Goal: Task Accomplishment & Management: Manage account settings

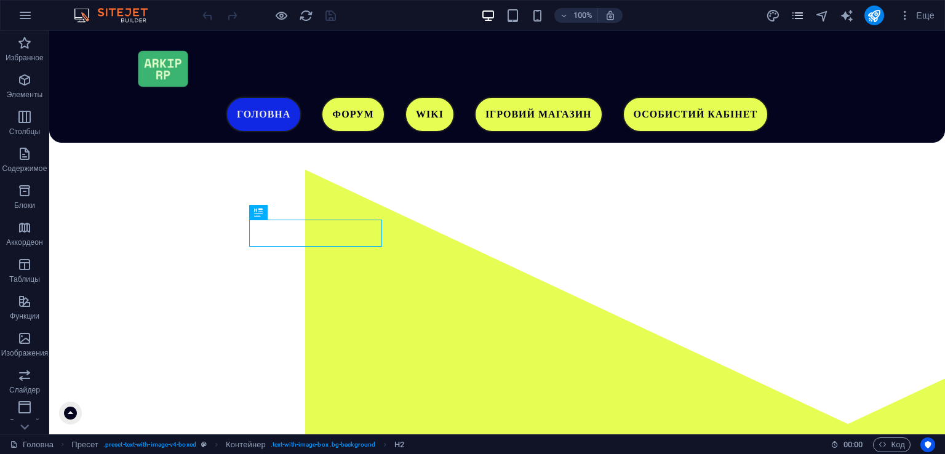
click at [795, 18] on icon "pages" at bounding box center [798, 16] width 14 height 14
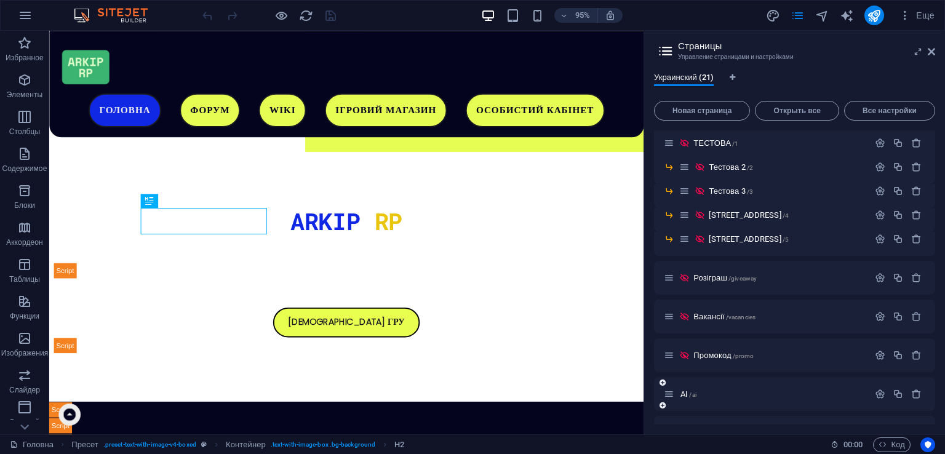
scroll to position [461, 0]
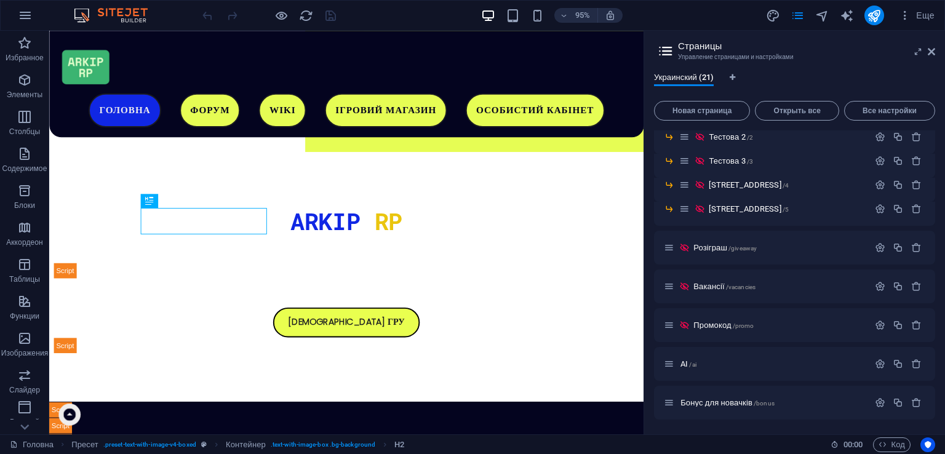
click at [738, 326] on span "/promo" at bounding box center [744, 326] width 22 height 7
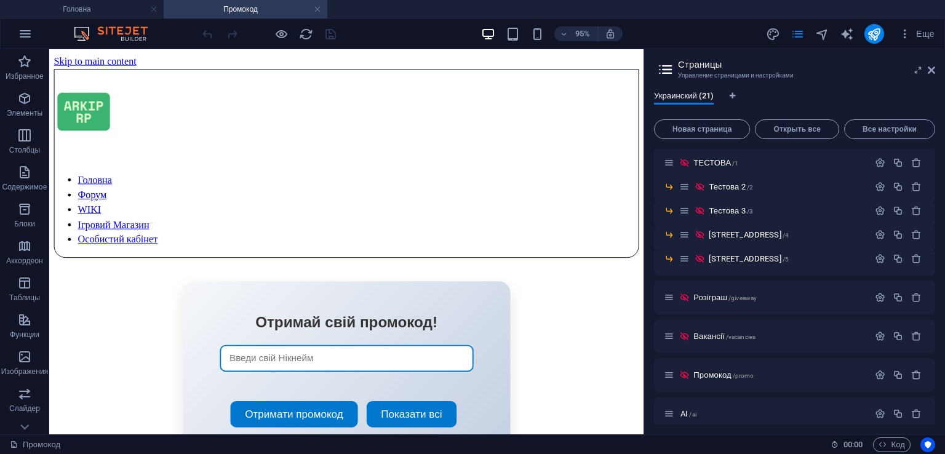
scroll to position [0, 0]
drag, startPoint x: 931, startPoint y: 70, endPoint x: 727, endPoint y: 67, distance: 203.7
click at [931, 70] on icon at bounding box center [931, 70] width 7 height 10
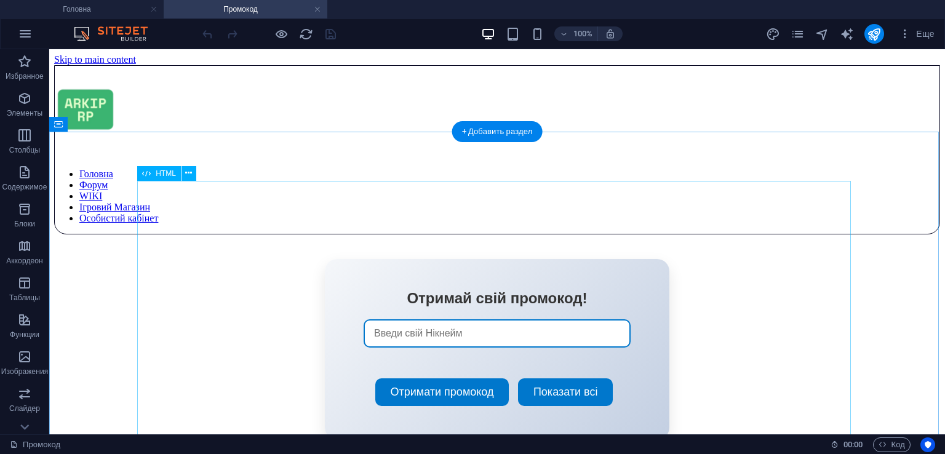
click at [551, 281] on div "Отримай свій промокод! Отримати промокод Показати всі × Збережені промокоди # П…" at bounding box center [497, 349] width 886 height 181
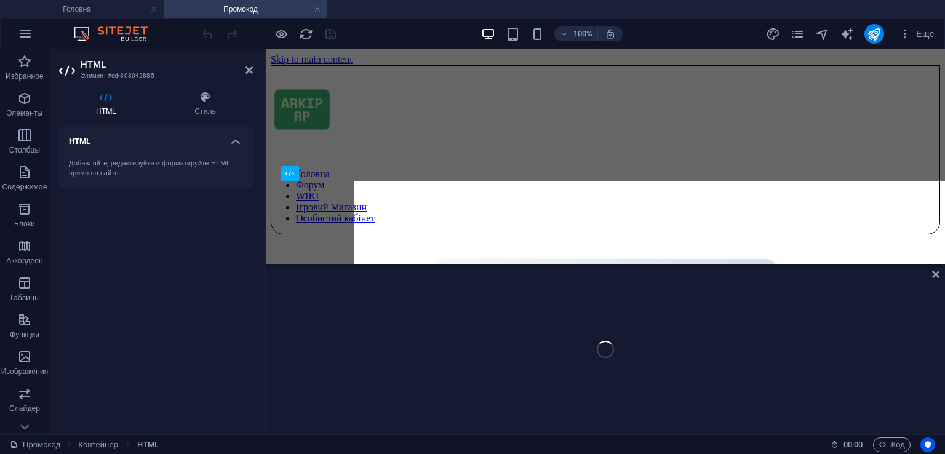
click at [460, 343] on div "Справочная информация Контейнер HTML" at bounding box center [605, 241] width 679 height 385
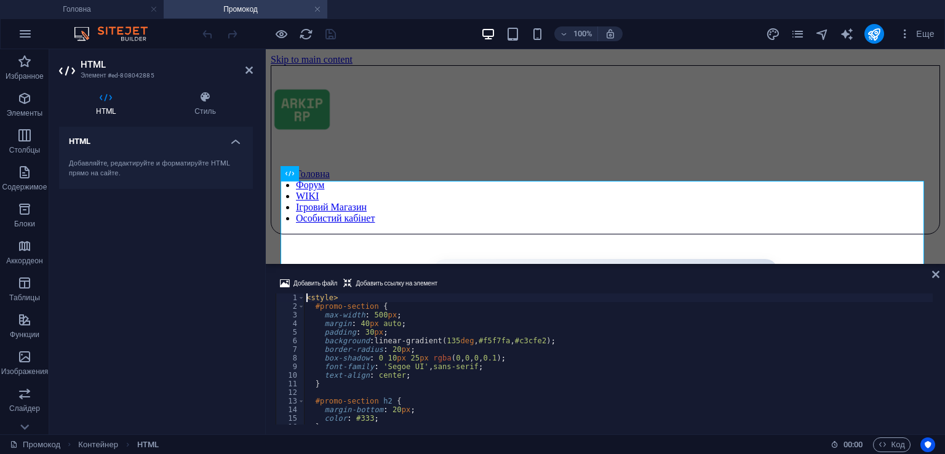
click at [460, 343] on div "< style > #promo-section { max-width : 500 px ; margin : 40 px auto ; padding :…" at bounding box center [618, 368] width 629 height 148
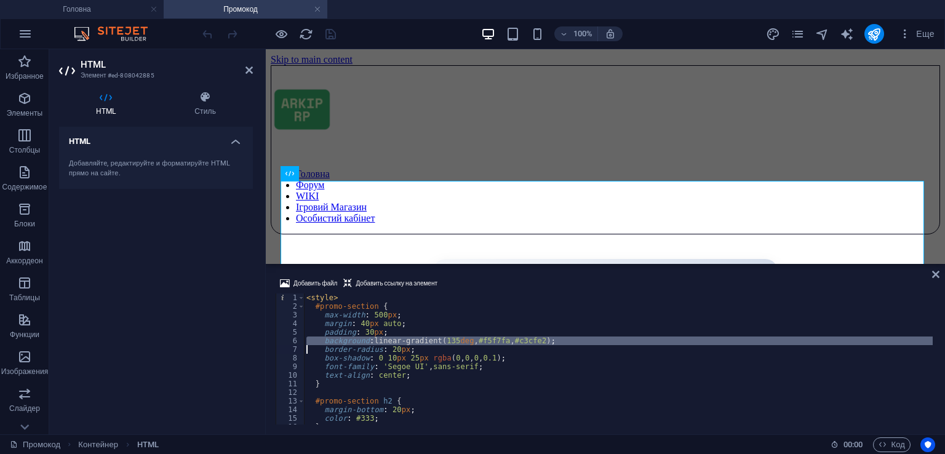
click at [439, 355] on div "< style > #promo-section { max-width : 500 px ; margin : 40 px auto ; padding :…" at bounding box center [618, 368] width 629 height 148
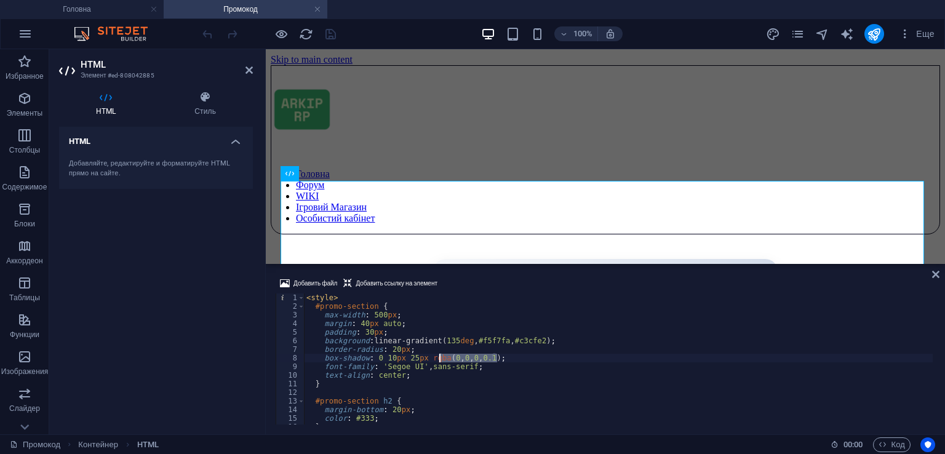
click at [439, 355] on div "< style > #promo-section { max-width : 500 px ; margin : 40 px auto ; padding :…" at bounding box center [618, 368] width 629 height 148
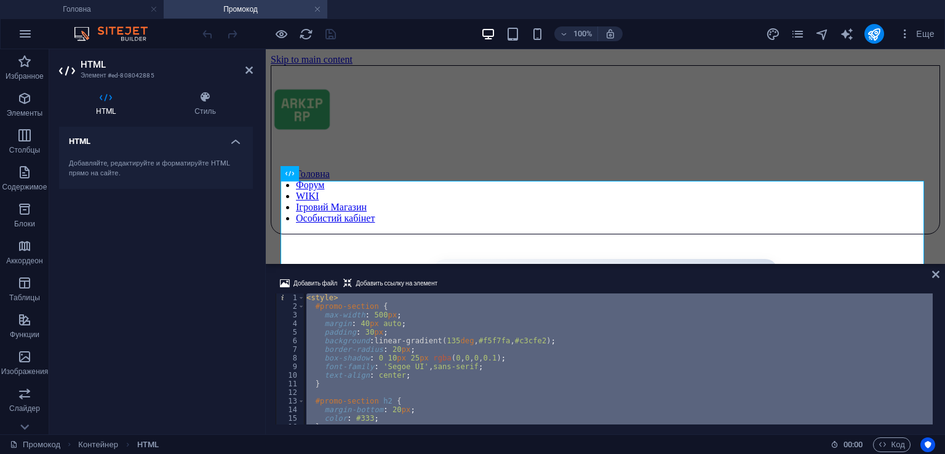
click at [502, 375] on div "< style > #promo-section { max-width : 500 px ; margin : 40 px auto ; padding :…" at bounding box center [618, 359] width 629 height 131
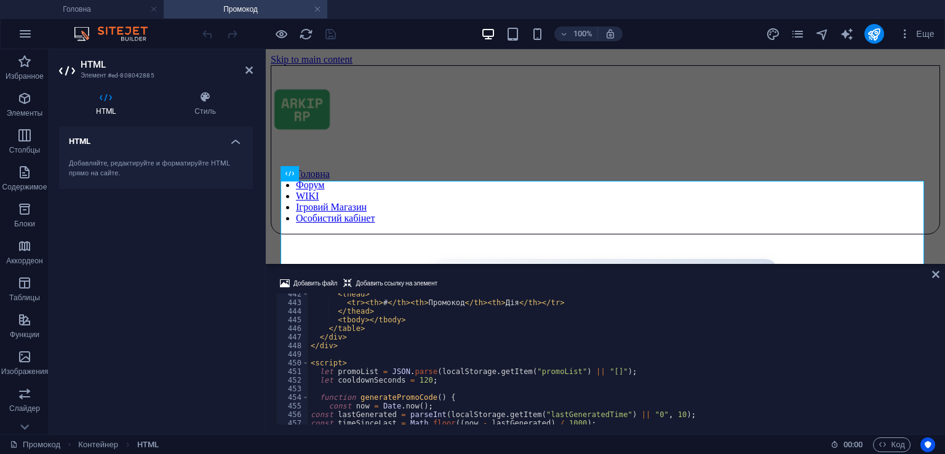
scroll to position [3841, 0]
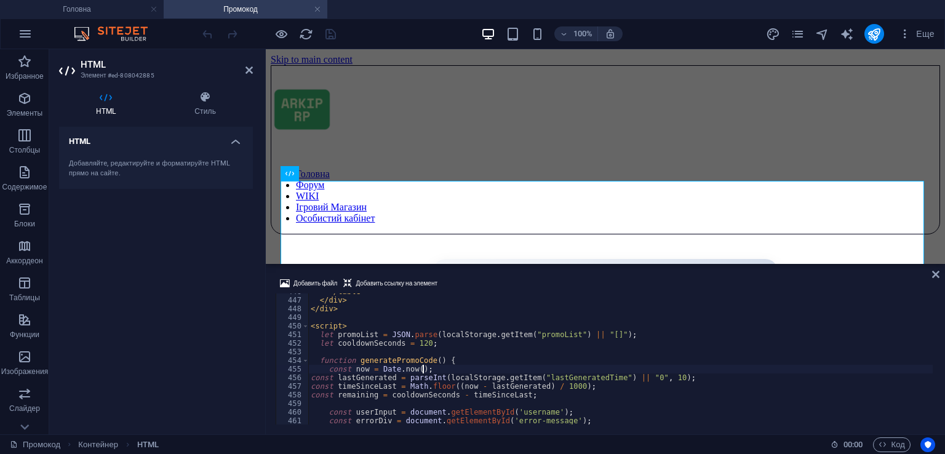
click at [495, 372] on div "</ table > </ div > </ div > < script > let promoList = JSON . parse ( localSto…" at bounding box center [620, 361] width 625 height 148
type textarea "const now = [DOMAIN_NAME]();"
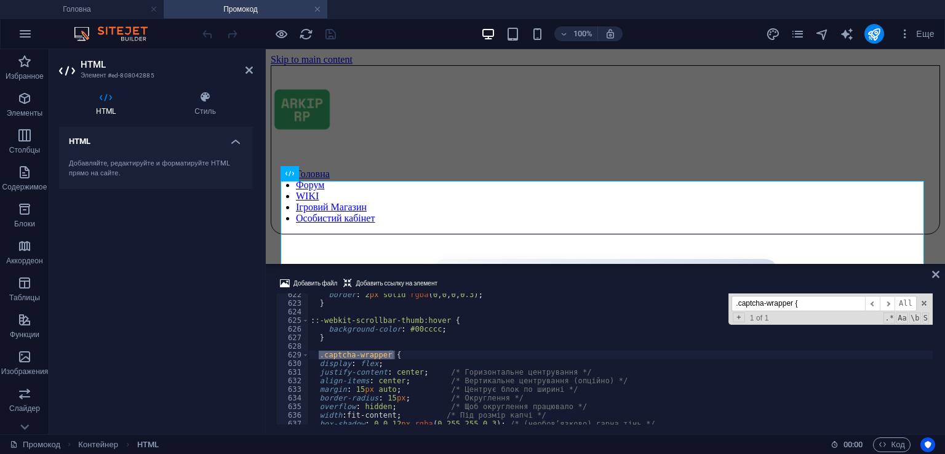
scroll to position [5401, 0]
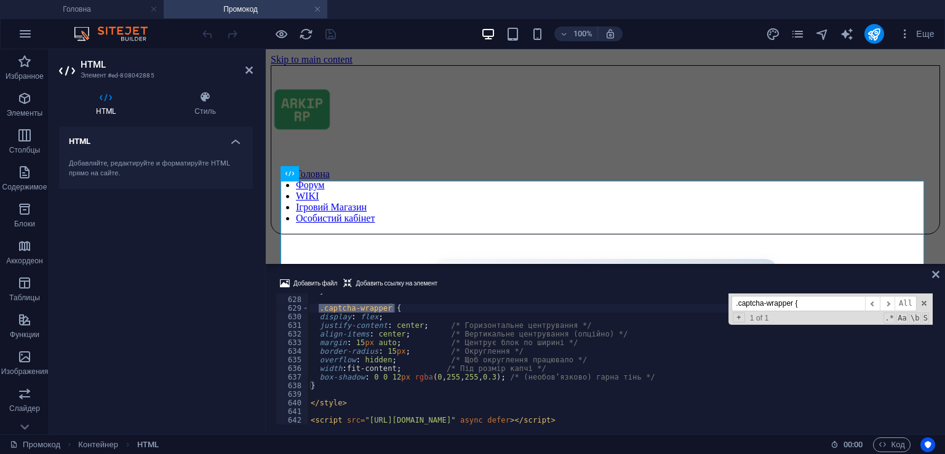
type input ".captcha-wrapper {"
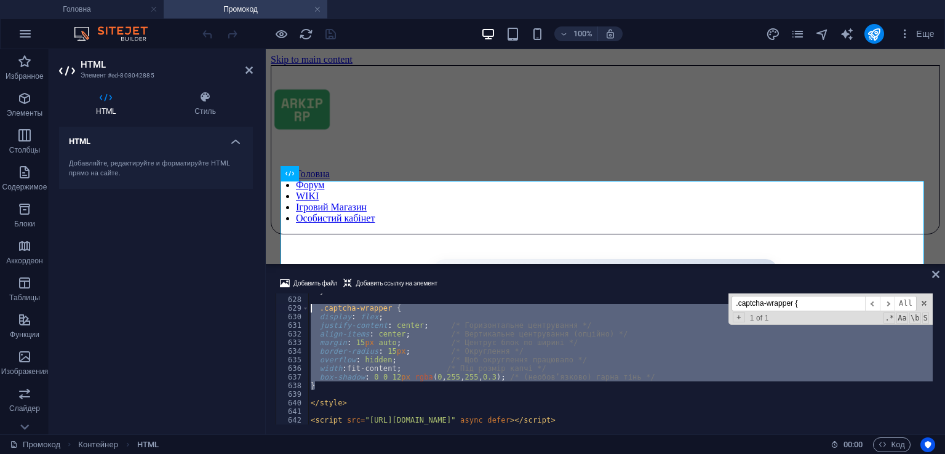
drag, startPoint x: 352, startPoint y: 388, endPoint x: 308, endPoint y: 308, distance: 90.6
click at [308, 308] on div "} 627 628 629 630 631 632 633 634 635 636 637 638 639 640 641 642 } .captcha-wr…" at bounding box center [606, 359] width 660 height 131
type textarea ".captcha-wrapper { display: flex;"
paste textarea
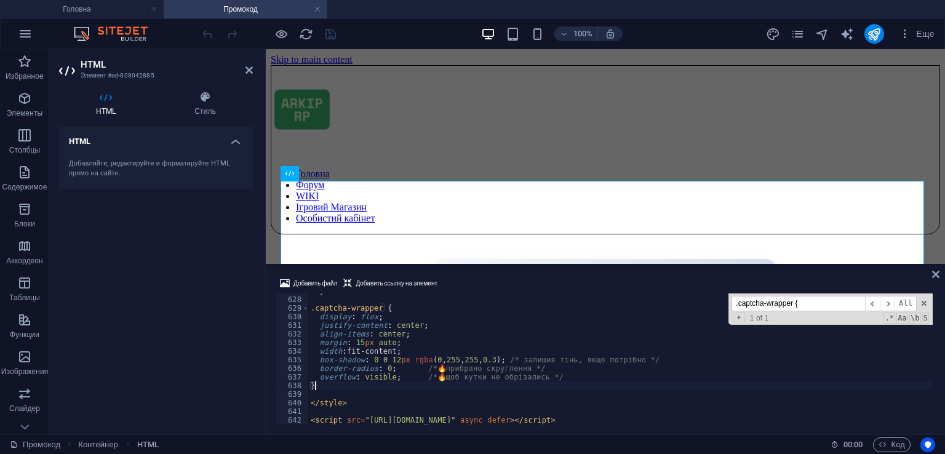
click at [420, 387] on div "} .captcha-wrapper { display : flex ; justify-content : center ; align-items : …" at bounding box center [620, 361] width 625 height 148
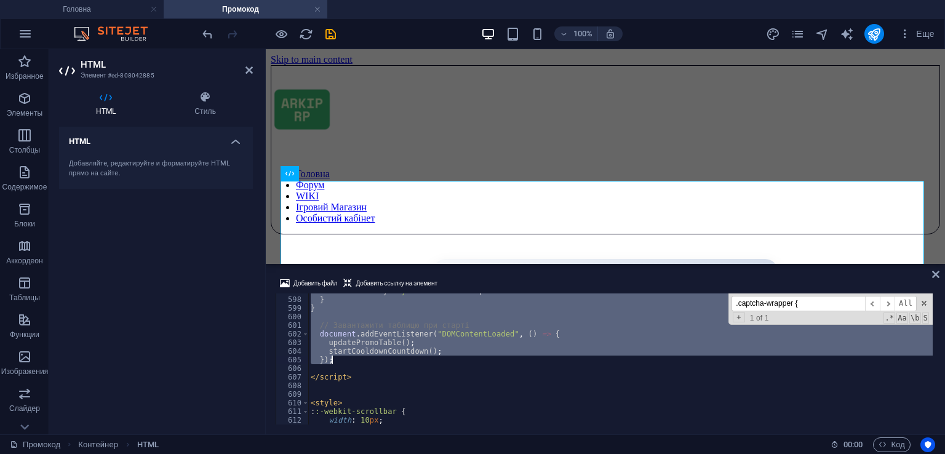
scroll to position [5142, 0]
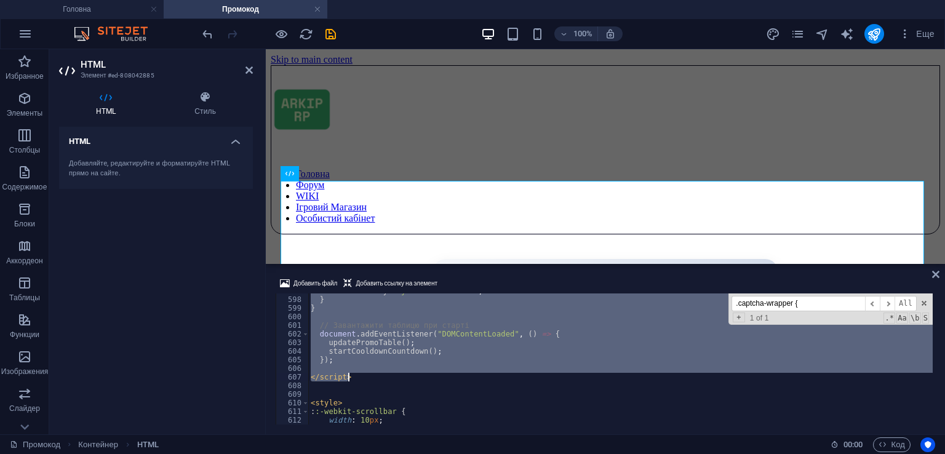
drag, startPoint x: 309, startPoint y: 390, endPoint x: 393, endPoint y: 377, distance: 84.8
click at [393, 377] on div "document . body . style . overflow = '' ; } } // Завантажити таблицю при старті…" at bounding box center [620, 361] width 625 height 148
type textarea "</script>"
paste textarea
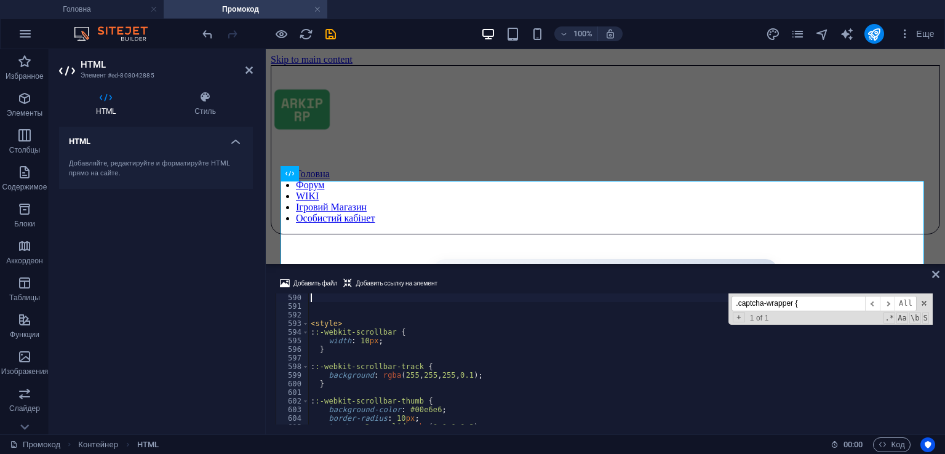
scroll to position [5001, 0]
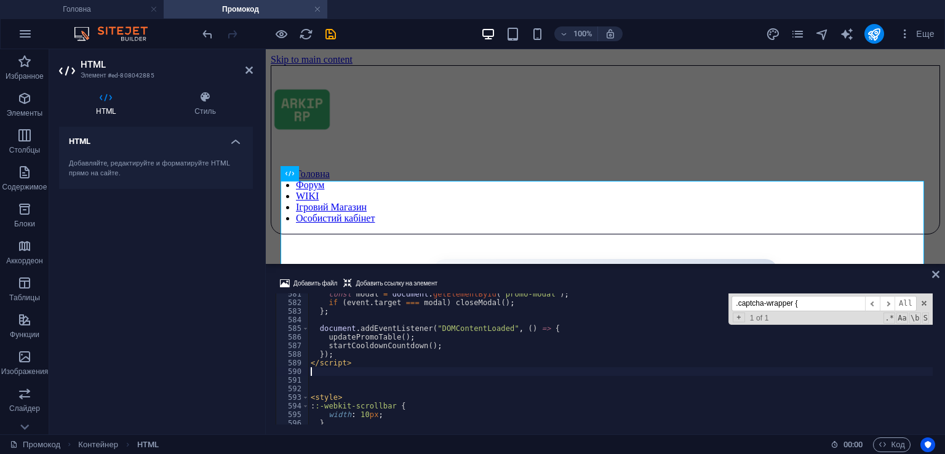
type textarea "</script>"
click at [348, 367] on div "const modal = document . getElementById ( 'promo-modal' ) ; if ( event . target…" at bounding box center [620, 364] width 625 height 148
click at [344, 371] on div "const modal = document . getElementById ( 'promo-modal' ) ; if ( event . target…" at bounding box center [620, 364] width 625 height 148
type textarea "</script>"
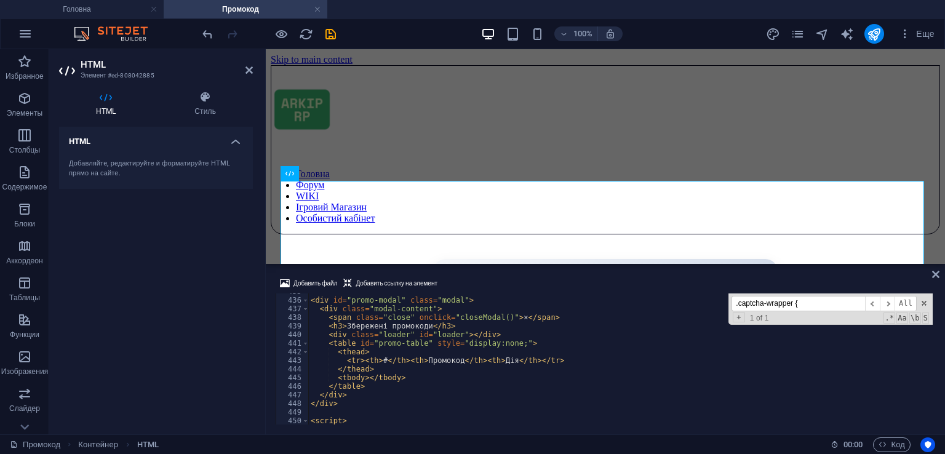
scroll to position [3672, 0]
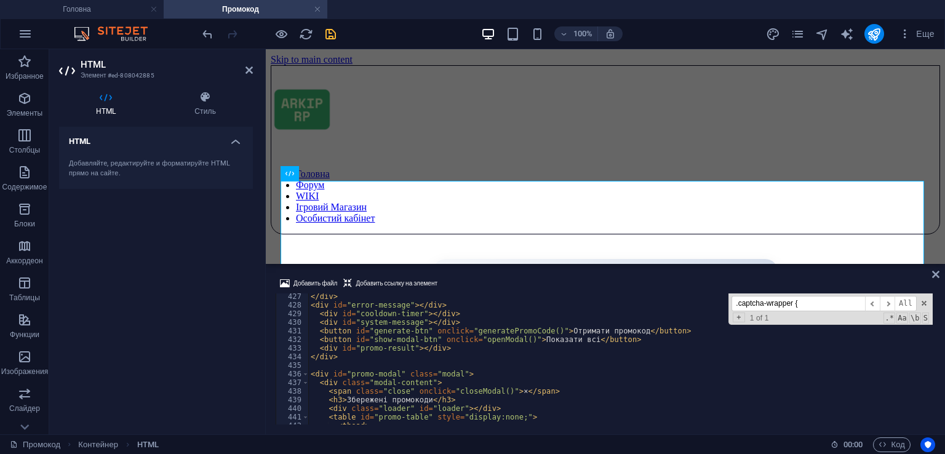
click at [328, 27] on icon "save" at bounding box center [331, 34] width 14 height 14
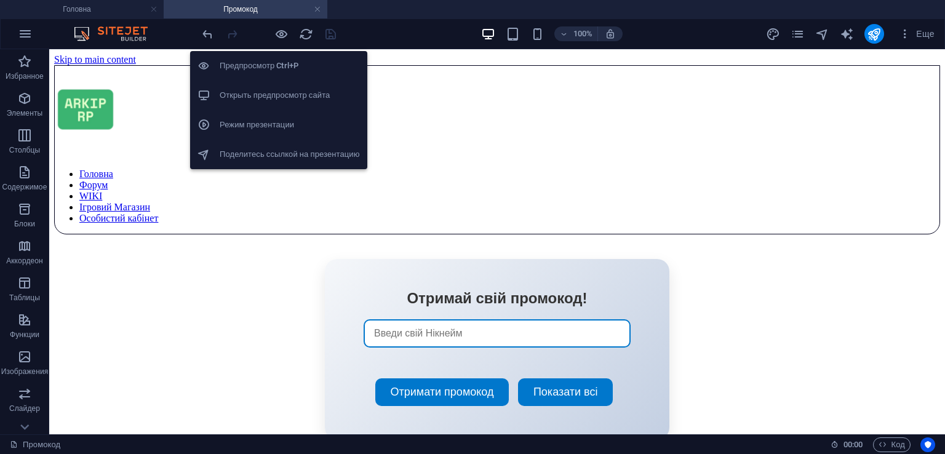
click at [298, 99] on h6 "Открыть предпросмотр сайта" at bounding box center [290, 95] width 140 height 15
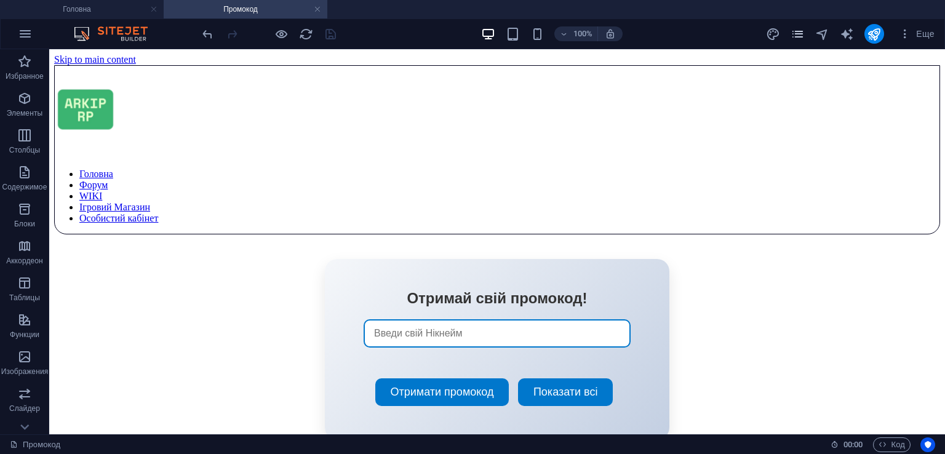
click at [793, 36] on icon "pages" at bounding box center [798, 34] width 14 height 14
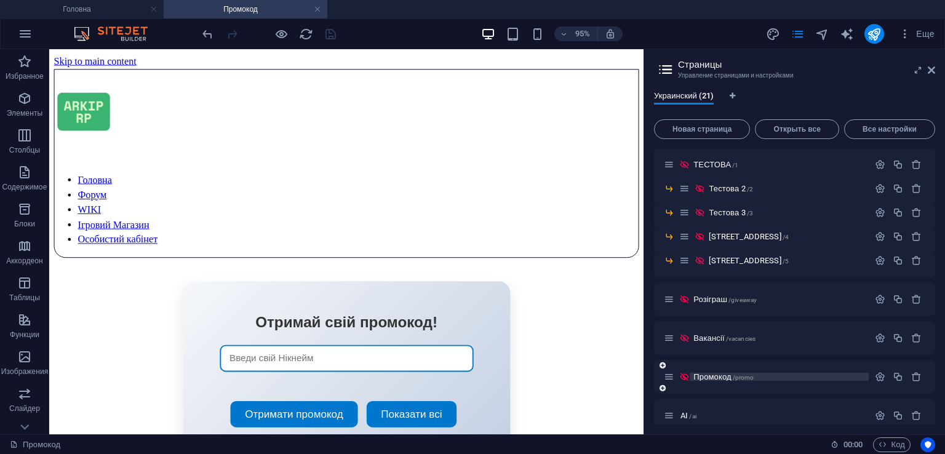
scroll to position [356, 0]
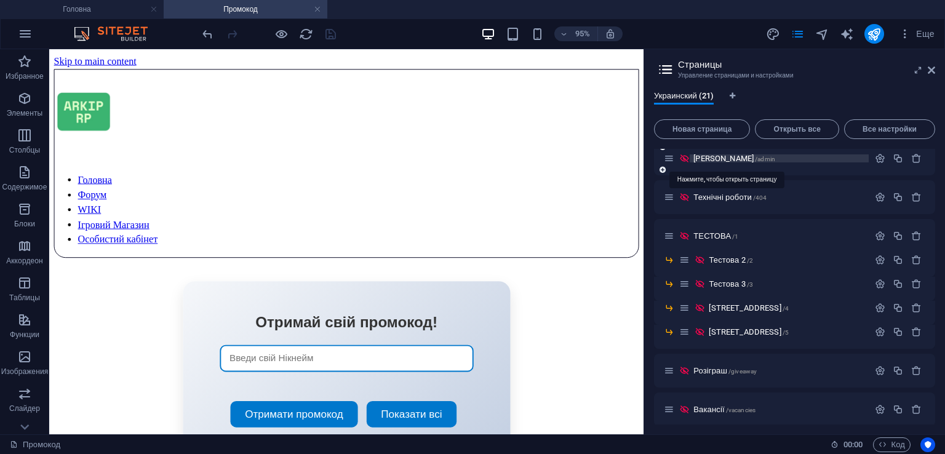
click at [727, 160] on span "[PERSON_NAME] /admin" at bounding box center [735, 158] width 82 height 9
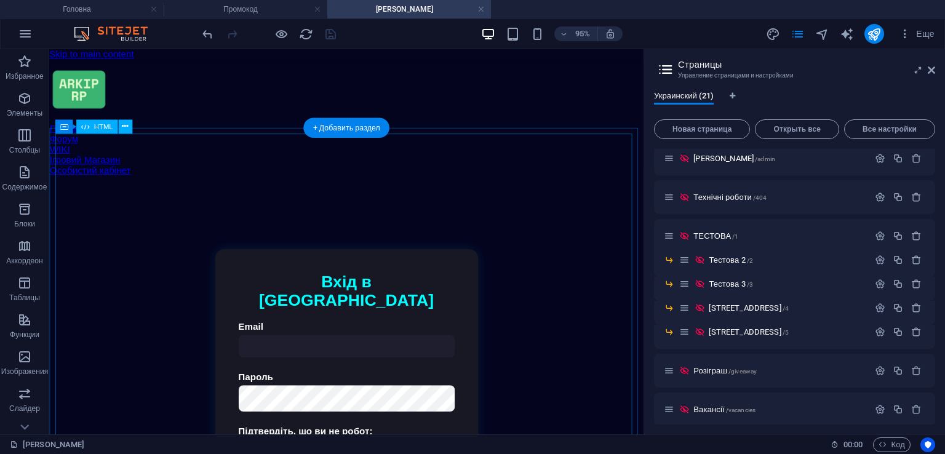
scroll to position [0, 0]
click at [391, 291] on div "Авторизація | ARKIP RP Вхід в [GEOGRAPHIC_DATA] Email [GEOGRAPHIC_DATA] Підтвер…" at bounding box center [362, 393] width 614 height 406
drag, startPoint x: 393, startPoint y: 323, endPoint x: 391, endPoint y: 291, distance: 32.7
click at [391, 291] on div "Авторизація | ARKIP RP Вхід в [GEOGRAPHIC_DATA] Email [GEOGRAPHIC_DATA] Підтвер…" at bounding box center [362, 393] width 614 height 406
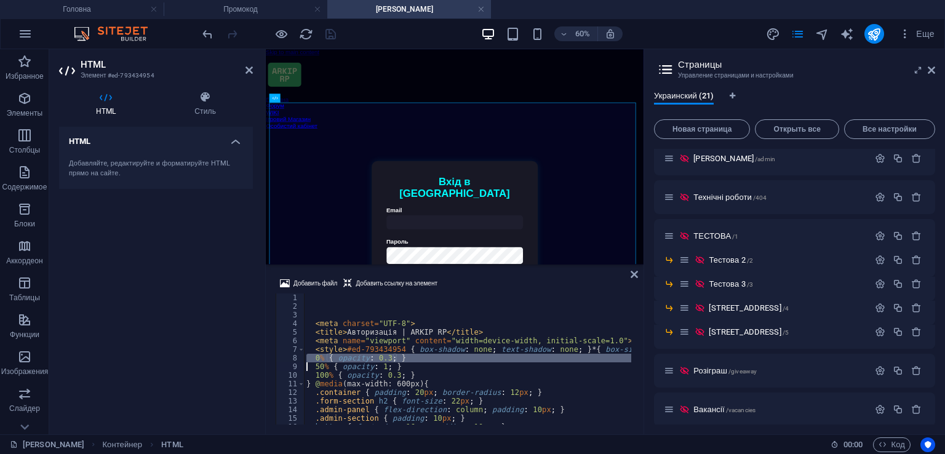
type textarea "</div>"
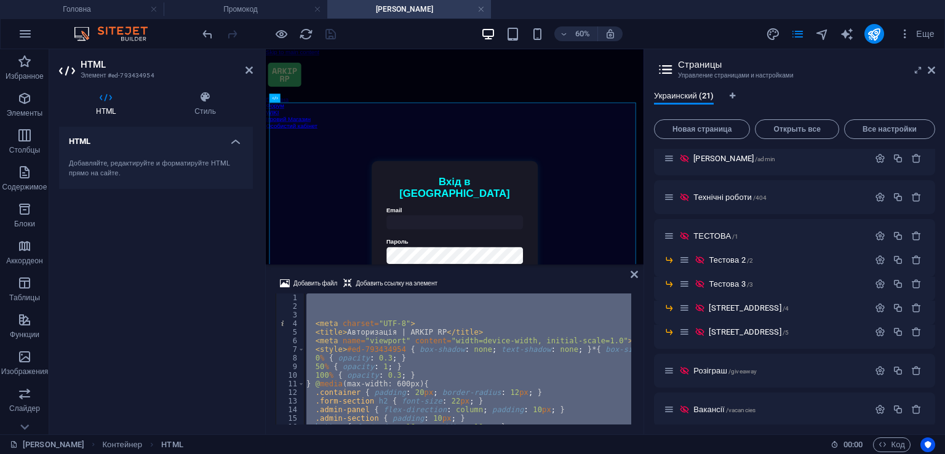
paste textarea
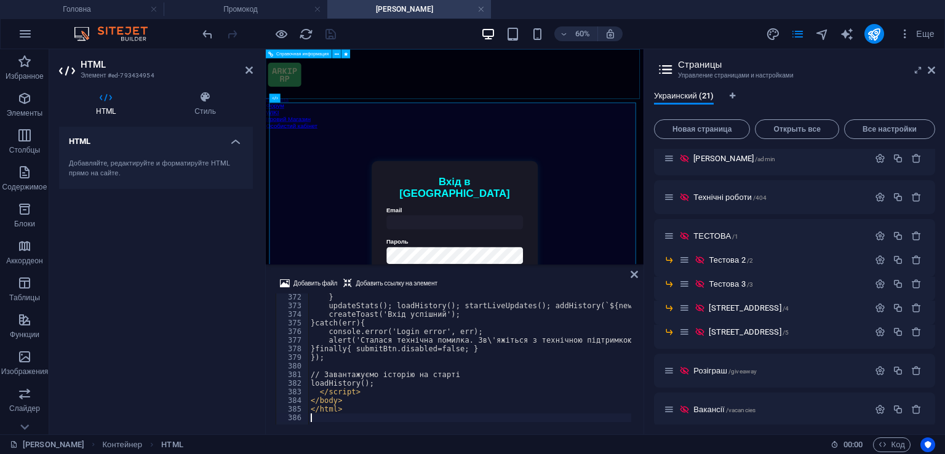
scroll to position [3197, 0]
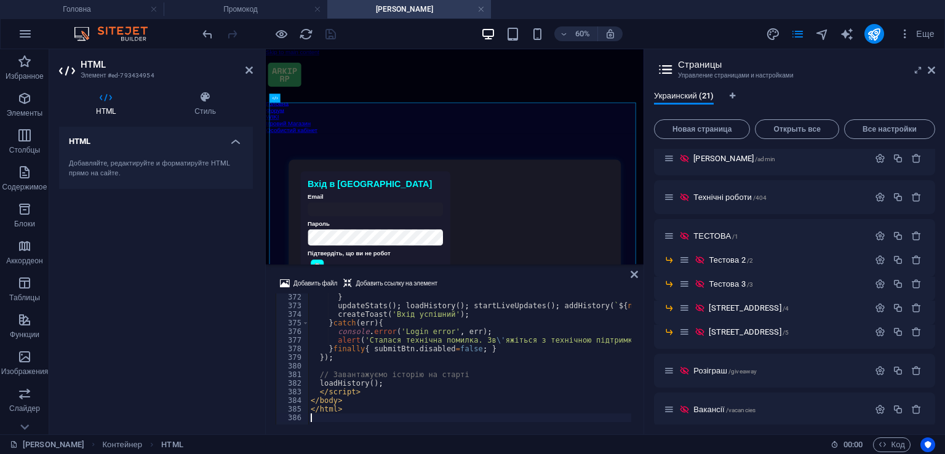
click at [500, 276] on div "Добавить файл Добавить ссылку на элемент" at bounding box center [455, 285] width 358 height 18
click at [932, 73] on icon at bounding box center [931, 70] width 7 height 10
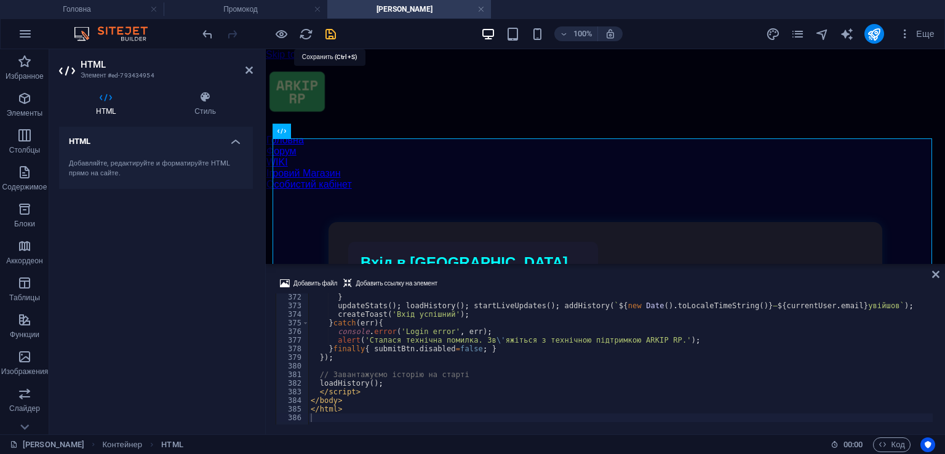
click at [332, 36] on icon "save" at bounding box center [331, 34] width 14 height 14
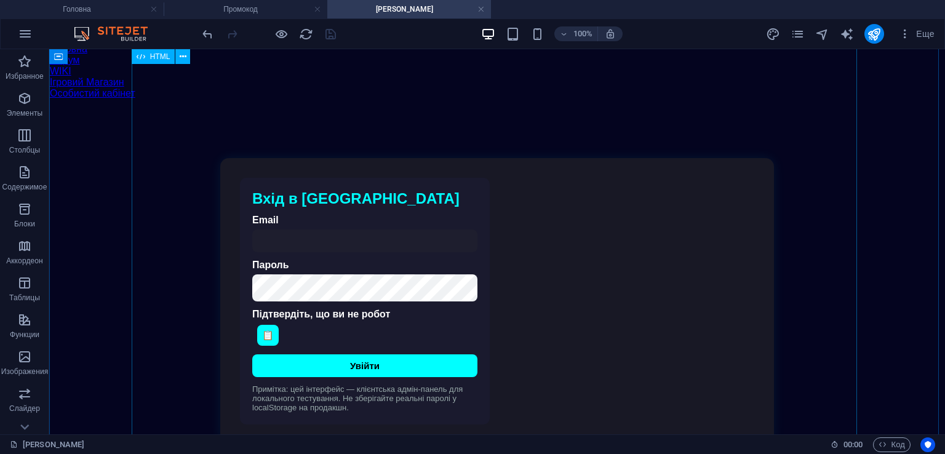
scroll to position [62, 0]
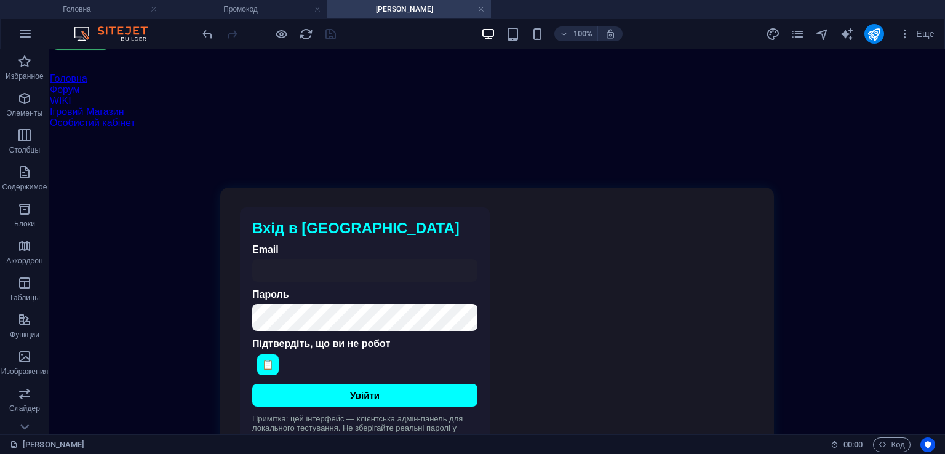
click at [202, 28] on icon "undo" at bounding box center [208, 34] width 14 height 14
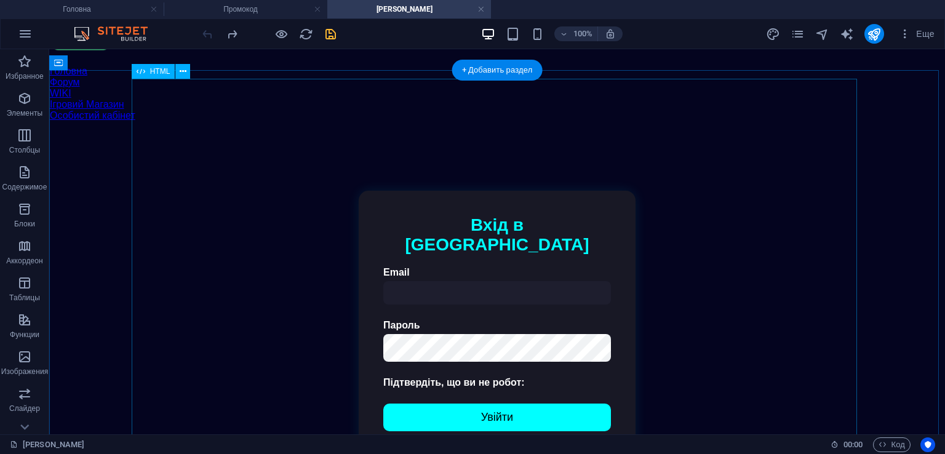
click at [379, 188] on div "Авторизація | ARKIP RP Вхід в [GEOGRAPHIC_DATA] Email [GEOGRAPHIC_DATA] Підтвер…" at bounding box center [497, 323] width 878 height 385
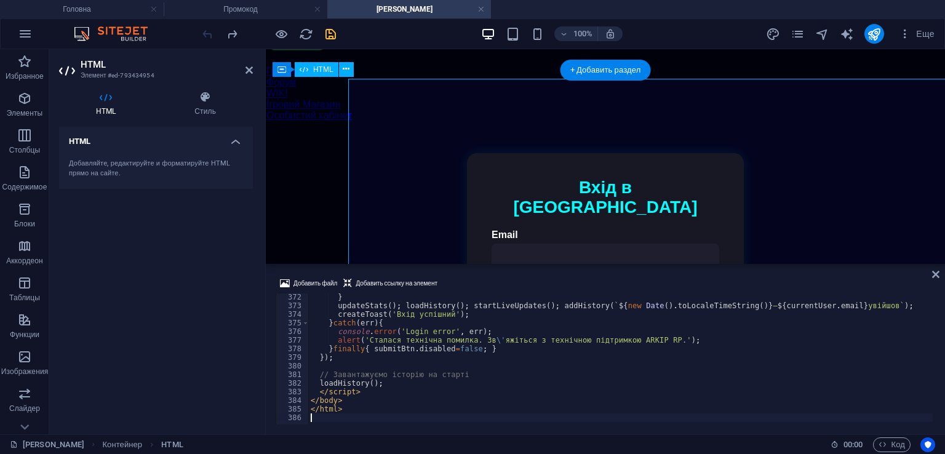
scroll to position [3197, 0]
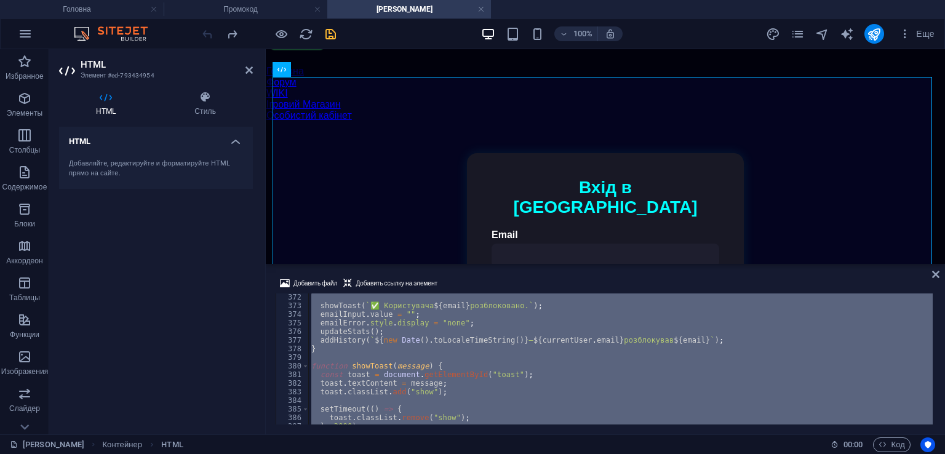
type textarea "</div>"
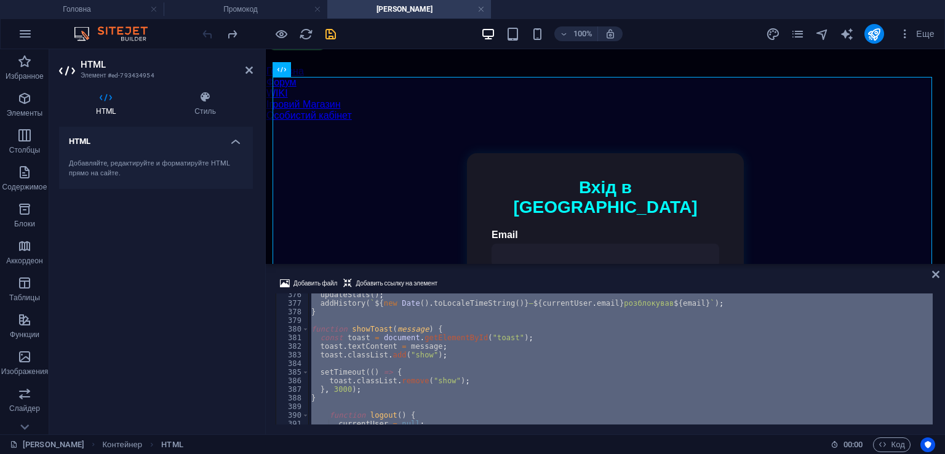
scroll to position [3234, 0]
paste textarea
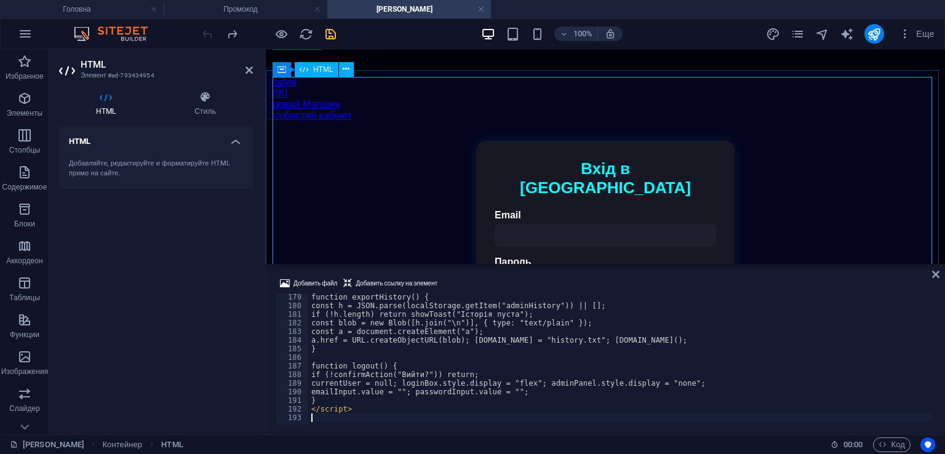
click at [507, 281] on div "Добавить файл Добавить ссылку на элемент" at bounding box center [606, 285] width 660 height 18
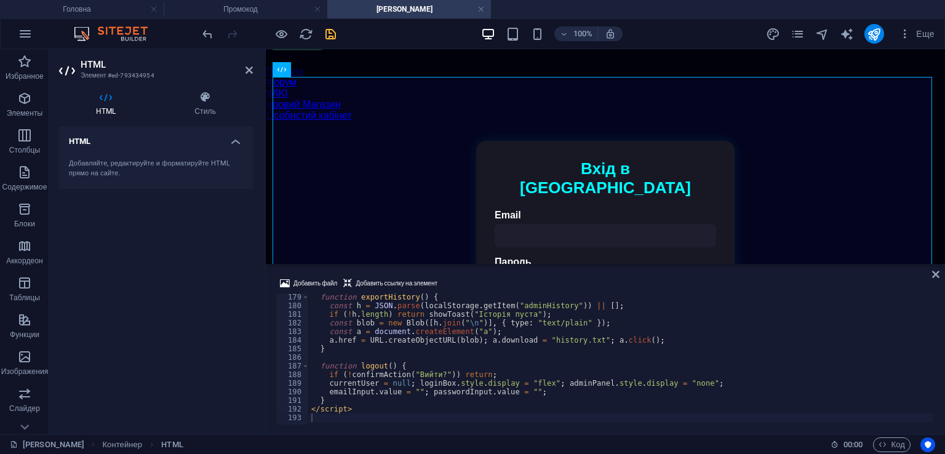
click at [329, 33] on icon "save" at bounding box center [331, 34] width 14 height 14
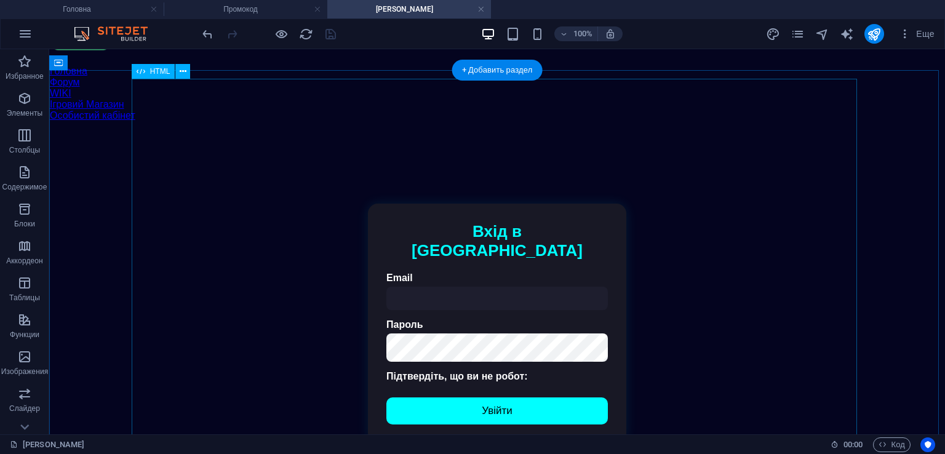
click at [422, 227] on div "Авторизація | ARKIP RP Вхід в [GEOGRAPHIC_DATA] Email [GEOGRAPHIC_DATA] Підтвер…" at bounding box center [497, 323] width 878 height 385
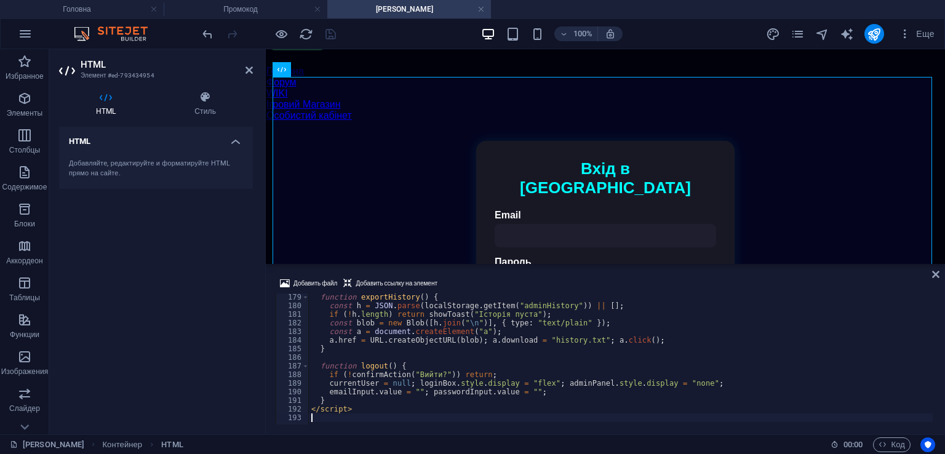
click at [423, 352] on div "function exportHistory ( ) { const h = JSON . parse ( localStorage . getItem ( …" at bounding box center [842, 366] width 1067 height 146
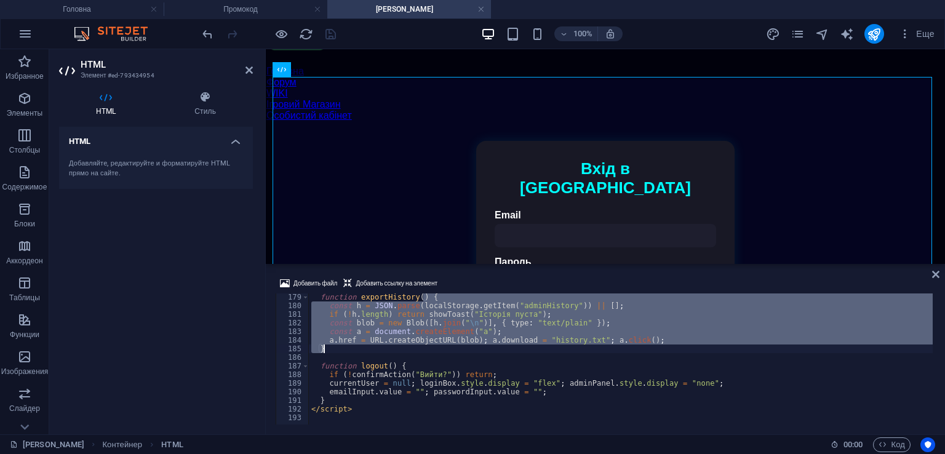
click at [423, 352] on div "function exportHistory ( ) { const h = JSON . parse ( localStorage . getItem ( …" at bounding box center [842, 366] width 1067 height 146
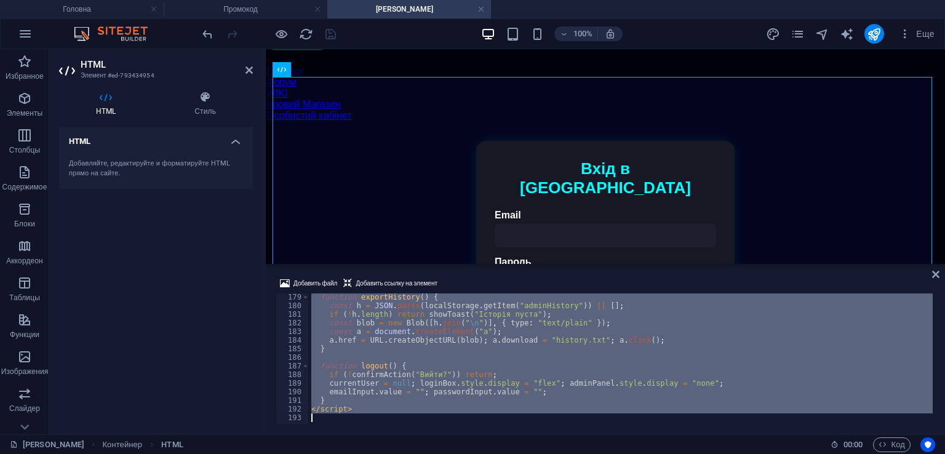
click at [436, 348] on div "function exportHistory ( ) { const h = JSON . parse ( localStorage . getItem ( …" at bounding box center [621, 359] width 624 height 131
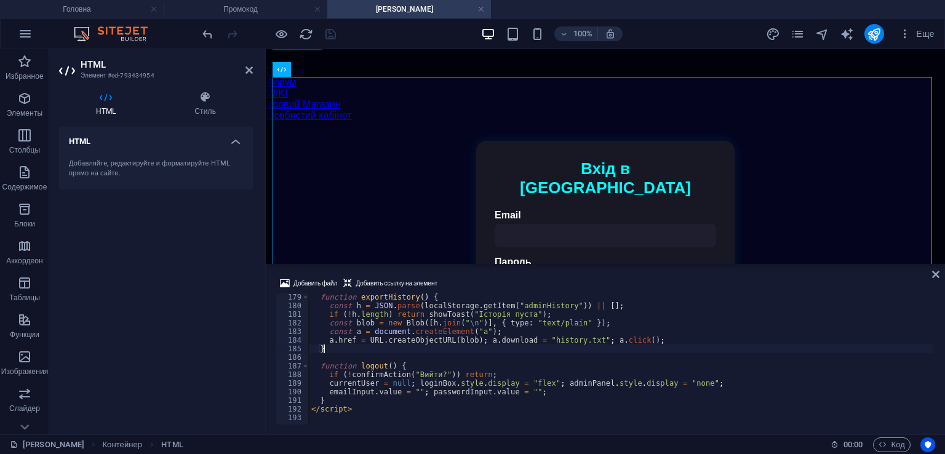
click at [345, 394] on div "function exportHistory ( ) { const h = JSON . parse ( localStorage . getItem ( …" at bounding box center [842, 366] width 1067 height 146
click at [343, 399] on div "function exportHistory ( ) { const h = JSON . parse ( localStorage . getItem ( …" at bounding box center [842, 366] width 1067 height 146
type textarea "}"
paste textarea "});"
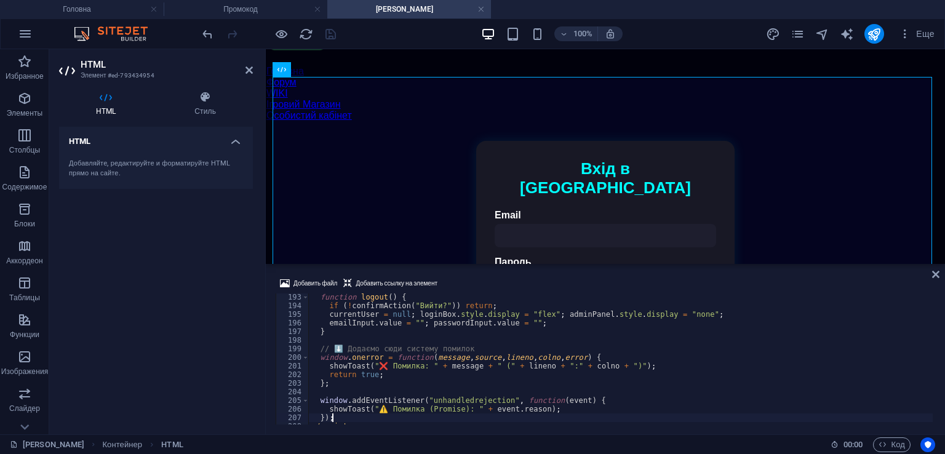
click at [513, 283] on div "Добавить файл Добавить ссылку на элемент" at bounding box center [606, 285] width 660 height 18
click at [387, 409] on div "function logout ( ) { if ( ! confirmAction ( "Вийти?" )) return ; currentUser =…" at bounding box center [842, 366] width 1067 height 146
click at [391, 365] on div "function logout ( ) { if ( ! confirmAction ( "Вийти?" )) return ; currentUser =…" at bounding box center [842, 366] width 1067 height 146
click at [386, 371] on div "function logout ( ) { if ( ! confirmAction ( "Вийти?" )) return ; currentUser =…" at bounding box center [842, 366] width 1067 height 146
click at [388, 364] on div "function logout ( ) { if ( ! confirmAction ( "Вийти?" )) return ; currentUser =…" at bounding box center [842, 366] width 1067 height 146
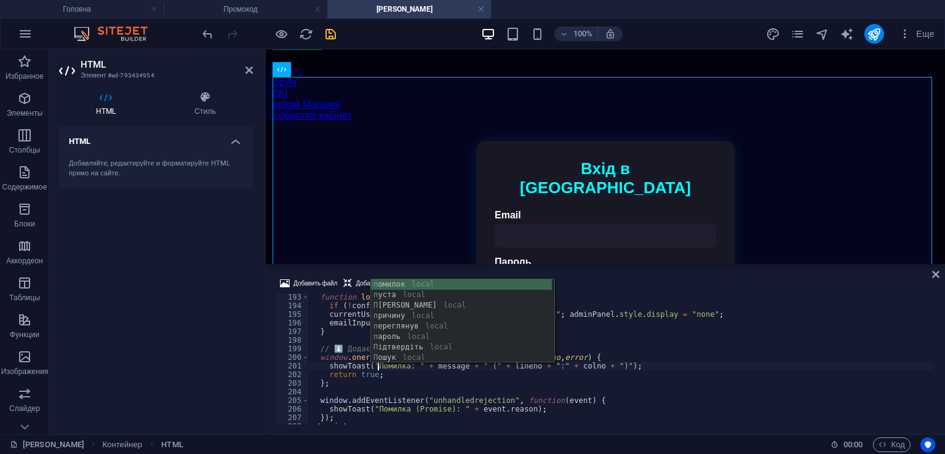
scroll to position [0, 5]
type textarea "showToast("Помилка: " + message + " (" + lineno + ":" + colno + ")");"
click at [339, 42] on div "100% Еще" at bounding box center [570, 34] width 740 height 20
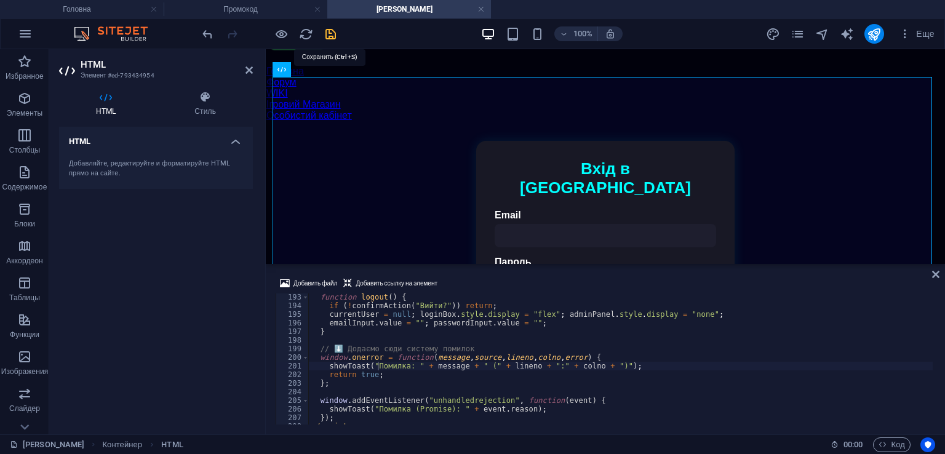
click at [333, 37] on icon "save" at bounding box center [331, 34] width 14 height 14
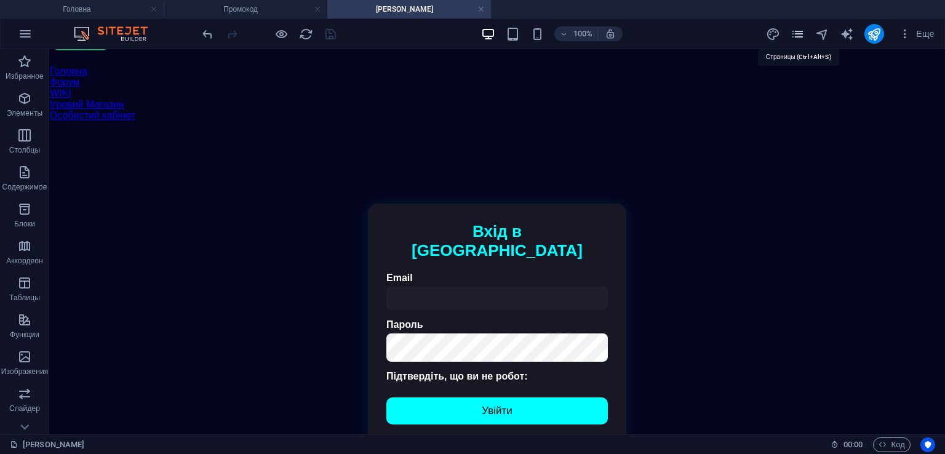
click at [793, 38] on icon "pages" at bounding box center [798, 34] width 14 height 14
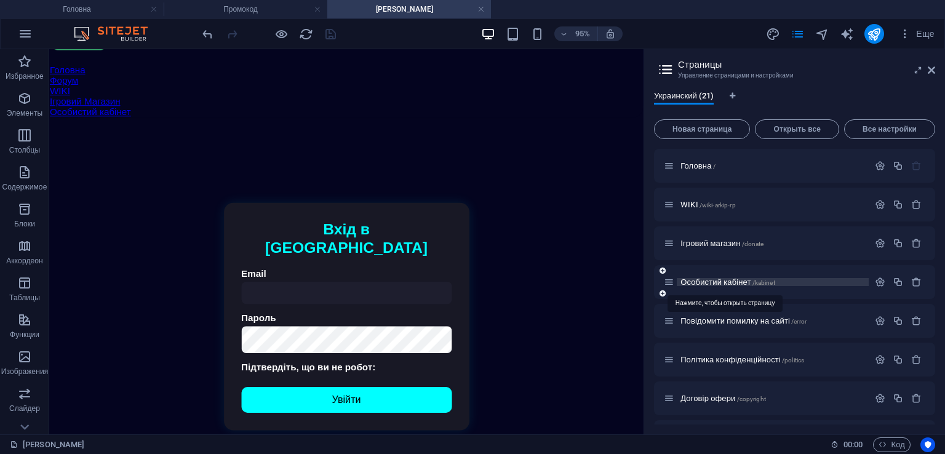
click at [747, 279] on span "Особистий кабінет /kabinet" at bounding box center [728, 282] width 95 height 9
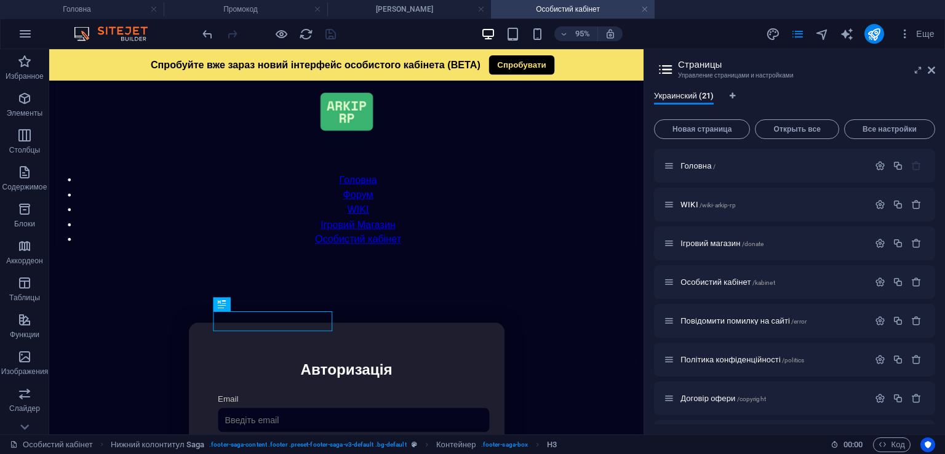
scroll to position [292, 0]
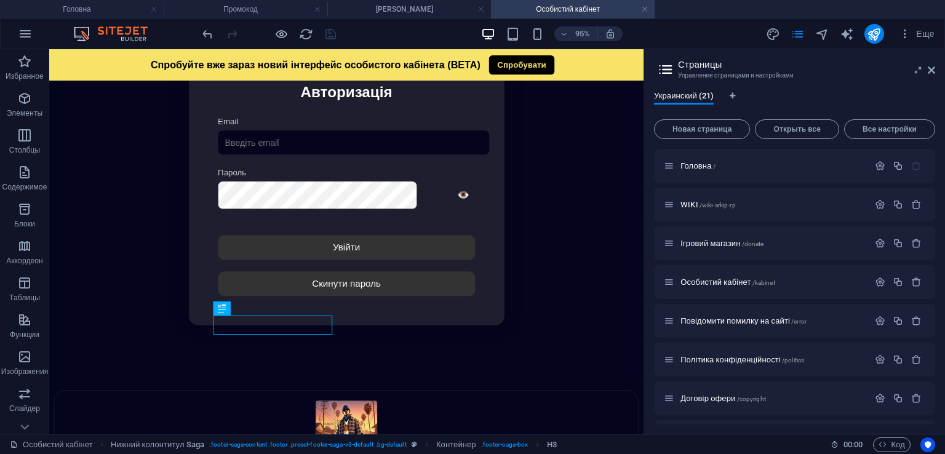
click at [930, 75] on header "Страницы Управление страницами и настройками" at bounding box center [796, 65] width 279 height 32
click at [918, 70] on icon at bounding box center [918, 70] width 0 height 10
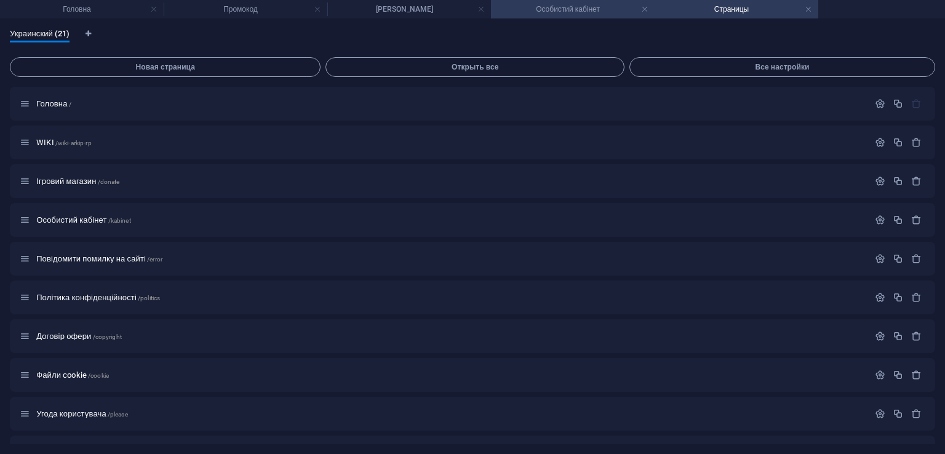
click at [532, 15] on h4 "Особистий кабінет" at bounding box center [573, 9] width 164 height 14
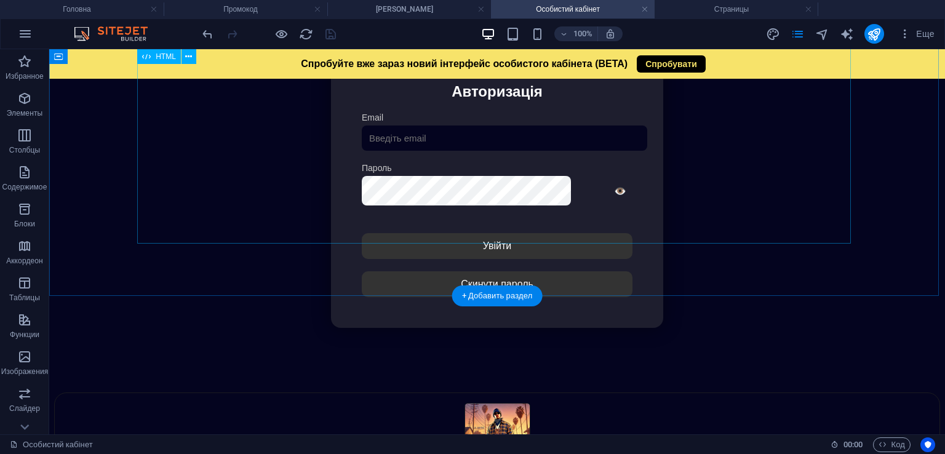
scroll to position [99, 0]
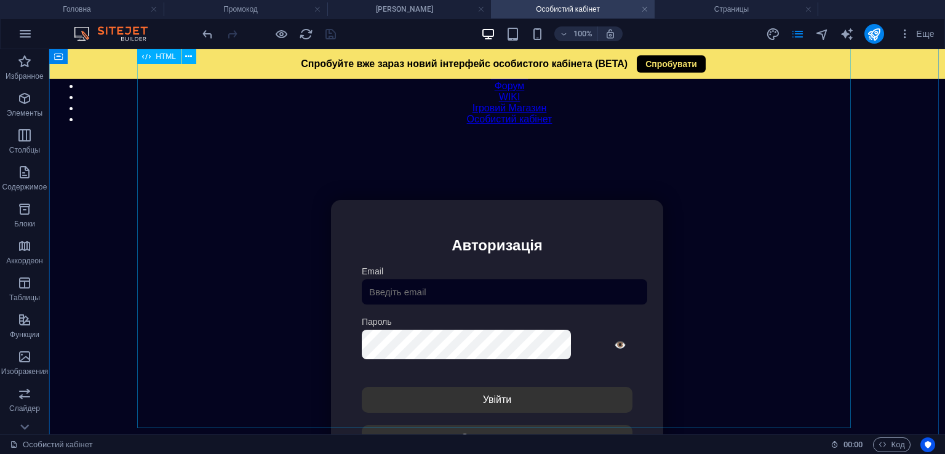
click at [538, 270] on div "Особистий кабінет Немає з'єднання з інтернетом... Авторизація Email [GEOGRAPHIC…" at bounding box center [497, 341] width 885 height 410
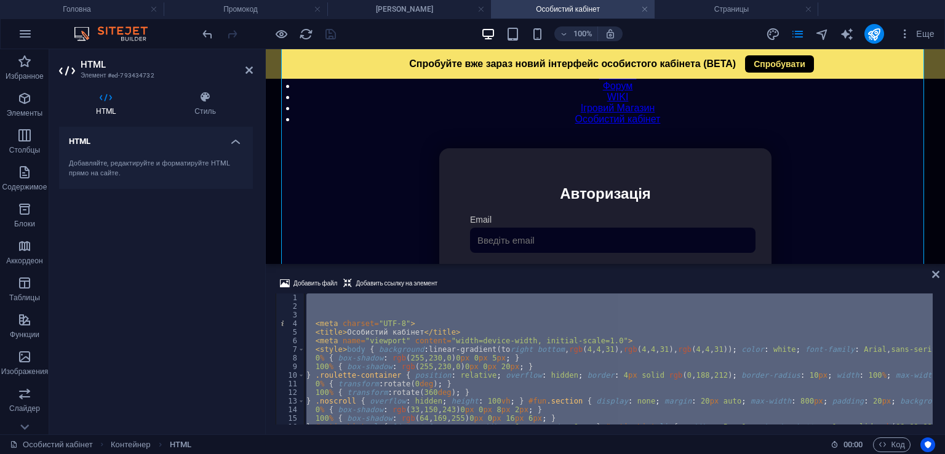
click at [510, 324] on div "< meta charset = "UTF-8" > < title > Особистий кабінет </ title > < meta name =…" at bounding box center [618, 359] width 629 height 131
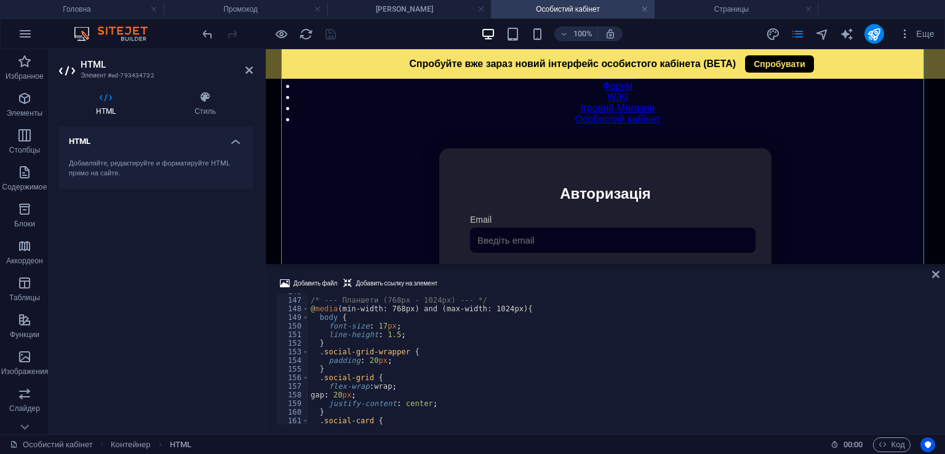
scroll to position [1514, 0]
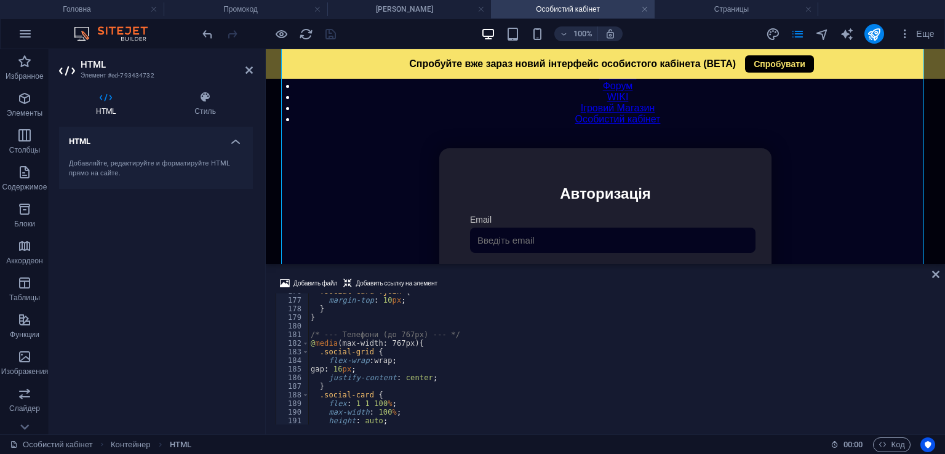
type textarea "gap: 16px;"
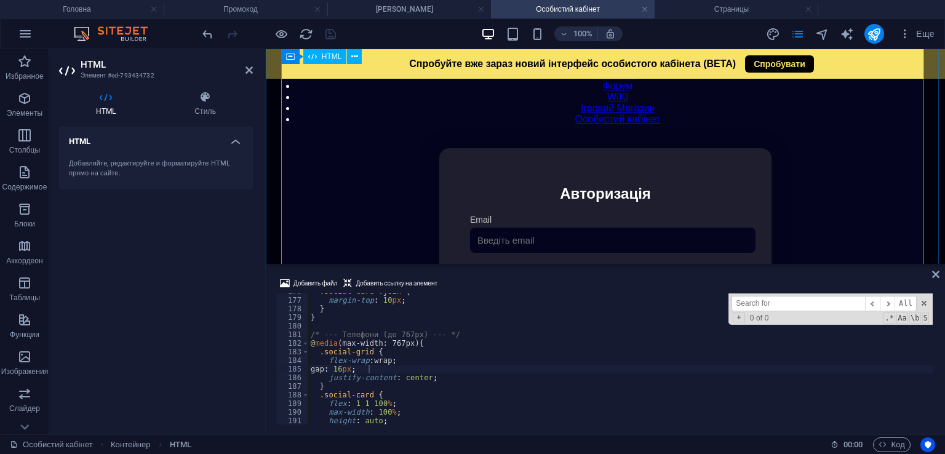
paste input "script"
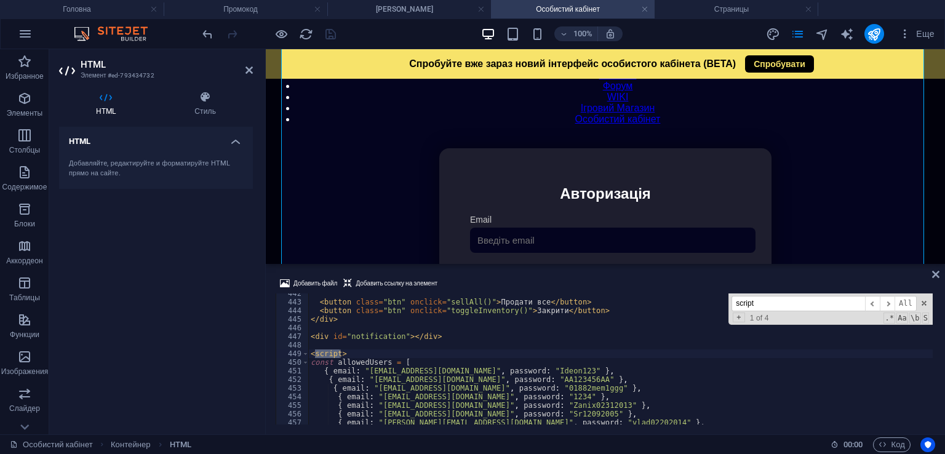
type input "script"
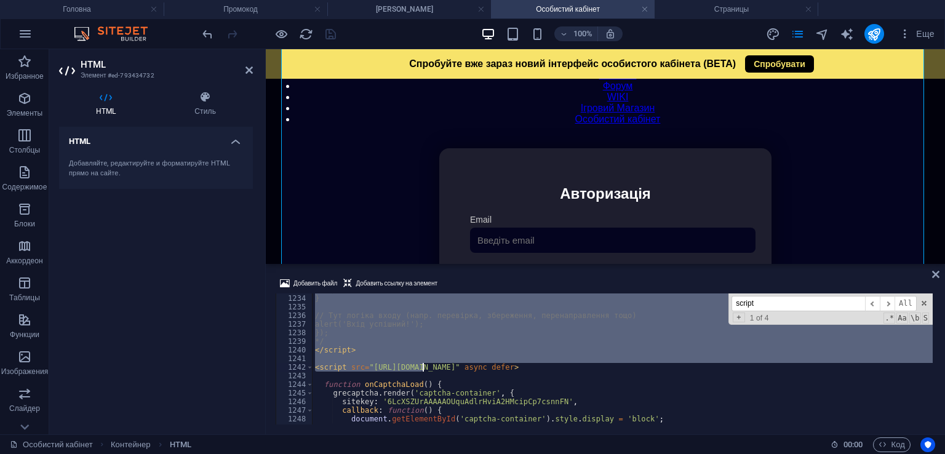
scroll to position [10623, 0]
drag, startPoint x: 312, startPoint y: 353, endPoint x: 771, endPoint y: 368, distance: 459.4
type textarea "<script src="[URL][DOMAIN_NAME]" async defer>"
paste textarea
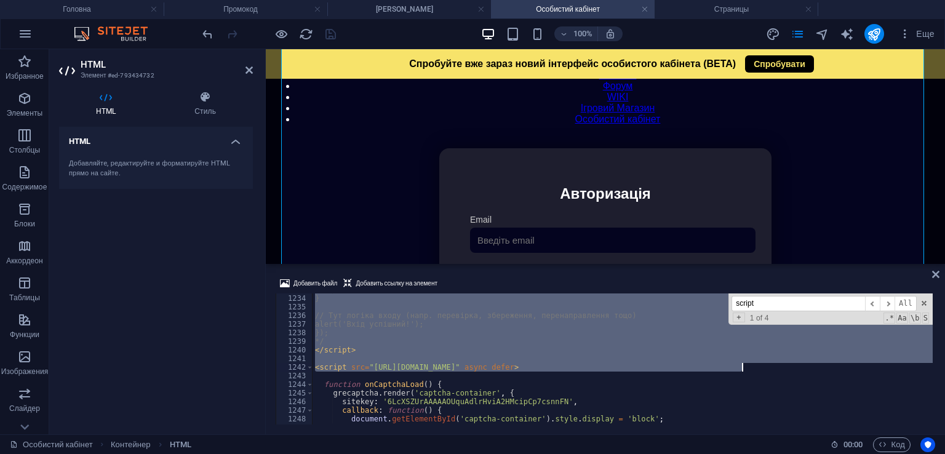
scroll to position [6626, 0]
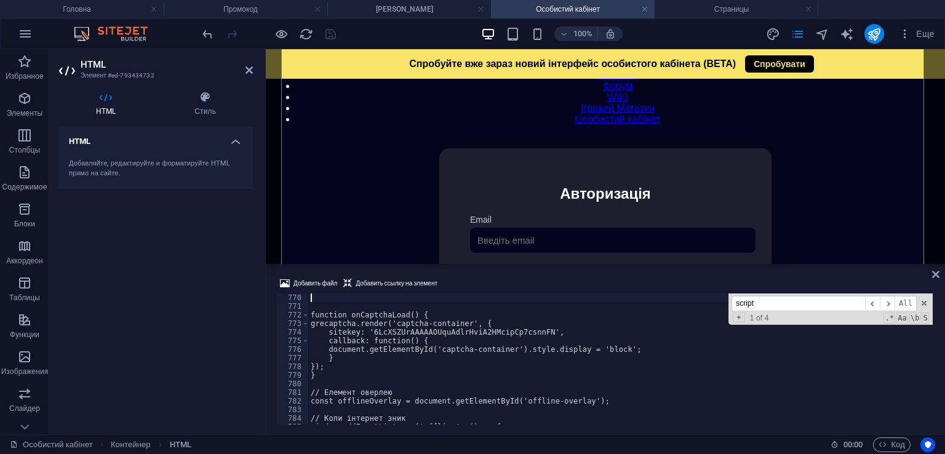
click at [482, 281] on div "Добавить файл Добавить ссылку на элемент" at bounding box center [606, 285] width 660 height 18
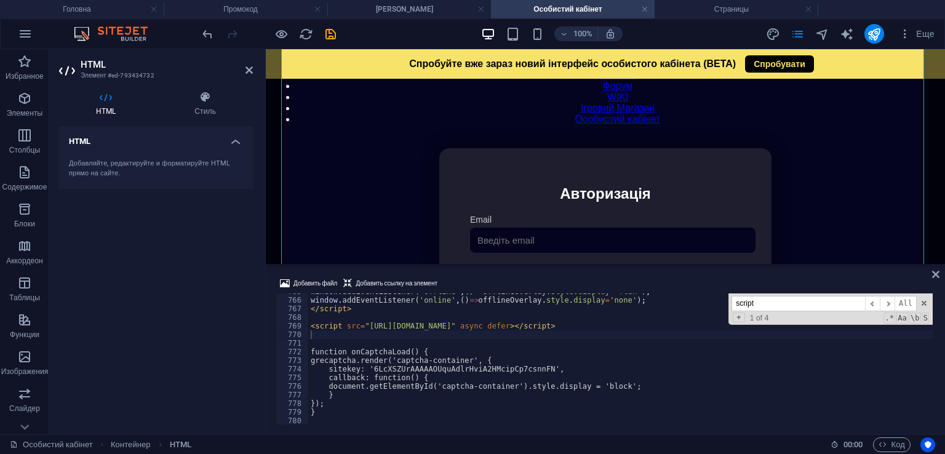
scroll to position [6589, 0]
type textarea "<script src="[URL][DOMAIN_NAME]" async defer></script>"
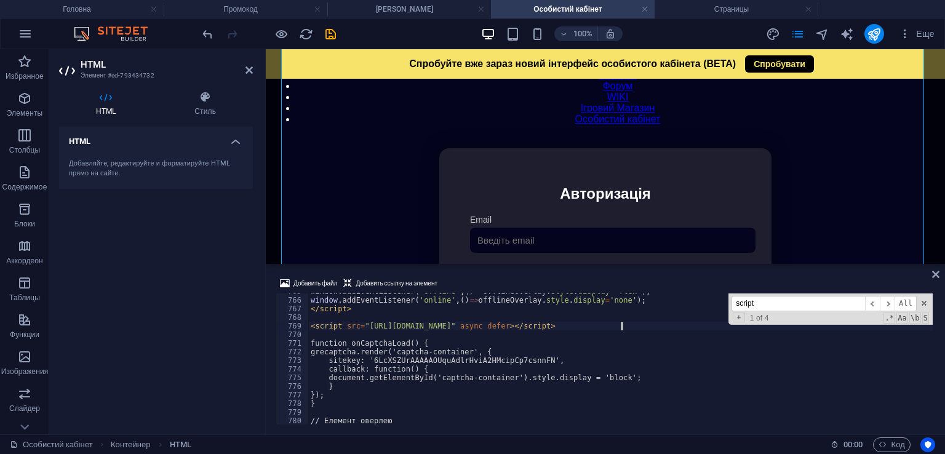
click at [321, 34] on div at bounding box center [269, 34] width 138 height 20
drag, startPoint x: 329, startPoint y: 32, endPoint x: 297, endPoint y: 49, distance: 36.1
click at [329, 32] on icon "save" at bounding box center [331, 34] width 14 height 14
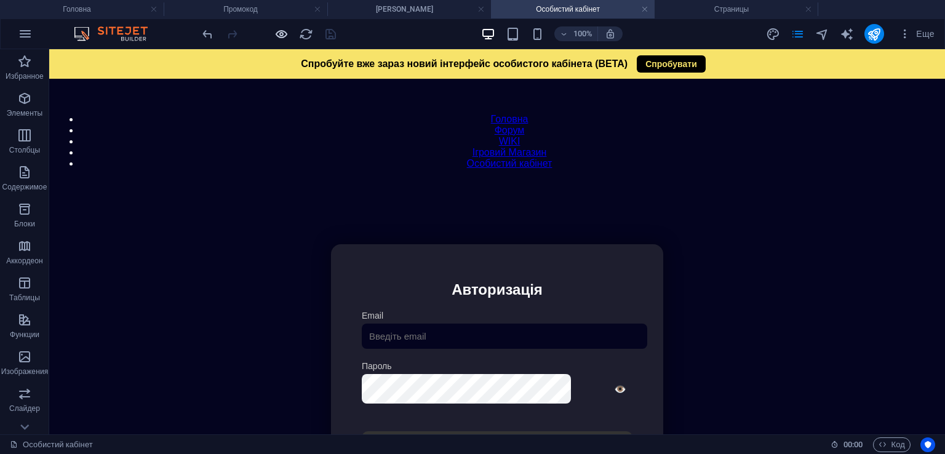
scroll to position [0, 0]
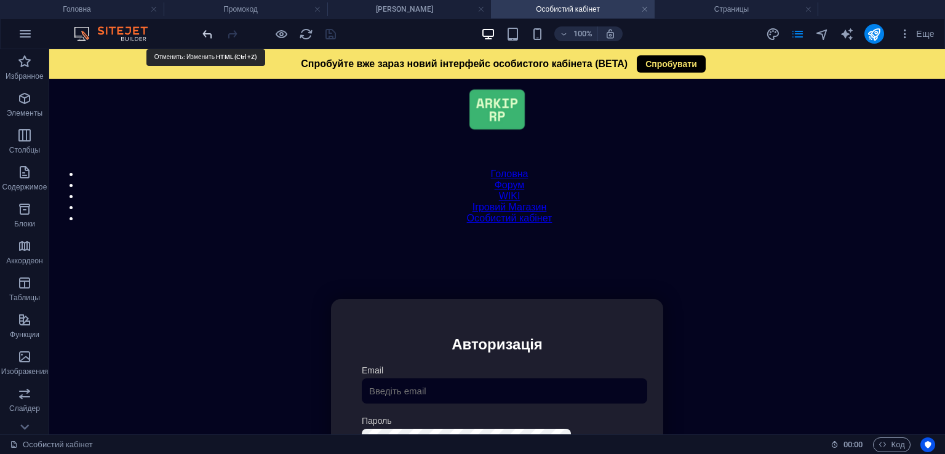
click at [206, 34] on icon "undo" at bounding box center [208, 34] width 14 height 14
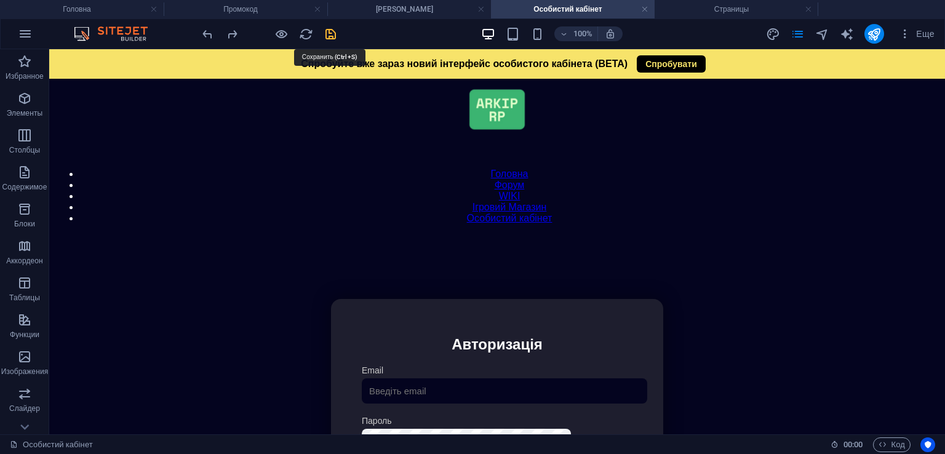
click at [336, 35] on icon "save" at bounding box center [331, 34] width 14 height 14
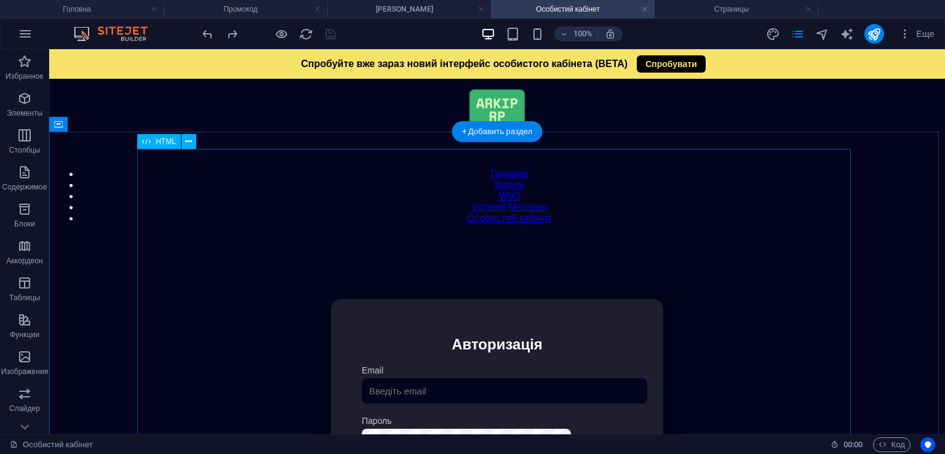
click at [583, 281] on div "Особистий кабінет Немає з'єднання з інтернетом... Авторизація Email [GEOGRAPHIC…" at bounding box center [497, 440] width 885 height 410
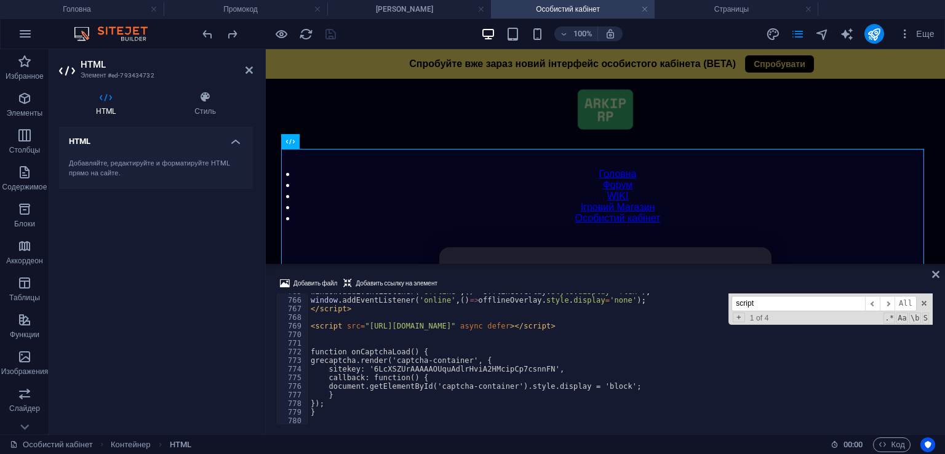
scroll to position [6589, 0]
click at [763, 302] on input "script" at bounding box center [799, 303] width 134 height 15
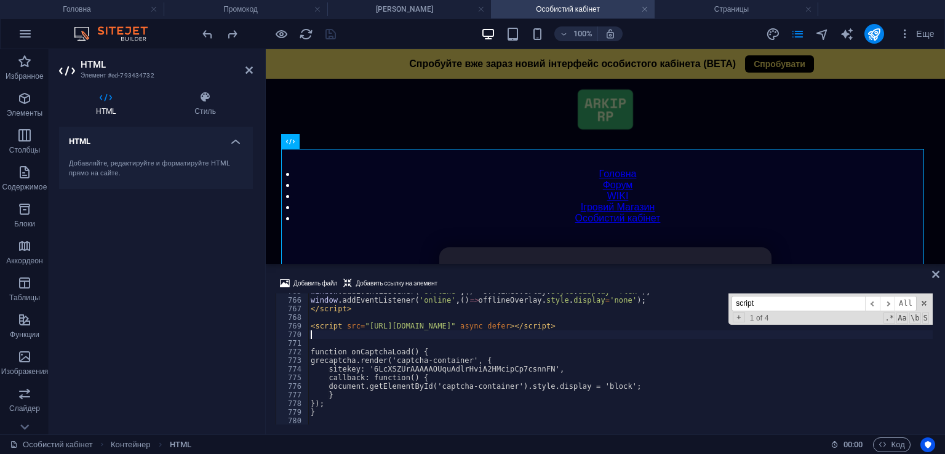
type textarea "<script src="[URL][DOMAIN_NAME]" async defer></script>"
click at [772, 307] on input "script" at bounding box center [799, 303] width 134 height 15
paste input "recaptcha"
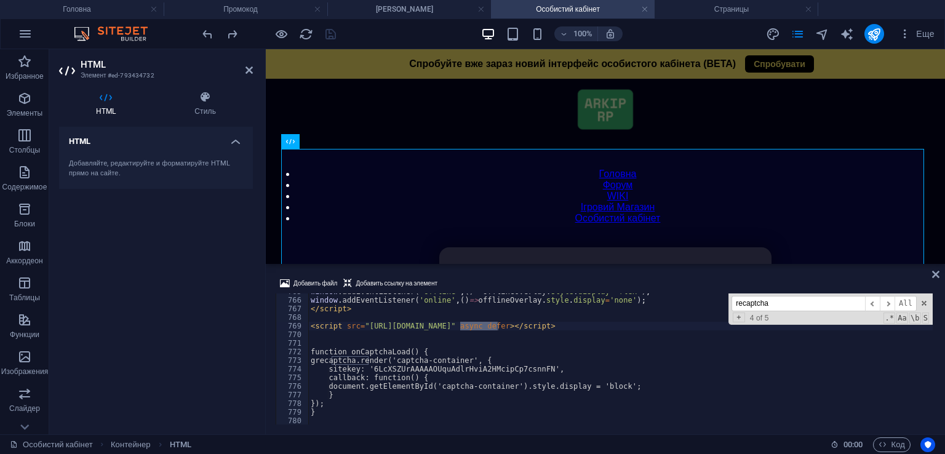
drag, startPoint x: 745, startPoint y: 302, endPoint x: 735, endPoint y: 301, distance: 9.9
click at [735, 301] on input "recaptcha" at bounding box center [799, 303] width 134 height 15
type input "captcha"
click at [771, 302] on input "captcha" at bounding box center [799, 303] width 134 height 15
type textarea "document.getElementById('captcha-container').style.display = 'block';"
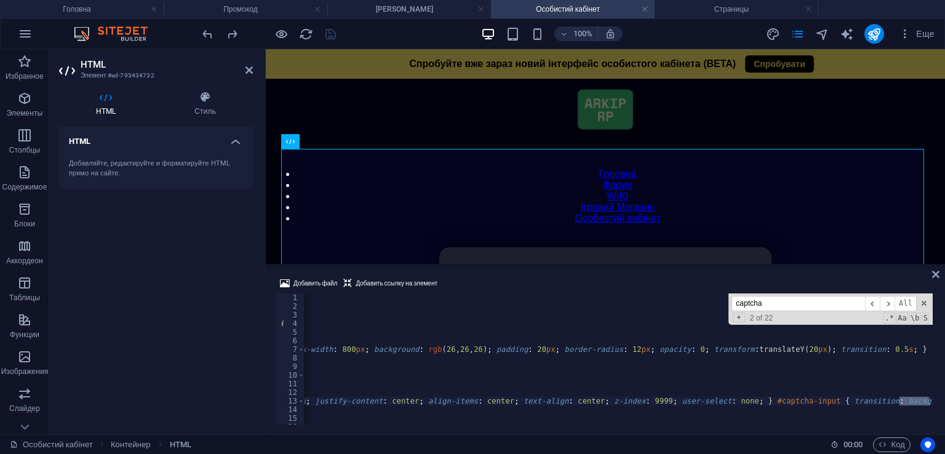
scroll to position [0, 7568]
click at [768, 309] on input "captcha" at bounding box center [799, 303] width 134 height 15
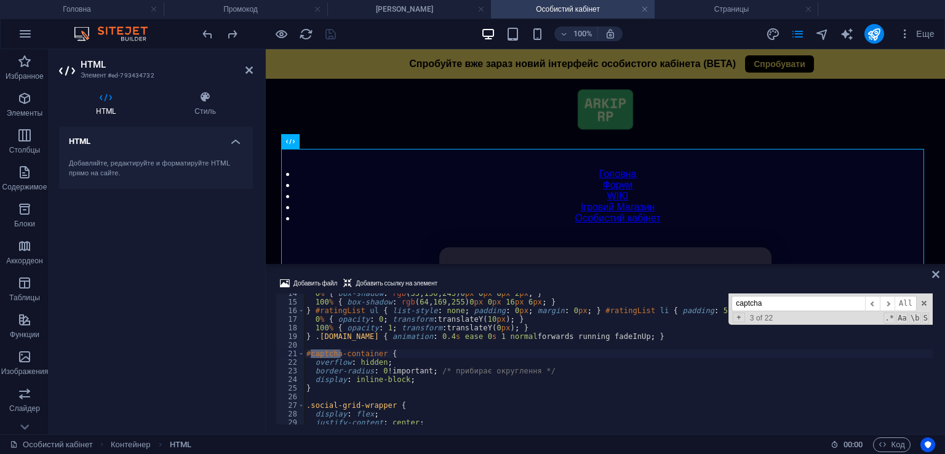
type textarea "<div id="captcha-wrapper" style="margin: 15px auto; display: flex; justify-cont…"
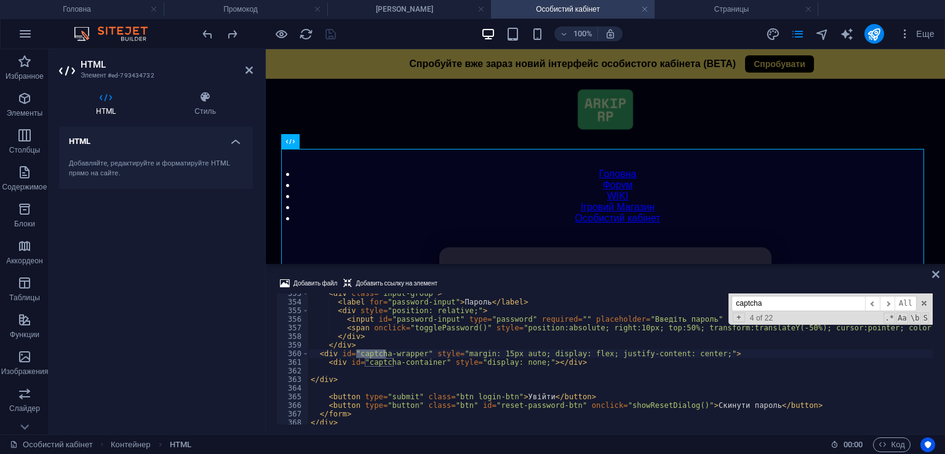
type input "captcha"
click at [204, 30] on icon "undo" at bounding box center [208, 34] width 14 height 14
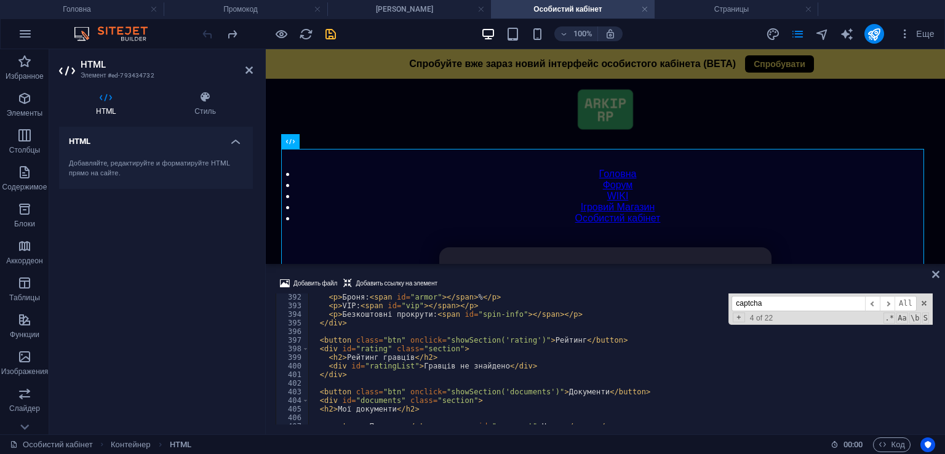
scroll to position [3480, 0]
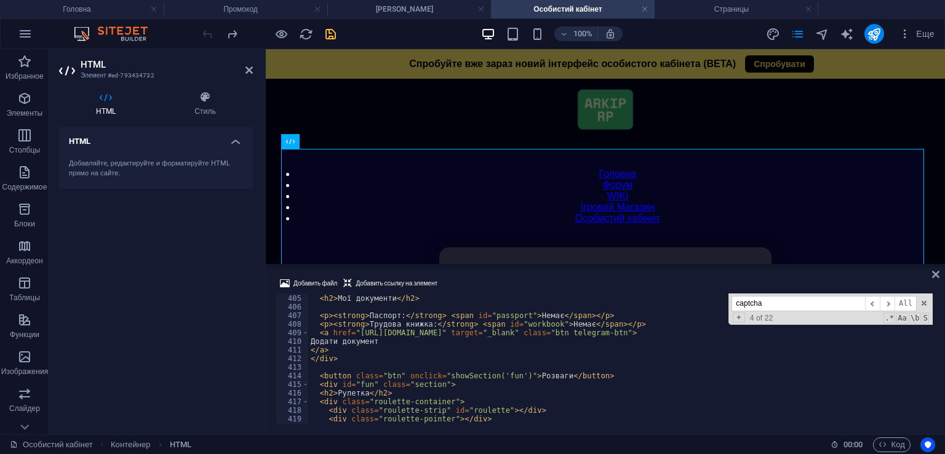
click at [508, 281] on div "Добавить файл Добавить ссылку на элемент" at bounding box center [606, 285] width 660 height 18
click at [332, 35] on icon "save" at bounding box center [331, 34] width 14 height 14
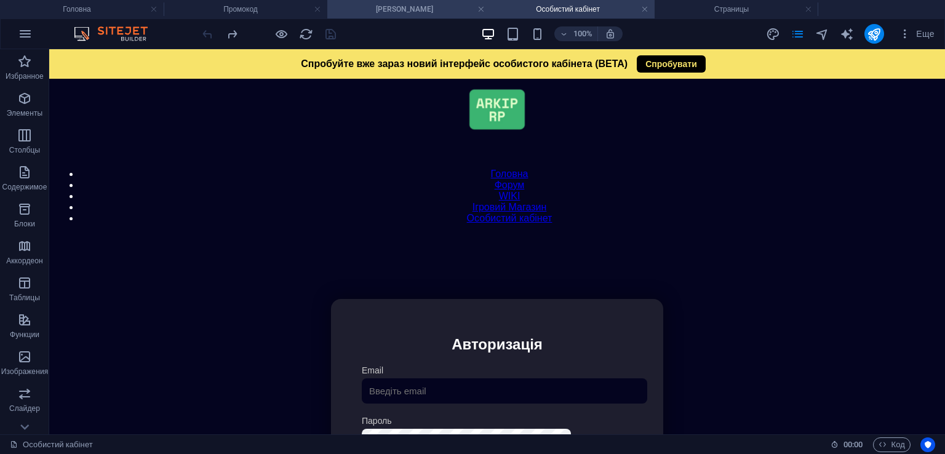
click at [347, 13] on h4 "[PERSON_NAME]" at bounding box center [409, 9] width 164 height 14
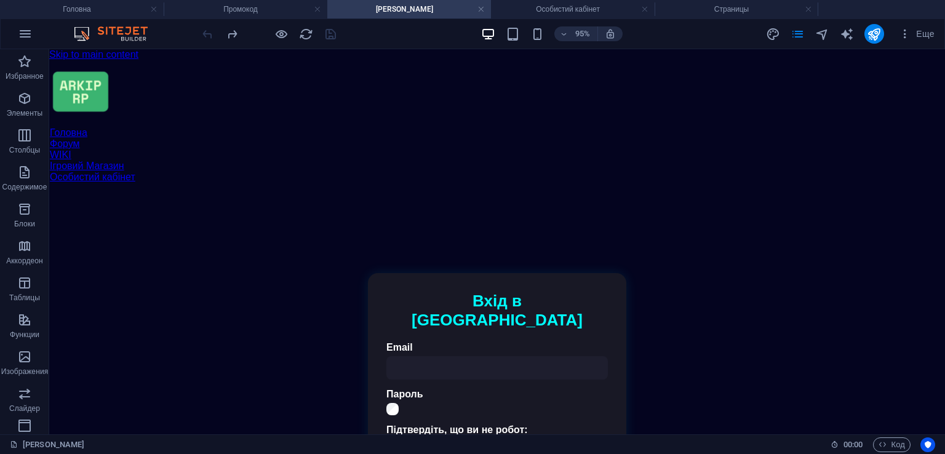
scroll to position [62, 0]
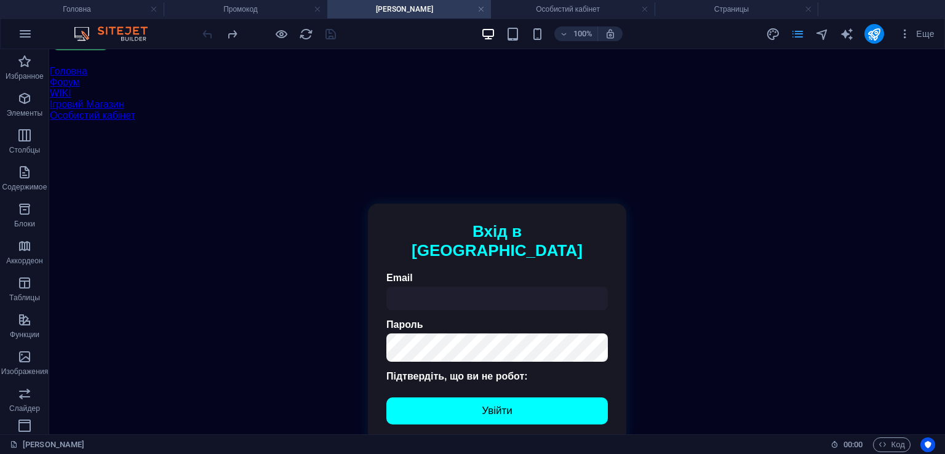
click at [803, 30] on icon "pages" at bounding box center [798, 34] width 14 height 14
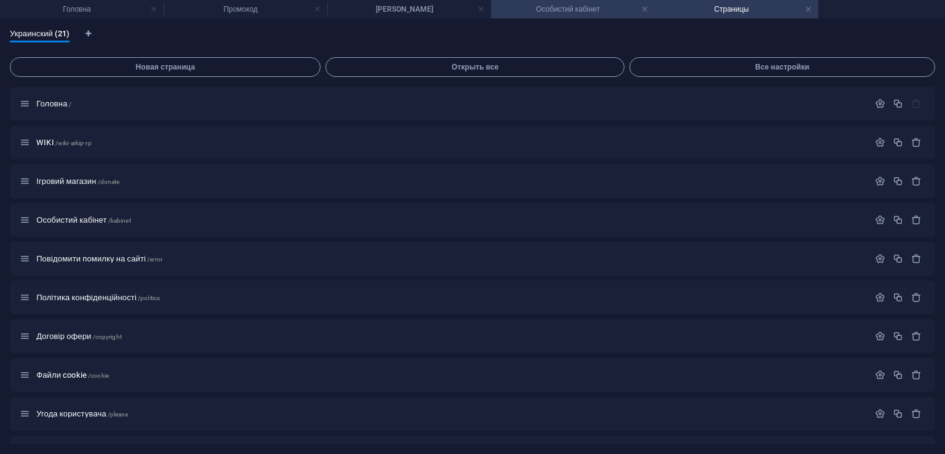
click at [558, 1] on li "Особистий кабінет" at bounding box center [573, 9] width 164 height 18
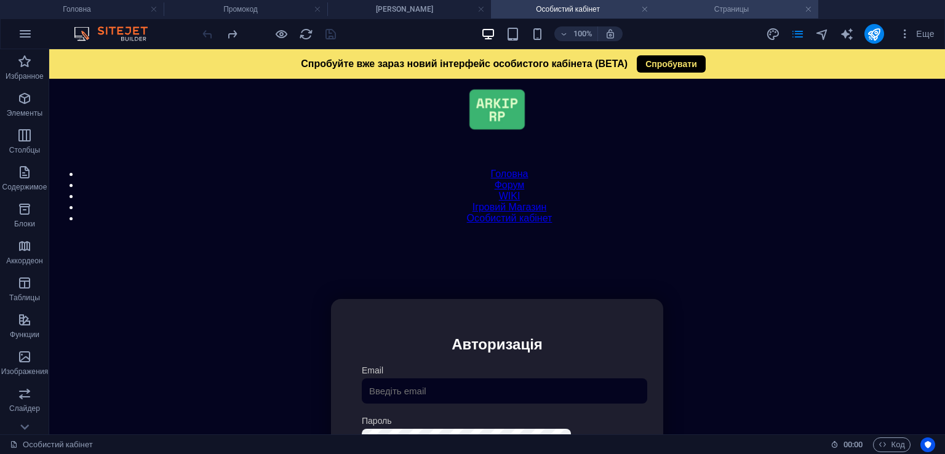
click at [748, 4] on h4 "Страницы" at bounding box center [737, 9] width 164 height 14
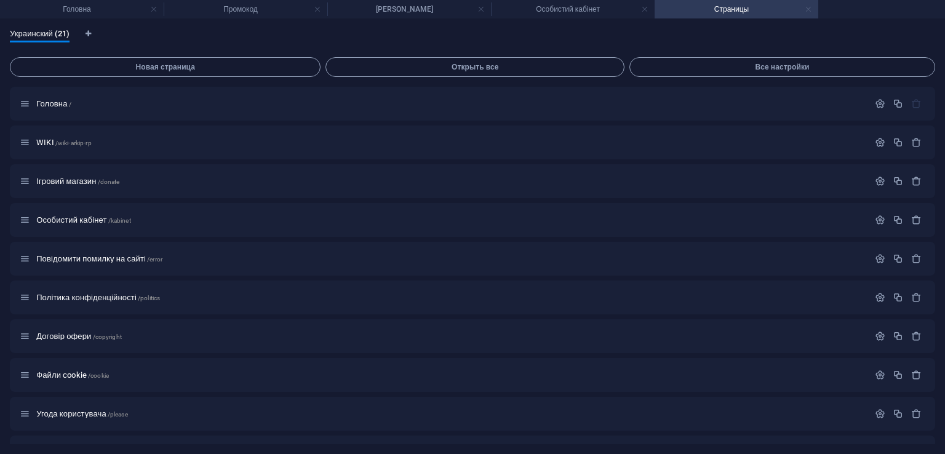
click at [811, 10] on link at bounding box center [808, 10] width 7 height 12
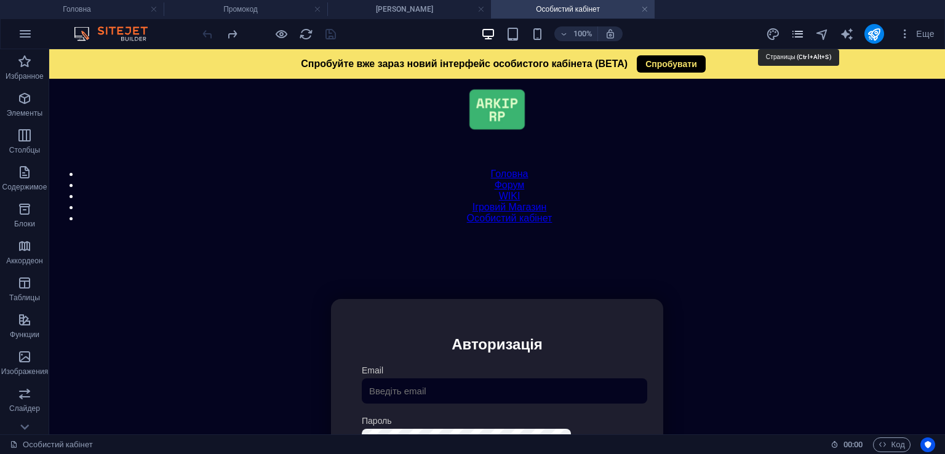
click at [803, 34] on icon "pages" at bounding box center [798, 34] width 14 height 14
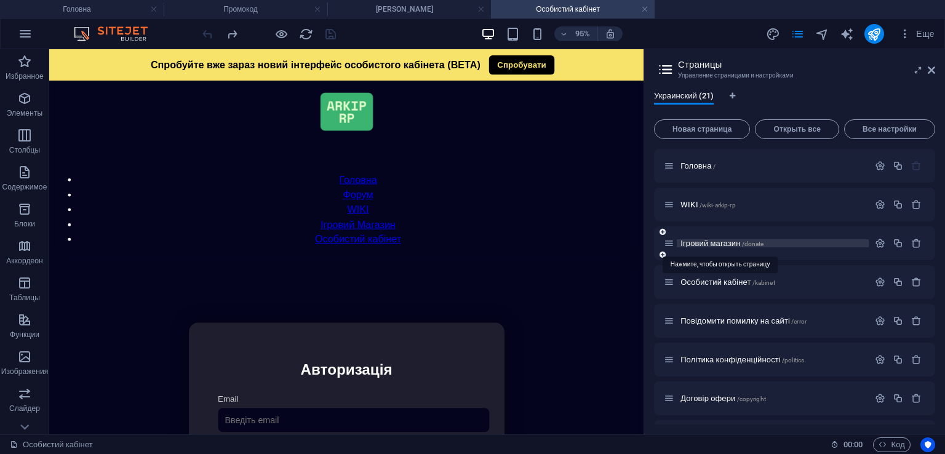
click at [742, 239] on span "Ігровий магазин /donate" at bounding box center [722, 243] width 83 height 9
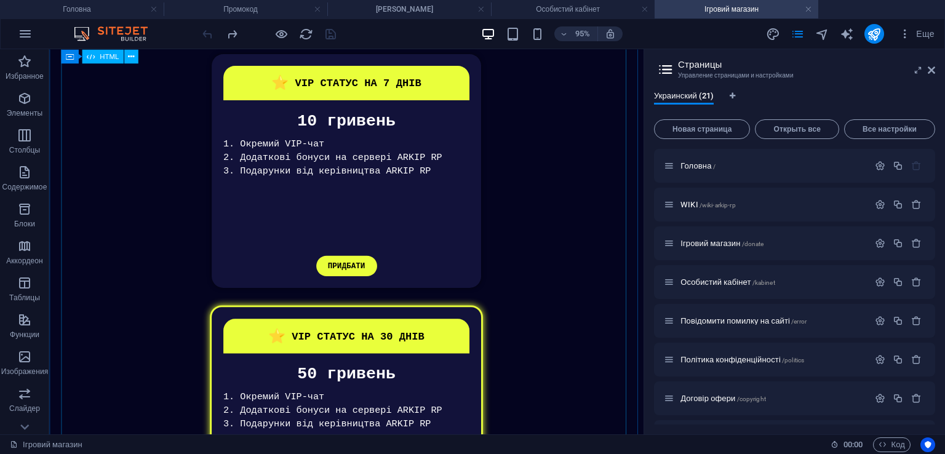
scroll to position [118, 0]
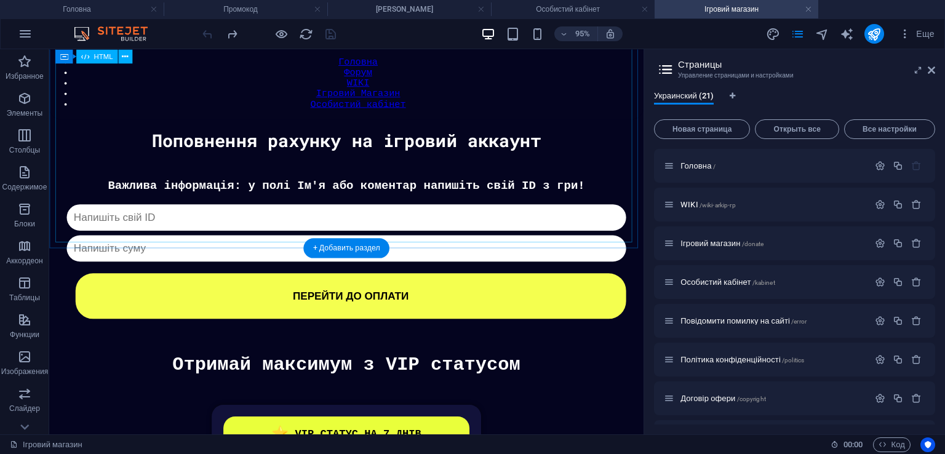
click at [486, 201] on div "[PERSON_NAME] Важлива інформація: у полі Ім'я або коментар напишіть свій ID з г…" at bounding box center [362, 259] width 614 height 147
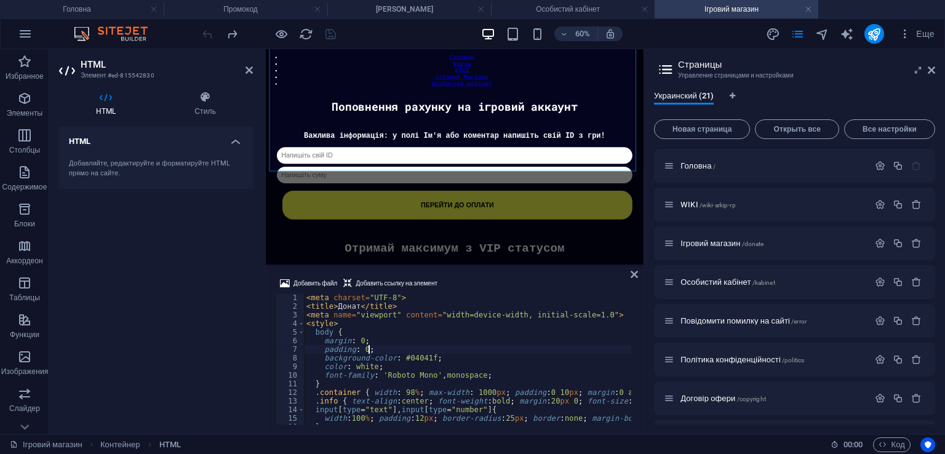
type textarea "</script>"
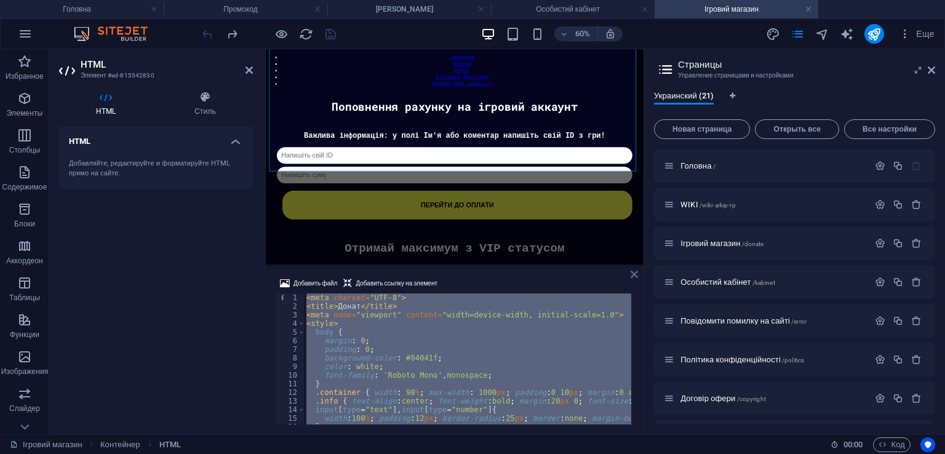
click at [635, 277] on icon at bounding box center [634, 275] width 7 height 10
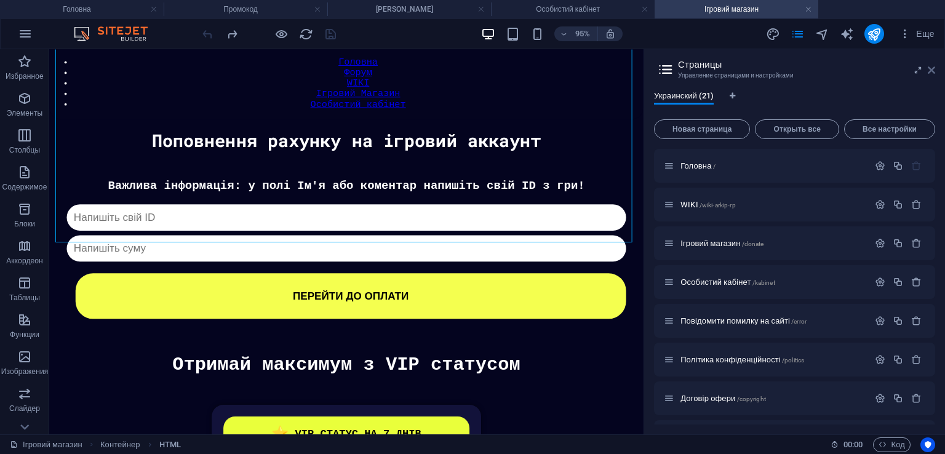
click at [935, 71] on icon at bounding box center [931, 70] width 7 height 10
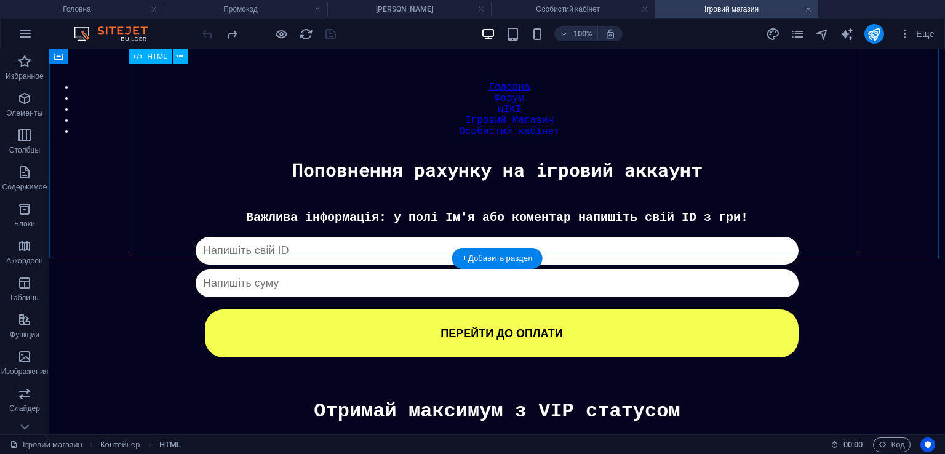
scroll to position [57, 0]
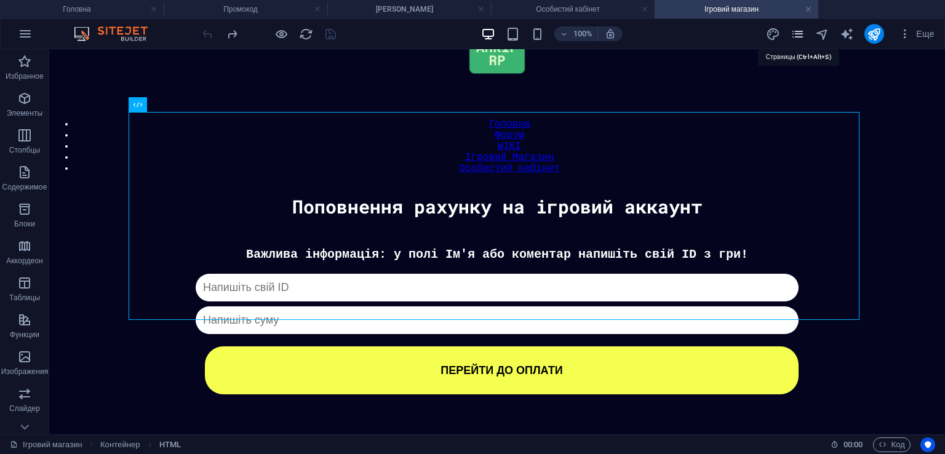
click at [795, 28] on icon "pages" at bounding box center [798, 34] width 14 height 14
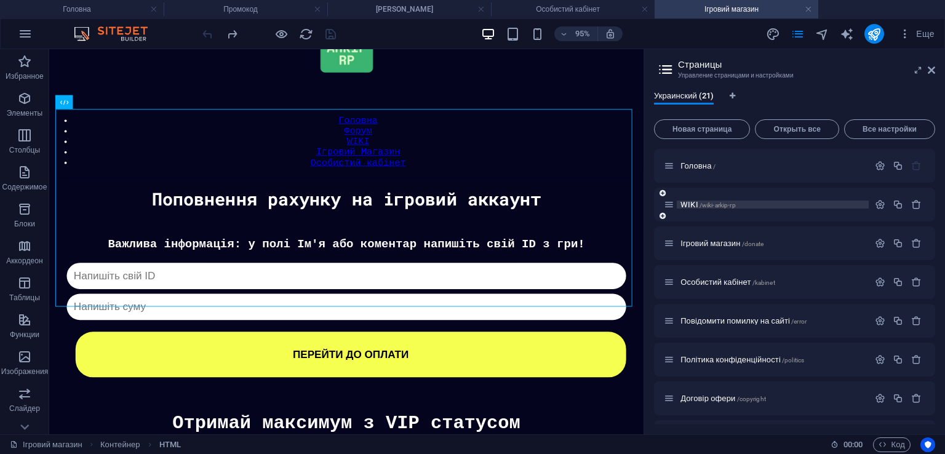
click at [743, 205] on p "WIKI /wiki-arkip-rp" at bounding box center [773, 205] width 185 height 8
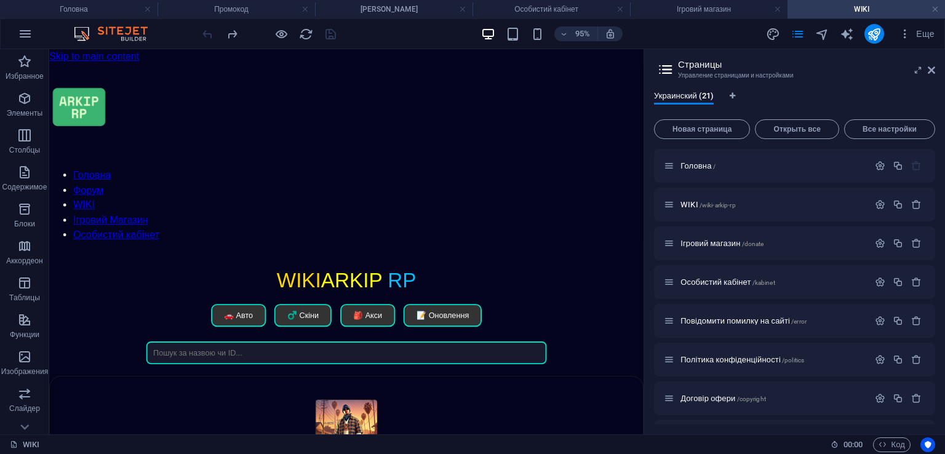
scroll to position [0, 0]
click at [937, 68] on aside "Страницы Управление страницами и настройками Украинский (21) Новая страница Отк…" at bounding box center [795, 241] width 302 height 385
click at [934, 70] on icon at bounding box center [931, 70] width 7 height 10
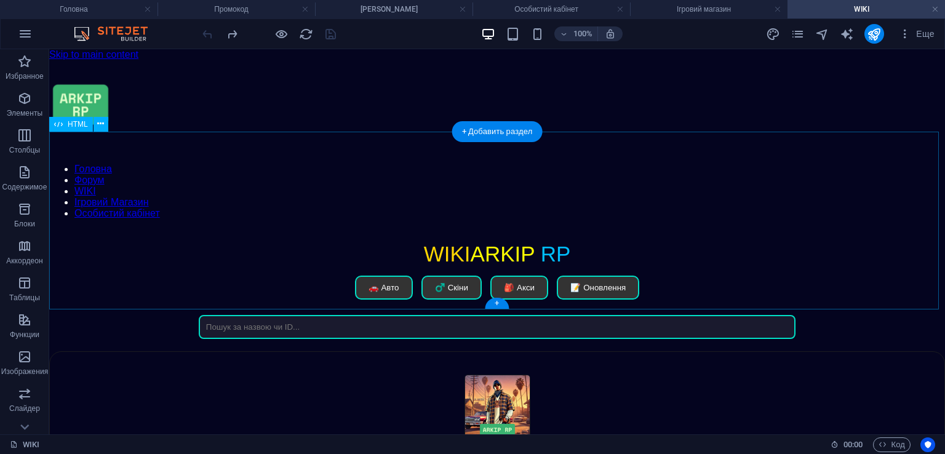
click at [547, 242] on div "WIKI ARKIP RP WIKI ARKIP RP 🚗 Авто ♂️ Скіни 🎒 Акси 📝 Оновлення Нічого не знайде…" at bounding box center [497, 290] width 896 height 97
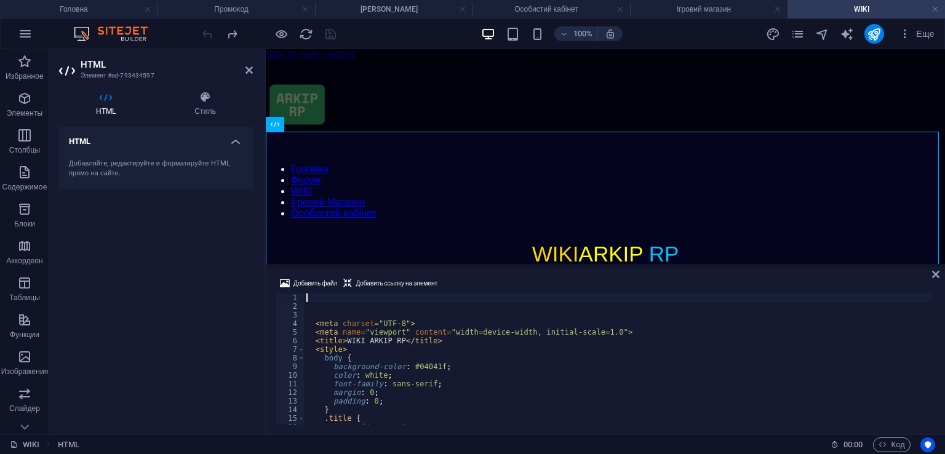
click at [465, 347] on div "< meta charset = "UTF-8" > < meta name = "viewport" content = "width=device-wid…" at bounding box center [632, 367] width 656 height 146
click at [412, 345] on div "< meta charset = "UTF-8" > < meta name = "viewport" content = "width=device-wid…" at bounding box center [632, 367] width 656 height 146
type textarea "<style> body {"
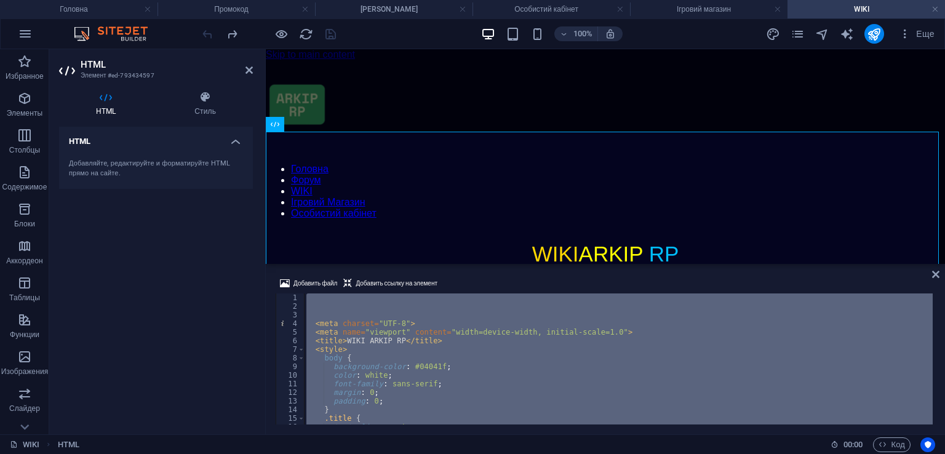
click at [412, 345] on div "< meta charset = "UTF-8" > < meta name = "viewport" content = "width=device-wid…" at bounding box center [632, 367] width 656 height 146
click at [719, 6] on h4 "Ігровий магазин" at bounding box center [709, 9] width 158 height 14
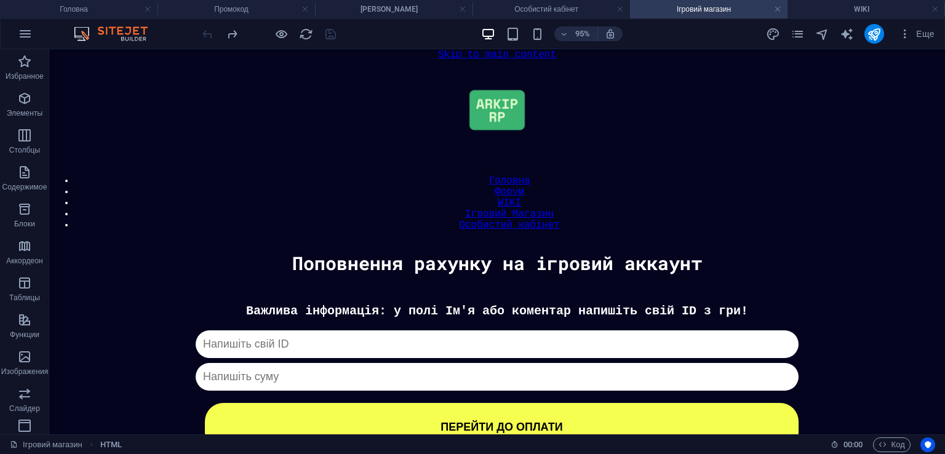
scroll to position [57, 0]
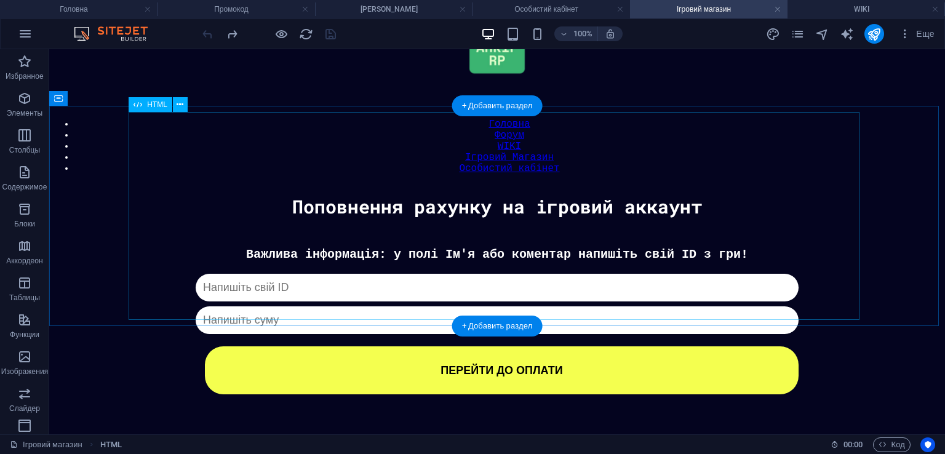
click at [474, 252] on div "[PERSON_NAME] Важлива інформація: у полі Ім'я або коментар напишіть свій ID з г…" at bounding box center [497, 320] width 884 height 147
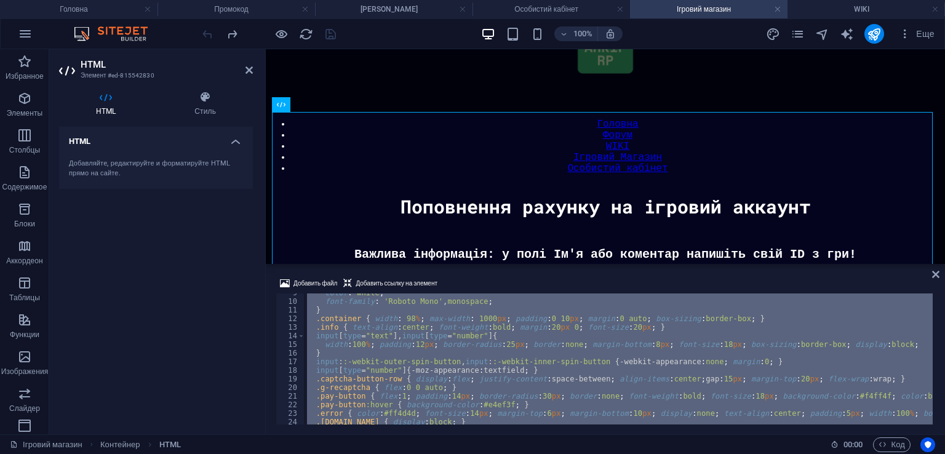
scroll to position [148, 0]
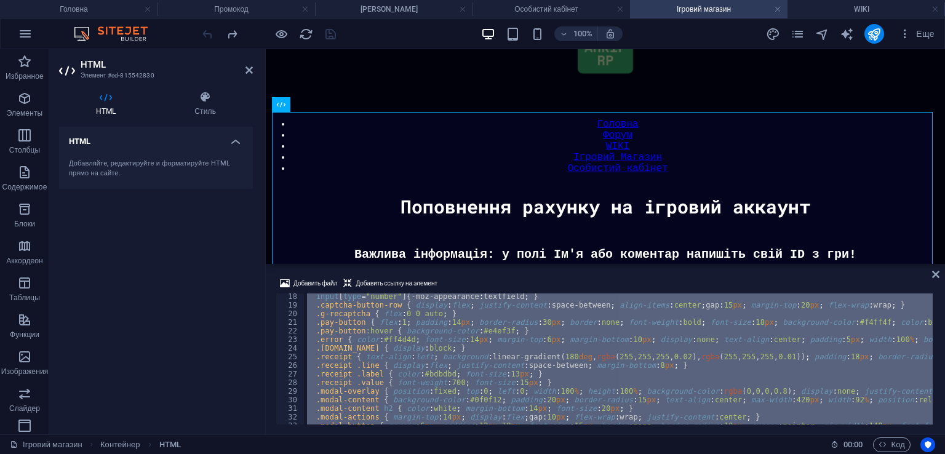
click at [579, 352] on div "input [ type = " number " ] { -moz-appearance : textfield ; } .captcha-button-r…" at bounding box center [619, 359] width 628 height 131
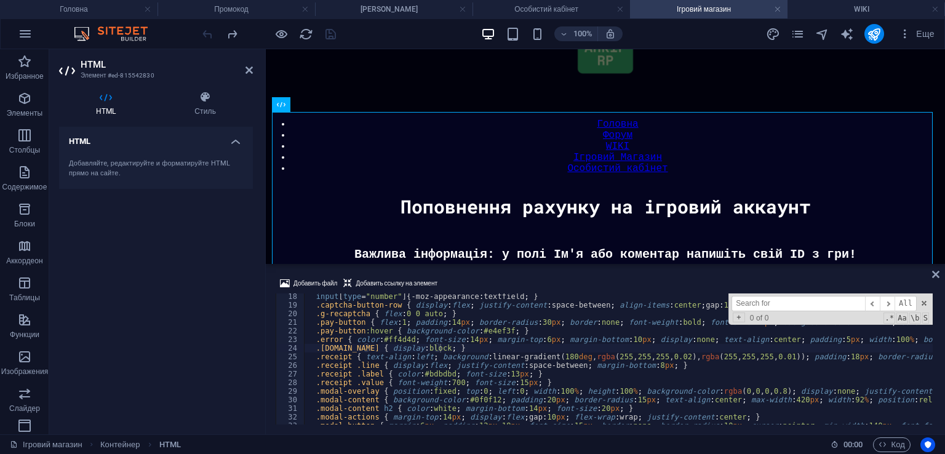
type textarea ".pay-button { flex:1; padding:14px; border-radius:30px; border:none; font-weigh…"
click at [772, 302] on input at bounding box center [799, 303] width 134 height 15
paste input "recaptcha"
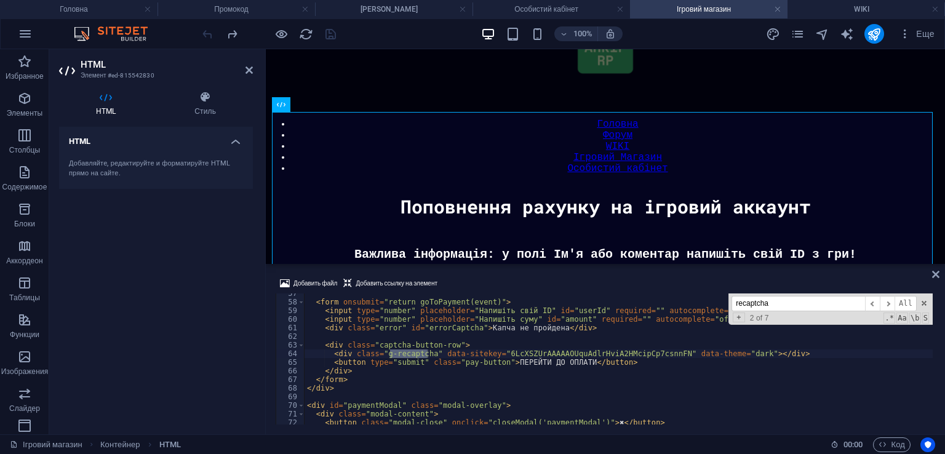
scroll to position [487, 0]
type input "recaptcha"
type textarea "<div class="g-recaptcha" data-sitekey="6LcXSZUrAAAAAOUquAdlrHviA2HMcipCp7csnnFN…"
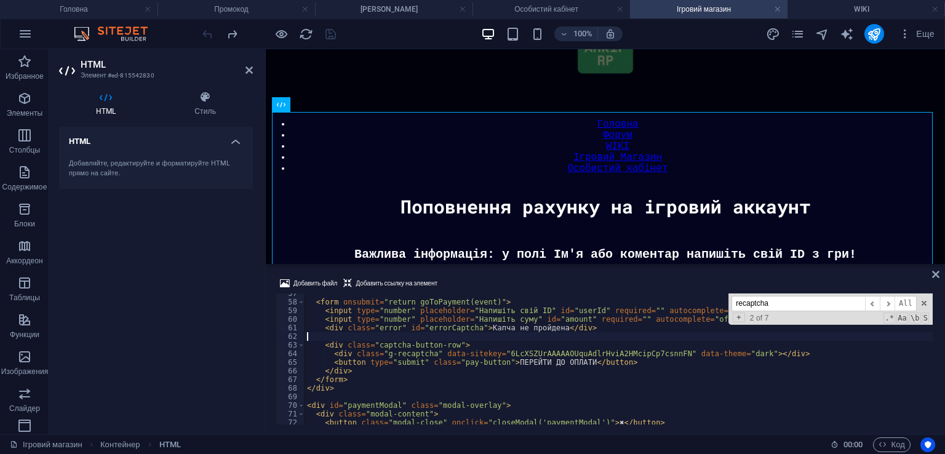
click at [869, 9] on h4 "WIKI" at bounding box center [867, 9] width 158 height 14
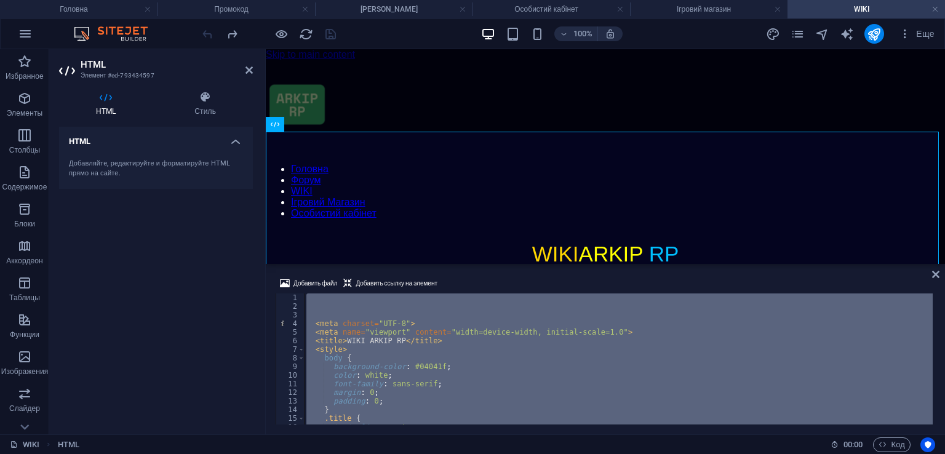
scroll to position [0, 0]
click at [580, 350] on div "< meta charset = "UTF-8" > < meta name = "viewport" content = "width=device-wid…" at bounding box center [618, 359] width 629 height 131
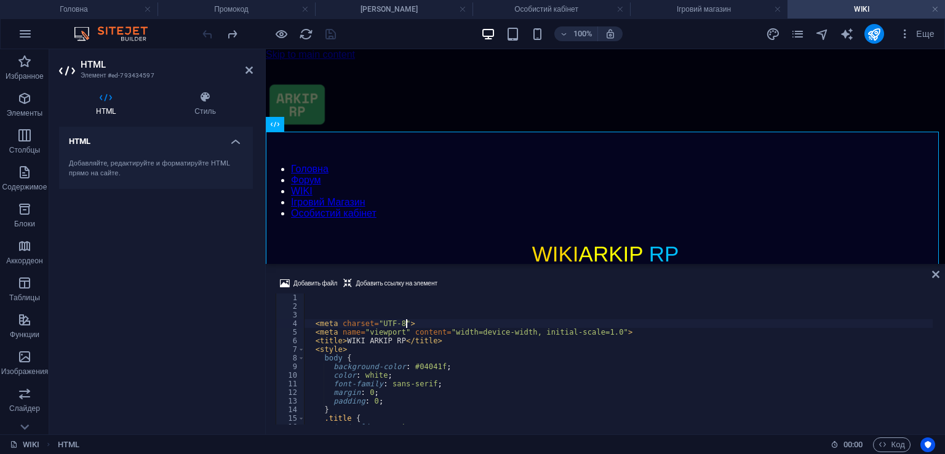
click at [518, 322] on div "< meta charset = "UTF-8" > < meta name = "viewport" content = "width=device-wid…" at bounding box center [632, 367] width 656 height 146
type textarea "<meta charset="UTF-8"> <meta name="viewport" content="width=device-width, initi…"
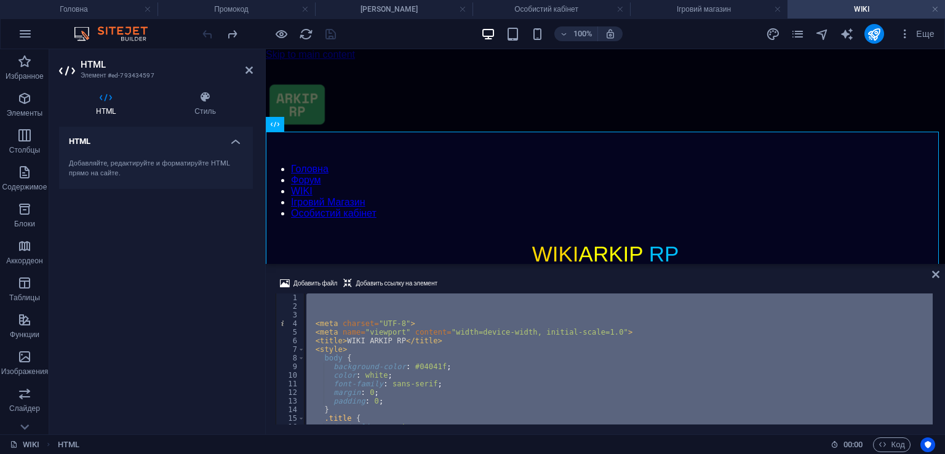
click at [518, 322] on div "< meta charset = "UTF-8" > < meta name = "viewport" content = "width=device-wid…" at bounding box center [632, 367] width 656 height 146
click at [468, 360] on div "< meta charset = "UTF-8" > < meta name = "viewport" content = "width=device-wid…" at bounding box center [618, 359] width 629 height 131
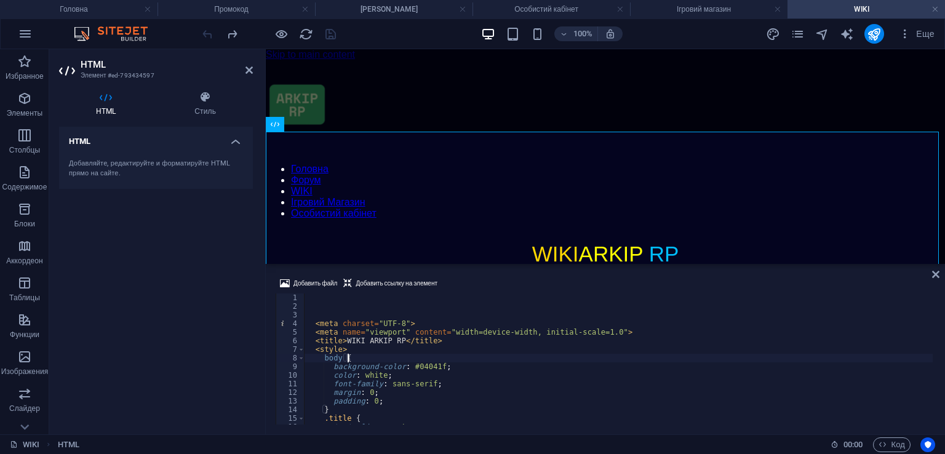
click at [441, 352] on div "< meta charset = "UTF-8" > < meta name = "viewport" content = "width=device-wid…" at bounding box center [632, 367] width 656 height 146
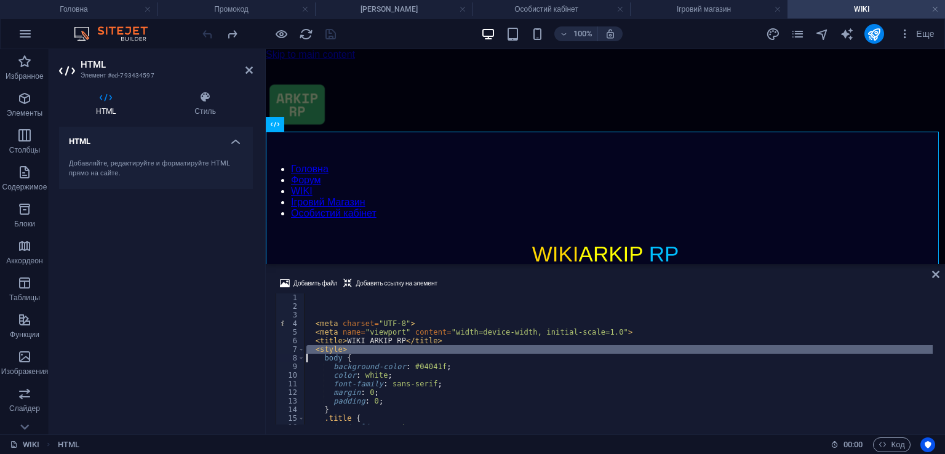
click at [441, 352] on div "< meta charset = "UTF-8" > < meta name = "viewport" content = "width=device-wid…" at bounding box center [632, 367] width 656 height 146
type textarea "<style> body {"
click at [441, 352] on div "< meta charset = "UTF-8" > < meta name = "viewport" content = "width=device-wid…" at bounding box center [632, 367] width 656 height 146
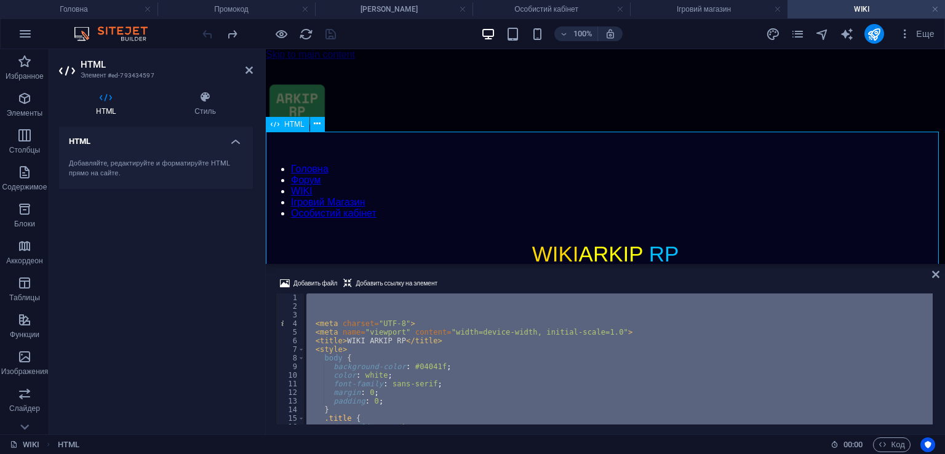
paste textarea
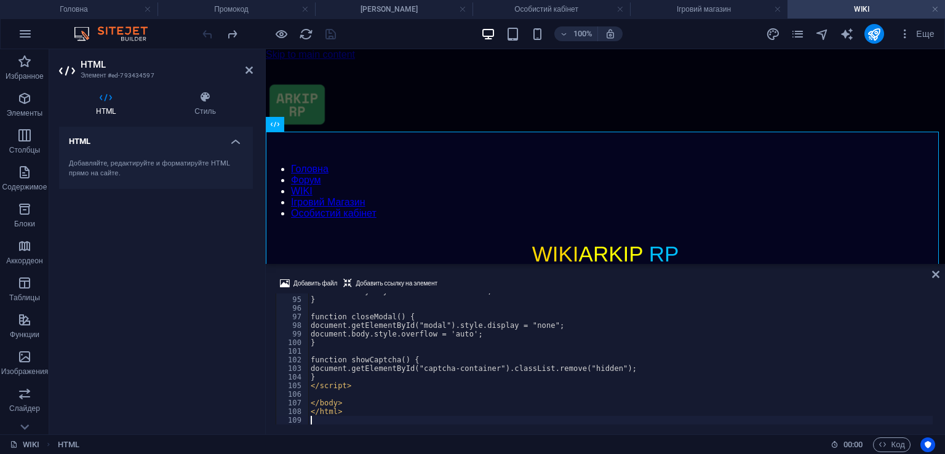
scroll to position [807, 0]
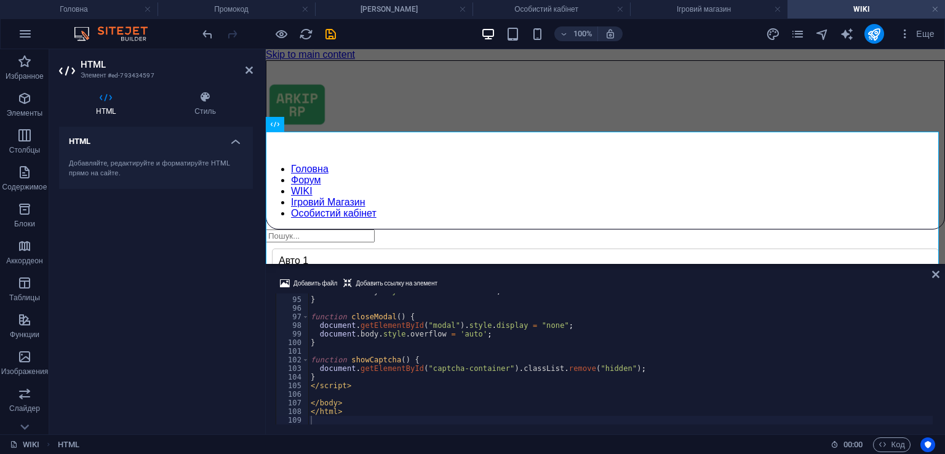
click at [569, 271] on div "Добавить файл Добавить ссылку на элемент 94 95 96 97 98 99 100 101 102 103 104 …" at bounding box center [605, 350] width 679 height 168
click at [208, 27] on icon "undo" at bounding box center [208, 34] width 14 height 14
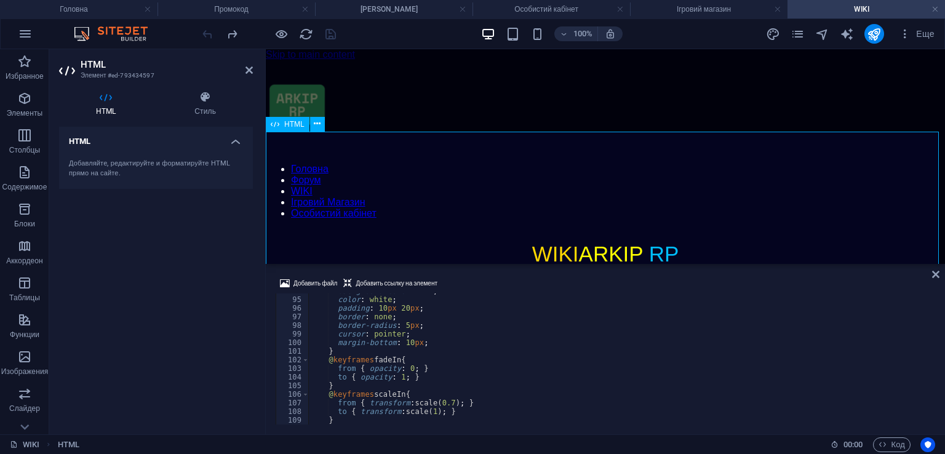
click at [548, 315] on input "text" at bounding box center [605, 327] width 457 height 24
click at [552, 269] on div "Добавить файл Добавить ссылку на элемент 94 95 96 97 98 99 100 101 102 103 104 …" at bounding box center [605, 350] width 679 height 168
click at [550, 361] on div "background-color : red ; color : white ; padding : 10 px 20 px ; border : none …" at bounding box center [636, 360] width 656 height 146
type textarea "@keyframes fadeIn { from { opacity: 0; }"
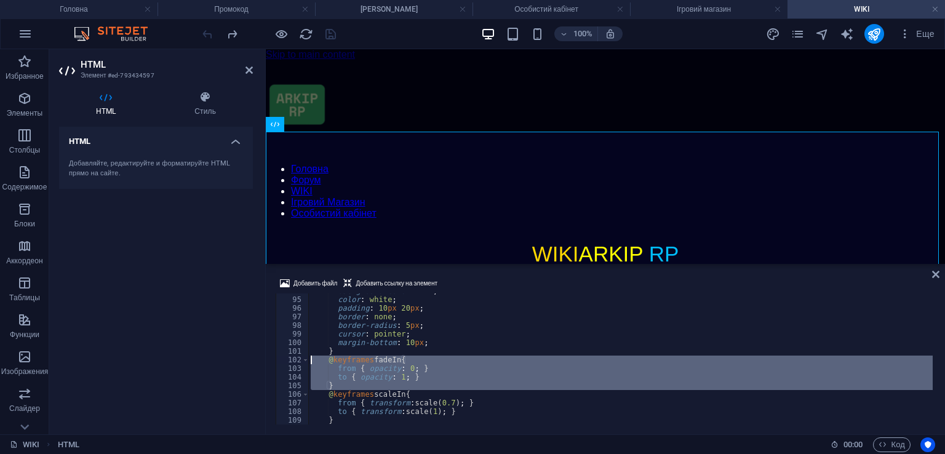
click at [550, 361] on div "background-color : red ; color : white ; padding : 10 px 20 px ; border : none …" at bounding box center [636, 360] width 656 height 146
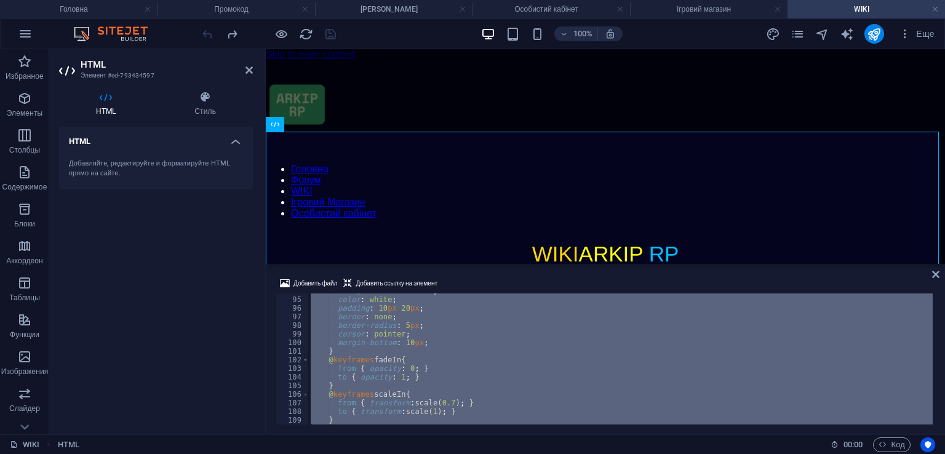
paste textarea
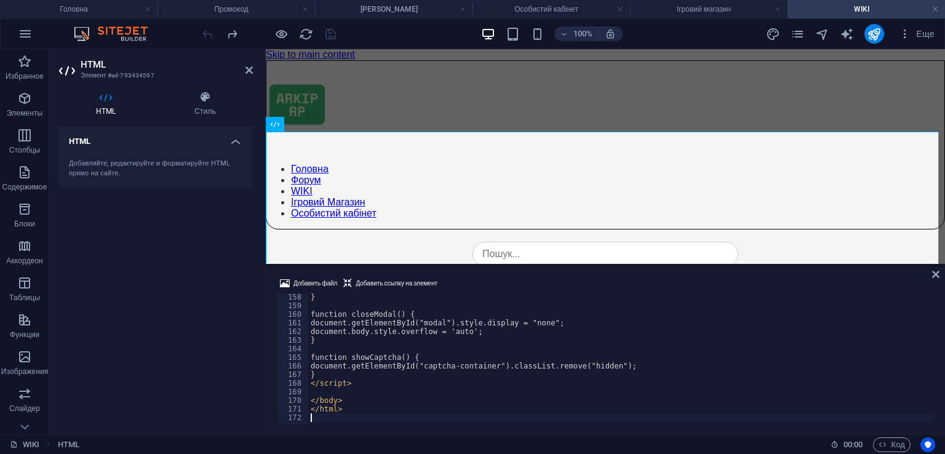
click at [520, 269] on div "Добавить файл Добавить ссылку на элемент 158 159 160 161 162 163 164 165 166 16…" at bounding box center [605, 350] width 679 height 168
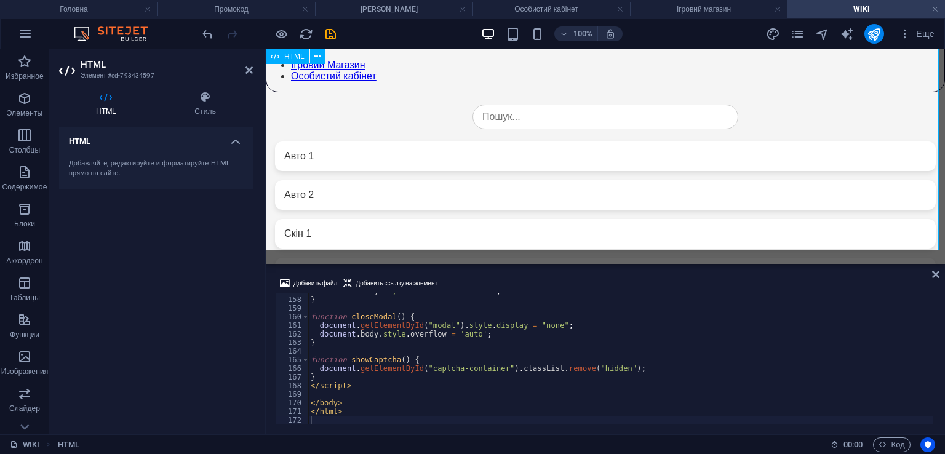
scroll to position [0, 0]
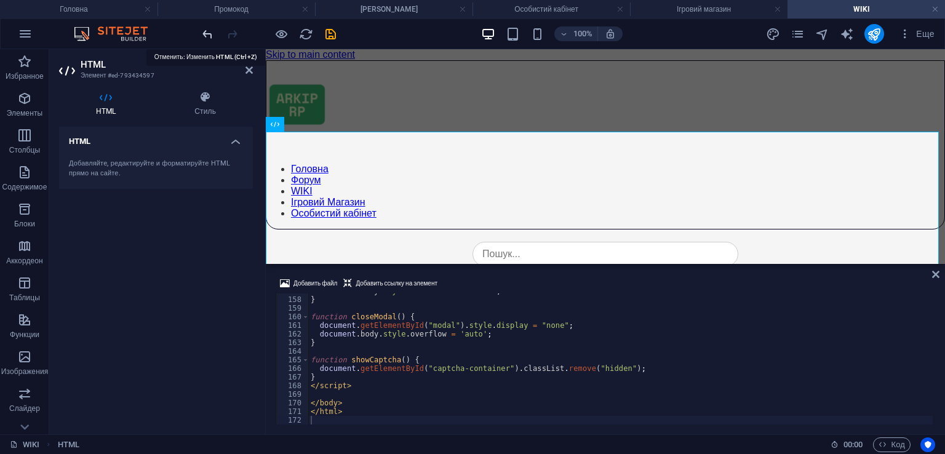
click at [206, 34] on icon "undo" at bounding box center [208, 34] width 14 height 14
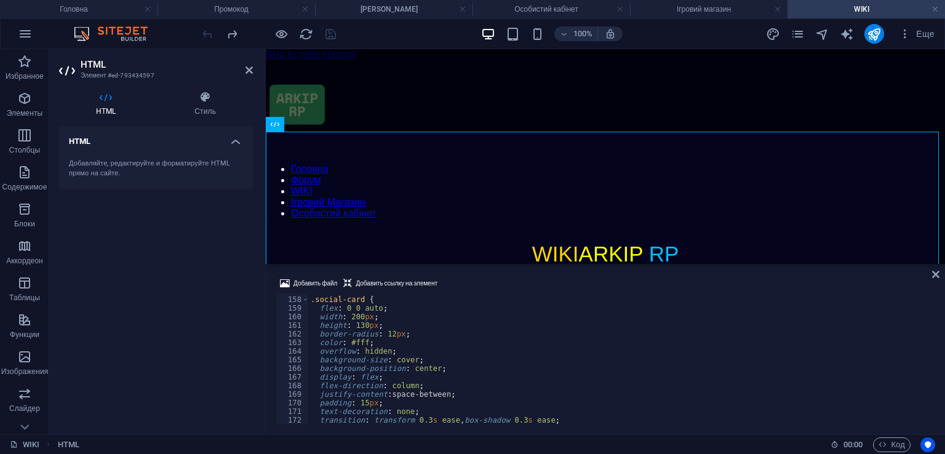
click at [531, 271] on div "Добавить файл Добавить ссылку на элемент 157 158 159 160 161 162 163 164 165 16…" at bounding box center [605, 350] width 679 height 168
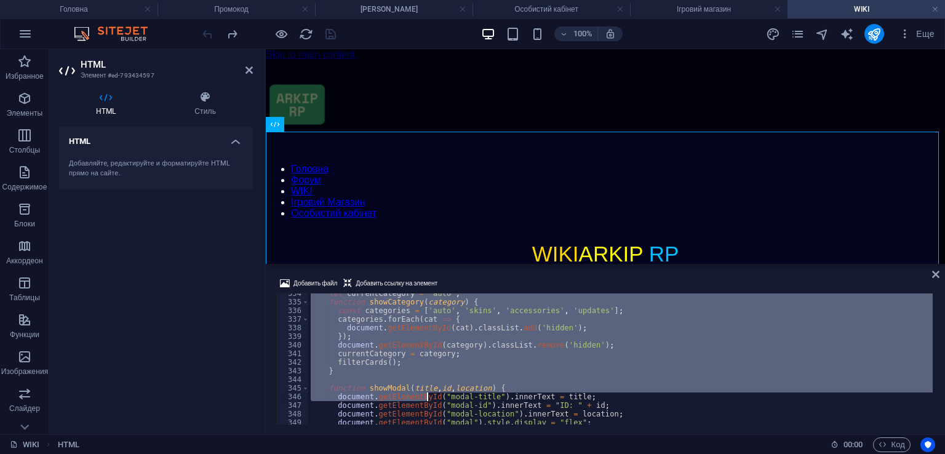
scroll to position [2762, 0]
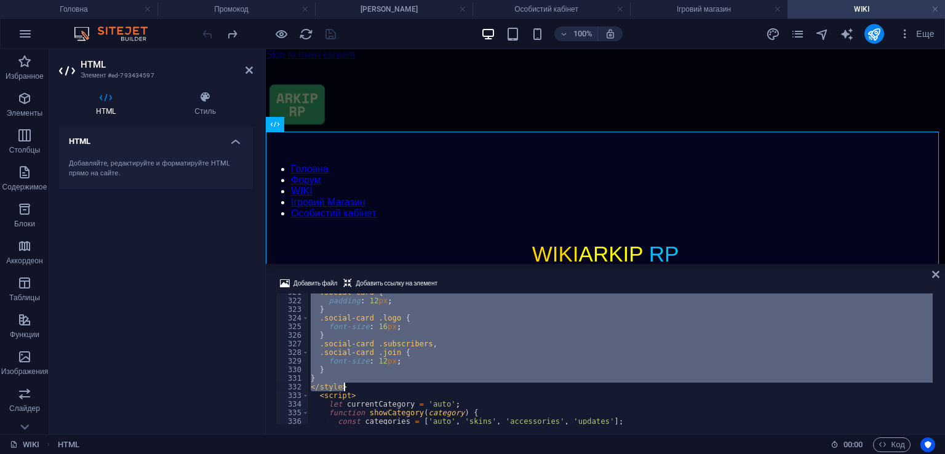
drag, startPoint x: 313, startPoint y: 350, endPoint x: 387, endPoint y: 385, distance: 81.5
click at [387, 385] on div ".social-card { padding : 12 px ; } .social-card .logo { font-size : 16 px ; } .…" at bounding box center [636, 361] width 656 height 146
click at [446, 357] on div ".social-card { padding : 12 px ; } .social-card .logo { font-size : 16 px ; } .…" at bounding box center [620, 359] width 625 height 131
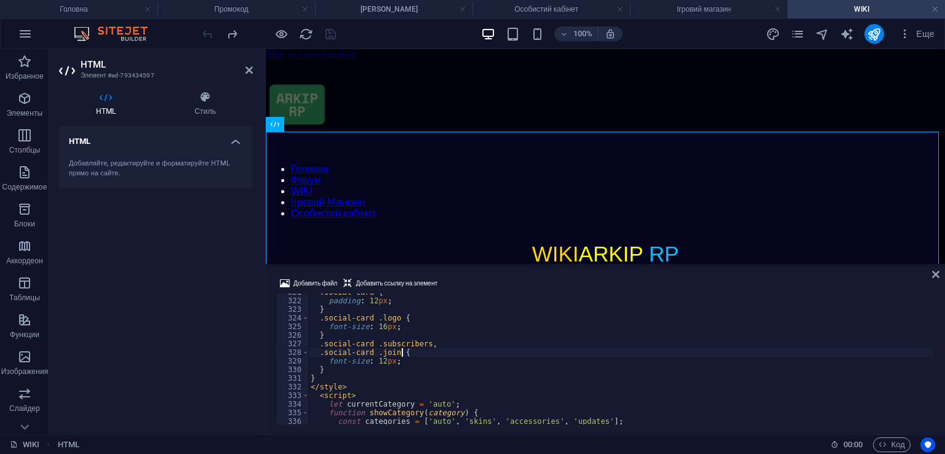
click at [463, 353] on div ".social-card { padding : 12 px ; } .social-card .logo { font-size : 16 px ; } .…" at bounding box center [636, 361] width 656 height 146
type textarea ".social-card .join { font-size: 12px;"
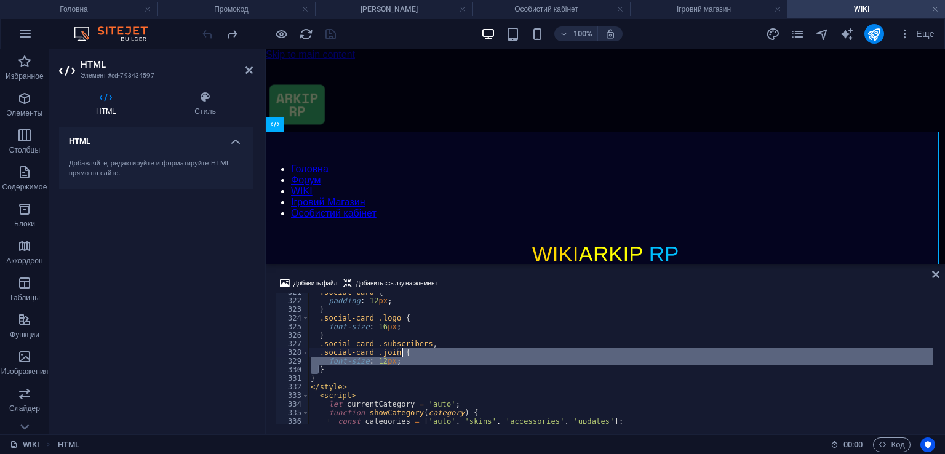
click at [463, 353] on div ".social-card { padding : 12 px ; } .social-card .logo { font-size : 16 px ; } .…" at bounding box center [636, 361] width 656 height 146
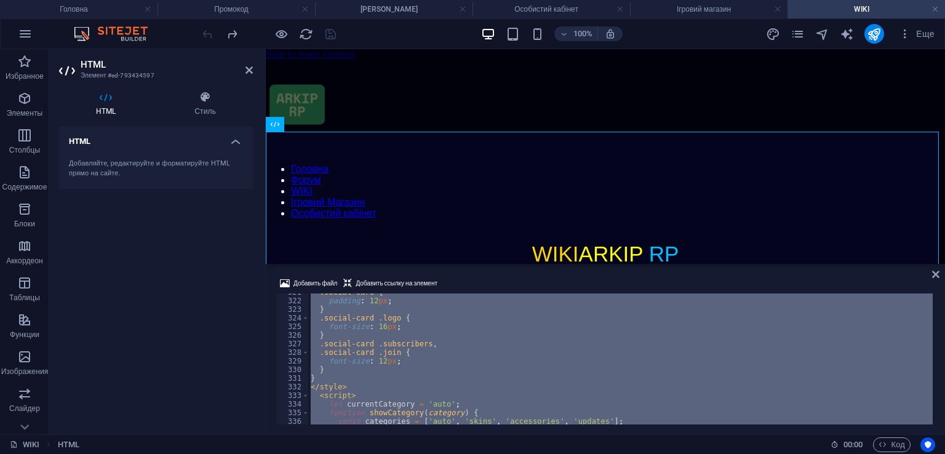
paste textarea
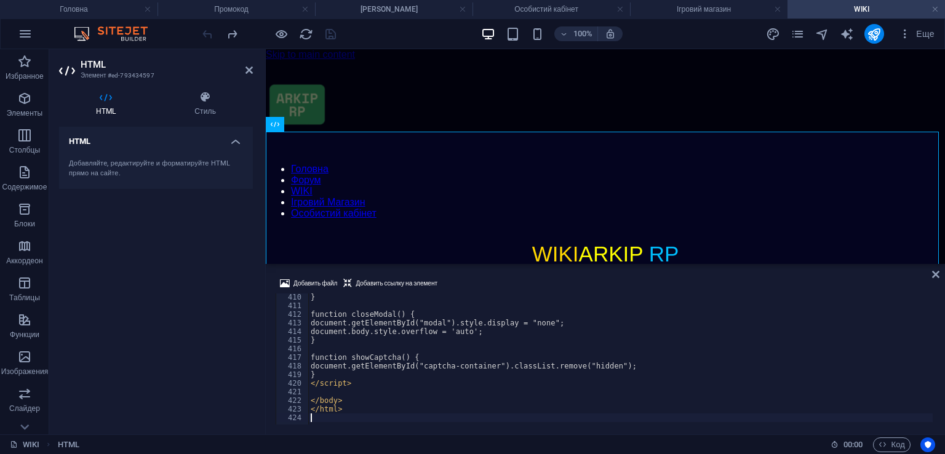
scroll to position [3522, 0]
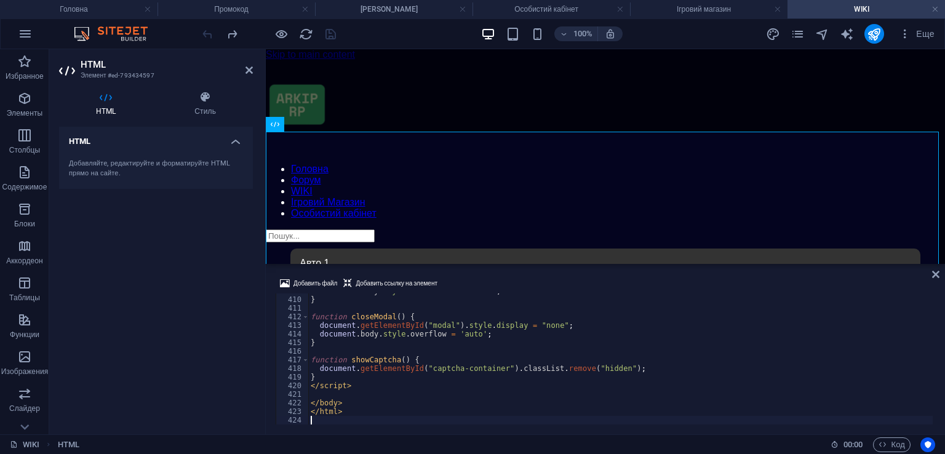
click at [503, 283] on div "Добавить файл Добавить ссылку на элемент" at bounding box center [606, 285] width 660 height 18
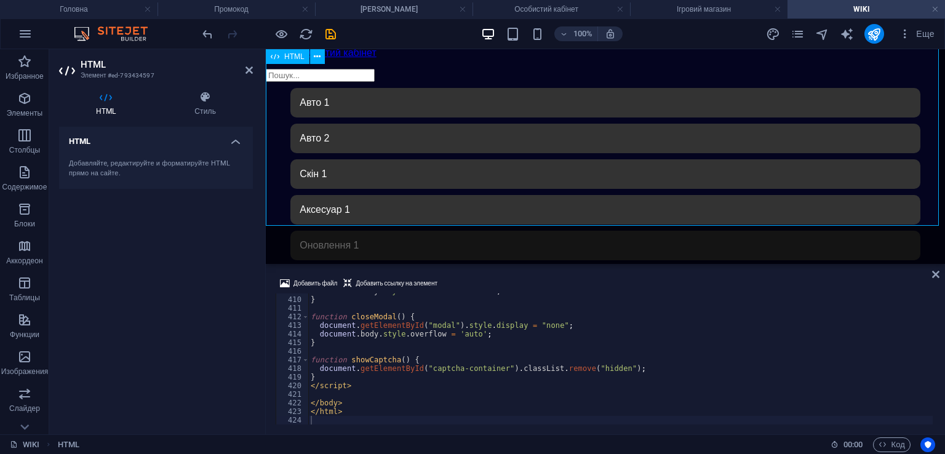
scroll to position [123, 0]
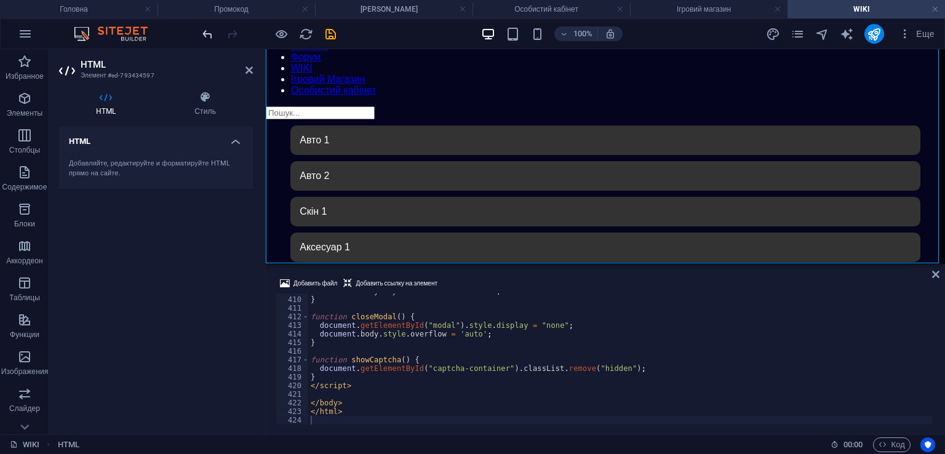
click at [210, 37] on icon "undo" at bounding box center [208, 34] width 14 height 14
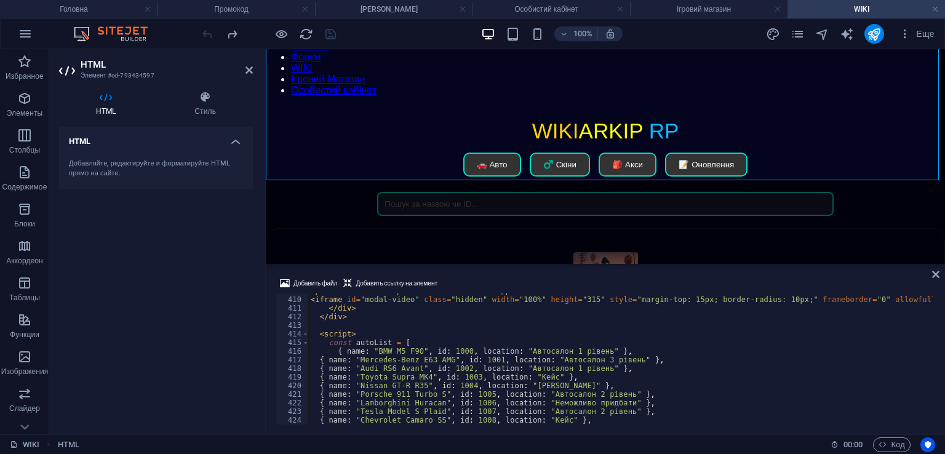
click at [334, 35] on div at bounding box center [269, 34] width 138 height 20
click at [934, 274] on icon at bounding box center [935, 275] width 7 height 10
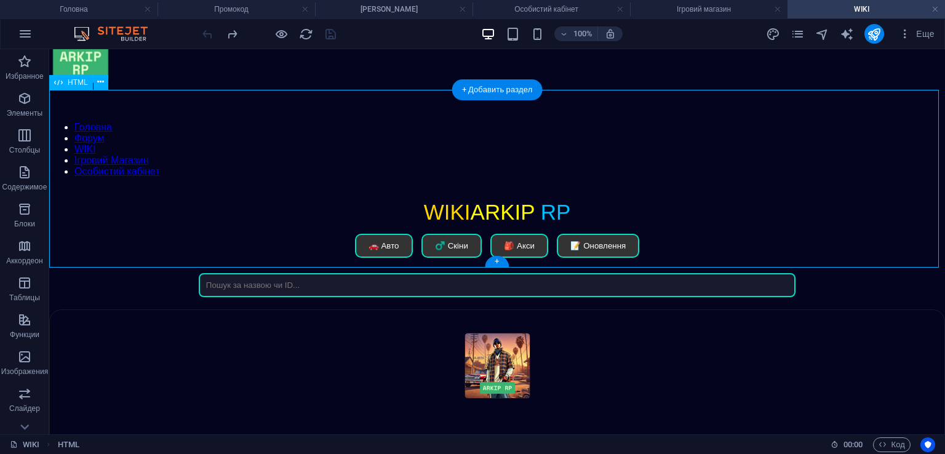
click at [518, 232] on div "WIKI ARKIP RP WIKI ARKIP RP 🚗 Авто ♂️ Скіни 🎒 Акси 📝 Оновлення Нічого не знайде…" at bounding box center [497, 248] width 896 height 97
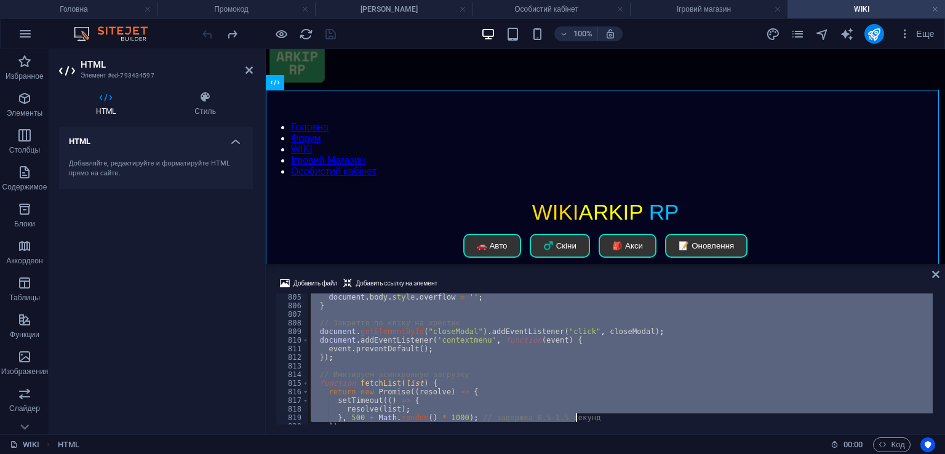
scroll to position [7117, 0]
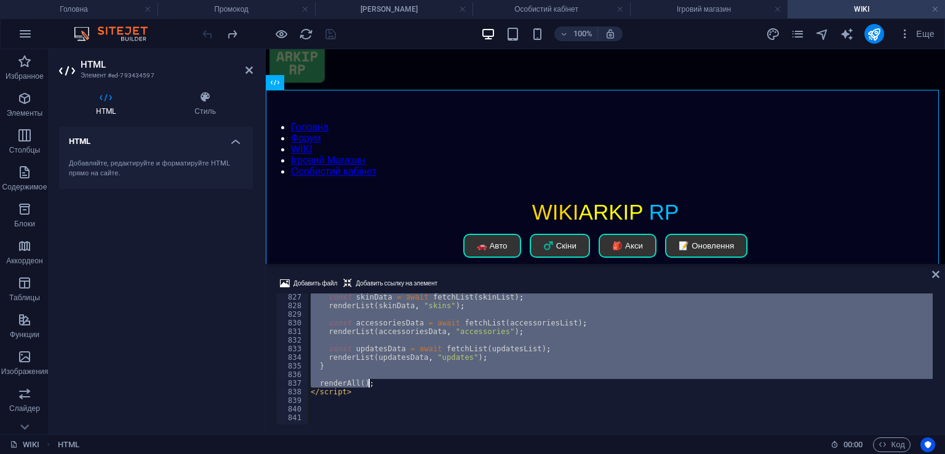
drag, startPoint x: 325, startPoint y: 335, endPoint x: 558, endPoint y: 387, distance: 238.3
click at [558, 387] on div "const skinData = await fetchList ( skinList ) ; renderList ( skinData , "skins"…" at bounding box center [636, 366] width 656 height 146
type textarea "renderAll();"
paste textarea
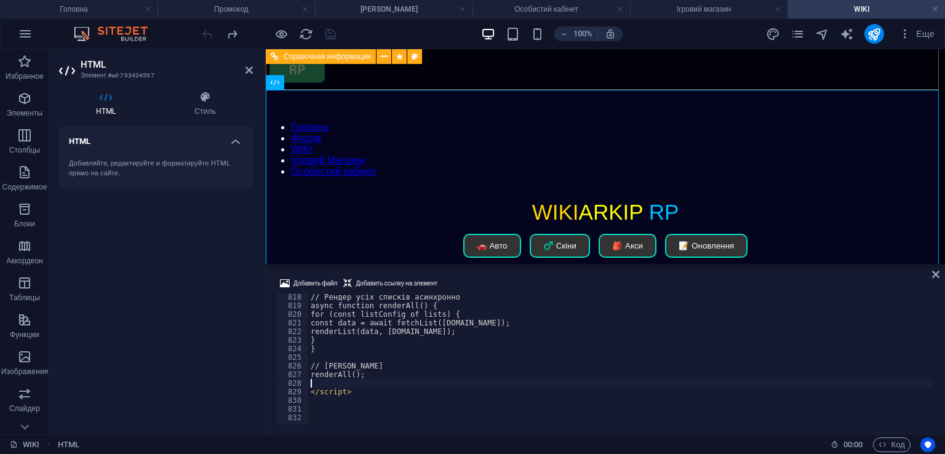
scroll to position [7040, 0]
click at [499, 269] on div "Добавить файл Добавить ссылку на элемент 818 819 820 821 822 823 824 825 826 82…" at bounding box center [605, 350] width 679 height 168
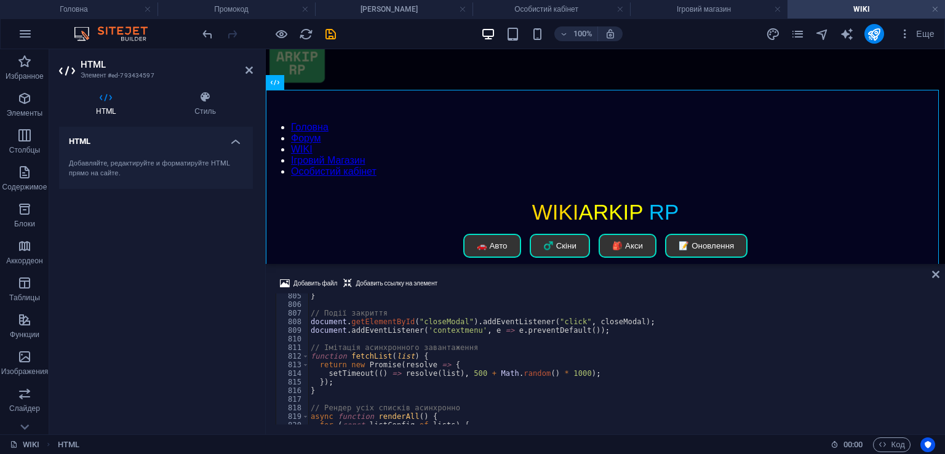
scroll to position [6745, 0]
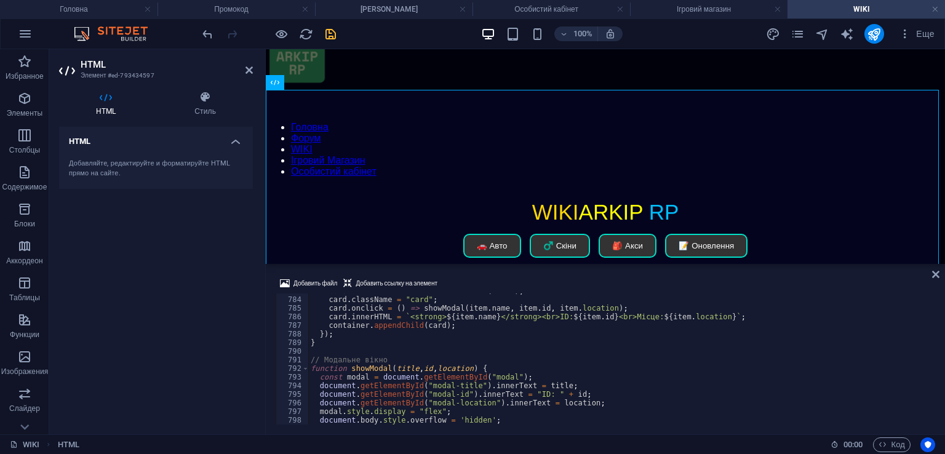
click at [328, 36] on icon "save" at bounding box center [331, 34] width 14 height 14
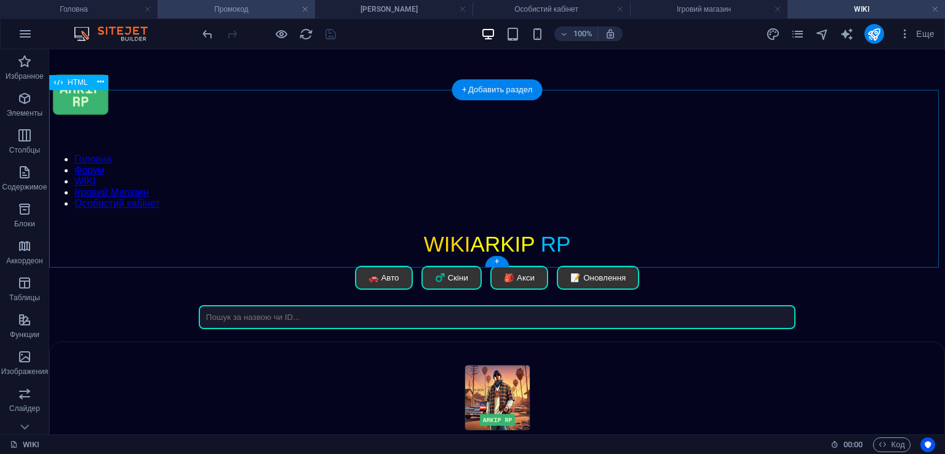
scroll to position [0, 0]
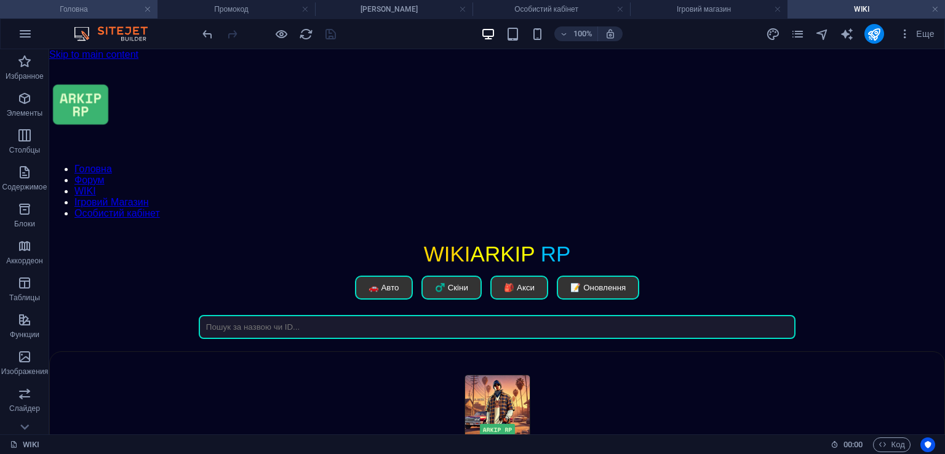
click at [94, 10] on h4 "Головна" at bounding box center [79, 9] width 158 height 14
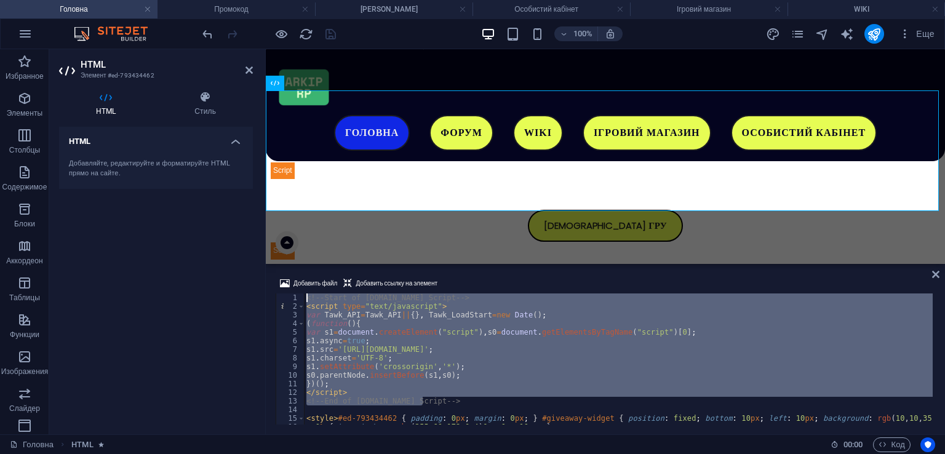
drag, startPoint x: 441, startPoint y: 364, endPoint x: 204, endPoint y: 231, distance: 272.0
click at [204, 231] on div "HTML Элемент #ed-793434462 HTML Стиль HTML Добавляйте, редактируйте и форматиру…" at bounding box center [497, 241] width 896 height 385
type textarea "<!--Start of [DOMAIN_NAME] Script--> <script type="text/javascript">"
click at [564, 9] on h4 "Особистий кабінет" at bounding box center [552, 9] width 158 height 14
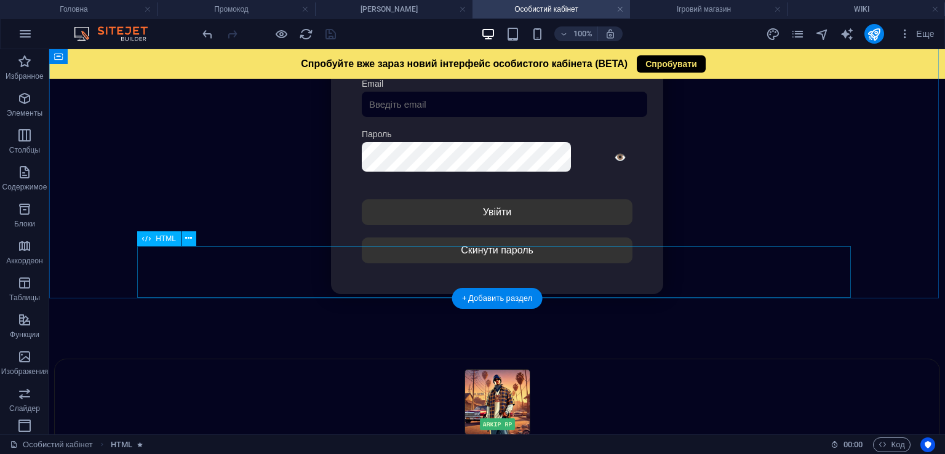
scroll to position [284, 0]
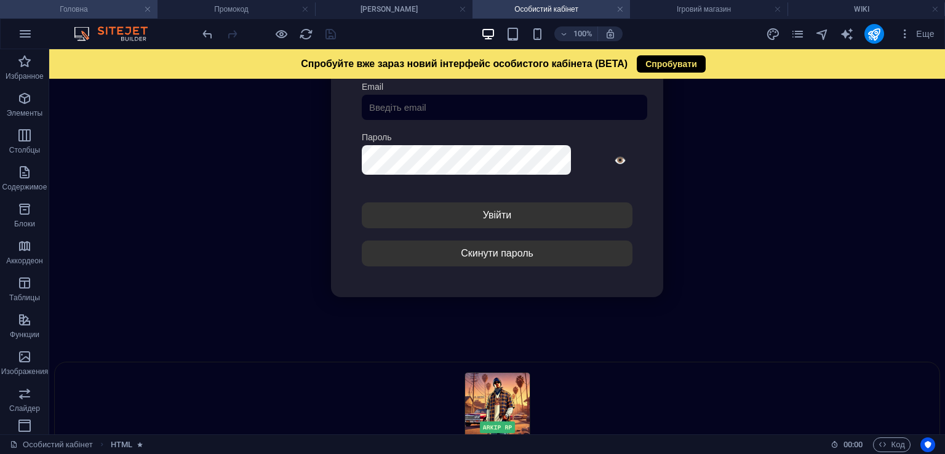
click at [91, 8] on h4 "Головна" at bounding box center [79, 9] width 158 height 14
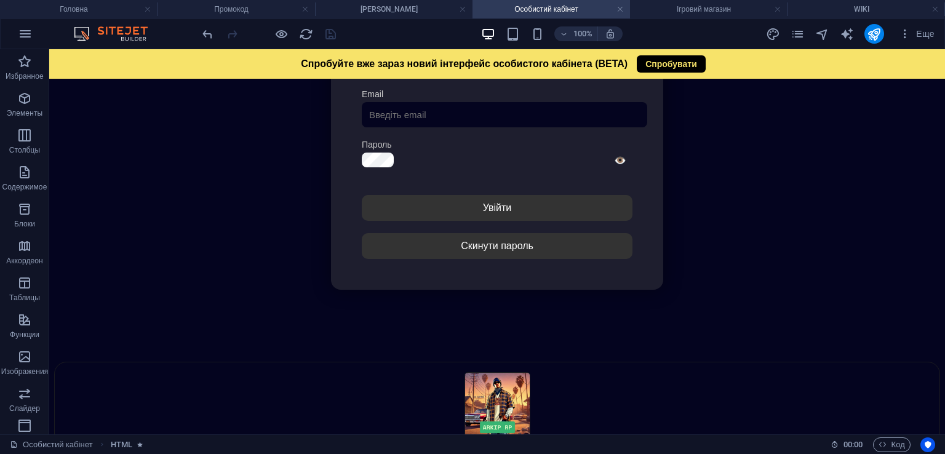
scroll to position [0, 0]
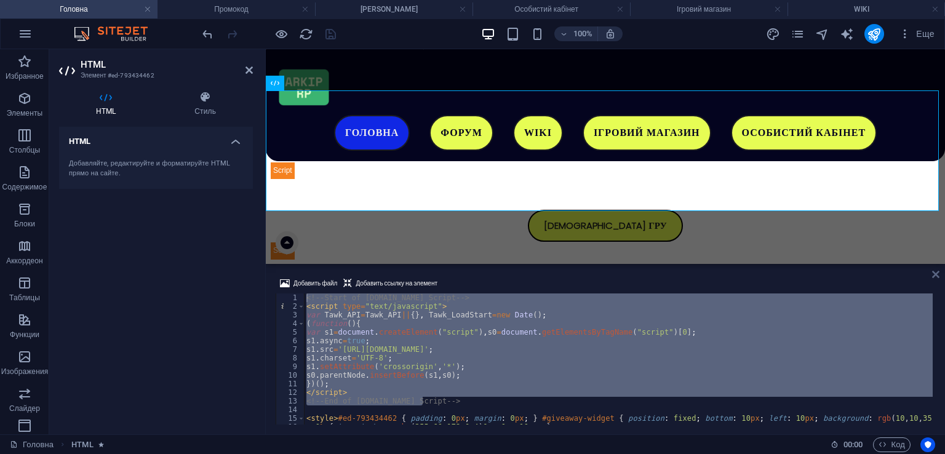
click at [932, 274] on icon at bounding box center [935, 275] width 7 height 10
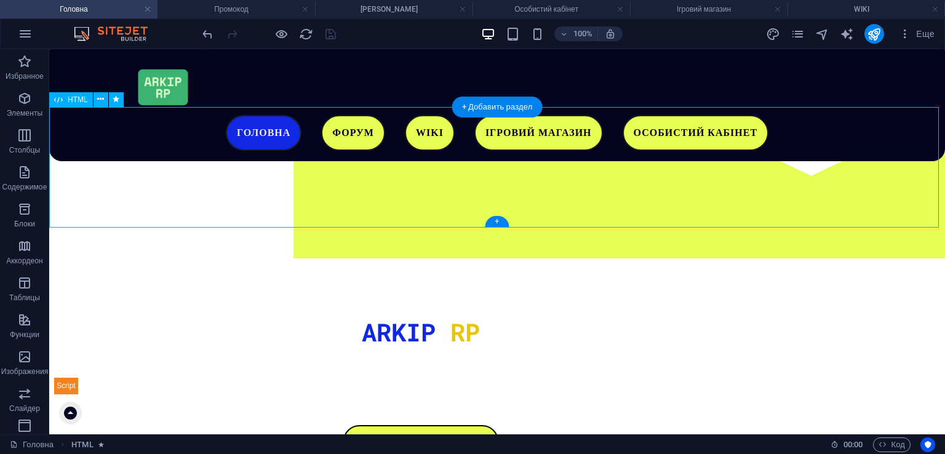
scroll to position [236, 0]
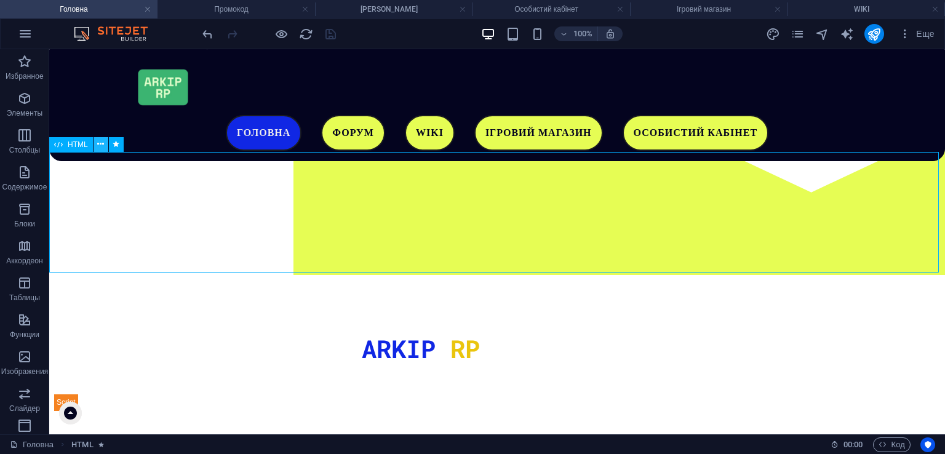
click at [103, 143] on icon at bounding box center [100, 144] width 7 height 13
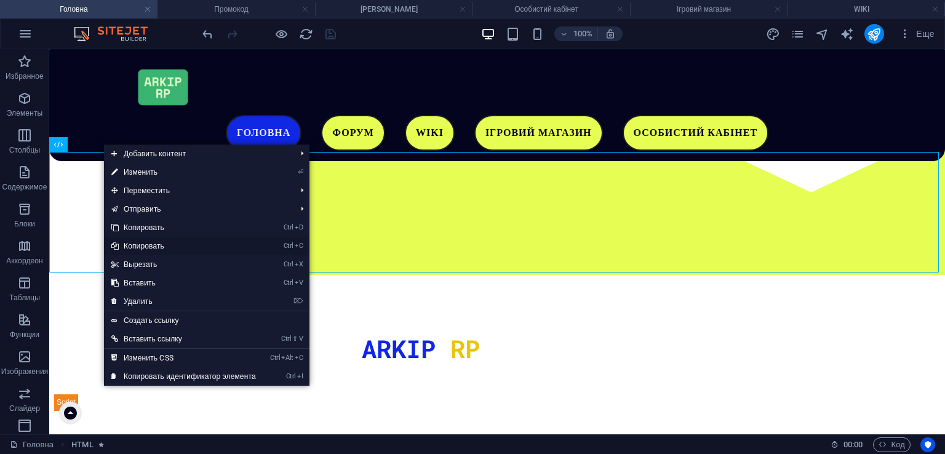
click at [151, 244] on link "Ctrl C Копировать" at bounding box center [183, 246] width 159 height 18
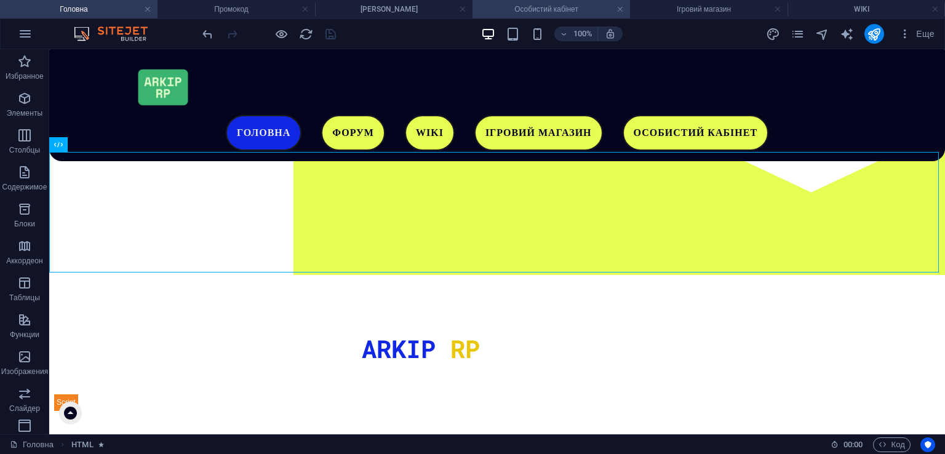
click at [561, 11] on h4 "Особистий кабінет" at bounding box center [552, 9] width 158 height 14
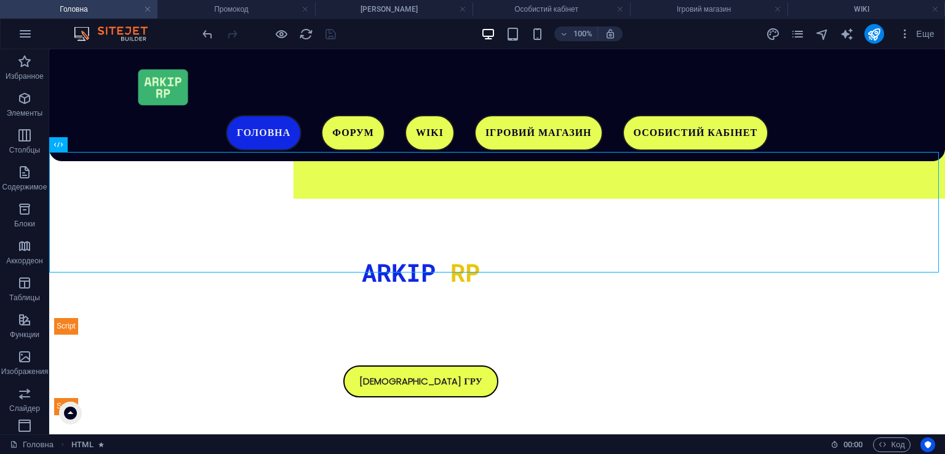
scroll to position [0, 0]
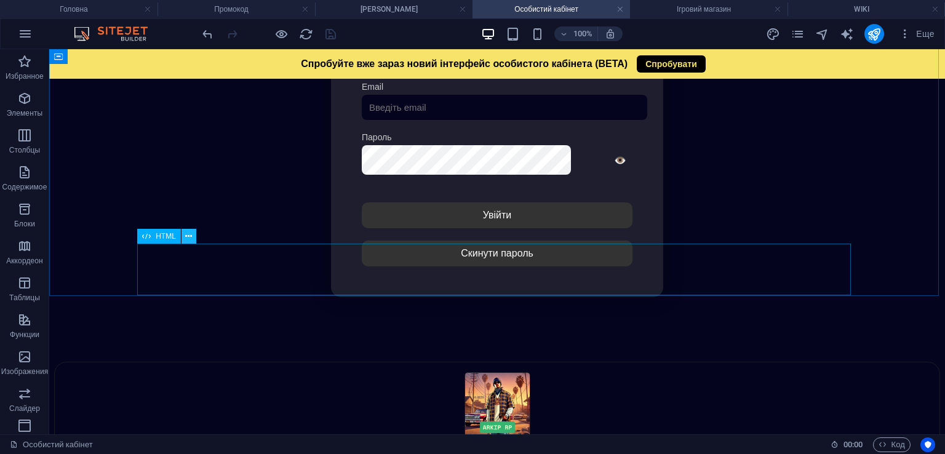
click at [187, 238] on icon at bounding box center [188, 236] width 7 height 13
click at [194, 361] on div at bounding box center [497, 361] width 885 height 0
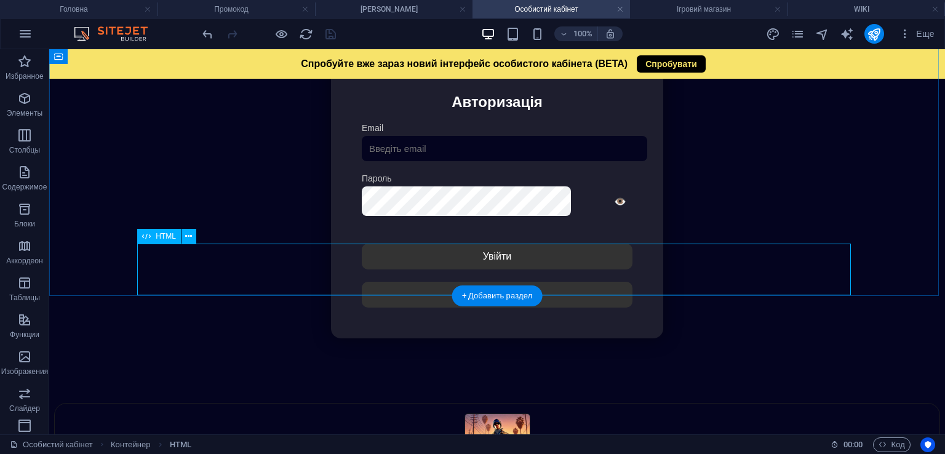
click at [194, 264] on div "Особистий кабінет Немає з'єднання з інтернетом... Авторизація Email [GEOGRAPHIC…" at bounding box center [497, 198] width 885 height 410
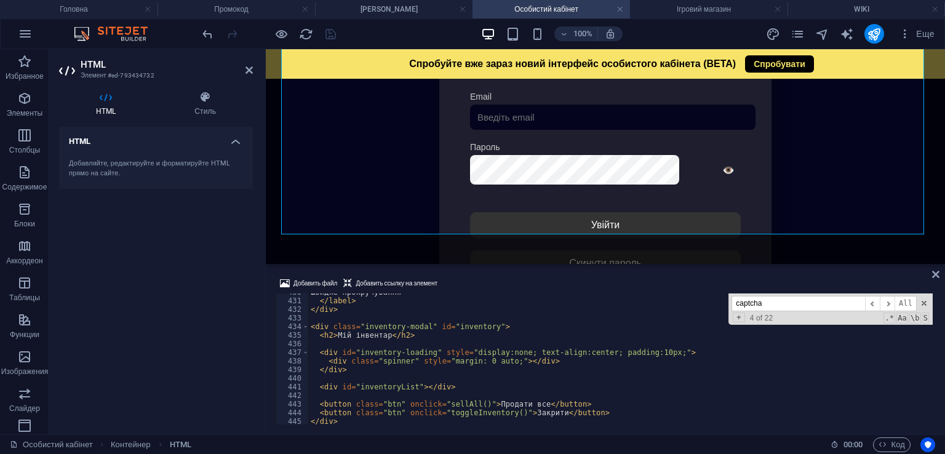
scroll to position [3739, 0]
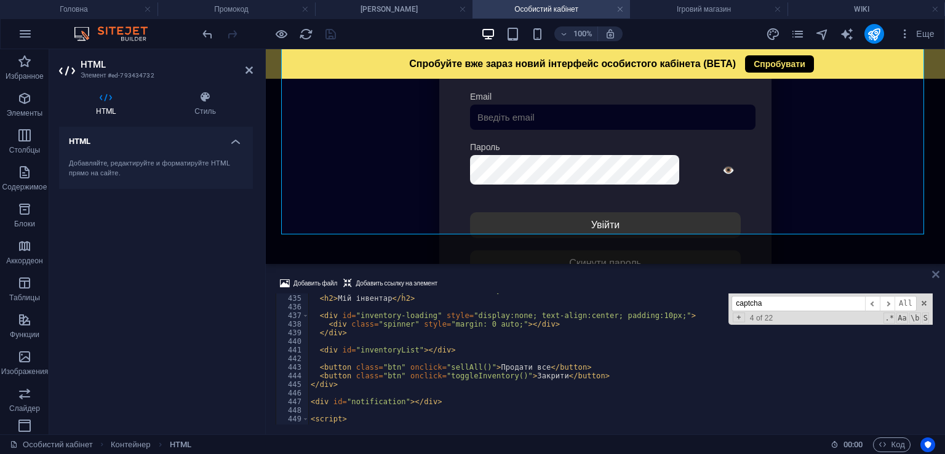
click at [937, 273] on icon at bounding box center [935, 275] width 7 height 10
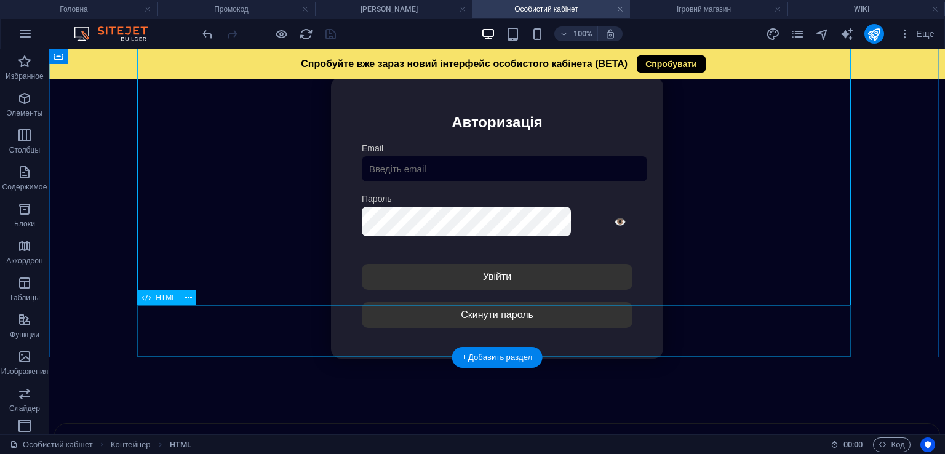
click at [293, 423] on div at bounding box center [497, 423] width 885 height 0
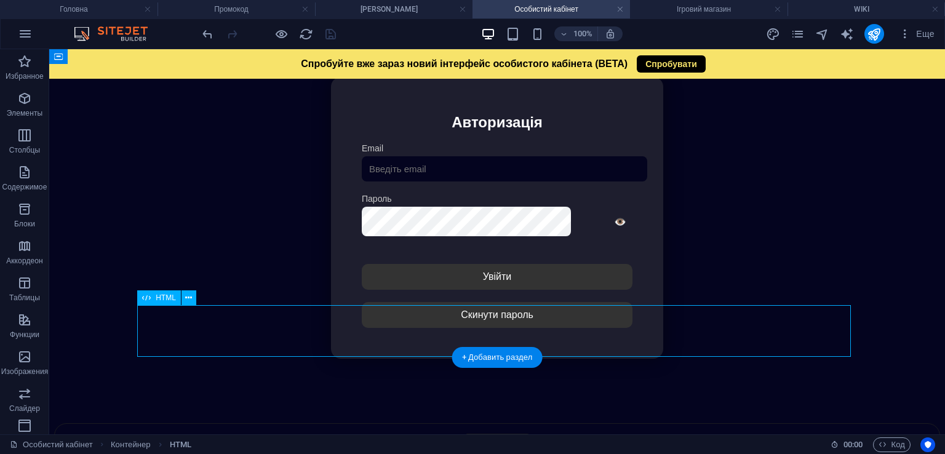
click at [291, 423] on div at bounding box center [497, 423] width 885 height 0
click at [291, 321] on div "Контейнер Нижний колонтитул Saga H3 Нижний колонтитул Saga Контейнер HTML Конте…" at bounding box center [497, 241] width 896 height 385
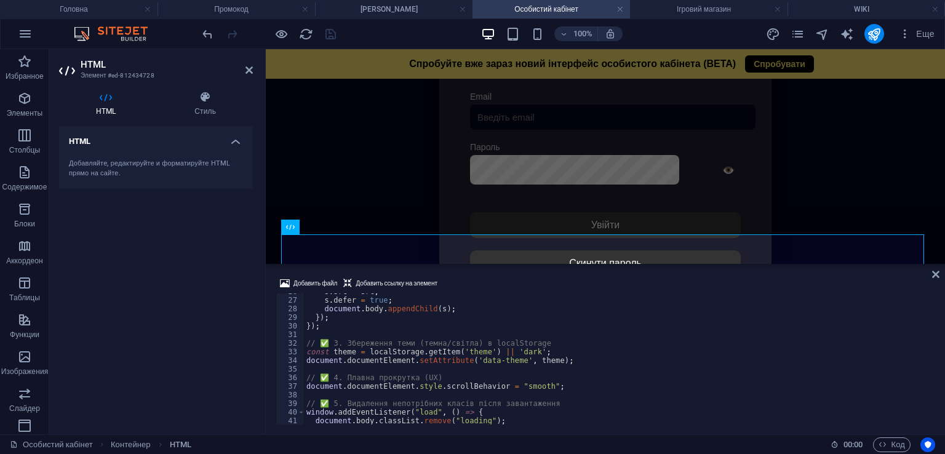
scroll to position [0, 0]
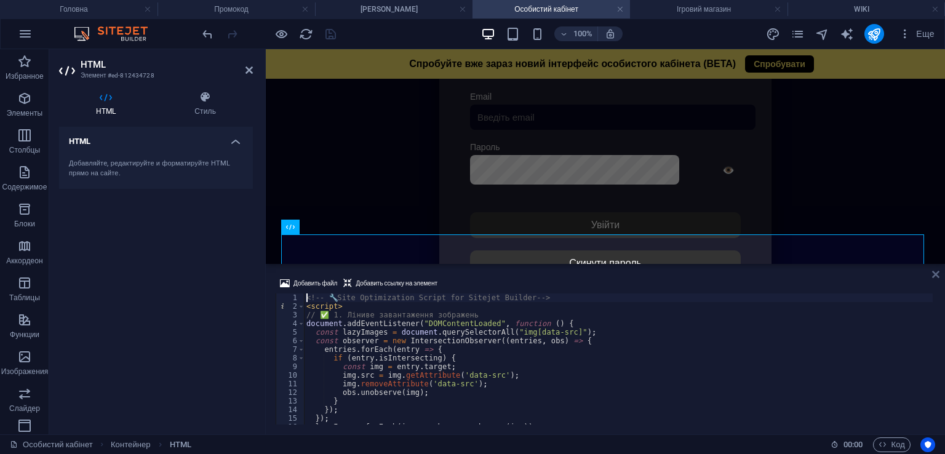
drag, startPoint x: 887, startPoint y: 221, endPoint x: 936, endPoint y: 270, distance: 69.6
click at [936, 270] on icon at bounding box center [935, 275] width 7 height 10
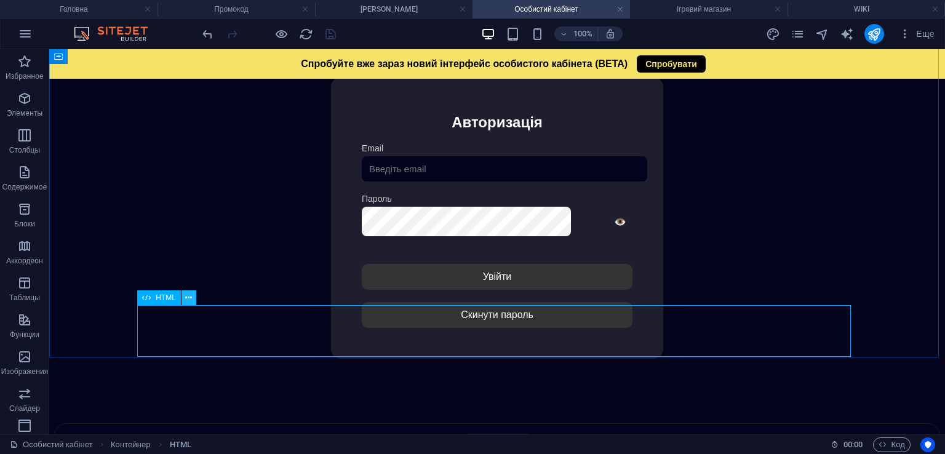
click at [183, 297] on button at bounding box center [189, 298] width 15 height 15
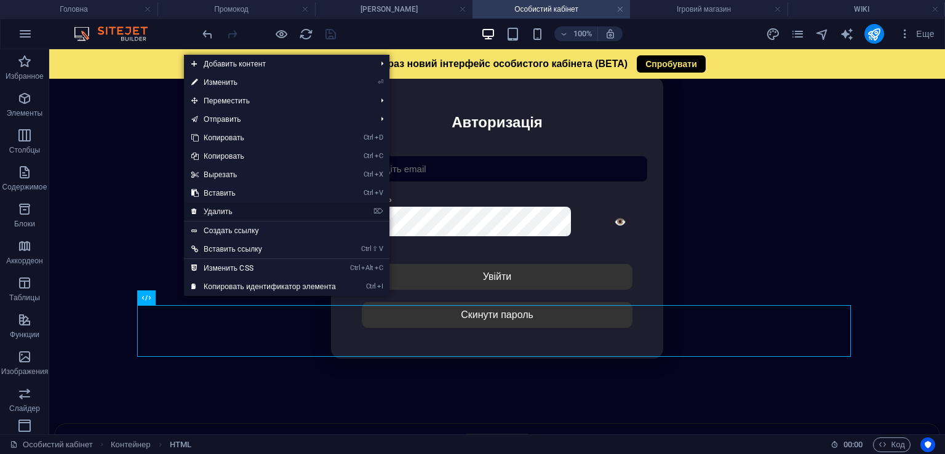
click at [229, 213] on link "⌦ Удалить" at bounding box center [263, 211] width 159 height 18
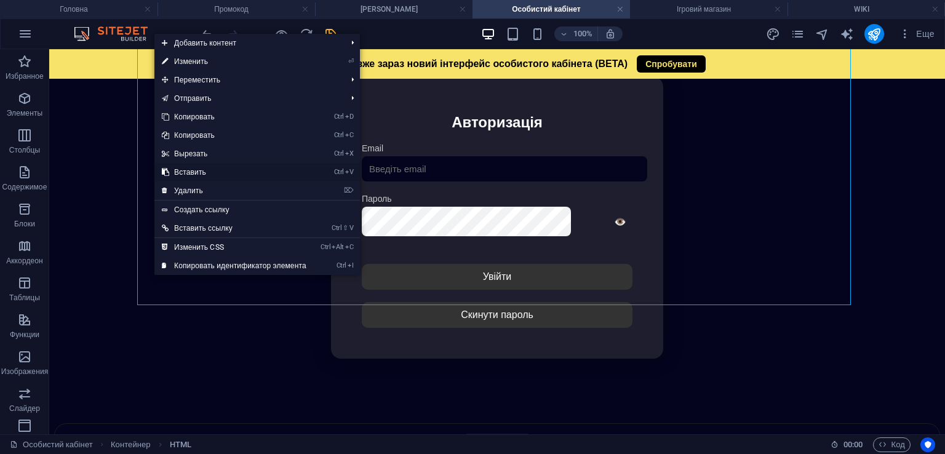
click at [199, 170] on link "Ctrl V Вставить" at bounding box center [233, 172] width 159 height 18
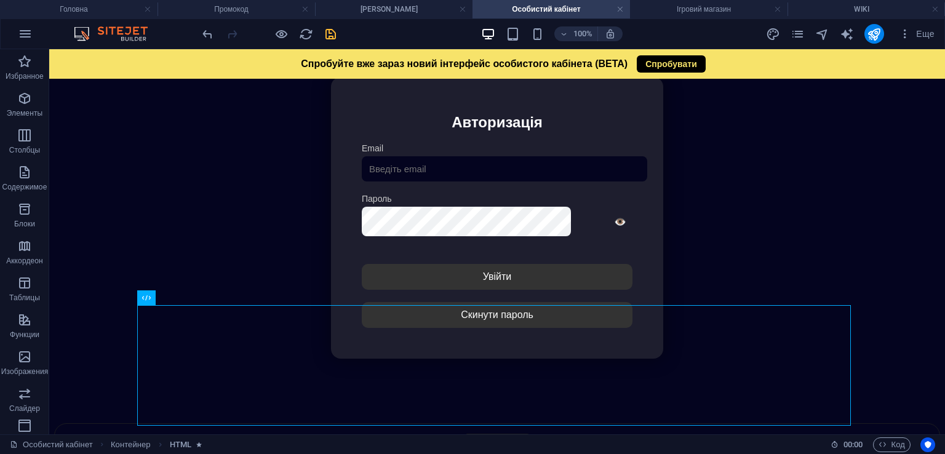
click at [331, 34] on icon "save" at bounding box center [331, 34] width 14 height 14
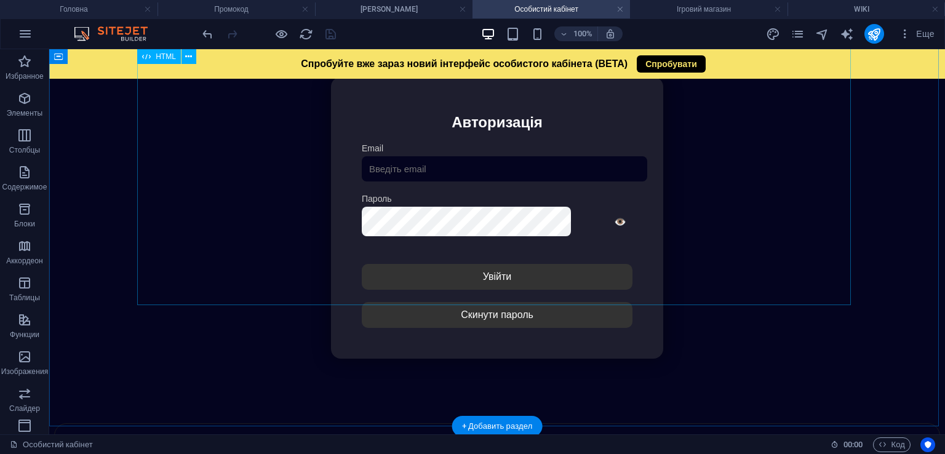
scroll to position [345, 0]
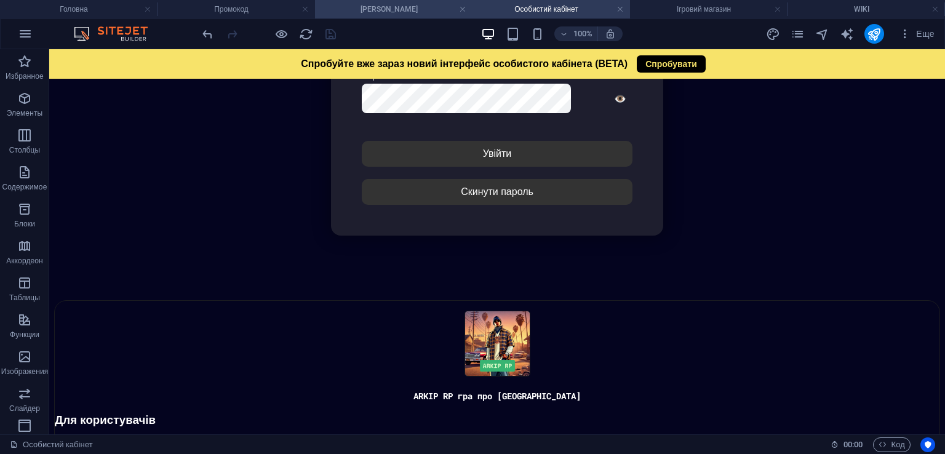
click at [406, 6] on h4 "[PERSON_NAME]" at bounding box center [394, 9] width 158 height 14
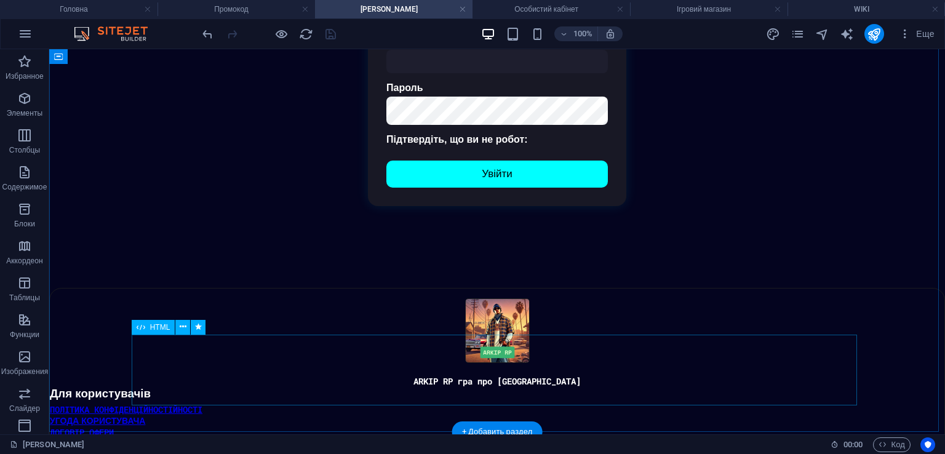
scroll to position [369, 0]
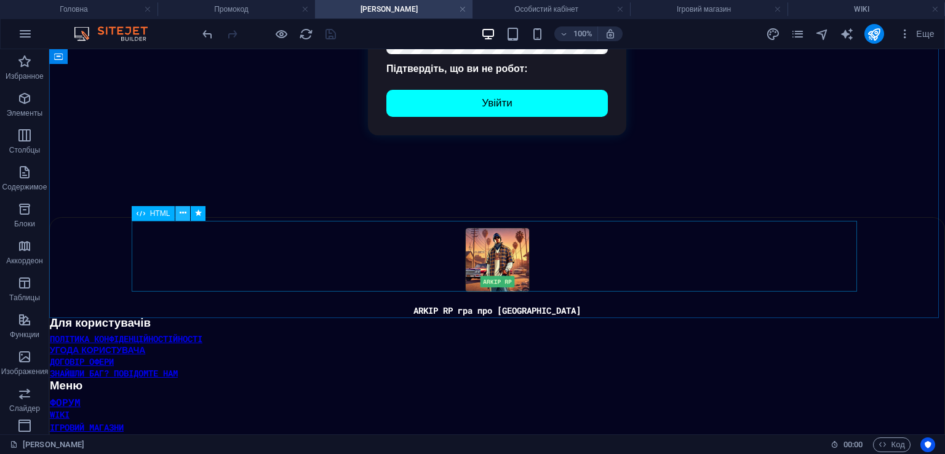
click at [181, 214] on icon at bounding box center [183, 213] width 7 height 13
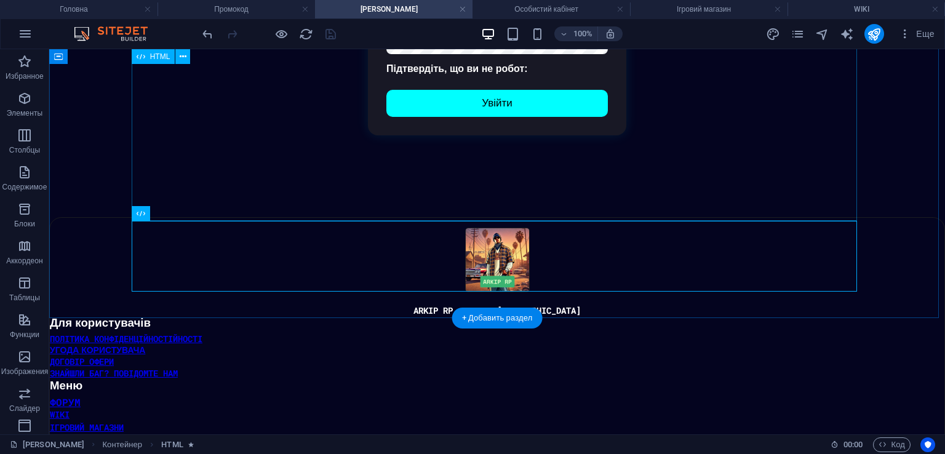
click at [151, 190] on div "Авторизація | ARKIP RP Вхід в [GEOGRAPHIC_DATA] Email [GEOGRAPHIC_DATA] Підтвер…" at bounding box center [497, 15] width 878 height 385
click at [183, 209] on div at bounding box center [497, 209] width 878 height 0
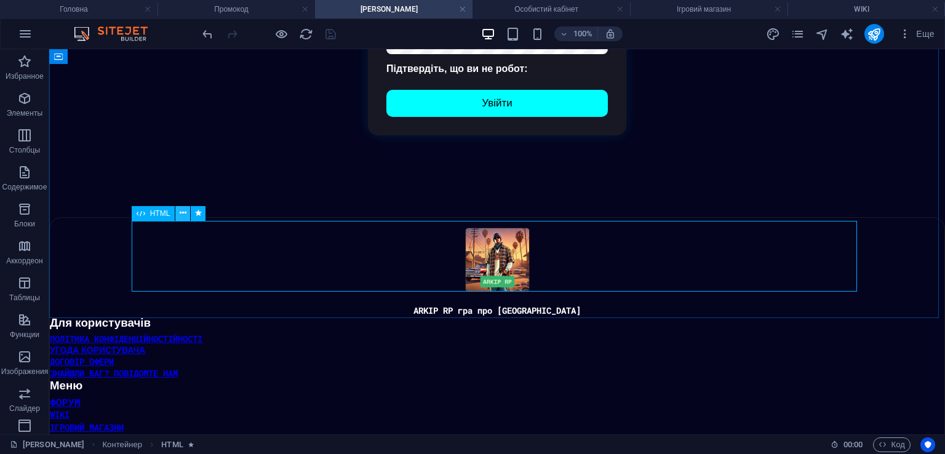
click at [180, 212] on icon at bounding box center [183, 213] width 7 height 13
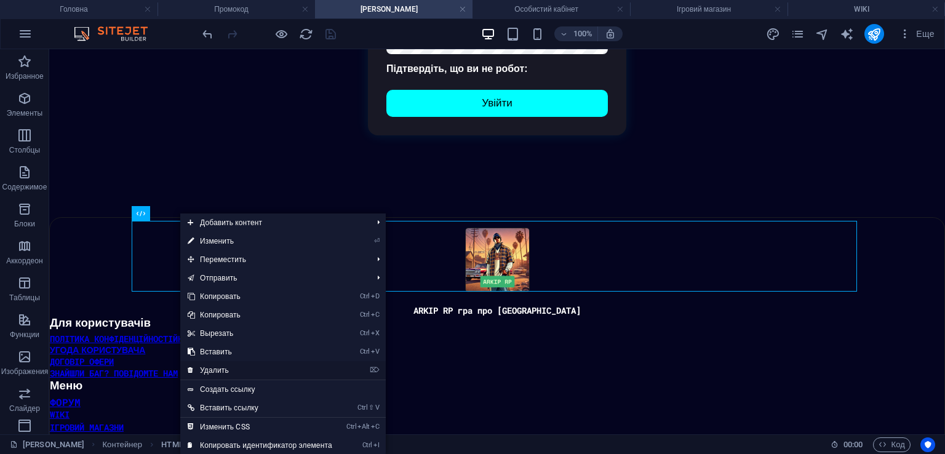
click at [238, 365] on link "⌦ Удалить" at bounding box center [259, 370] width 159 height 18
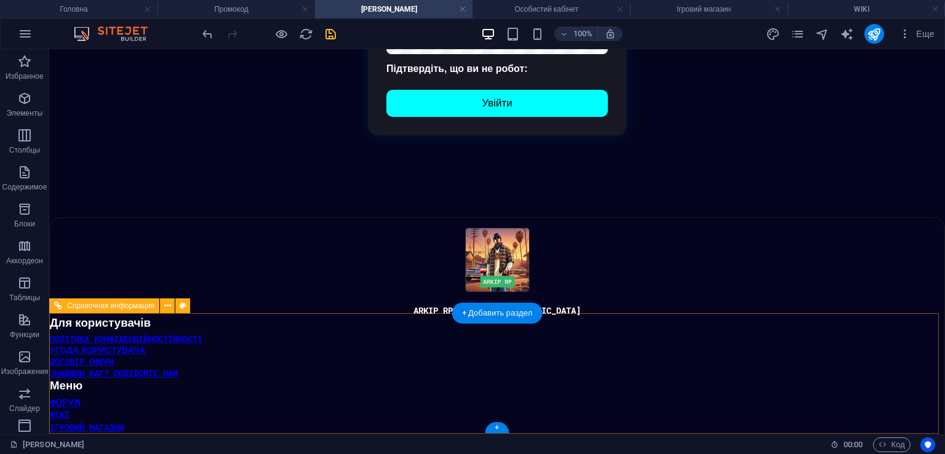
scroll to position [303, 0]
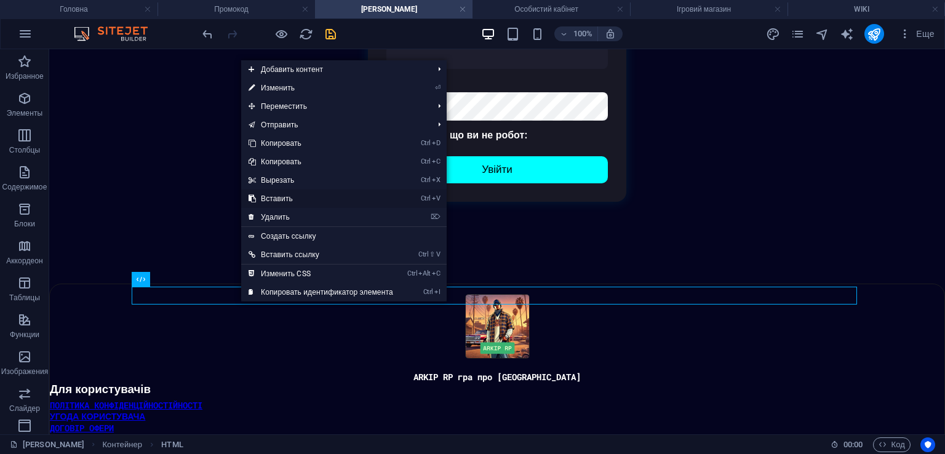
click at [287, 198] on link "Ctrl V Вставить" at bounding box center [320, 199] width 159 height 18
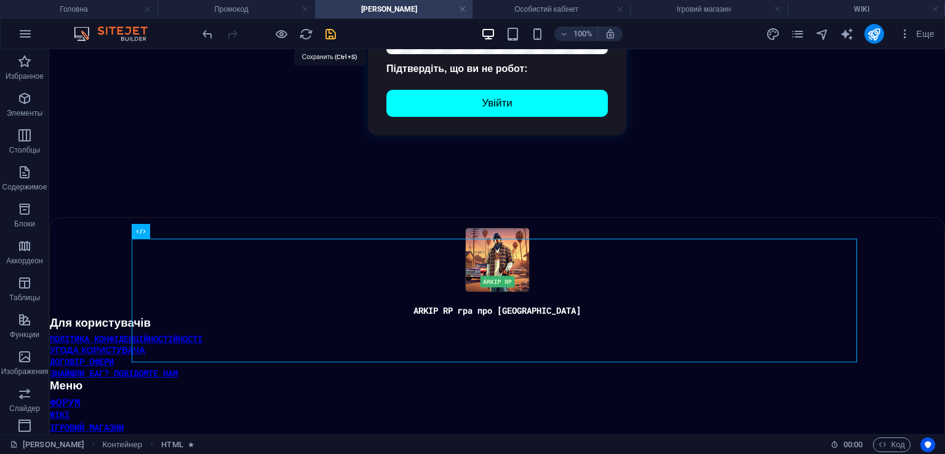
click at [326, 27] on icon "save" at bounding box center [331, 34] width 14 height 14
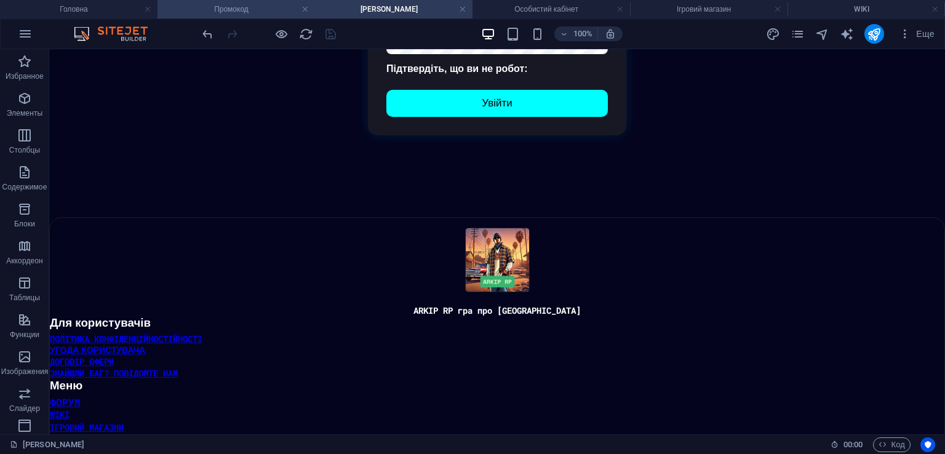
click at [226, 6] on h4 "Промокод" at bounding box center [237, 9] width 158 height 14
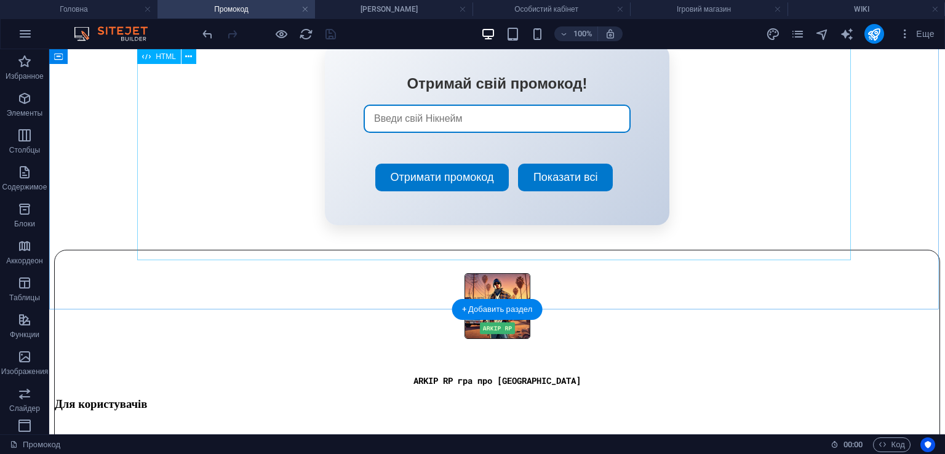
scroll to position [179, 0]
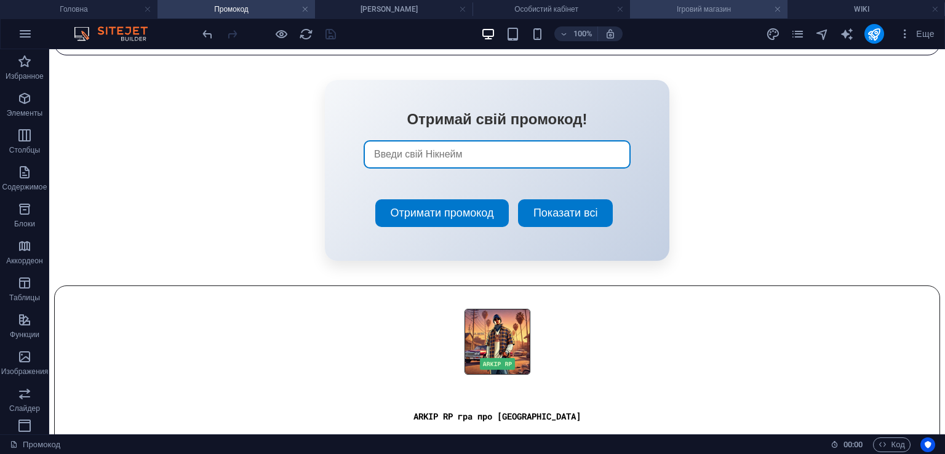
click at [677, 8] on h4 "Ігровий магазин" at bounding box center [709, 9] width 158 height 14
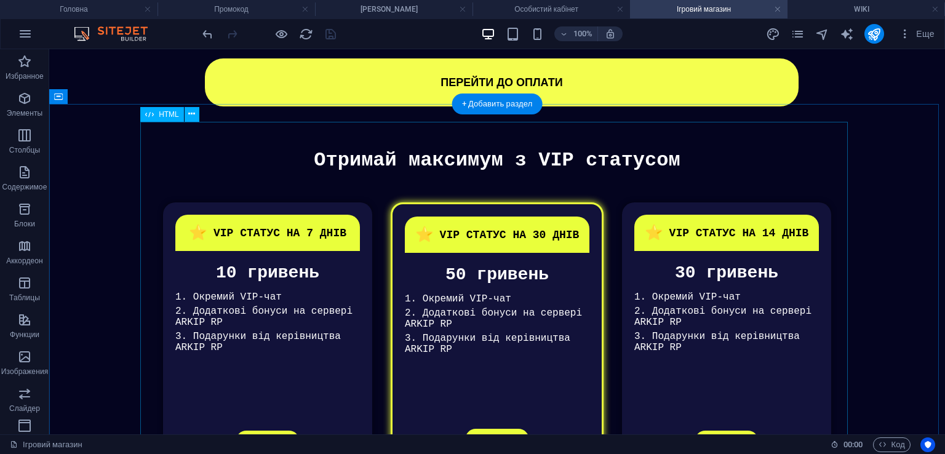
scroll to position [513, 0]
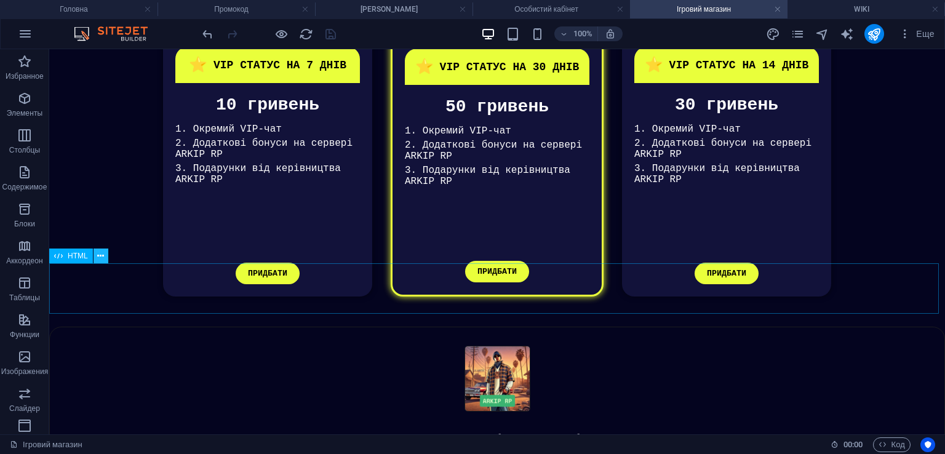
click at [101, 257] on icon at bounding box center [100, 256] width 7 height 13
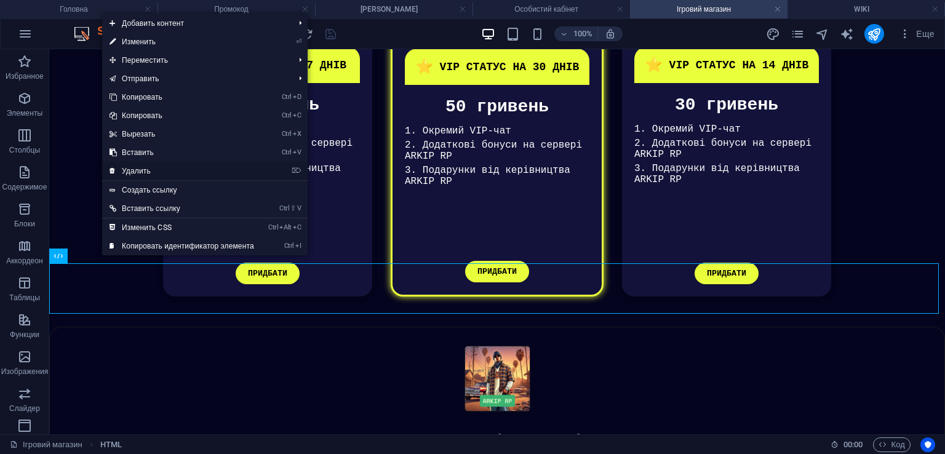
click at [170, 170] on link "⌦ Удалить" at bounding box center [181, 171] width 159 height 18
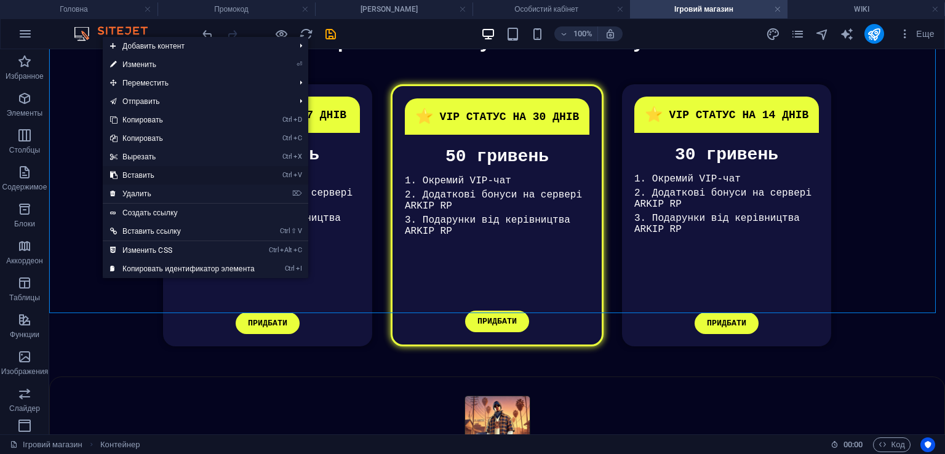
click at [172, 176] on link "Ctrl V Вставить" at bounding box center [182, 175] width 159 height 18
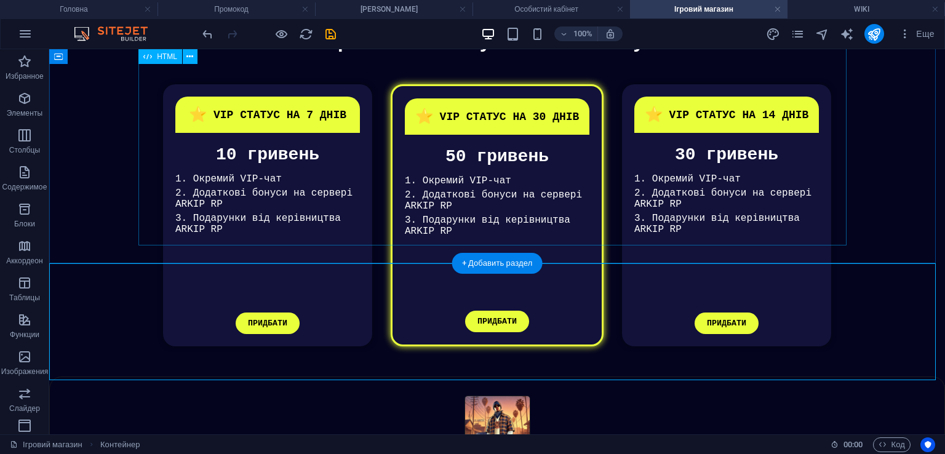
scroll to position [513, 0]
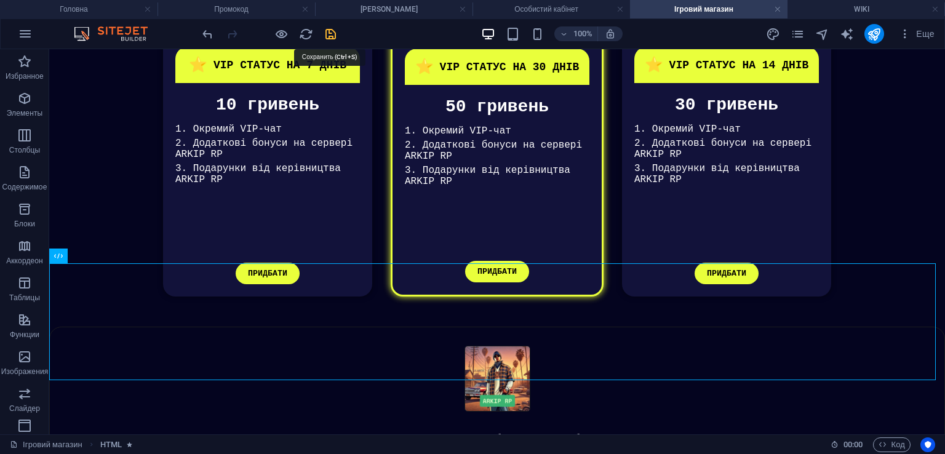
click at [326, 28] on icon "save" at bounding box center [331, 34] width 14 height 14
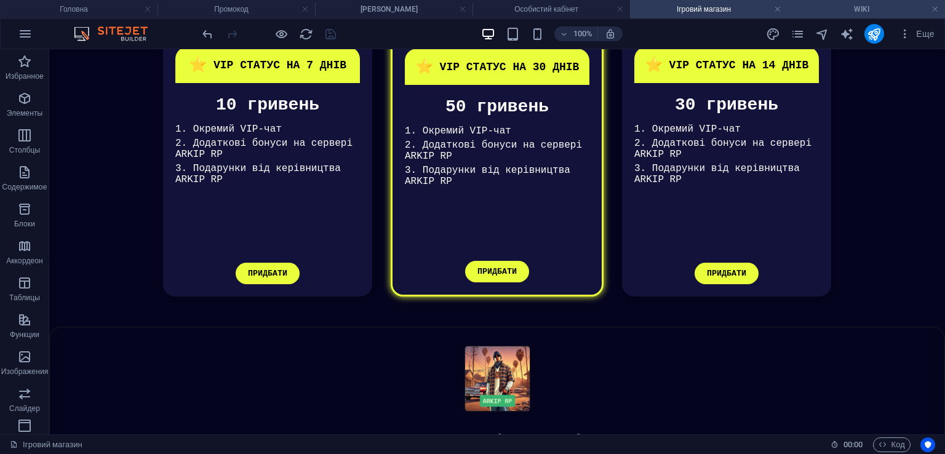
click at [841, 13] on h4 "WIKI" at bounding box center [867, 9] width 158 height 14
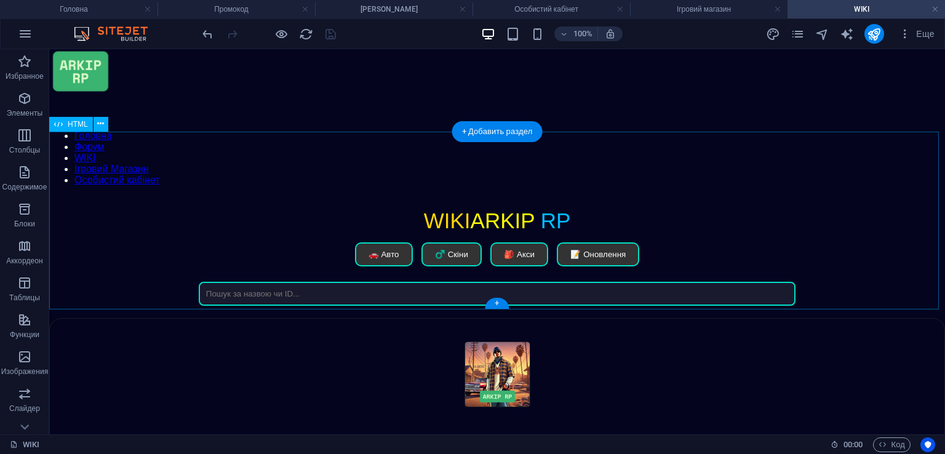
scroll to position [0, 0]
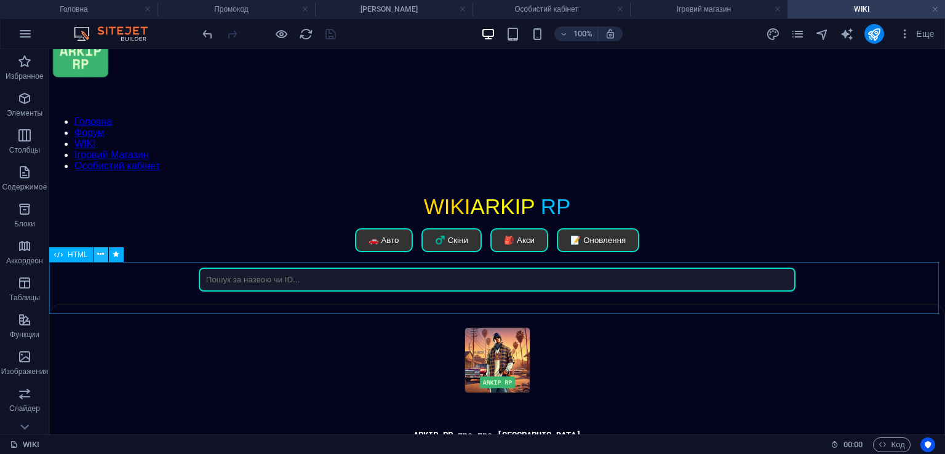
click at [106, 255] on button at bounding box center [101, 254] width 15 height 15
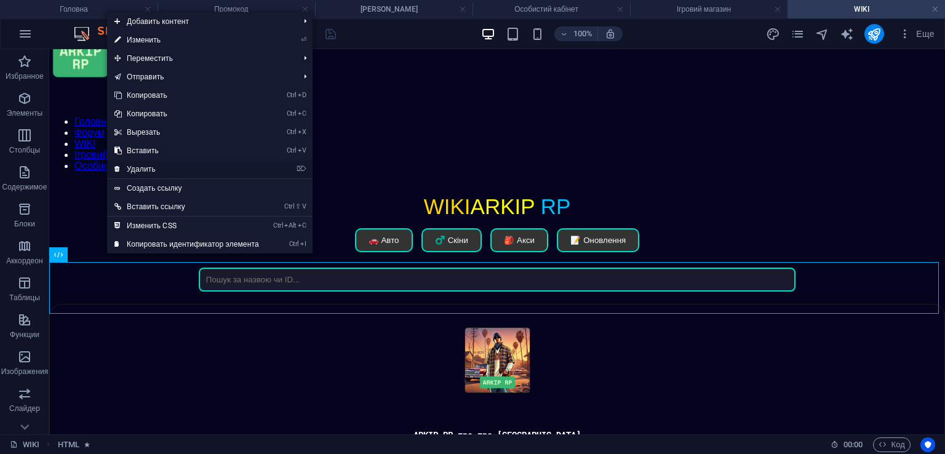
click at [145, 170] on link "⌦ Удалить" at bounding box center [186, 169] width 159 height 18
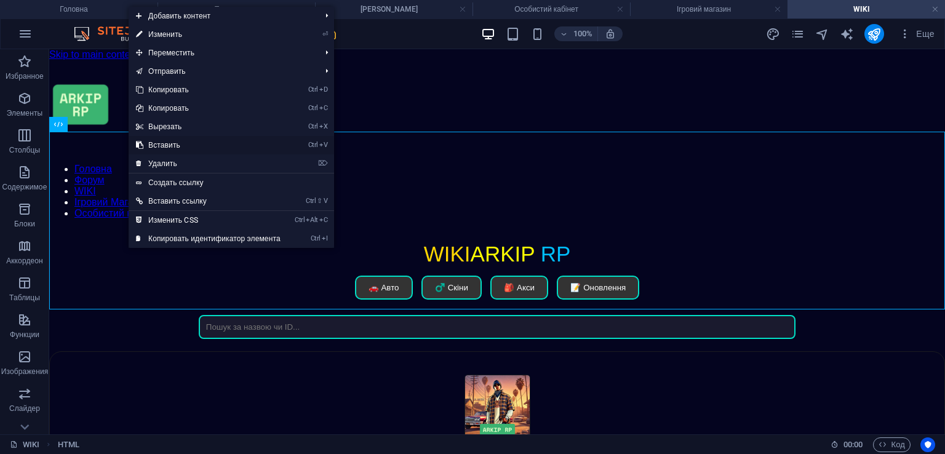
click at [172, 142] on link "Ctrl V Вставить" at bounding box center [208, 145] width 159 height 18
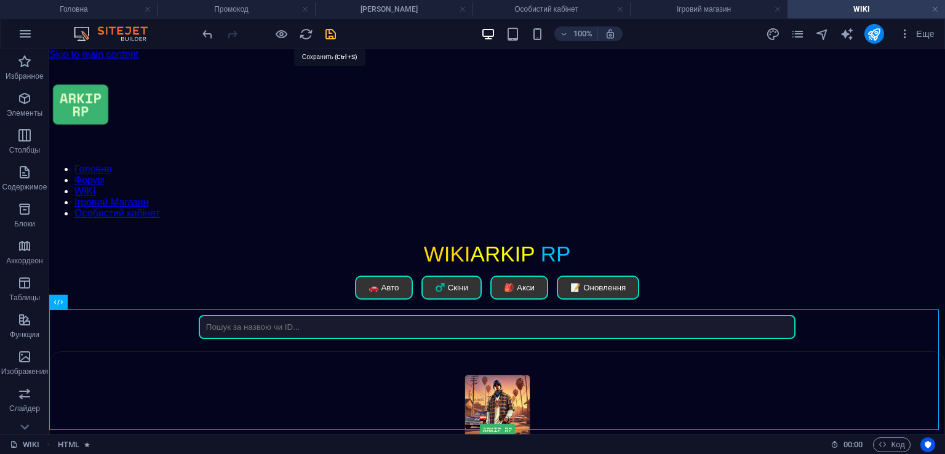
click at [331, 37] on icon "save" at bounding box center [331, 34] width 14 height 14
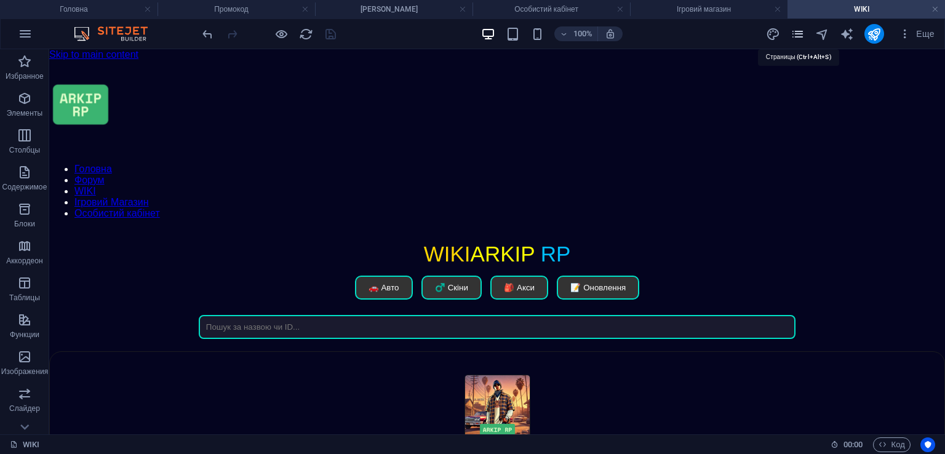
click at [804, 35] on icon "pages" at bounding box center [798, 34] width 14 height 14
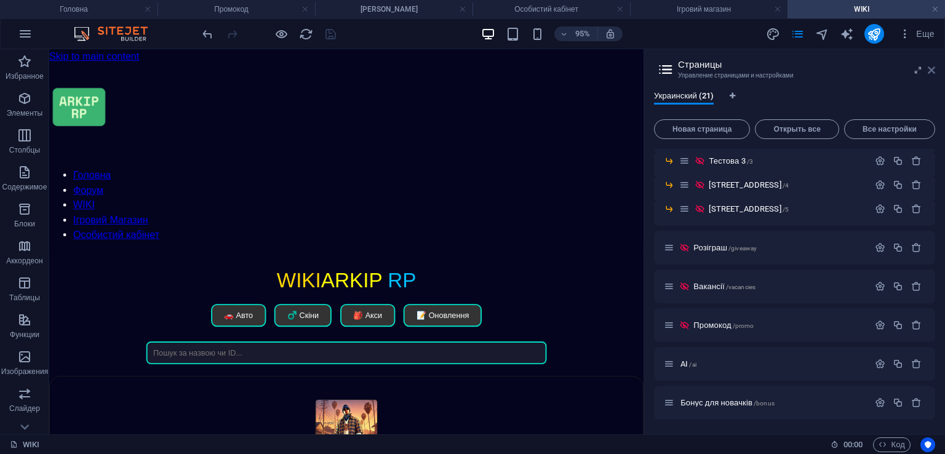
click at [933, 71] on icon at bounding box center [931, 70] width 7 height 10
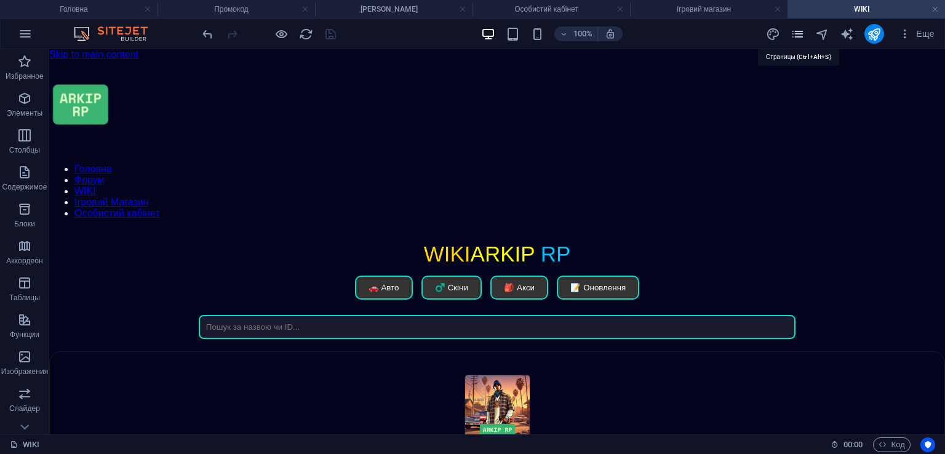
click at [801, 34] on icon "pages" at bounding box center [798, 34] width 14 height 14
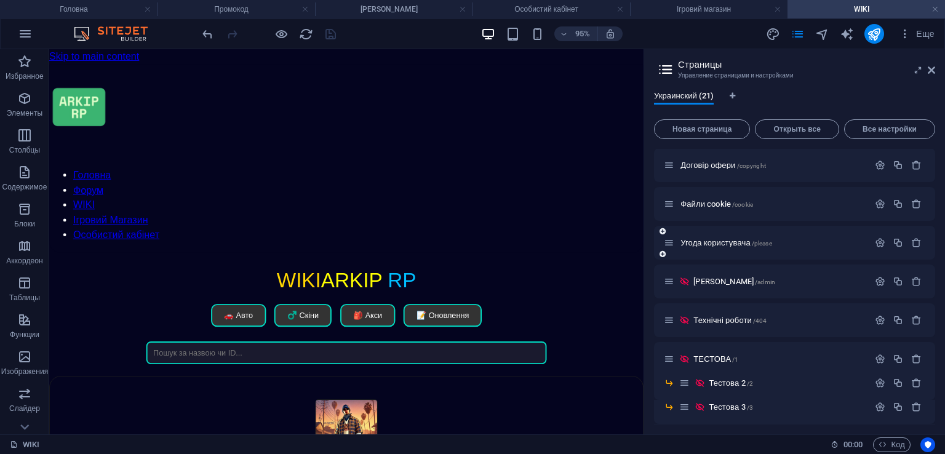
scroll to position [110, 0]
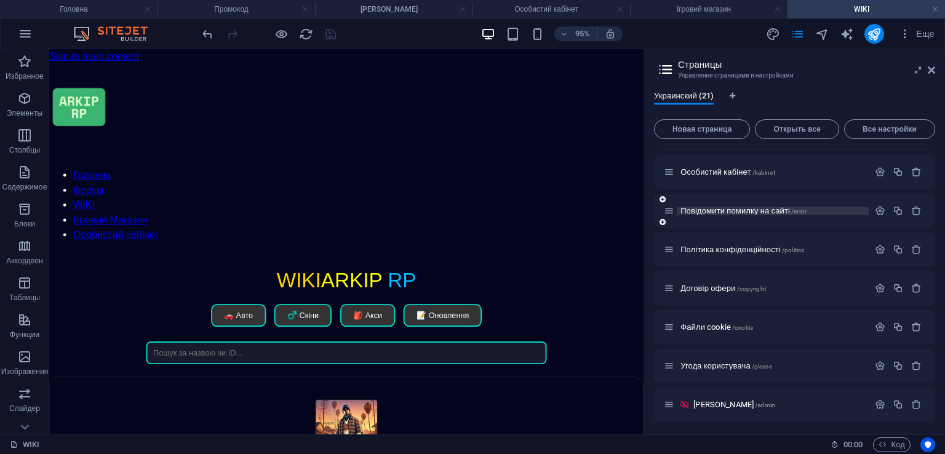
click at [779, 209] on span "Повідомити помилку на сайті /error" at bounding box center [744, 210] width 126 height 9
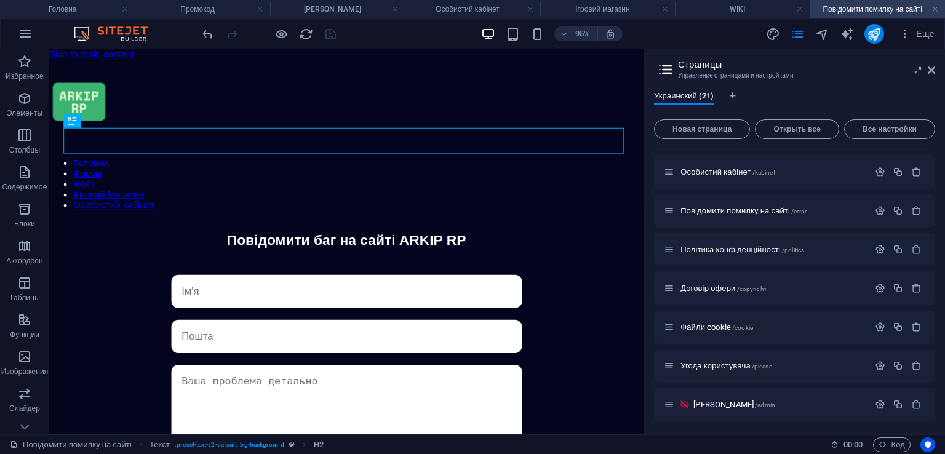
scroll to position [0, 0]
click at [933, 75] on header "Страницы Управление страницами и настройками" at bounding box center [796, 65] width 279 height 32
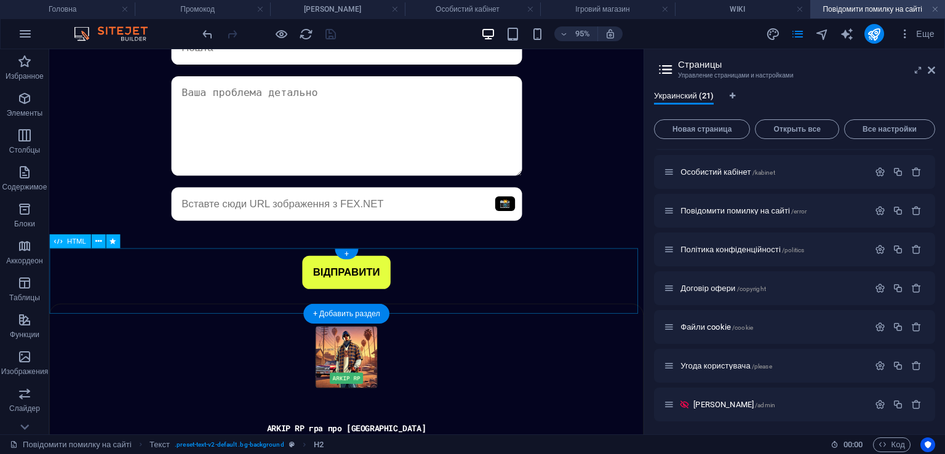
scroll to position [301, 0]
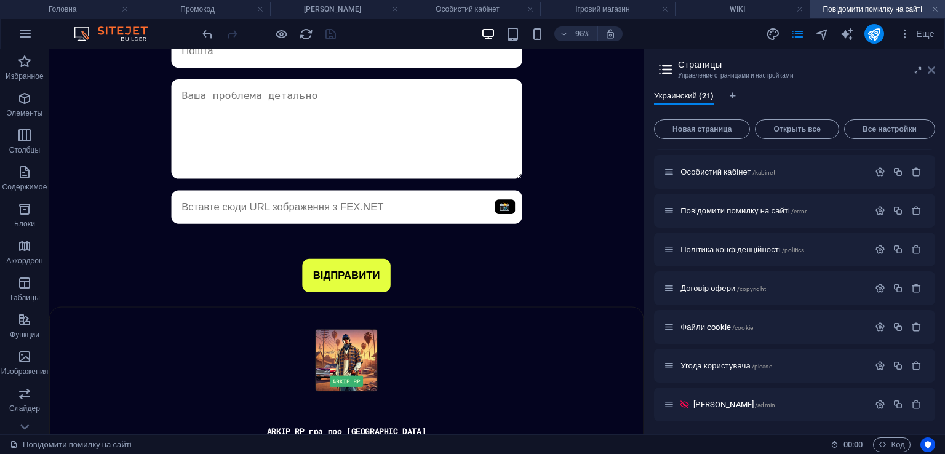
drag, startPoint x: 930, startPoint y: 68, endPoint x: 145, endPoint y: 209, distance: 797.3
click at [930, 68] on icon at bounding box center [931, 70] width 7 height 10
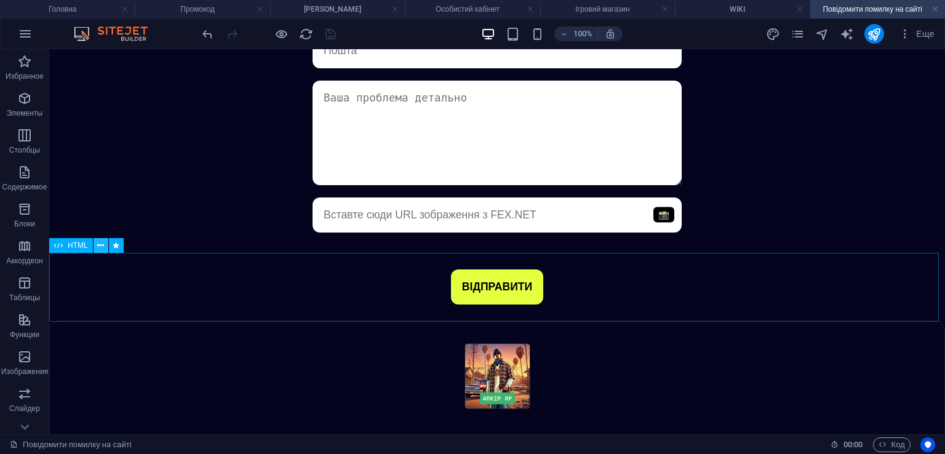
click at [107, 242] on div "HTML" at bounding box center [90, 245] width 82 height 15
click at [95, 245] on button at bounding box center [101, 245] width 15 height 15
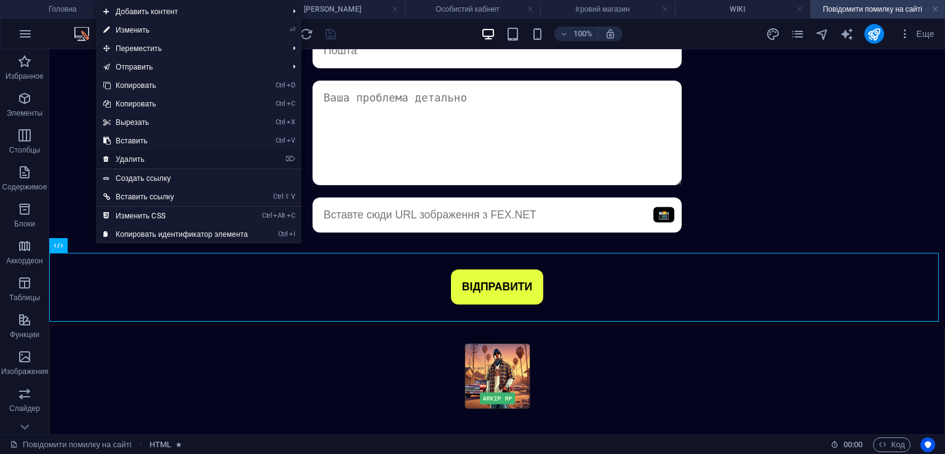
drag, startPoint x: 138, startPoint y: 154, endPoint x: 108, endPoint y: 214, distance: 67.4
click at [138, 154] on link "⌦ Удалить" at bounding box center [175, 159] width 159 height 18
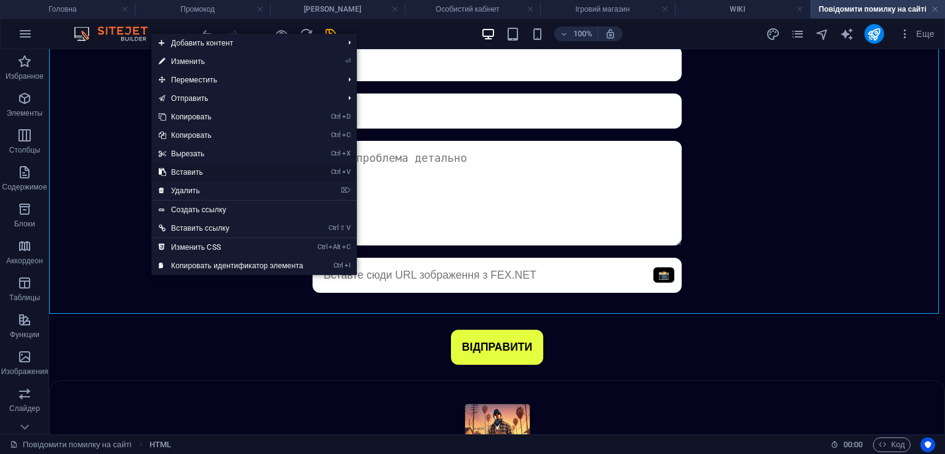
click at [189, 172] on link "Ctrl V Вставить" at bounding box center [230, 172] width 159 height 18
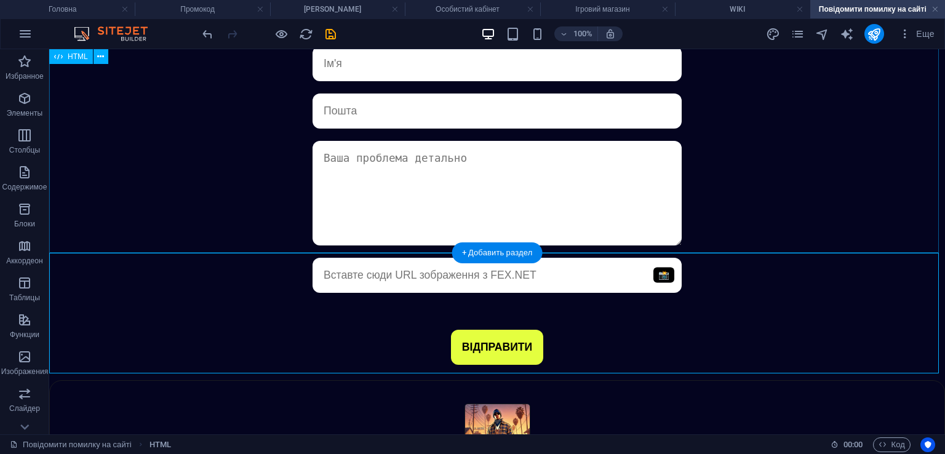
scroll to position [301, 0]
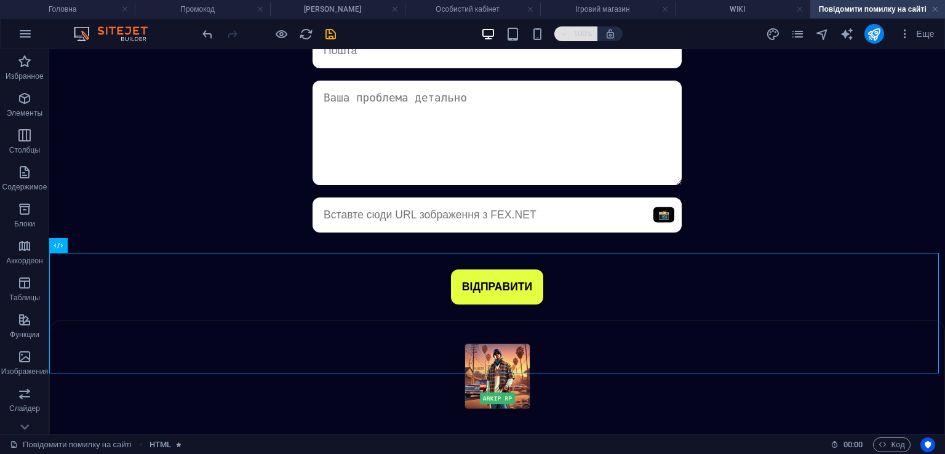
click at [334, 33] on icon "save" at bounding box center [331, 34] width 14 height 14
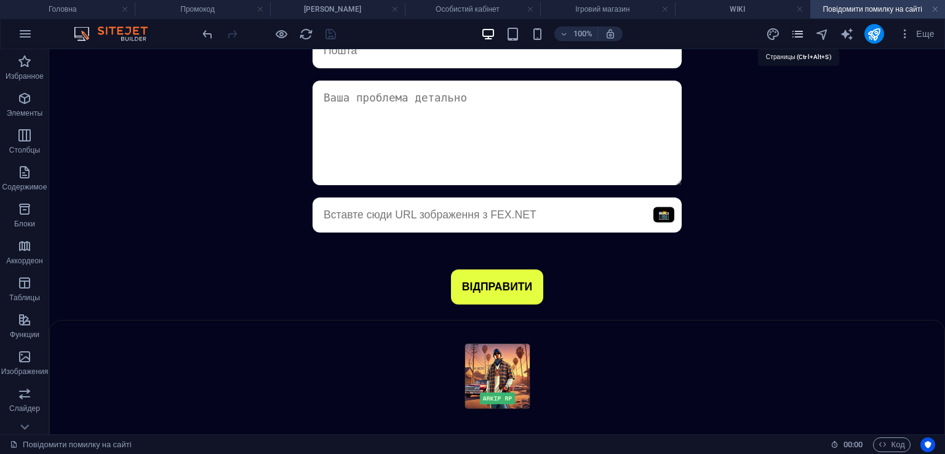
click at [797, 28] on icon "pages" at bounding box center [798, 34] width 14 height 14
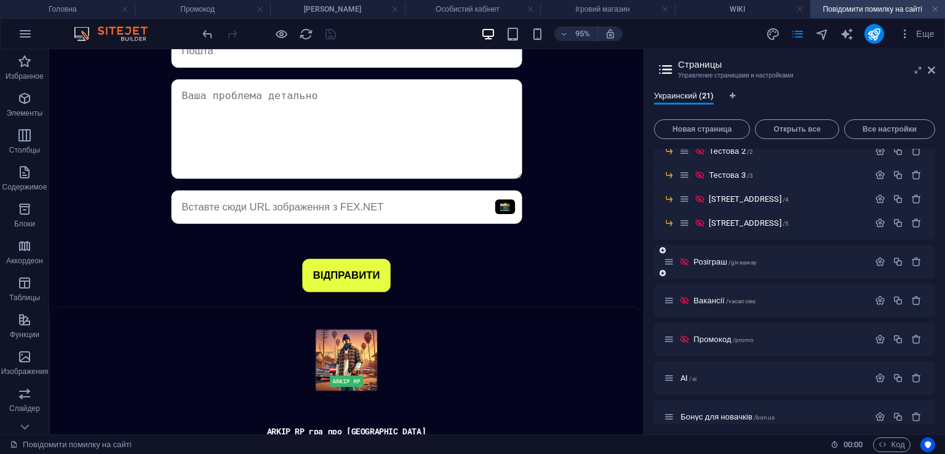
scroll to position [479, 0]
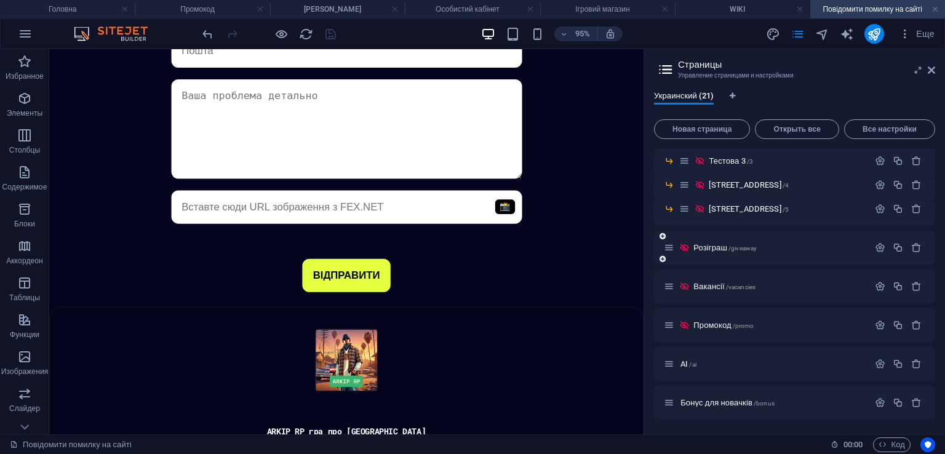
drag, startPoint x: 750, startPoint y: 286, endPoint x: 738, endPoint y: 282, distance: 12.9
click at [750, 286] on span "/vacancies" at bounding box center [741, 287] width 30 height 7
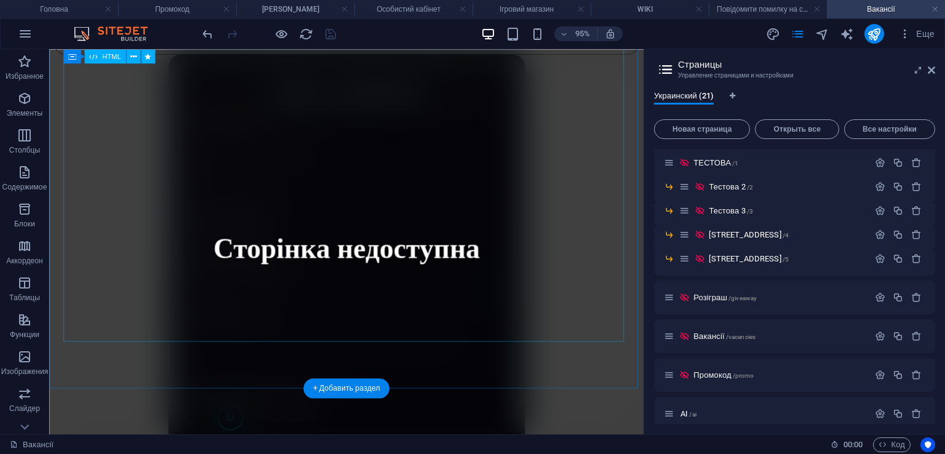
scroll to position [123, 0]
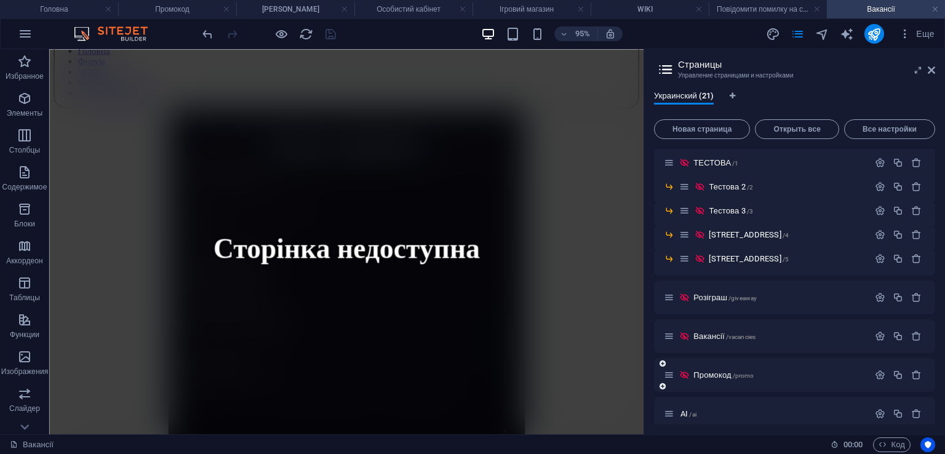
click at [748, 369] on div "Промокод /promo" at bounding box center [766, 375] width 205 height 14
click at [750, 375] on span "/promo" at bounding box center [744, 375] width 22 height 7
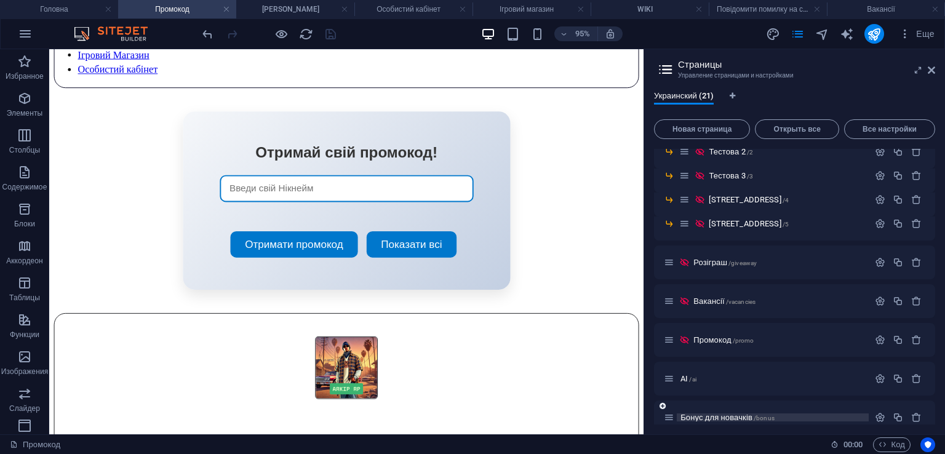
scroll to position [479, 0]
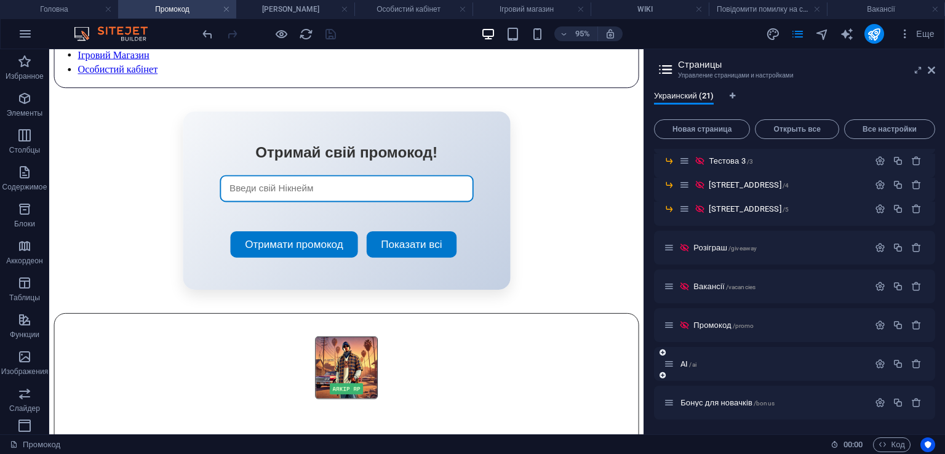
click at [742, 368] on div "AI /ai" at bounding box center [766, 364] width 205 height 14
click at [743, 361] on p "AI /ai" at bounding box center [773, 364] width 185 height 8
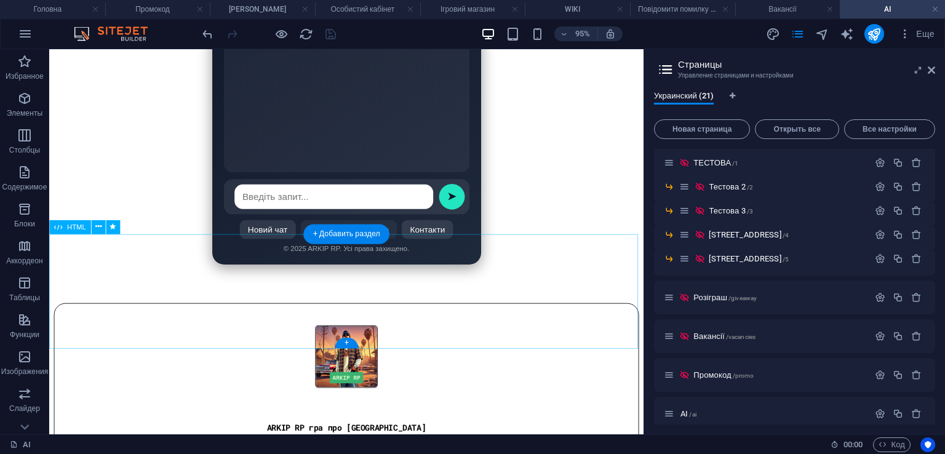
scroll to position [388, 0]
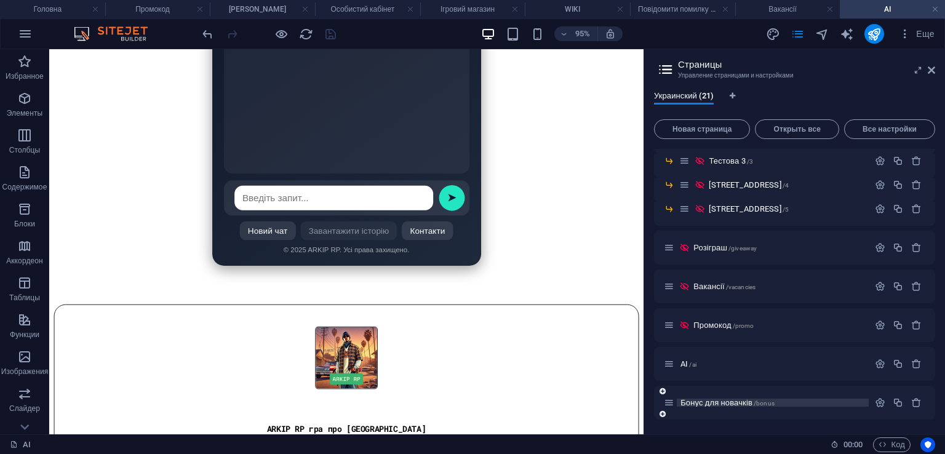
click at [721, 403] on span "Бонус для новачків /bonus" at bounding box center [728, 402] width 94 height 9
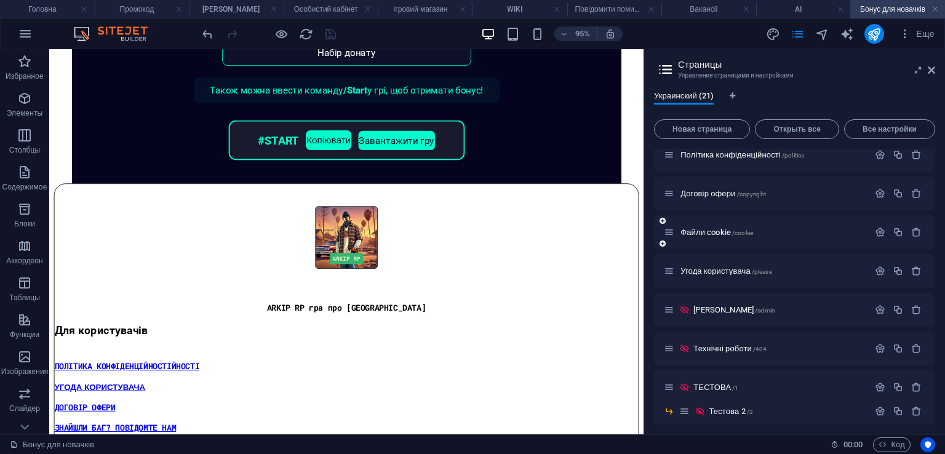
scroll to position [183, 0]
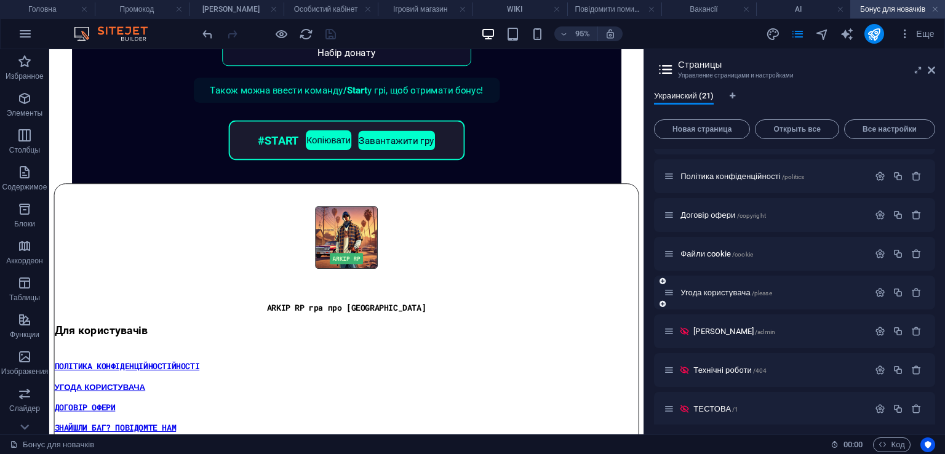
click at [756, 287] on div "Угода користувача /please" at bounding box center [766, 293] width 205 height 14
click at [761, 291] on span "/please" at bounding box center [762, 293] width 20 height 7
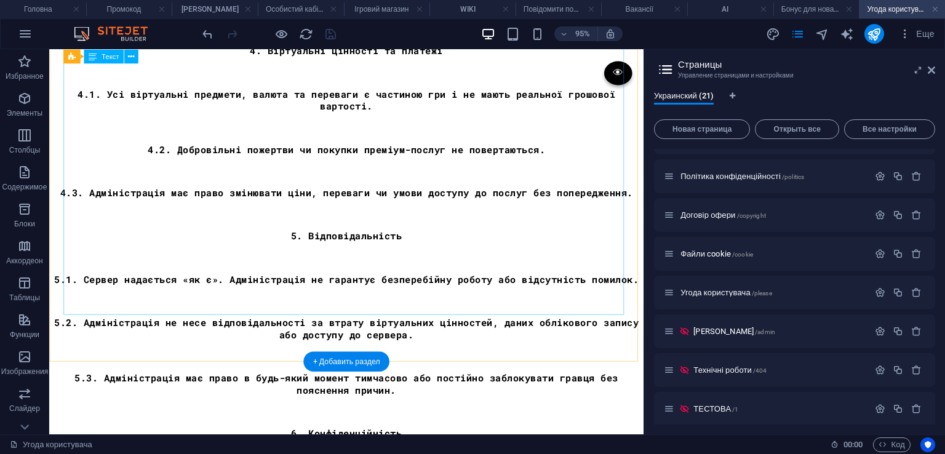
scroll to position [1053, 0]
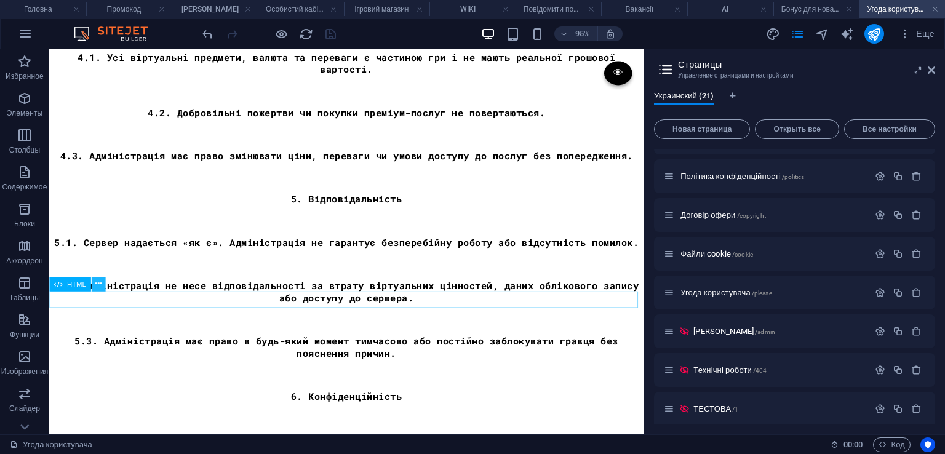
click at [99, 285] on icon at bounding box center [98, 284] width 6 height 12
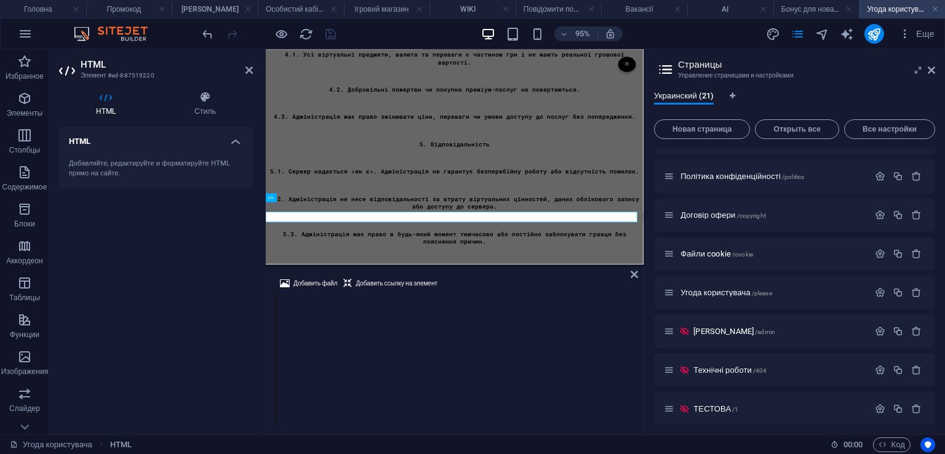
scroll to position [1036, 0]
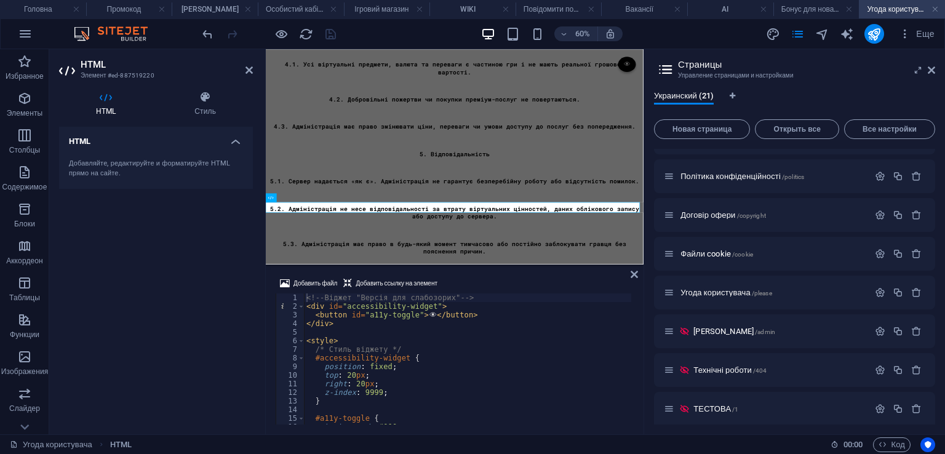
click at [630, 274] on div "Добавить файл Добавить ссылку на элемент <!-- Віджет "Версія для слабозорих" --…" at bounding box center [455, 350] width 378 height 168
click at [633, 274] on icon at bounding box center [634, 275] width 7 height 10
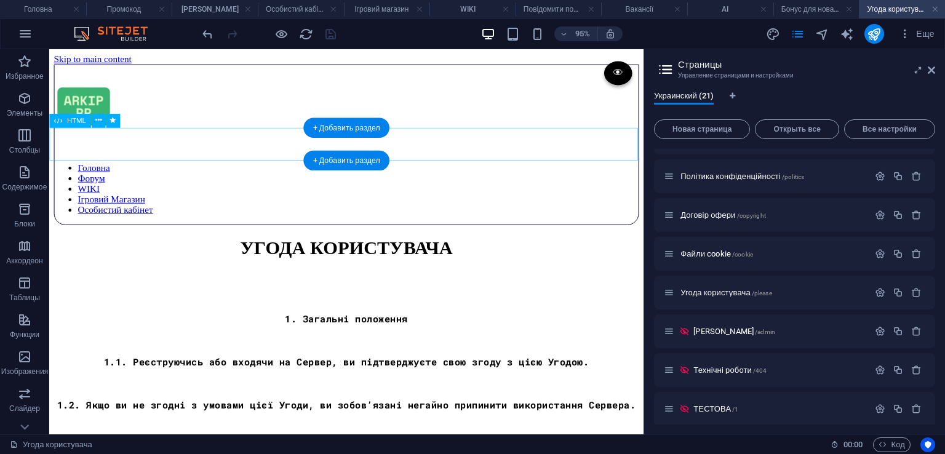
click at [145, 234] on div at bounding box center [362, 234] width 616 height 0
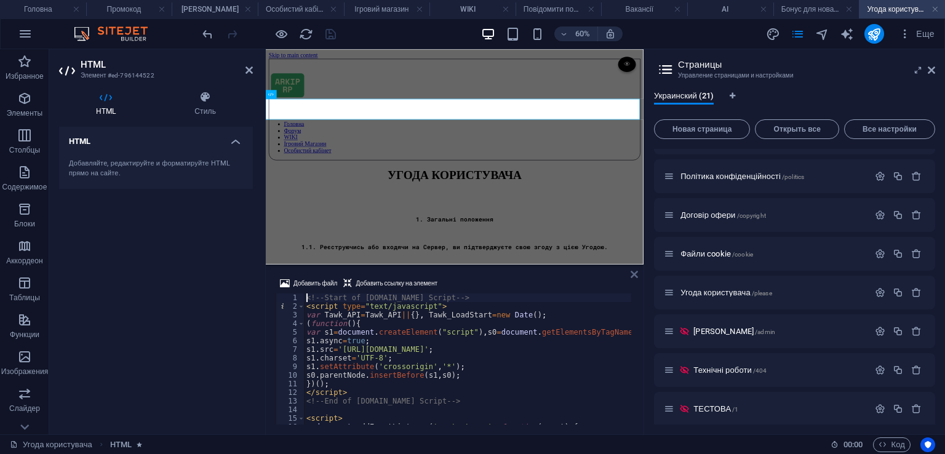
click at [633, 271] on icon at bounding box center [634, 275] width 7 height 10
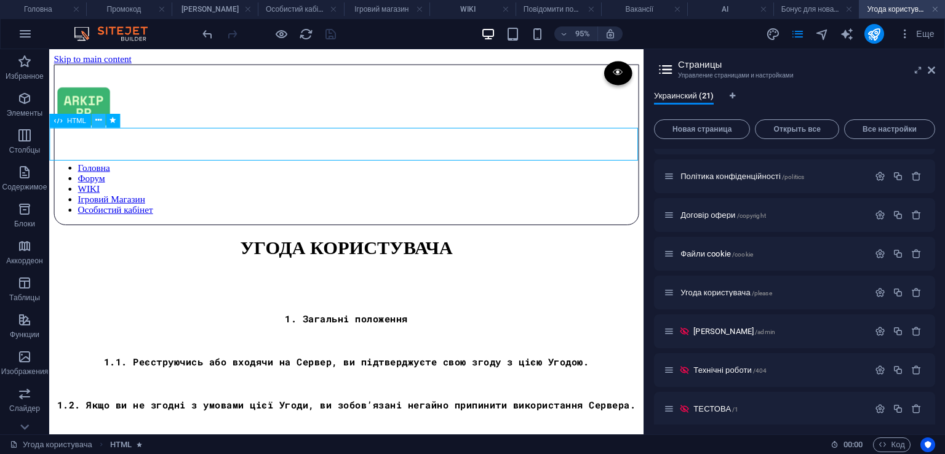
click at [97, 118] on icon at bounding box center [98, 120] width 6 height 12
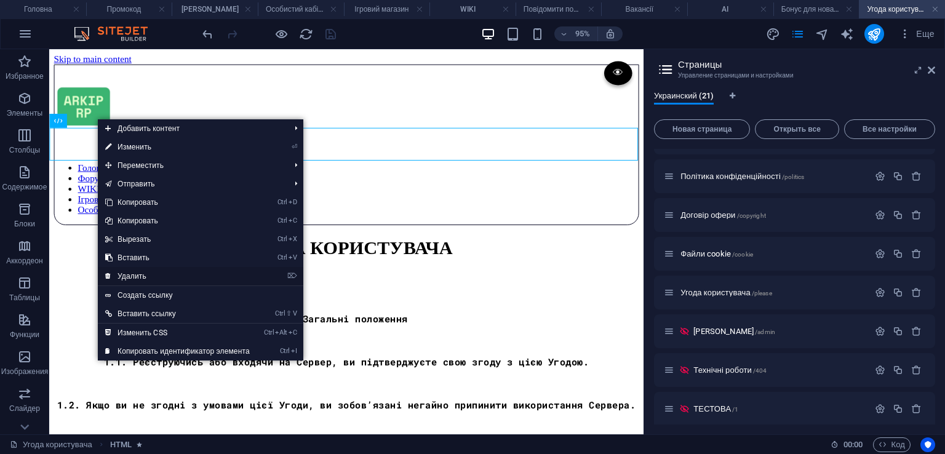
click at [142, 273] on link "⌦ Удалить" at bounding box center [177, 276] width 159 height 18
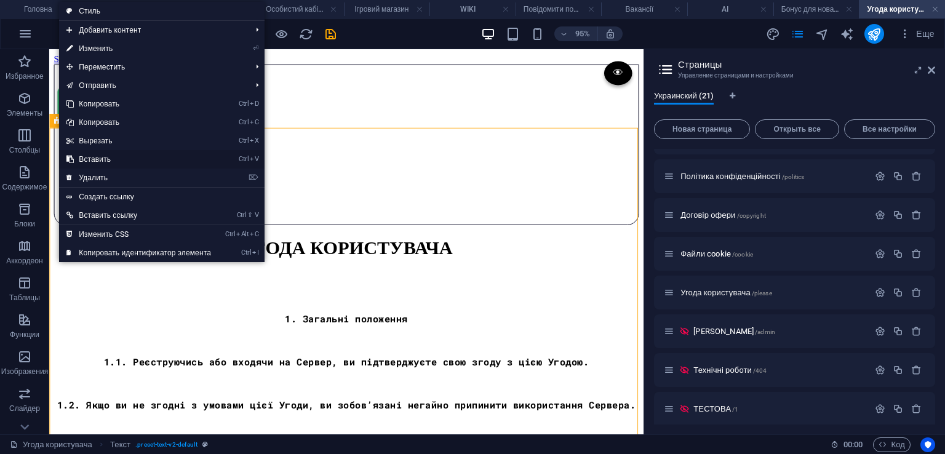
click at [118, 154] on link "Ctrl V Вставить" at bounding box center [138, 159] width 159 height 18
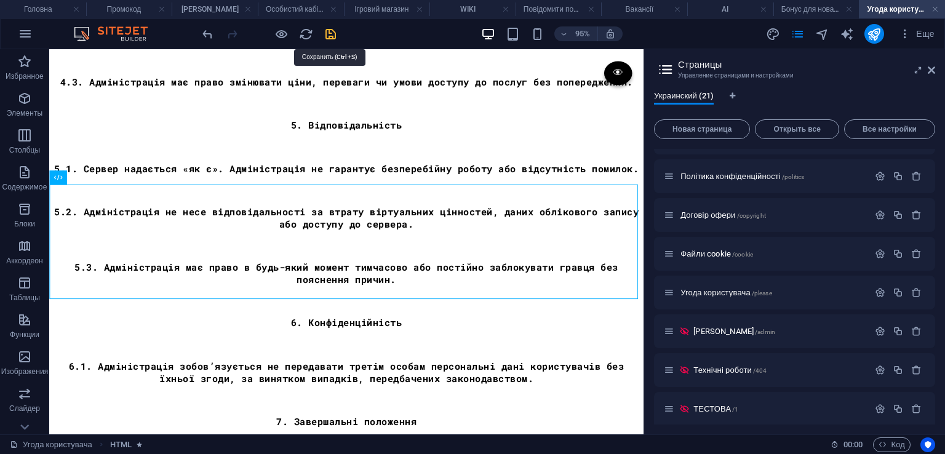
click at [331, 31] on icon "save" at bounding box center [331, 34] width 14 height 14
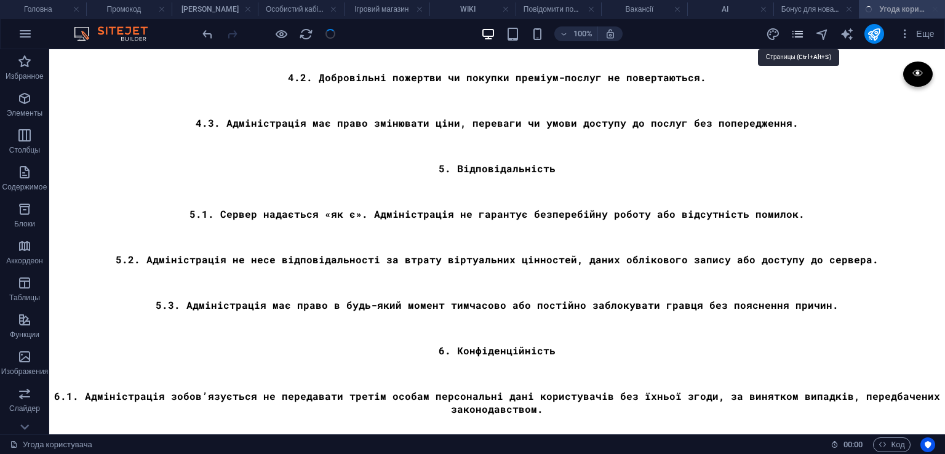
click at [801, 31] on icon "pages" at bounding box center [798, 34] width 14 height 14
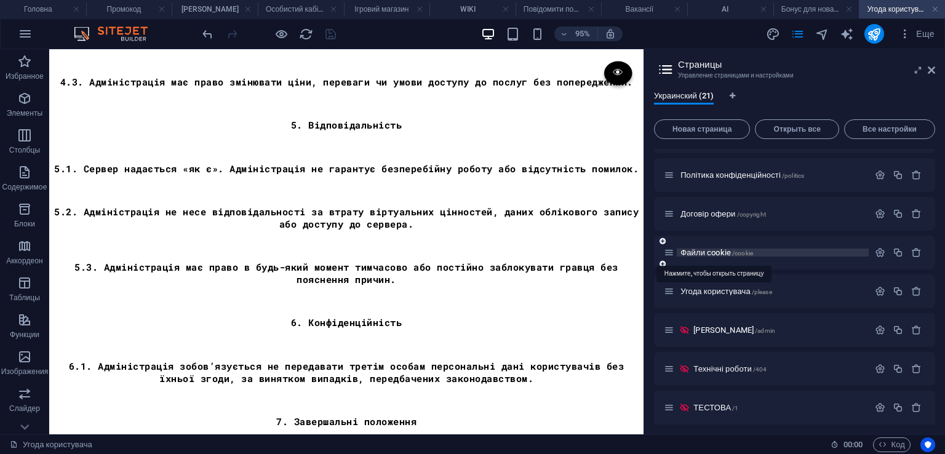
click at [751, 251] on span "/cookie" at bounding box center [742, 253] width 21 height 7
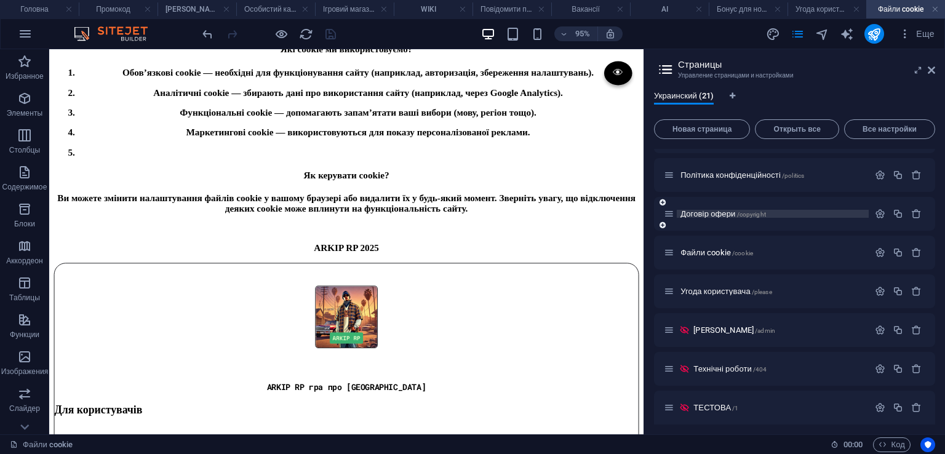
click at [753, 212] on span "/copyright" at bounding box center [751, 214] width 29 height 7
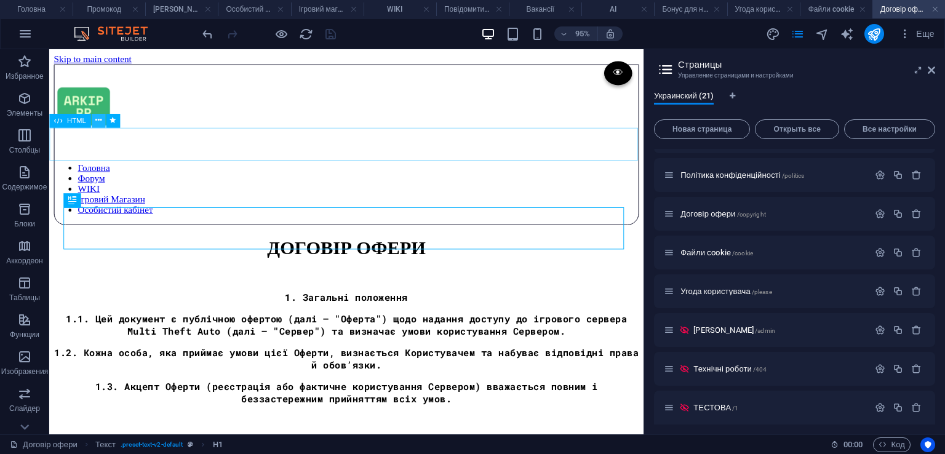
click at [98, 126] on icon at bounding box center [98, 120] width 6 height 12
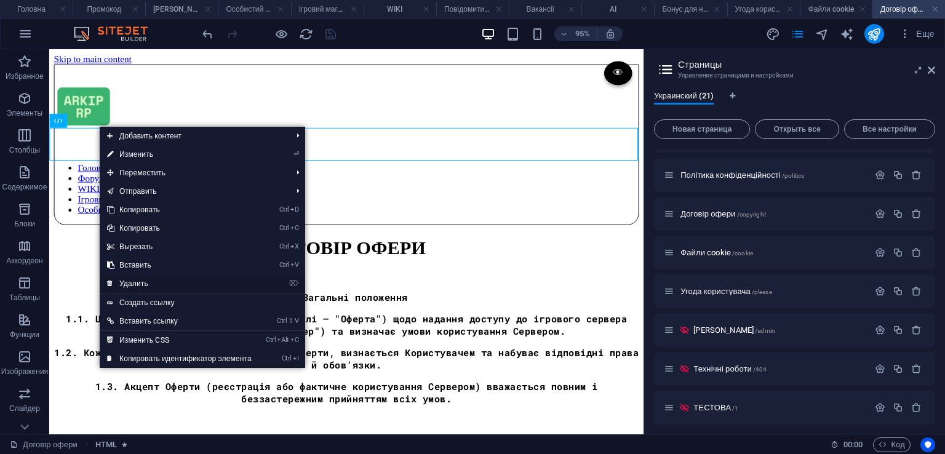
drag, startPoint x: 130, startPoint y: 281, endPoint x: 85, endPoint y: 238, distance: 62.7
click at [130, 281] on link "⌦ Удалить" at bounding box center [179, 283] width 159 height 18
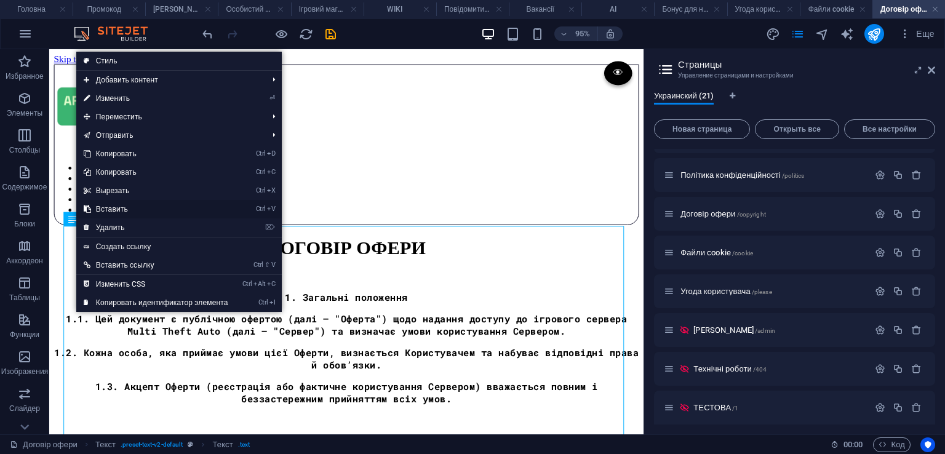
click at [127, 207] on link "Ctrl V Вставить" at bounding box center [155, 209] width 159 height 18
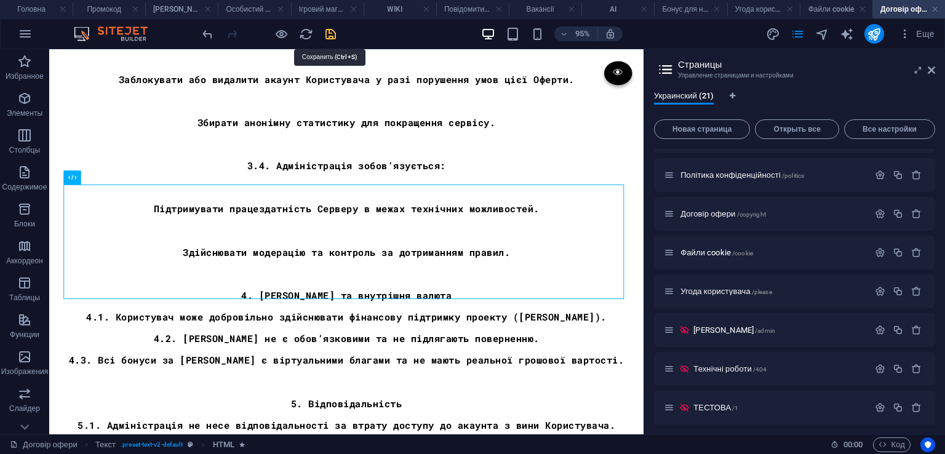
click at [334, 37] on icon "save" at bounding box center [331, 34] width 14 height 14
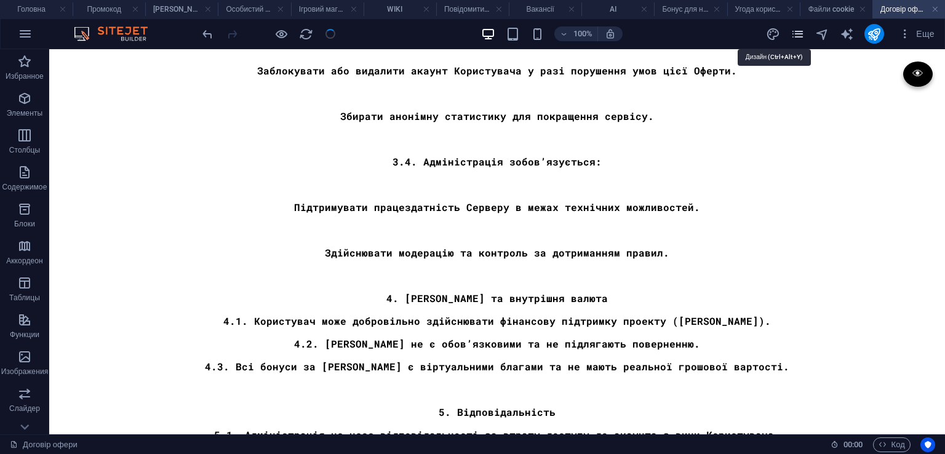
click at [793, 28] on icon "pages" at bounding box center [798, 34] width 14 height 14
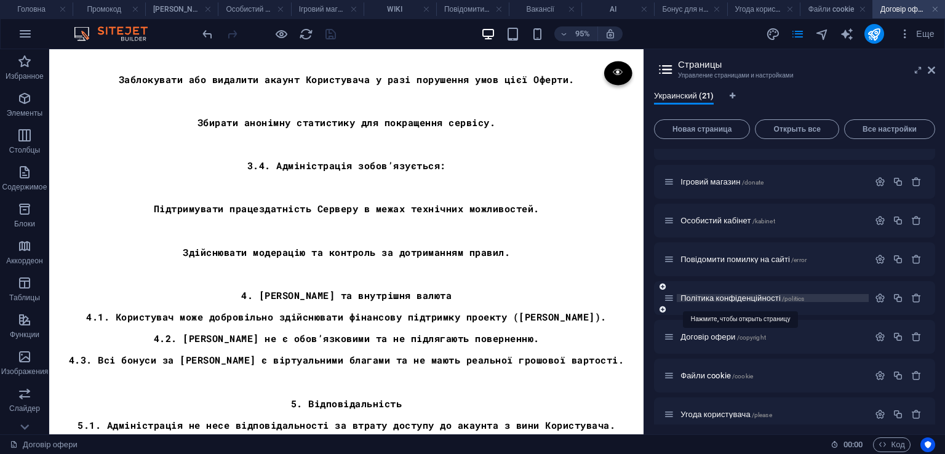
click at [769, 301] on span "Політика конфіденційності /politics" at bounding box center [743, 298] width 124 height 9
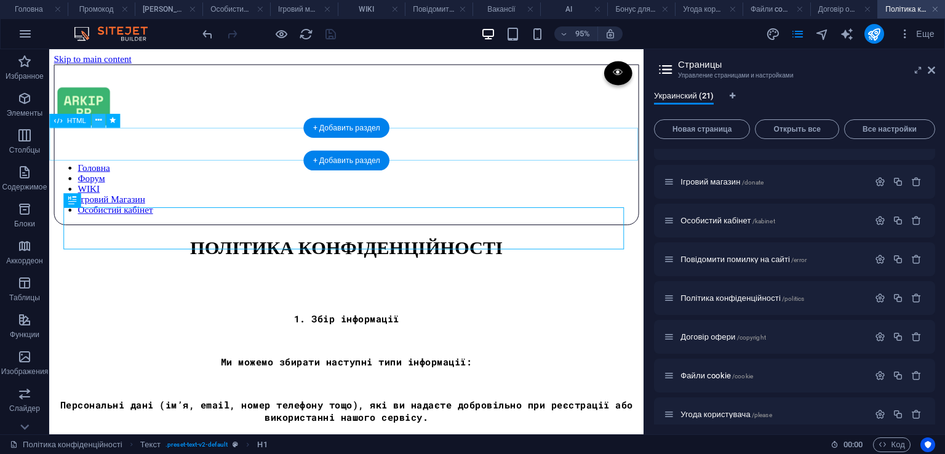
click at [103, 125] on button at bounding box center [98, 120] width 14 height 14
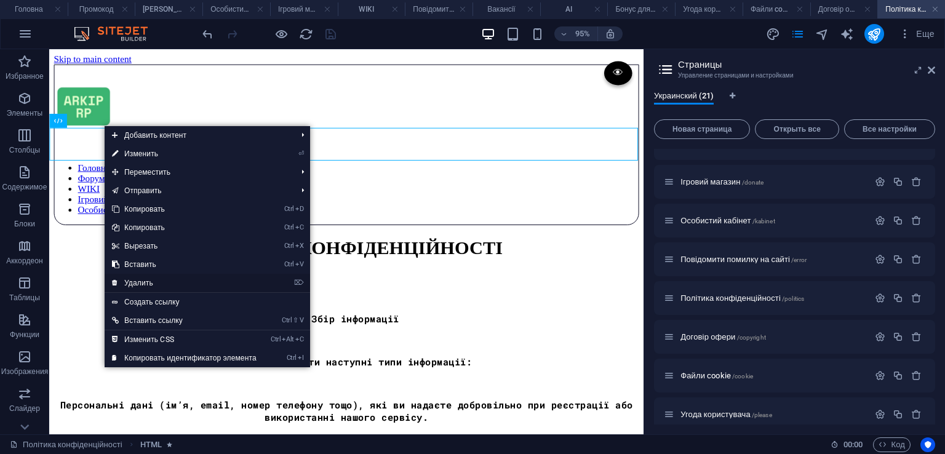
click at [164, 291] on link "⌦ Удалить" at bounding box center [184, 283] width 159 height 18
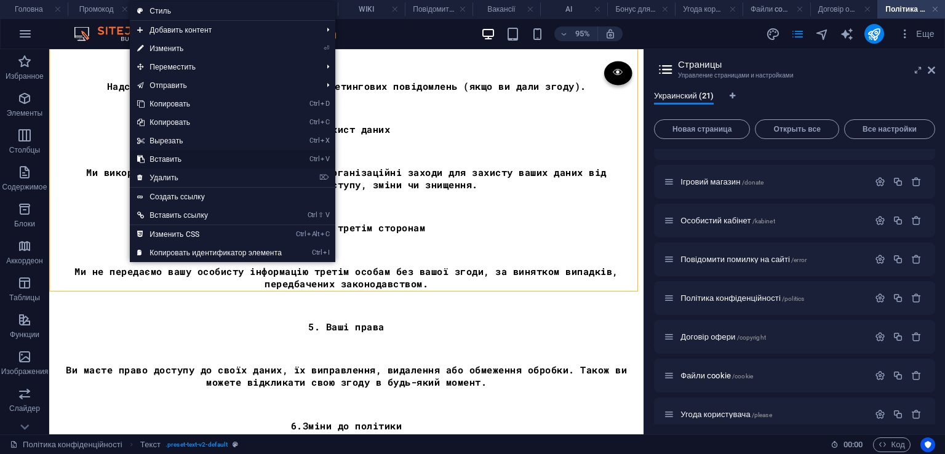
click at [167, 163] on link "Ctrl V Вставить" at bounding box center [209, 159] width 159 height 18
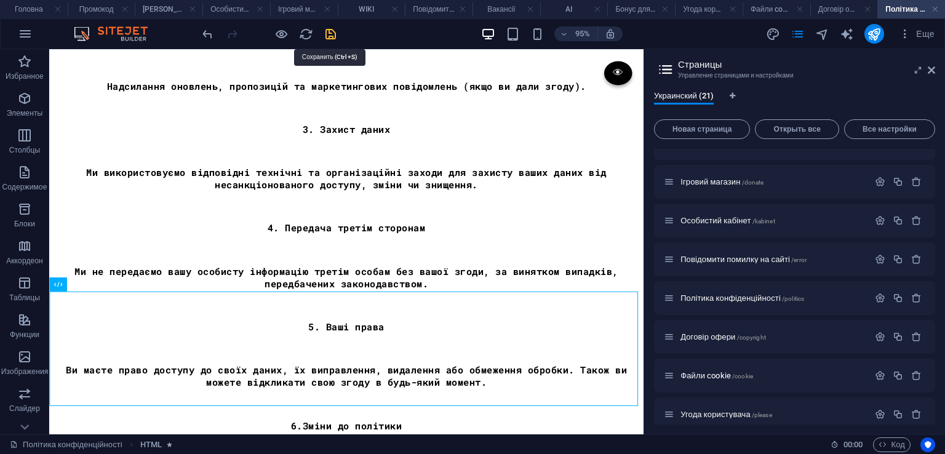
click at [326, 36] on icon "save" at bounding box center [331, 34] width 14 height 14
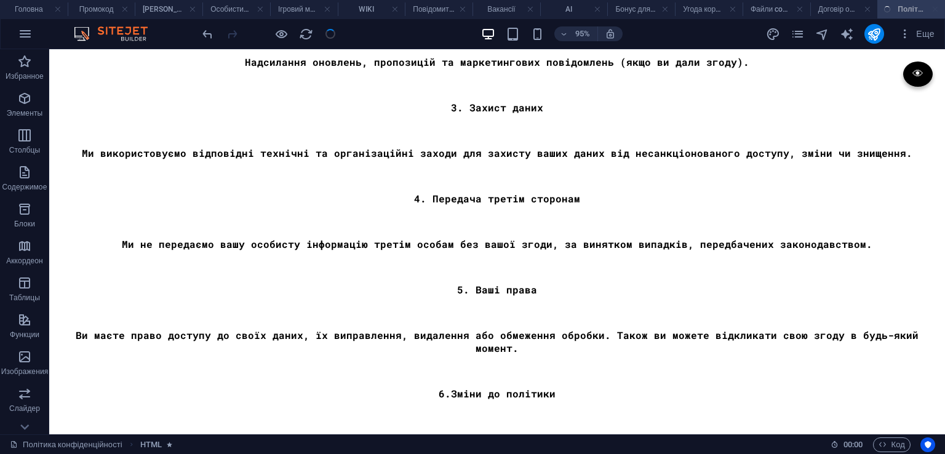
scroll to position [710, 0]
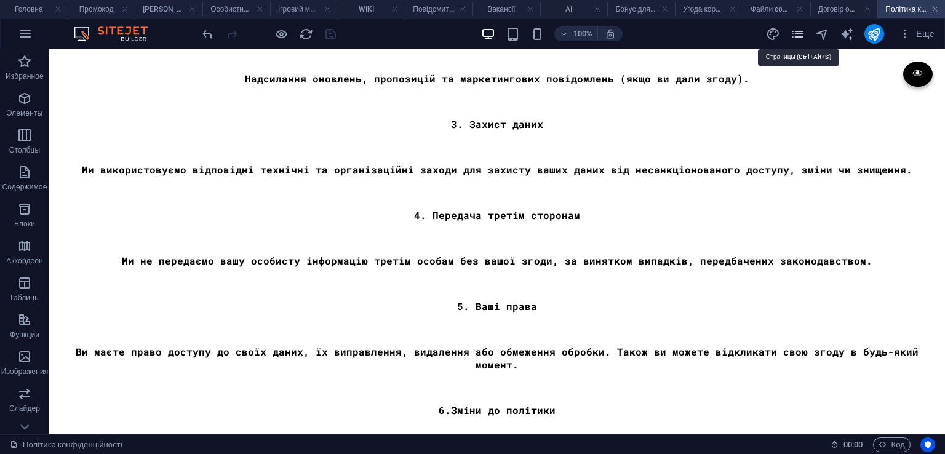
click at [798, 37] on icon "pages" at bounding box center [798, 34] width 14 height 14
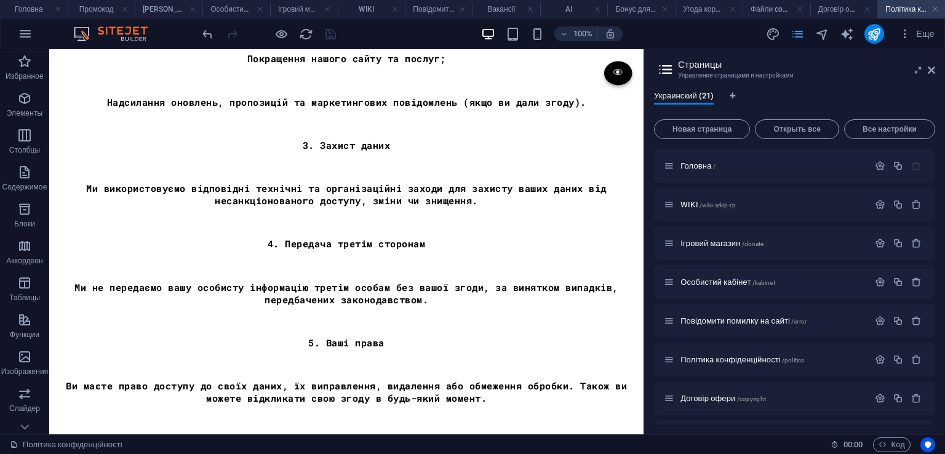
scroll to position [726, 0]
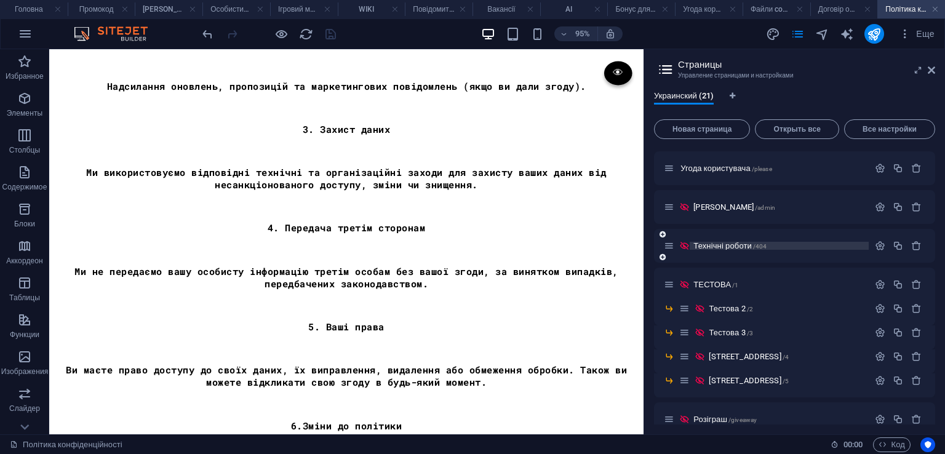
click at [793, 242] on p "Технічні роботи /404" at bounding box center [780, 246] width 172 height 8
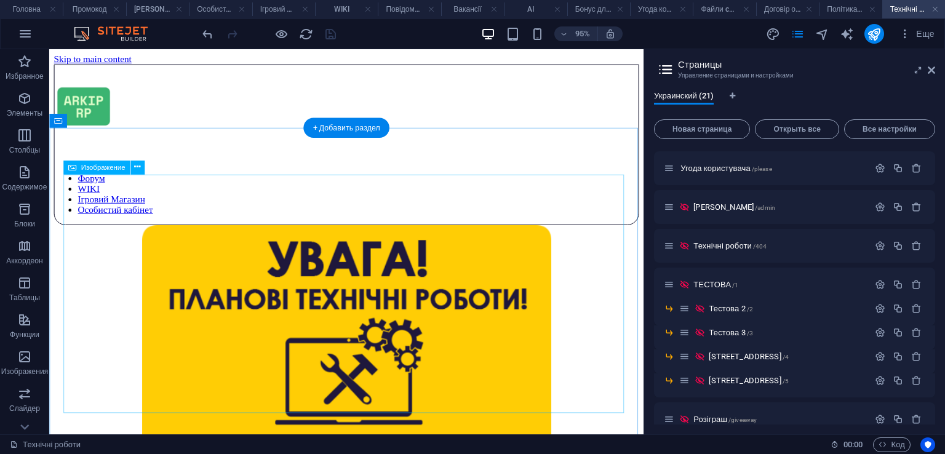
scroll to position [0, 0]
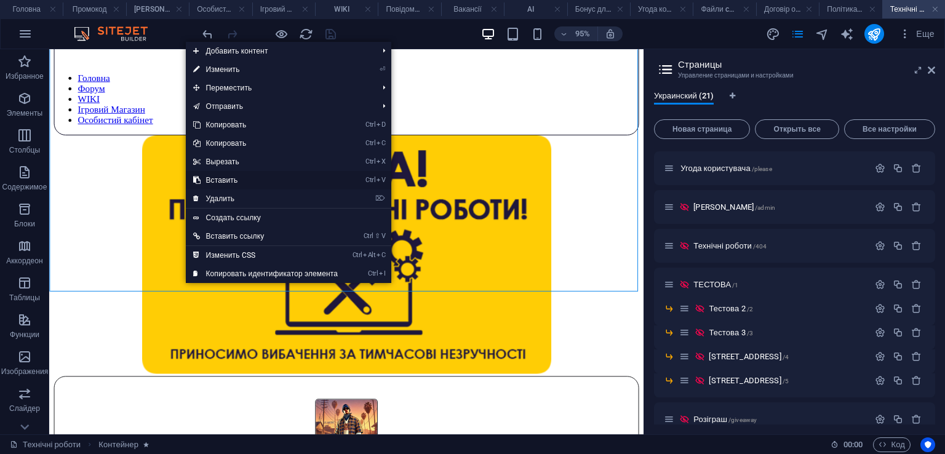
click at [239, 182] on link "Ctrl V Вставить" at bounding box center [265, 180] width 159 height 18
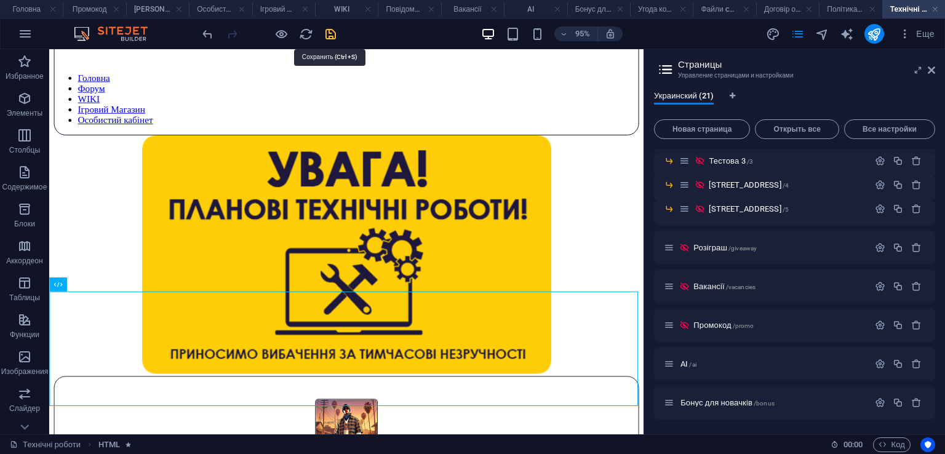
click at [325, 29] on icon "save" at bounding box center [331, 34] width 14 height 14
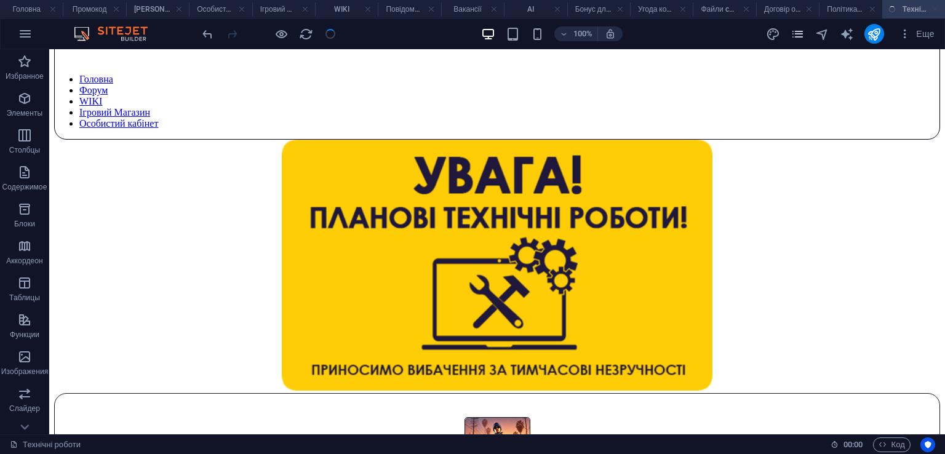
click at [800, 36] on icon "pages" at bounding box center [798, 34] width 14 height 14
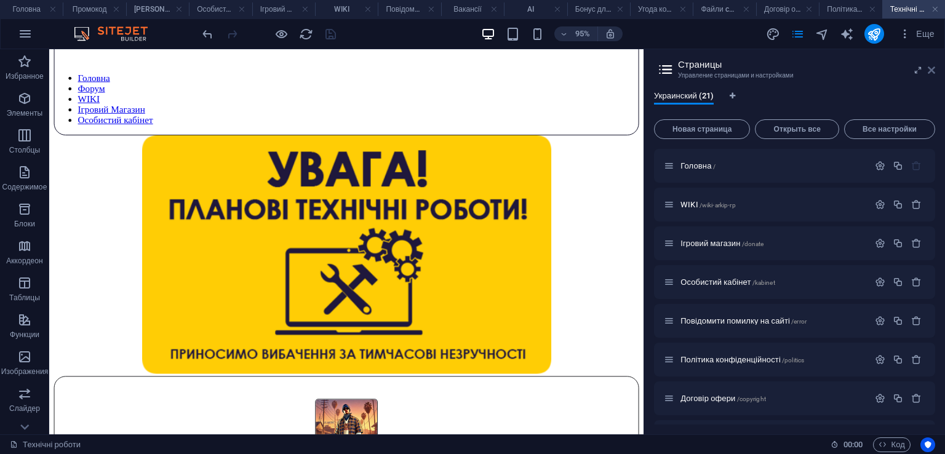
click at [929, 70] on icon at bounding box center [931, 70] width 7 height 10
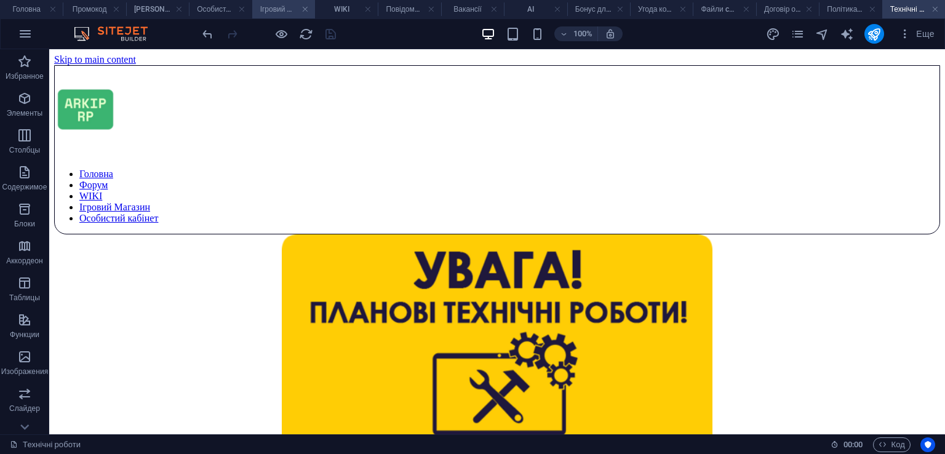
click at [266, 7] on h4 "Ігровий магазин" at bounding box center [283, 9] width 63 height 14
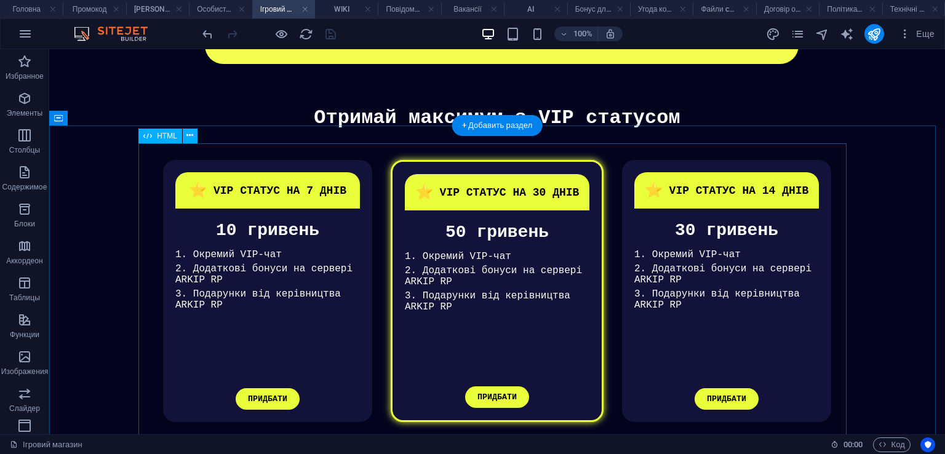
scroll to position [513, 0]
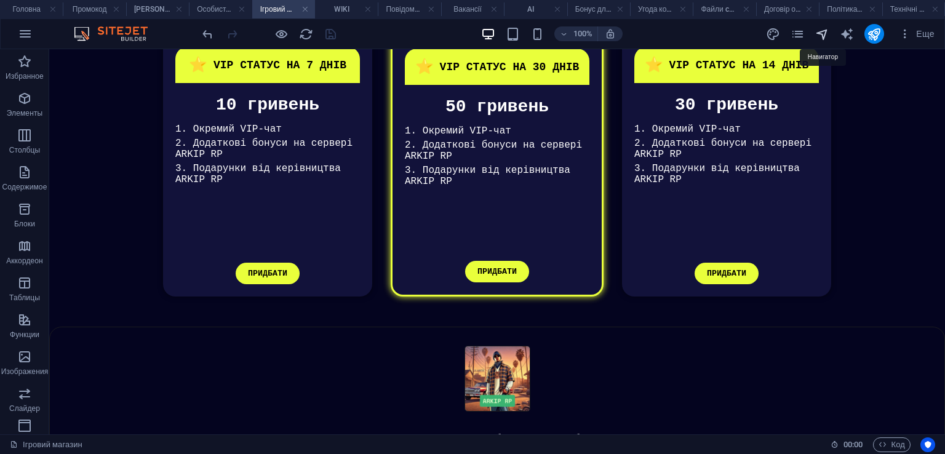
click at [822, 36] on icon "navigator" at bounding box center [822, 34] width 14 height 14
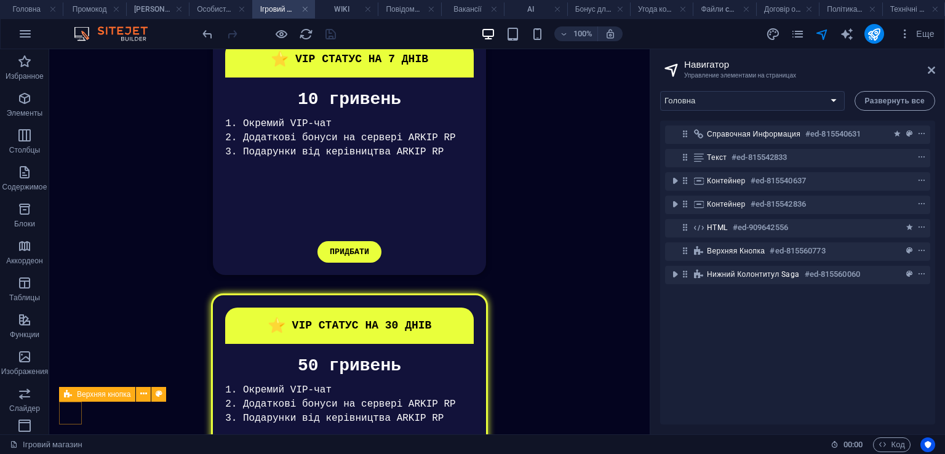
scroll to position [548, 0]
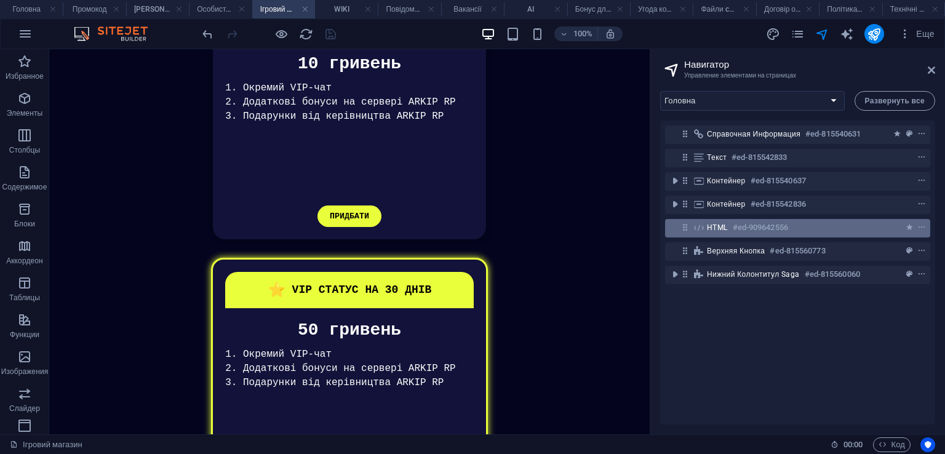
click at [758, 232] on h6 "#ed-909642556" at bounding box center [760, 227] width 55 height 15
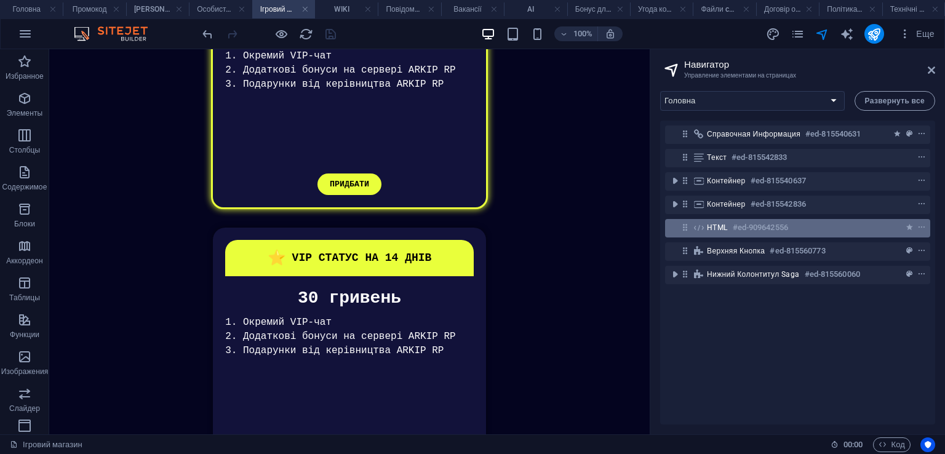
click at [758, 232] on h6 "#ed-909642556" at bounding box center [760, 227] width 55 height 15
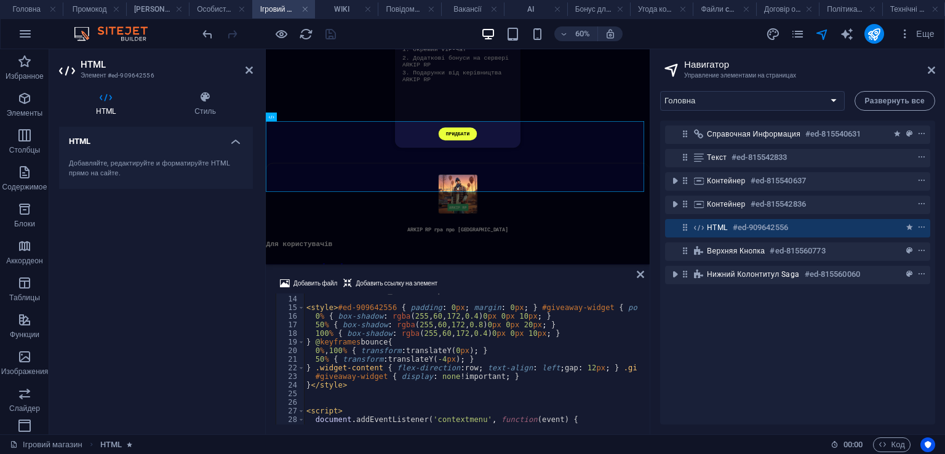
scroll to position [148, 0]
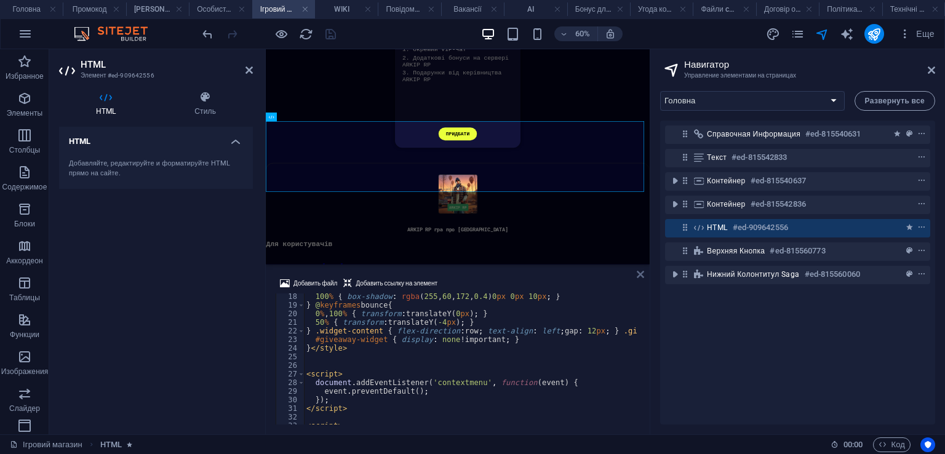
click at [643, 273] on icon at bounding box center [640, 275] width 7 height 10
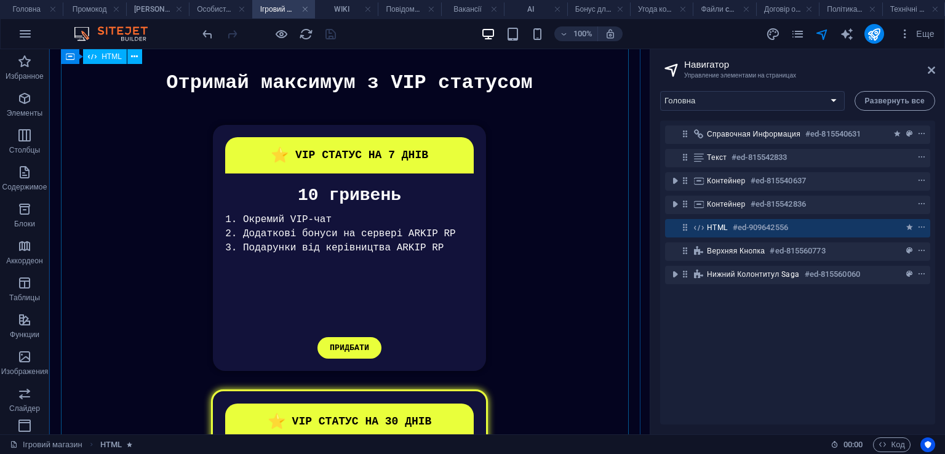
scroll to position [293, 0]
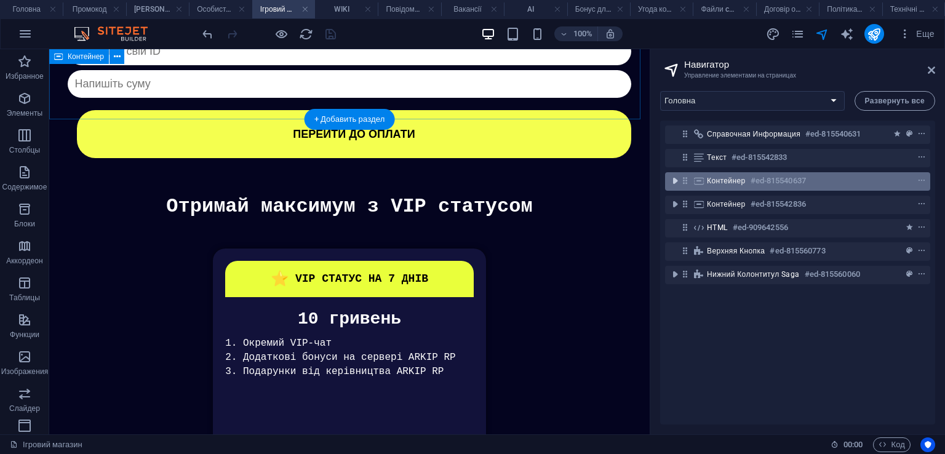
click at [675, 185] on icon "toggle-expand" at bounding box center [675, 181] width 12 height 12
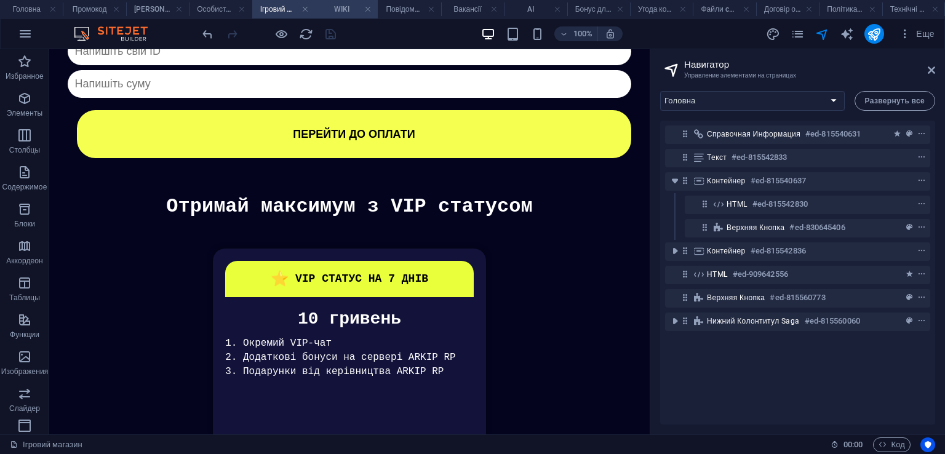
click at [340, 9] on h4 "WIKI" at bounding box center [346, 9] width 63 height 14
select select "15351651-[GEOGRAPHIC_DATA]"
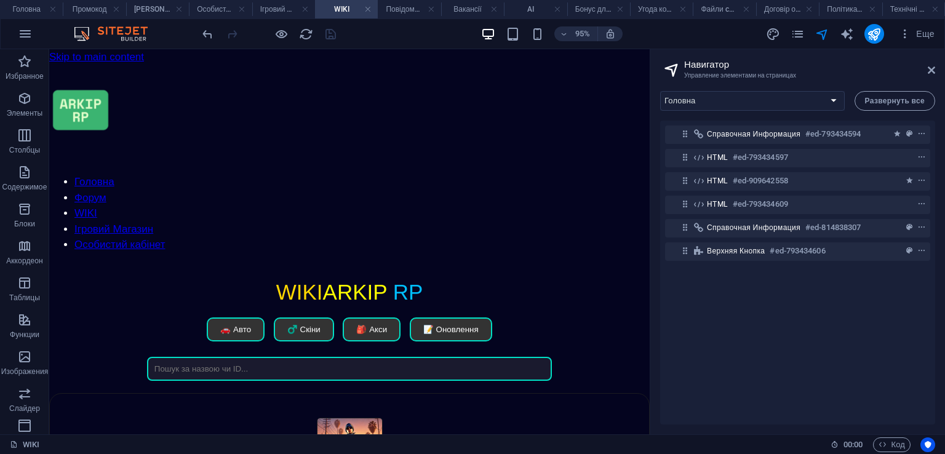
scroll to position [0, 0]
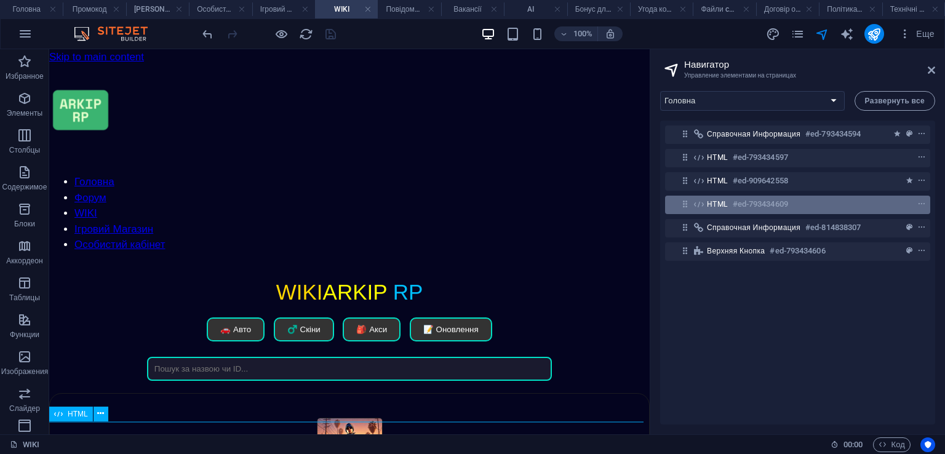
click at [721, 202] on span "HTML" at bounding box center [717, 204] width 21 height 10
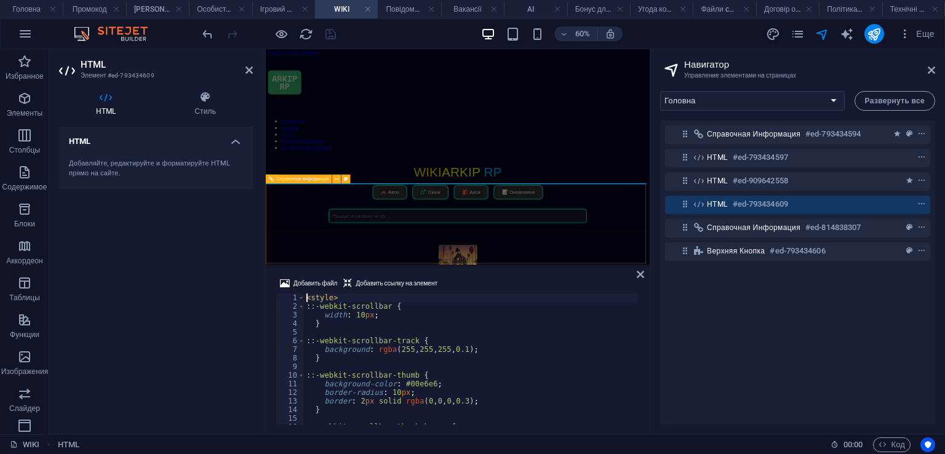
scroll to position [151, 0]
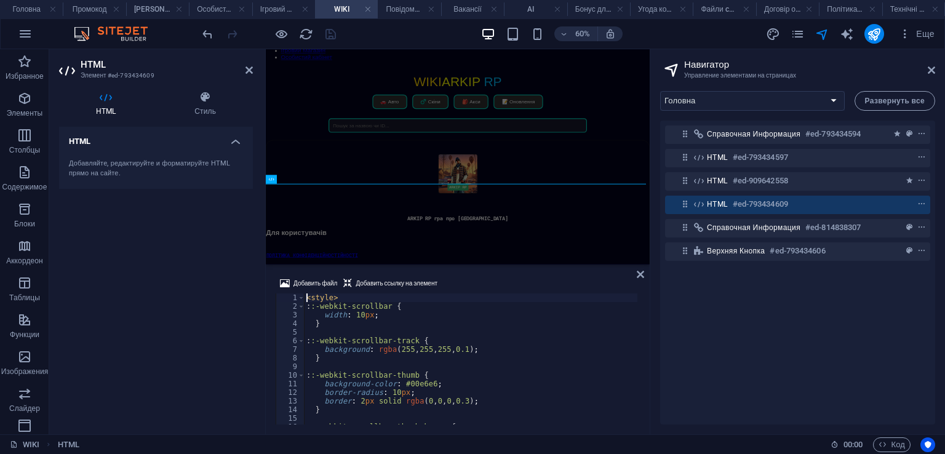
click at [417, 332] on div "< style > : :-webkit-scrollbar { width : 10 px ; } : :-webkit-scrollbar-track {…" at bounding box center [471, 368] width 334 height 148
type textarea "</style>"
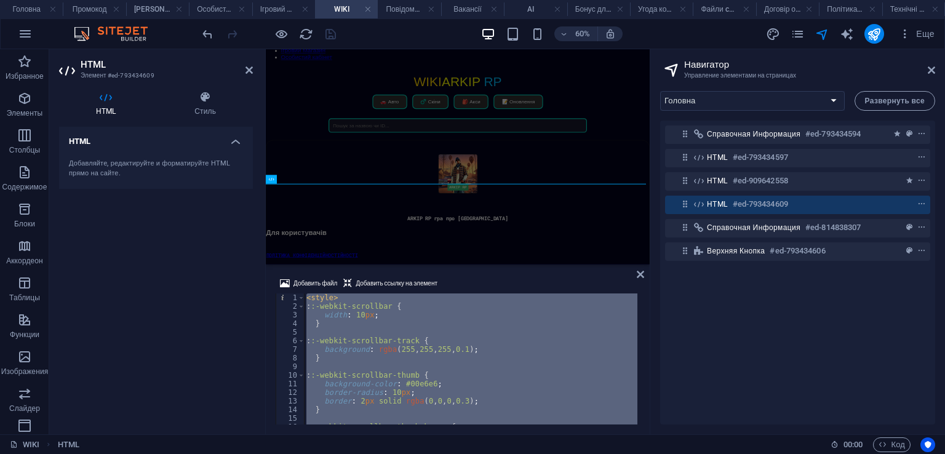
click at [417, 332] on div "< style > : :-webkit-scrollbar { width : 10 px ; } : :-webkit-scrollbar-track {…" at bounding box center [471, 368] width 334 height 148
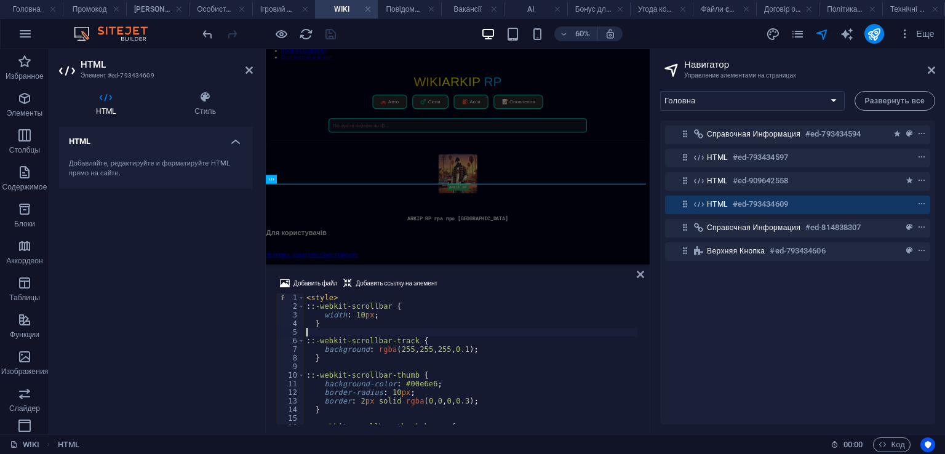
click at [418, 331] on div "< style > : :-webkit-scrollbar { width : 10 px ; } : :-webkit-scrollbar-track {…" at bounding box center [471, 368] width 334 height 148
type textarea "</style>"
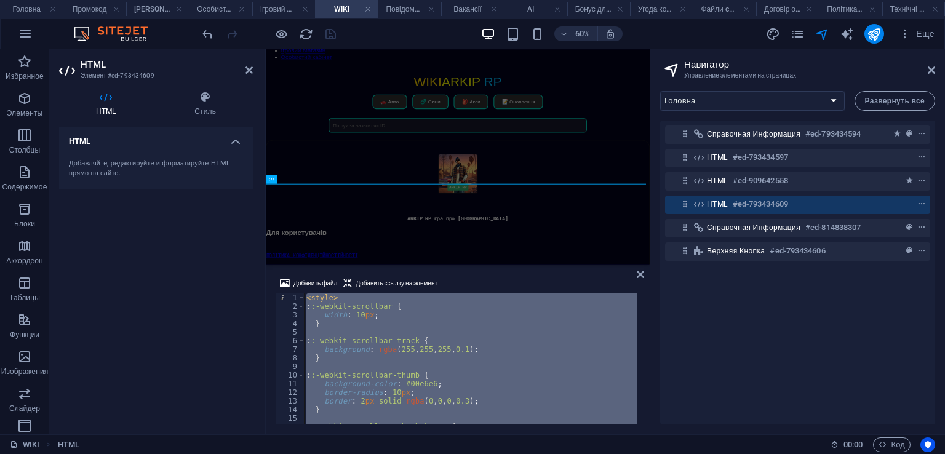
click at [418, 331] on div "< style > : :-webkit-scrollbar { width : 10 px ; } : :-webkit-scrollbar-track {…" at bounding box center [471, 368] width 334 height 148
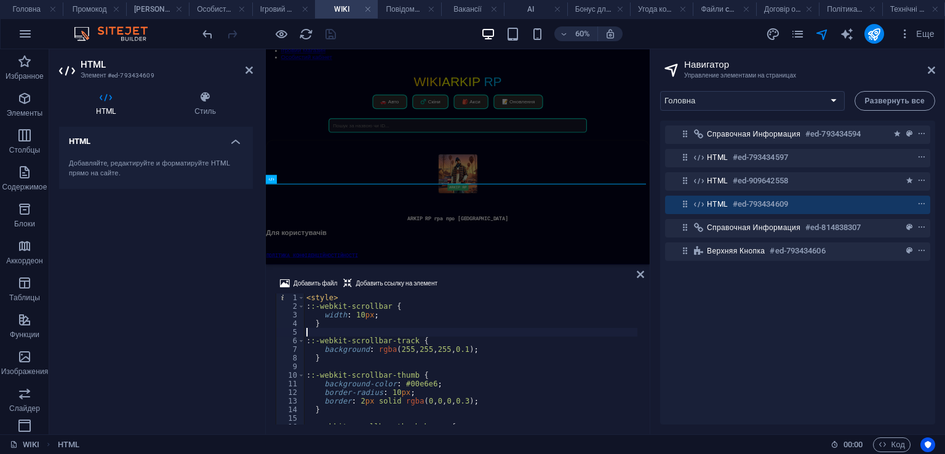
click at [425, 330] on div "< style > : :-webkit-scrollbar { width : 10 px ; } : :-webkit-scrollbar-track {…" at bounding box center [471, 368] width 334 height 148
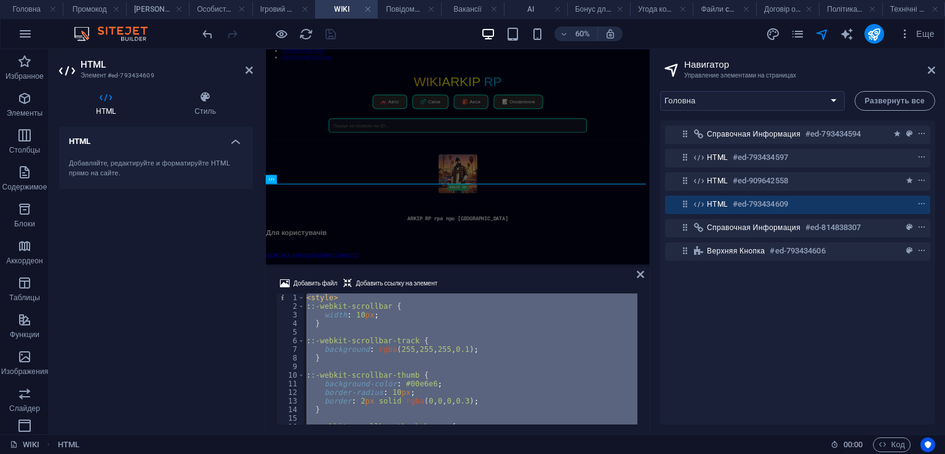
click at [425, 330] on div "< style > : :-webkit-scrollbar { width : 10 px ; } : :-webkit-scrollbar-track {…" at bounding box center [471, 368] width 334 height 148
type textarea "</style>"
click at [639, 271] on icon at bounding box center [640, 275] width 7 height 10
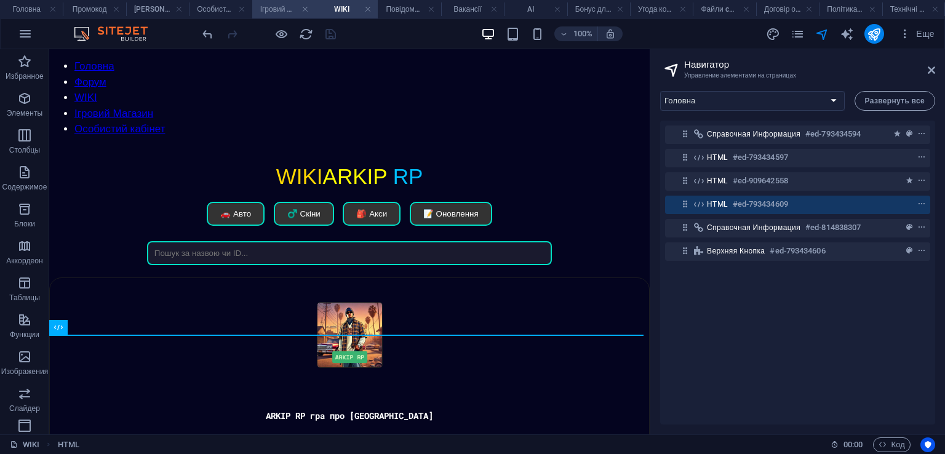
click at [254, 9] on h4 "Ігровий магазин" at bounding box center [283, 9] width 63 height 14
select select "15712614-[GEOGRAPHIC_DATA]"
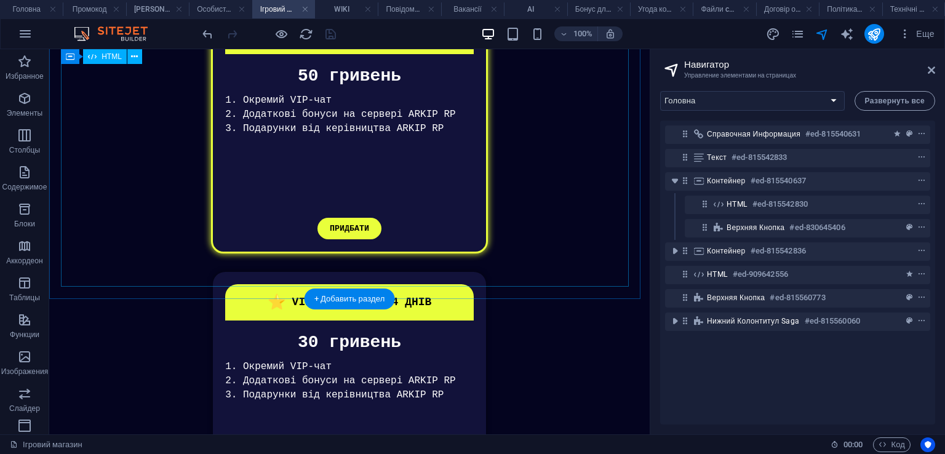
scroll to position [847, 0]
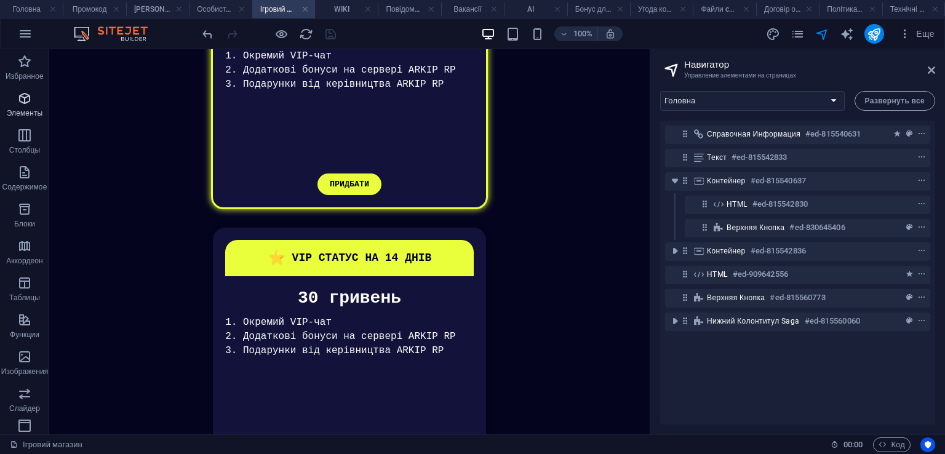
click at [33, 102] on span "Элементы" at bounding box center [24, 106] width 49 height 30
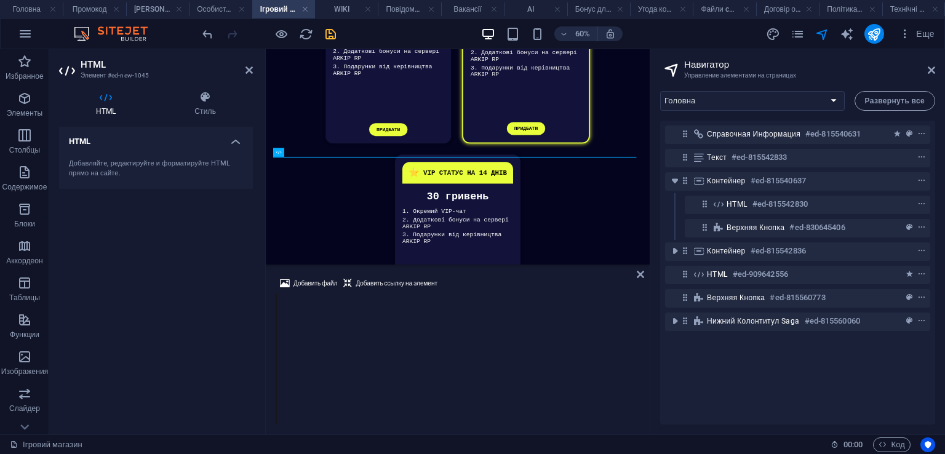
scroll to position [796, 0]
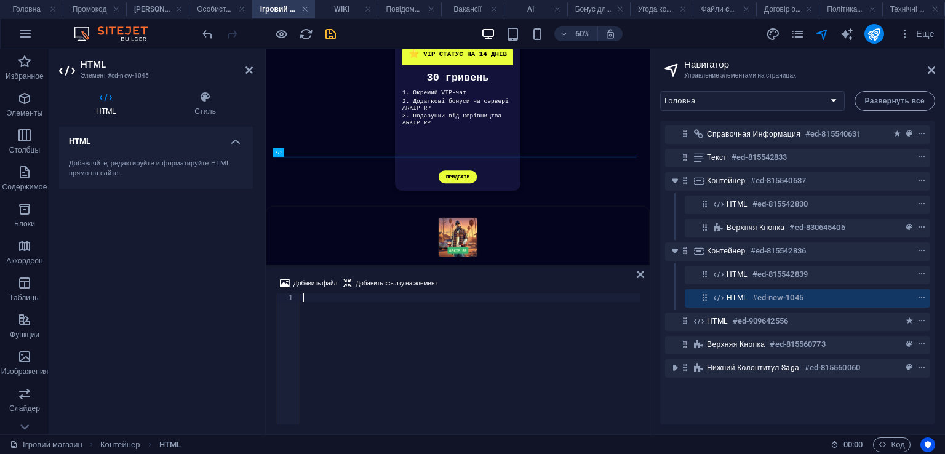
click at [389, 308] on div at bounding box center [470, 368] width 340 height 148
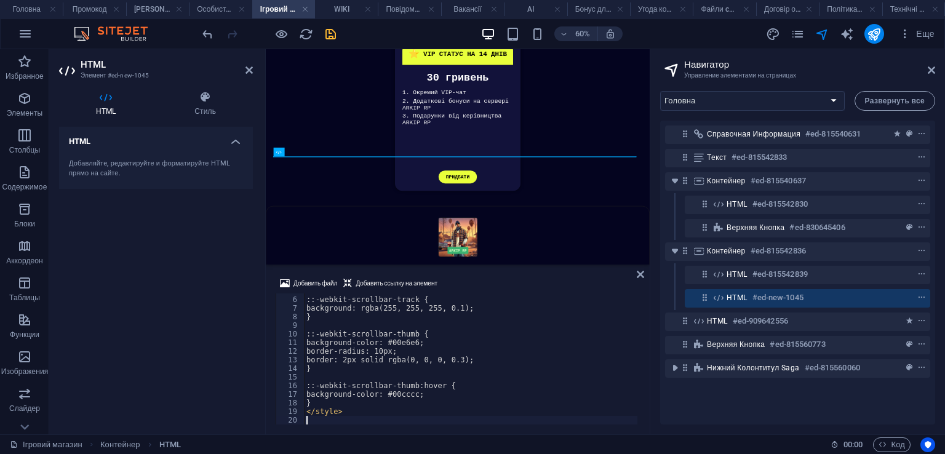
click at [483, 284] on div "Добавить файл Добавить ссылку на элемент" at bounding box center [458, 285] width 364 height 18
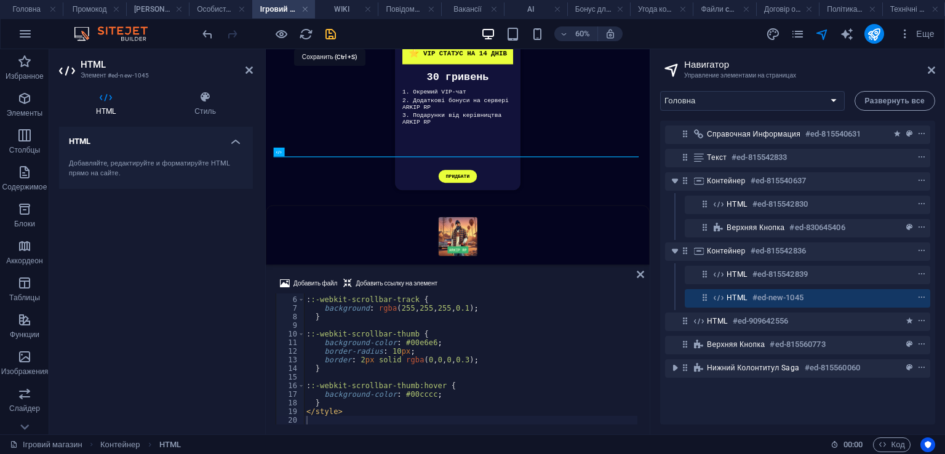
click at [331, 38] on icon "save" at bounding box center [331, 34] width 14 height 14
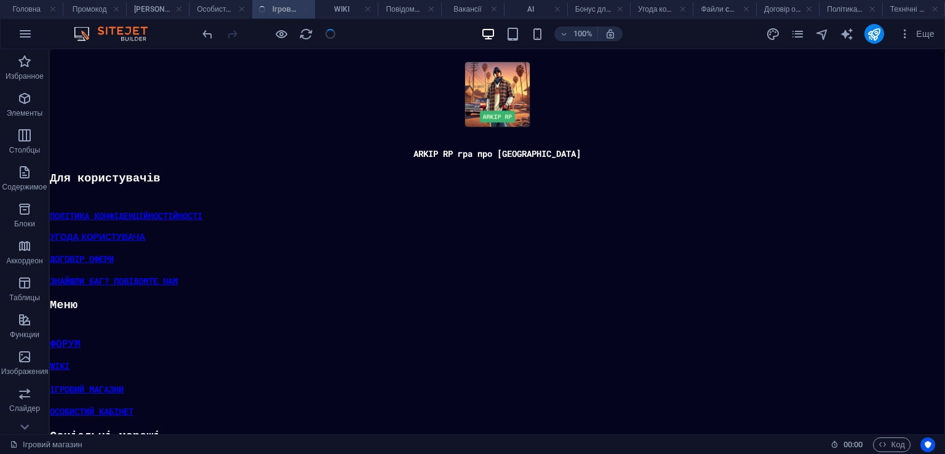
scroll to position [527, 0]
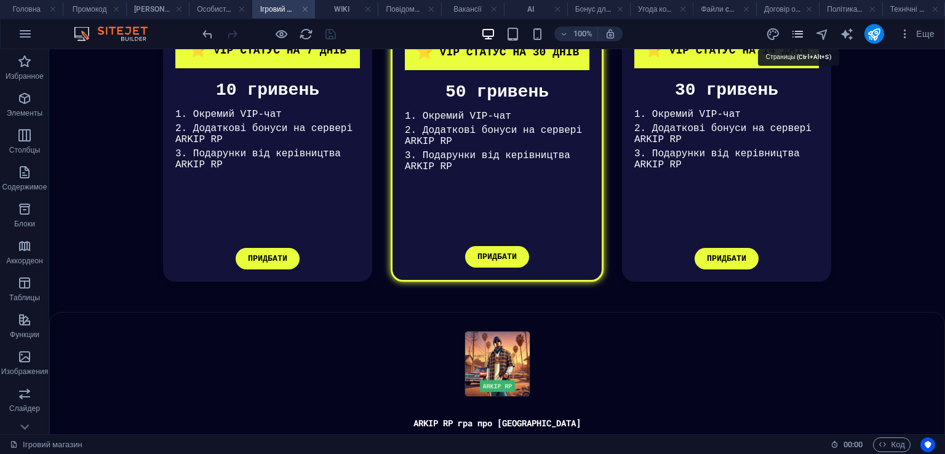
click at [797, 36] on icon "pages" at bounding box center [798, 34] width 14 height 14
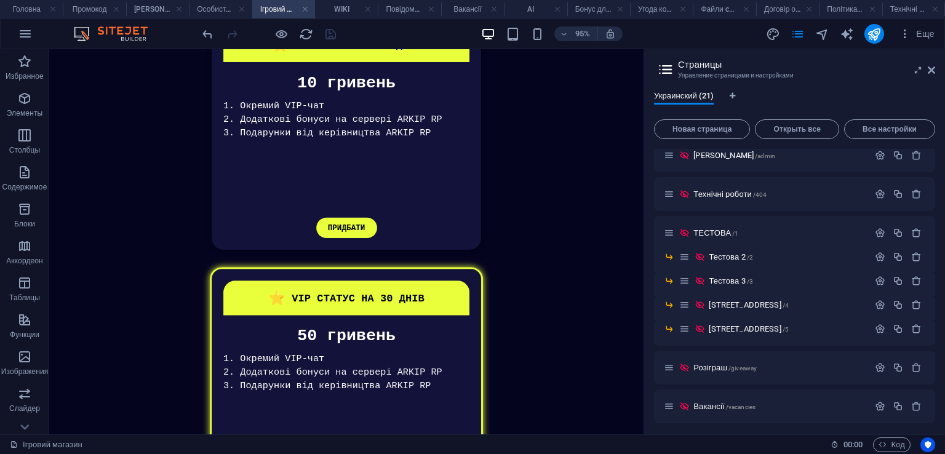
scroll to position [479, 0]
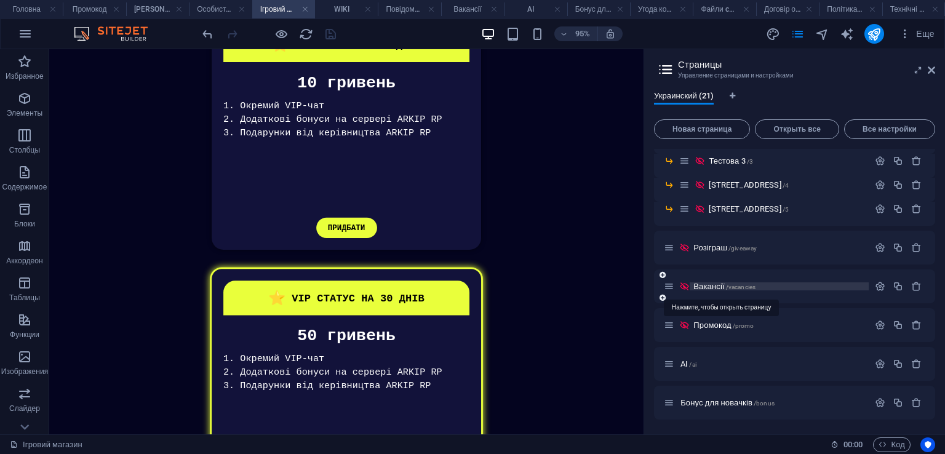
click at [756, 287] on span "/vacancies" at bounding box center [741, 287] width 30 height 7
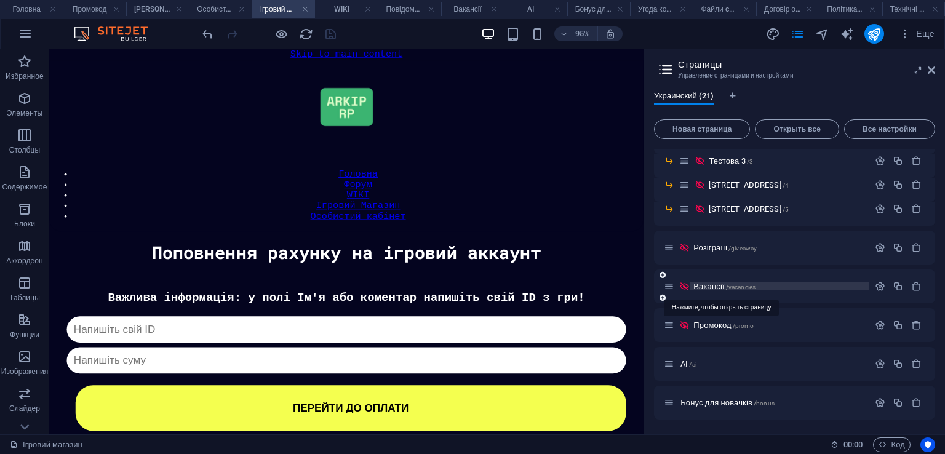
scroll to position [123, 0]
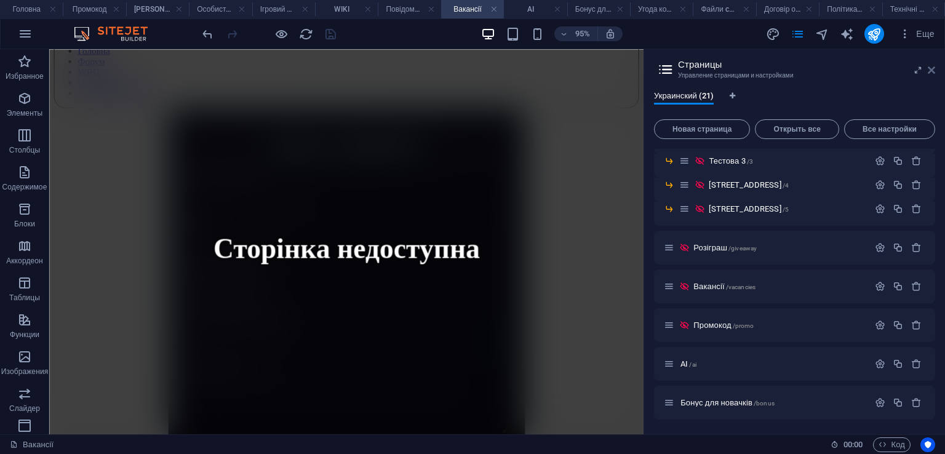
click at [932, 73] on icon at bounding box center [931, 70] width 7 height 10
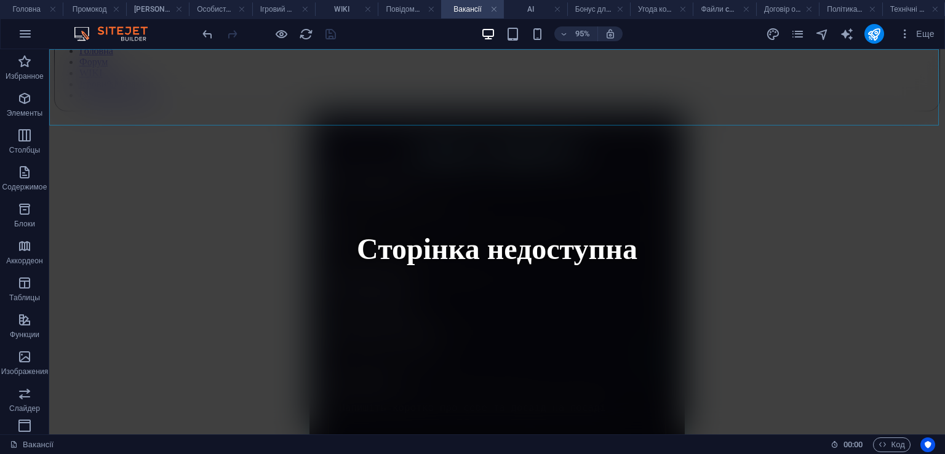
click at [931, 72] on div "Головна Форум WIKI Ігровий Магазин Особистий кабінет" at bounding box center [497, 26] width 886 height 169
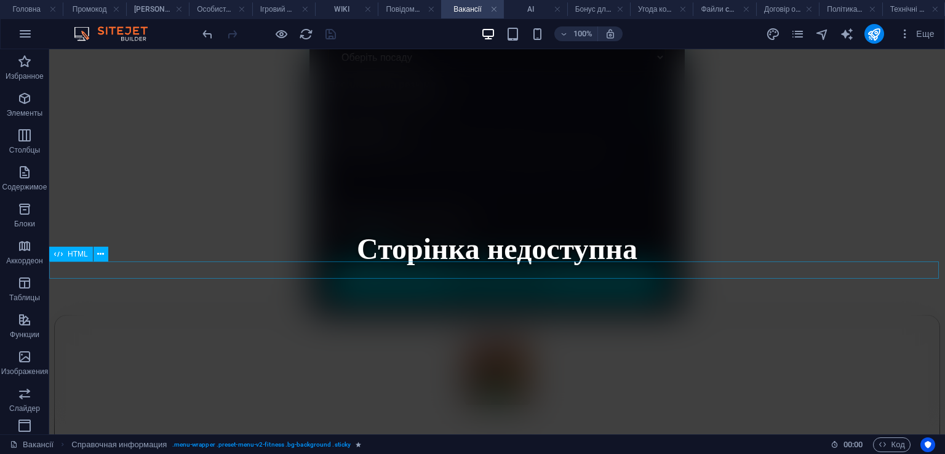
scroll to position [492, 0]
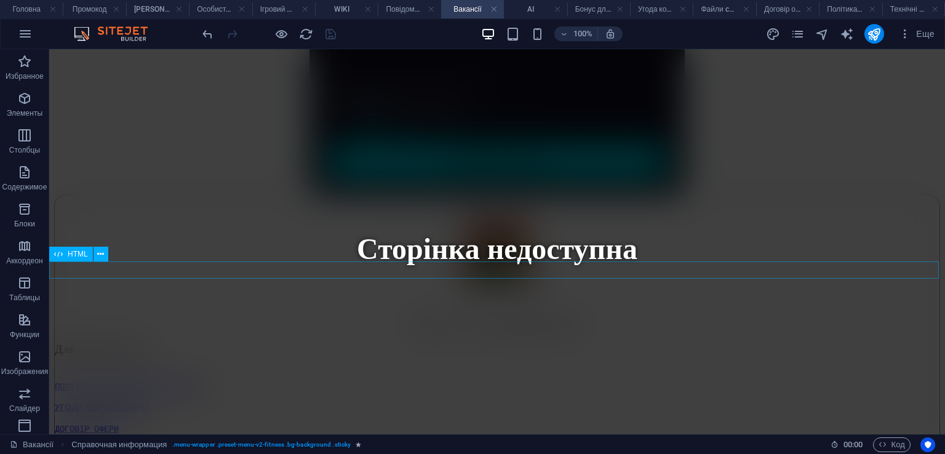
click at [150, 194] on div "Сторінка недоступна" at bounding box center [497, 194] width 886 height 0
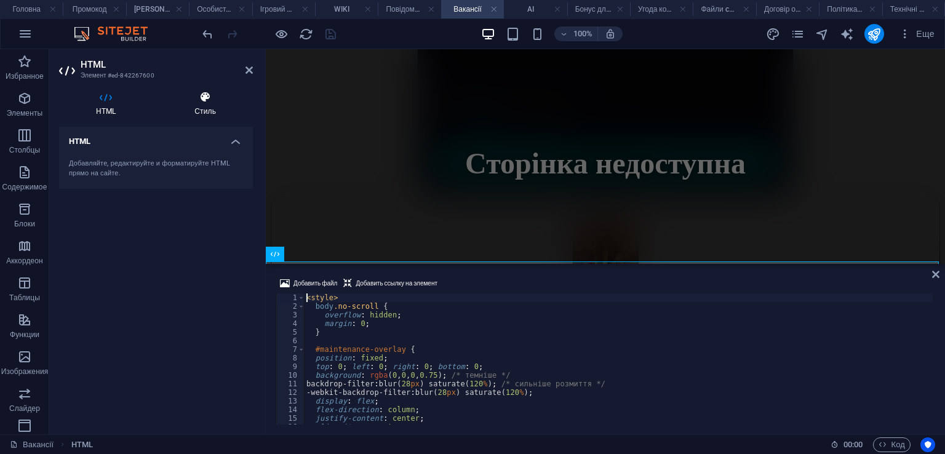
click at [190, 98] on icon at bounding box center [205, 97] width 95 height 12
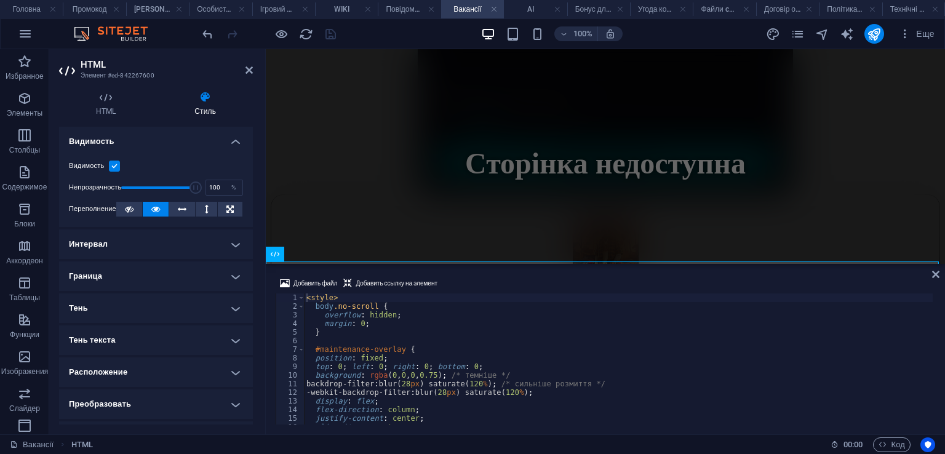
click at [113, 164] on label at bounding box center [114, 166] width 11 height 11
click at [0, 0] on input "Видимость" at bounding box center [0, 0] width 0 height 0
click at [248, 70] on icon at bounding box center [249, 70] width 7 height 10
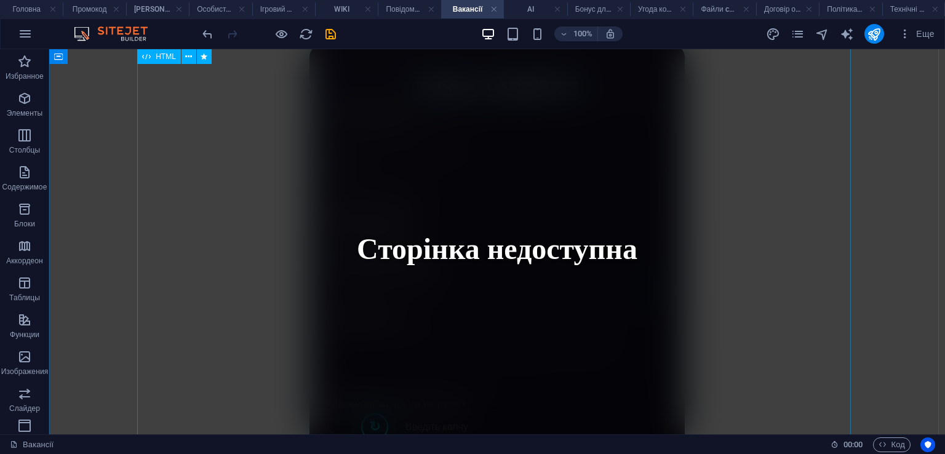
scroll to position [185, 0]
click at [508, 320] on div "Робота в ARKIP RP Ім'я та [PERSON_NAME] Email Бажана посада Оберіть посаду Голо…" at bounding box center [497, 276] width 886 height 452
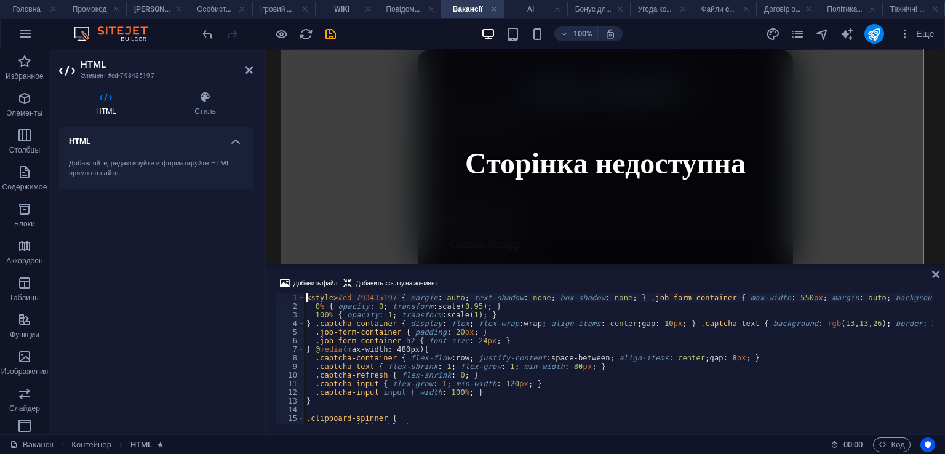
type textarea "} @media (max-width: 480px) { .captcha-container { flex-flow: row; justify-cont…"
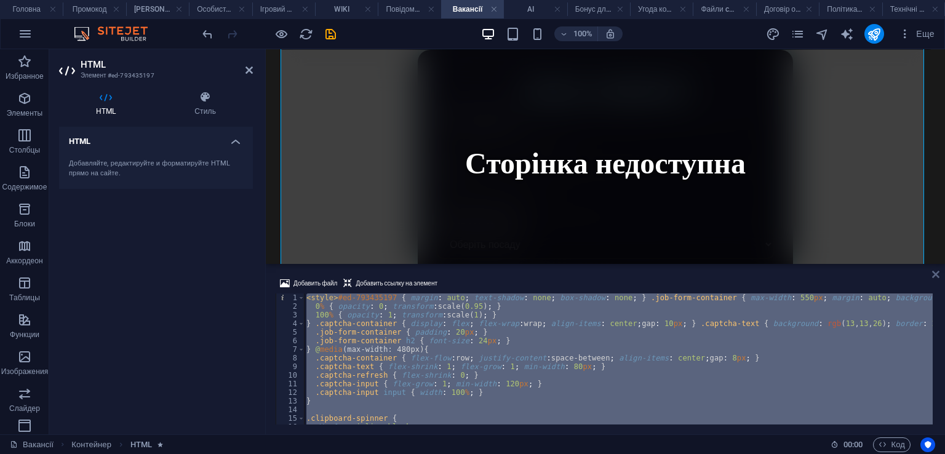
click at [937, 276] on icon at bounding box center [935, 275] width 7 height 10
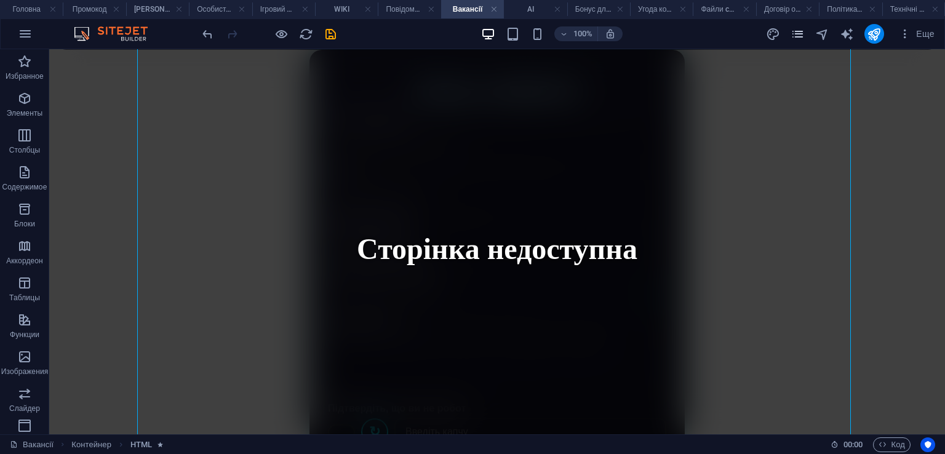
click at [795, 33] on icon "pages" at bounding box center [798, 34] width 14 height 14
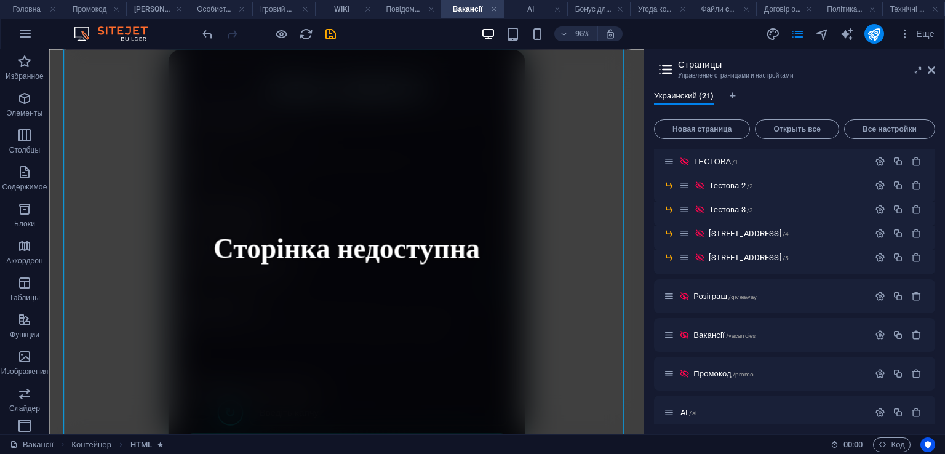
scroll to position [479, 0]
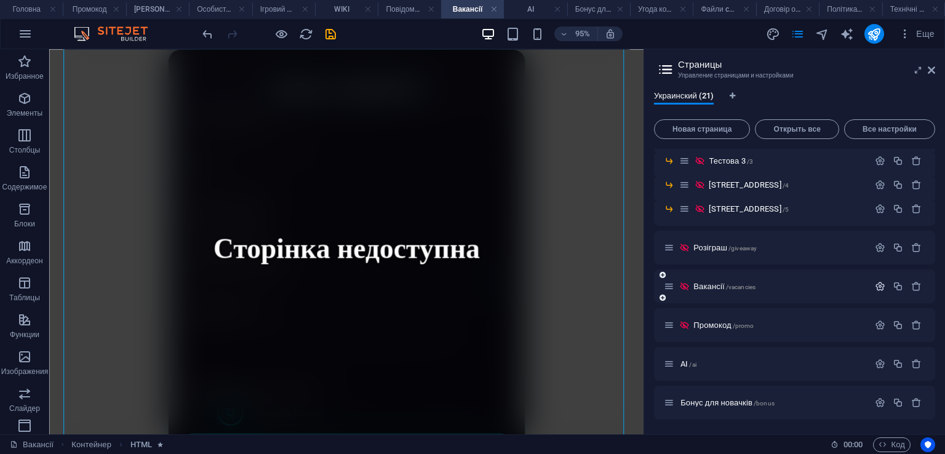
click at [875, 287] on icon "button" at bounding box center [880, 286] width 10 height 10
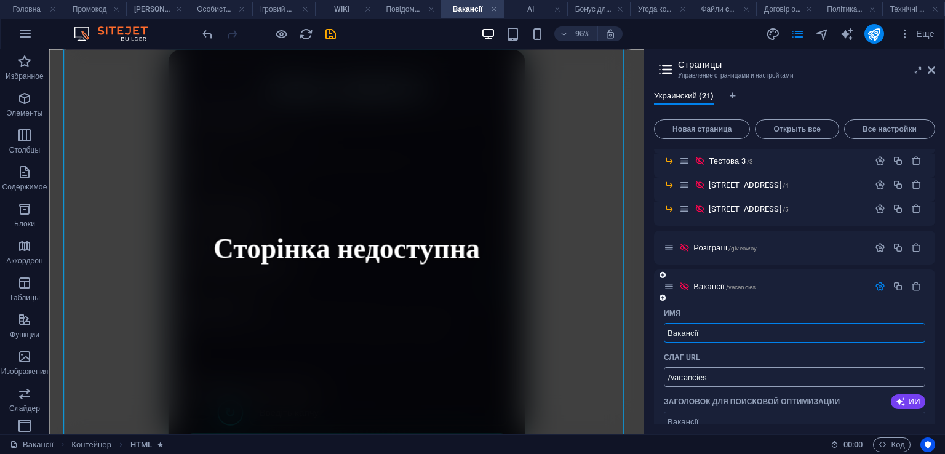
click at [718, 377] on input "/vacancies" at bounding box center [795, 377] width 262 height 20
click at [324, 35] on icon "save" at bounding box center [331, 34] width 14 height 14
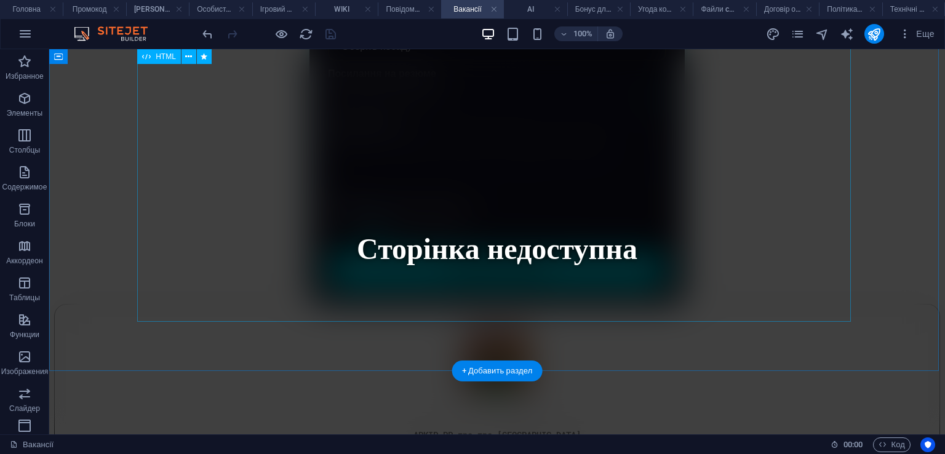
scroll to position [510, 0]
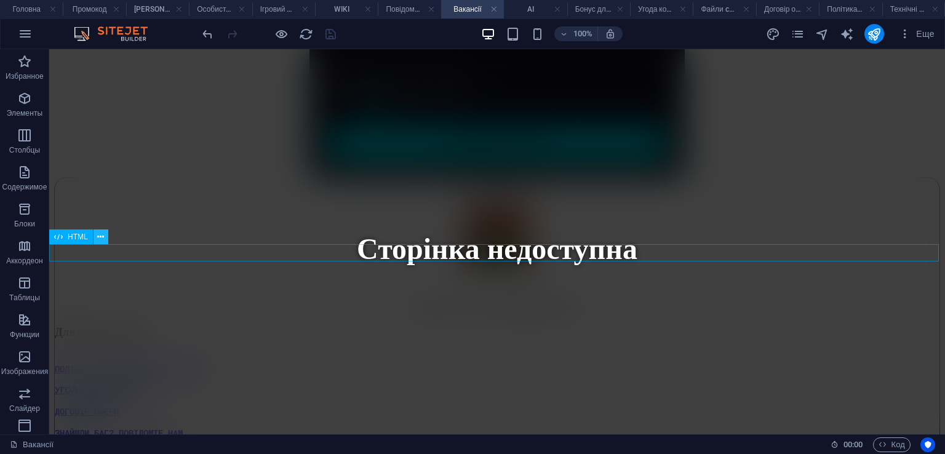
click at [97, 242] on icon at bounding box center [100, 237] width 7 height 13
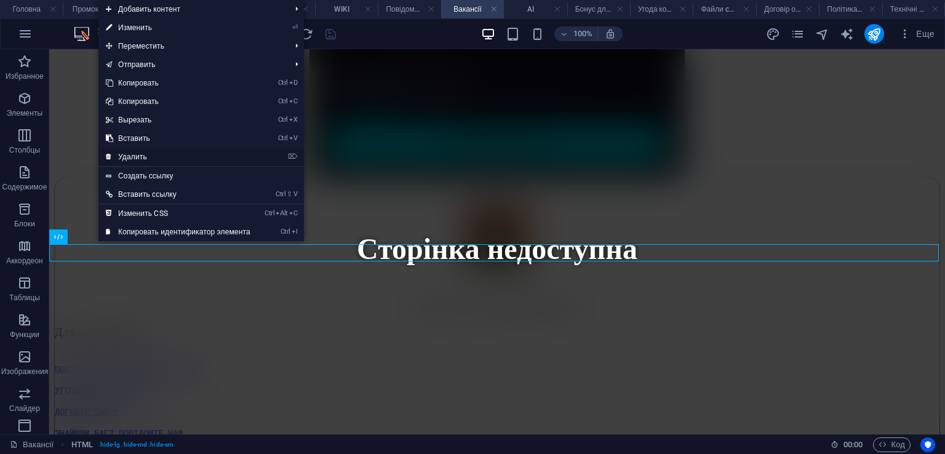
click at [144, 154] on link "⌦ Удалить" at bounding box center [177, 157] width 159 height 18
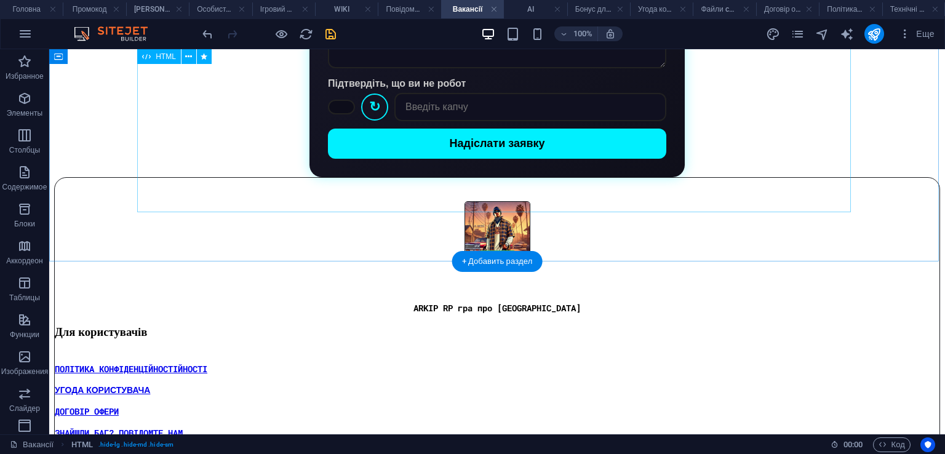
scroll to position [492, 0]
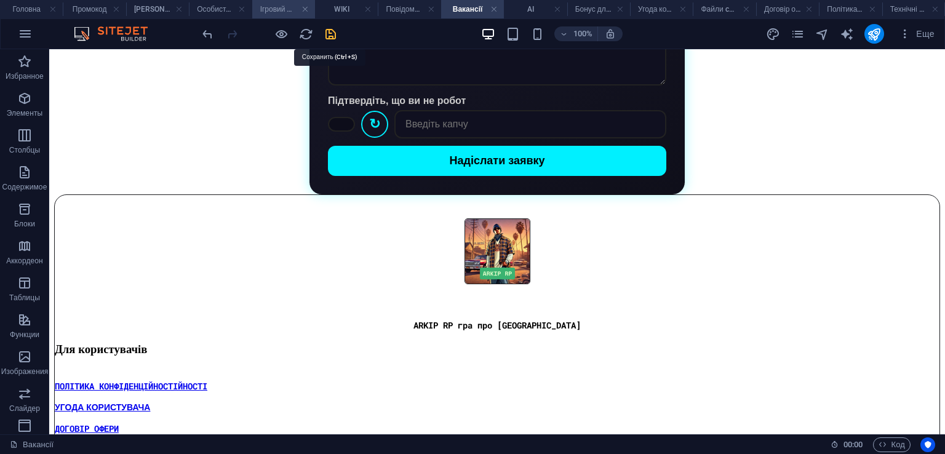
click at [328, 30] on icon "save" at bounding box center [331, 34] width 14 height 14
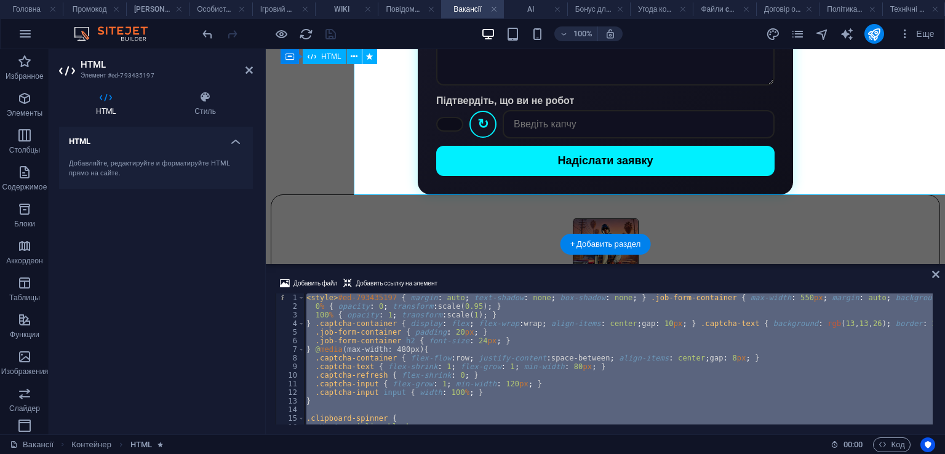
scroll to position [510, 0]
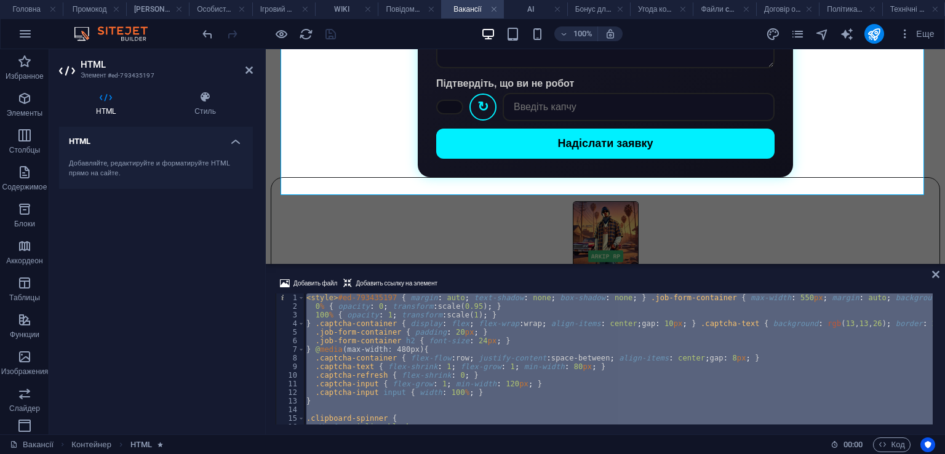
click at [531, 369] on div "< style > #ed-793435197 { margin : auto ; text-shadow : none ; box-shadow : non…" at bounding box center [618, 359] width 629 height 131
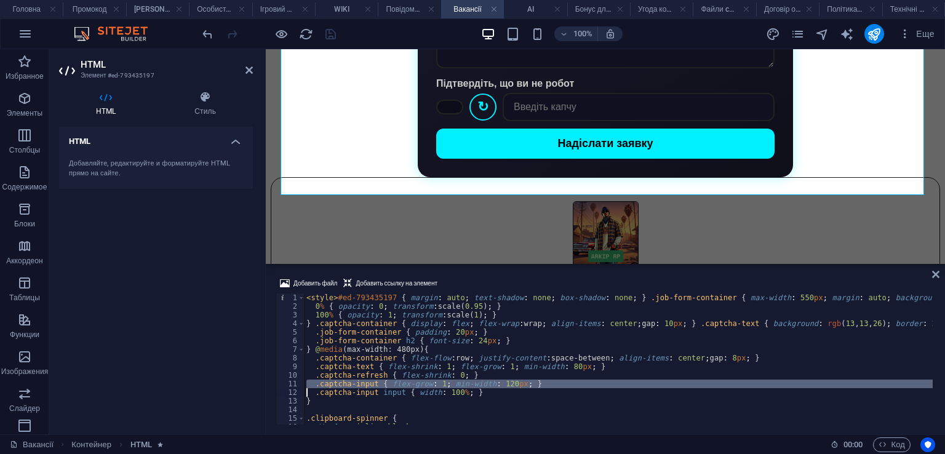
type textarea ".captcha-input { flex-grow: 1; min-width: 120px; } .captcha-input input { width…"
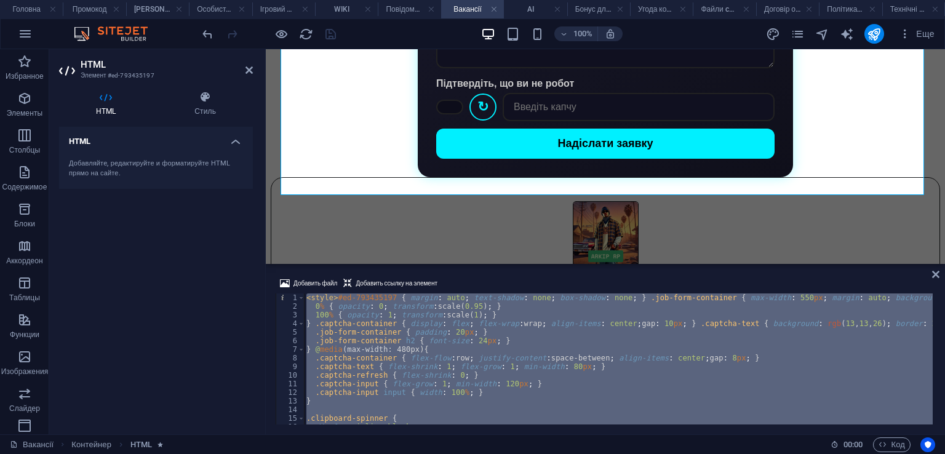
paste textarea
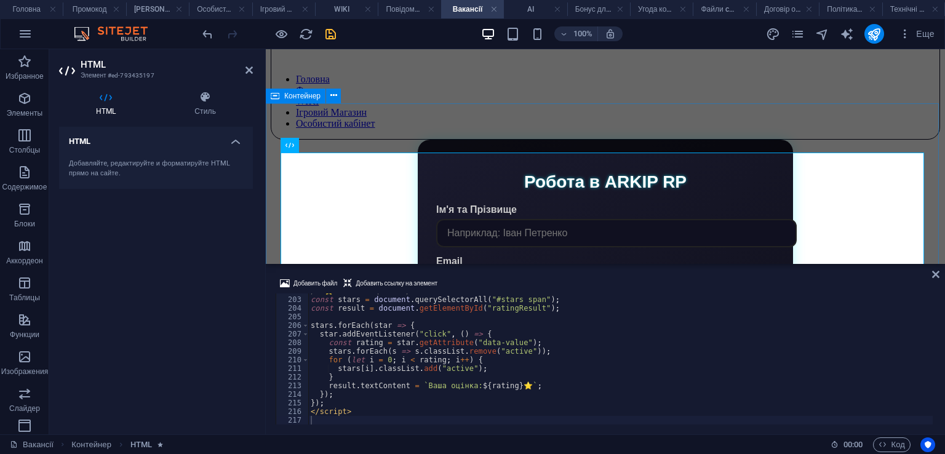
scroll to position [17, 0]
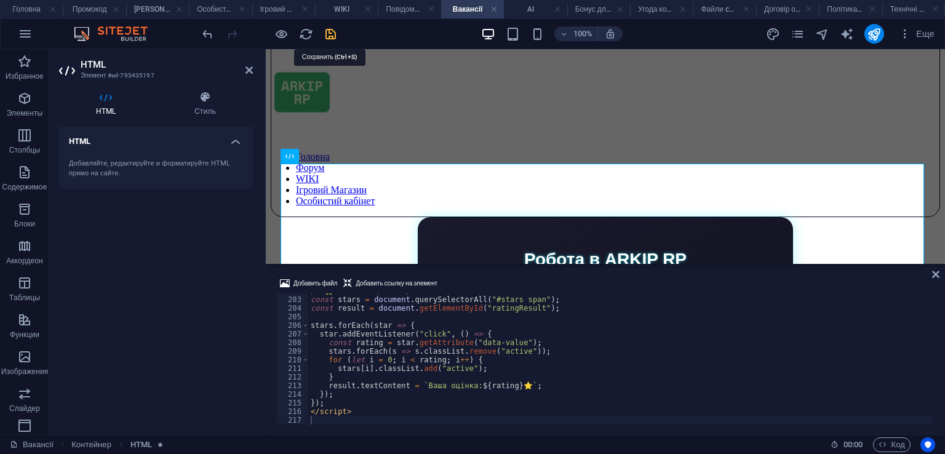
click at [326, 34] on icon "save" at bounding box center [331, 34] width 14 height 14
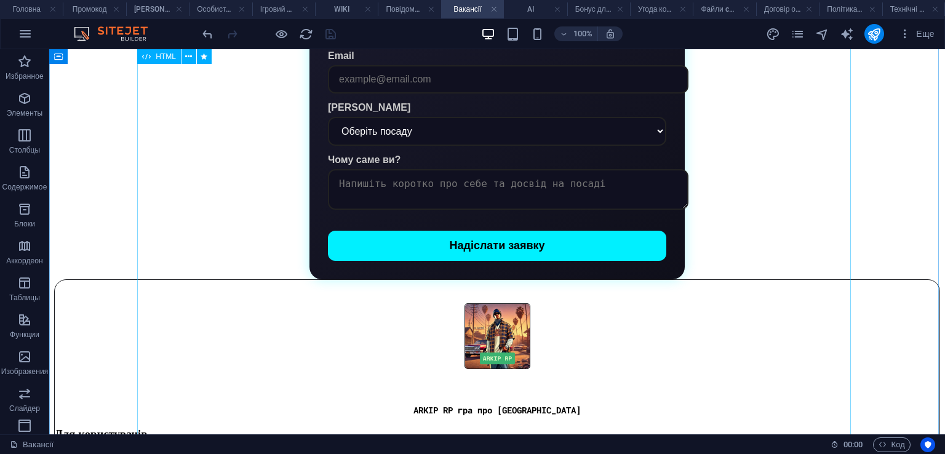
scroll to position [129, 0]
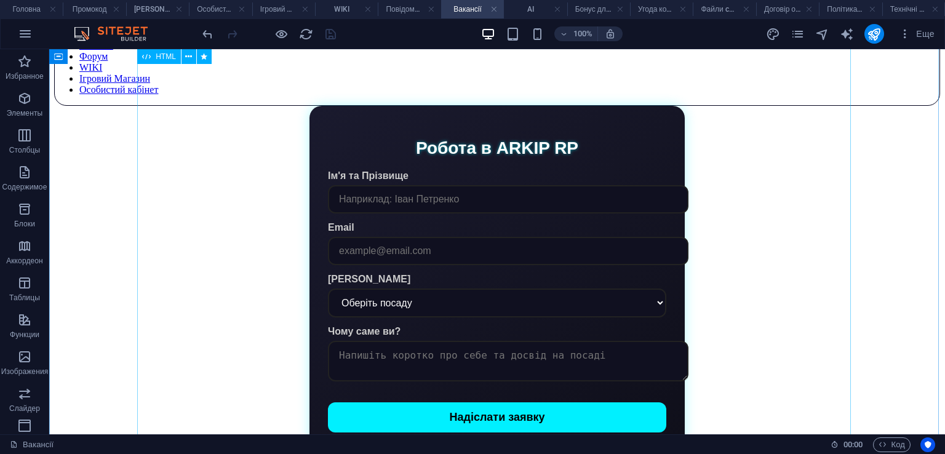
click at [387, 212] on div "Робота в ARKIP RP Ім'я та [PERSON_NAME] Email Бажана посада Оберіть посаду Голо…" at bounding box center [497, 278] width 886 height 345
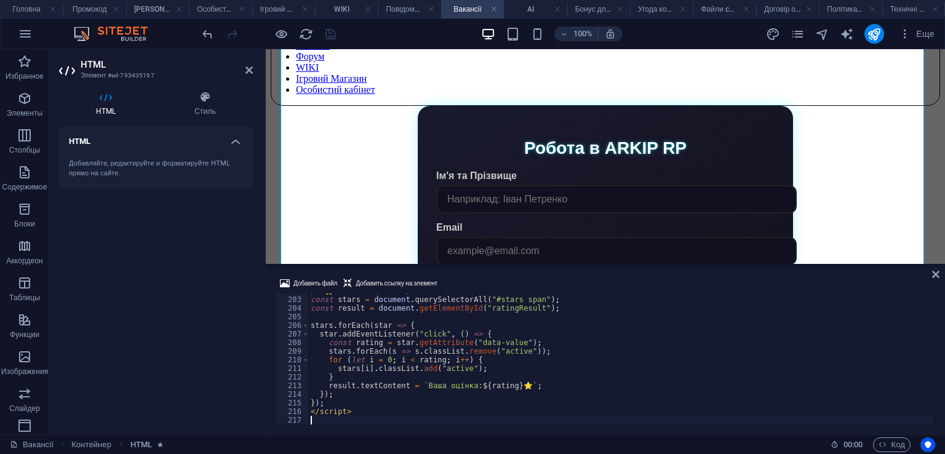
click at [436, 335] on div "/* ⭐ Логіка оцінки */ const stars = document . querySelectorAll ( "#stars span"…" at bounding box center [620, 361] width 625 height 148
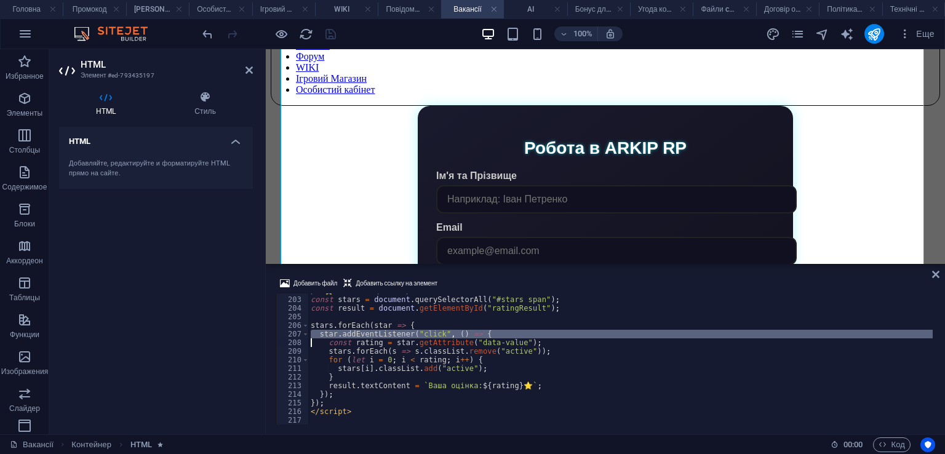
click at [436, 335] on div "/* ⭐ Логіка оцінки */ const stars = document . querySelectorAll ( "#stars span"…" at bounding box center [620, 361] width 625 height 148
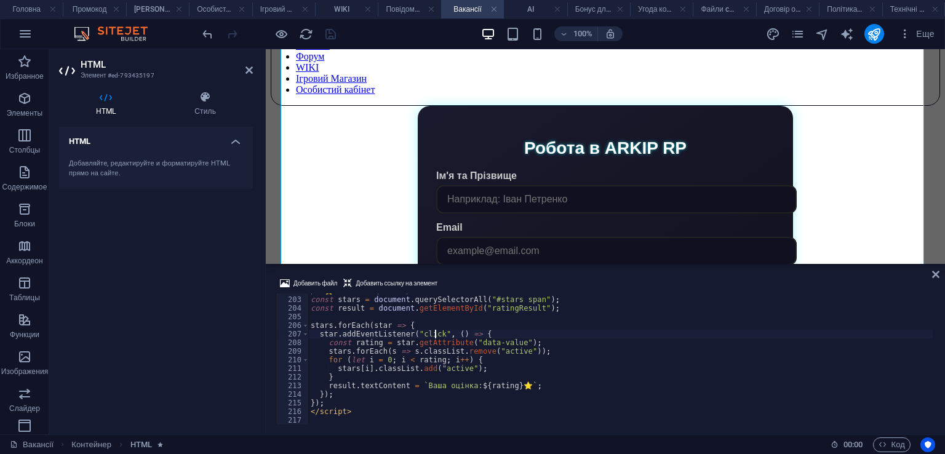
click at [436, 335] on div "/* ⭐ Логіка оцінки */ const stars = document . querySelectorAll ( "#stars span"…" at bounding box center [620, 361] width 625 height 148
click at [456, 326] on div "/* ⭐ Логіка оцінки */ const stars = document . querySelectorAll ( "#stars span"…" at bounding box center [620, 361] width 625 height 148
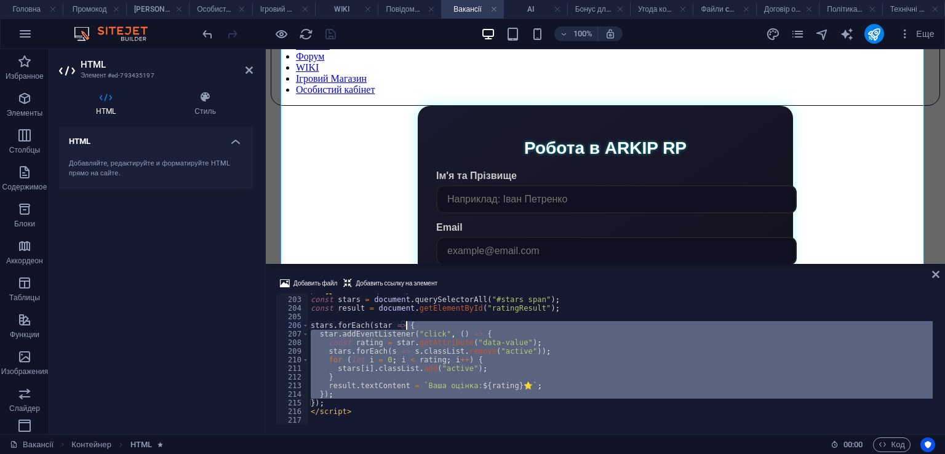
click at [456, 326] on div "/* ⭐ Логіка оцінки */ const stars = document . querySelectorAll ( "#stars span"…" at bounding box center [620, 361] width 625 height 148
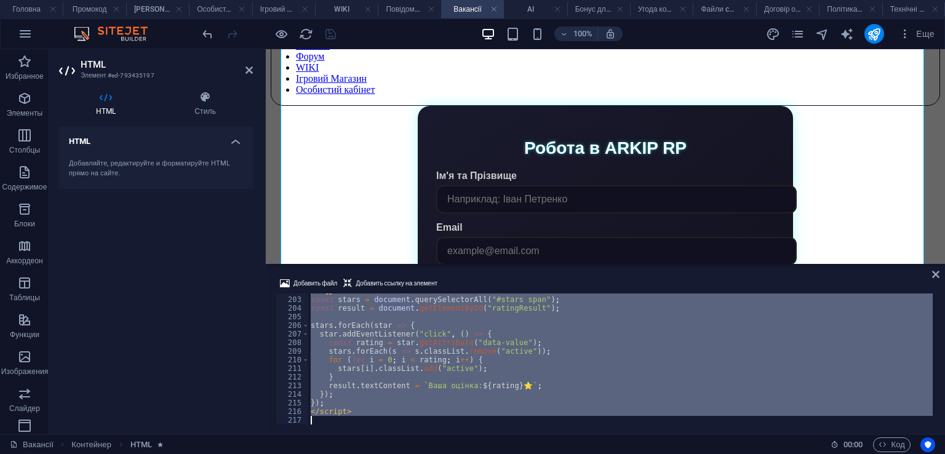
click at [456, 326] on div "/* ⭐ Логіка оцінки */ const stars = document . querySelectorAll ( "#stars span"…" at bounding box center [620, 361] width 625 height 148
type textarea "</script>"
paste textarea
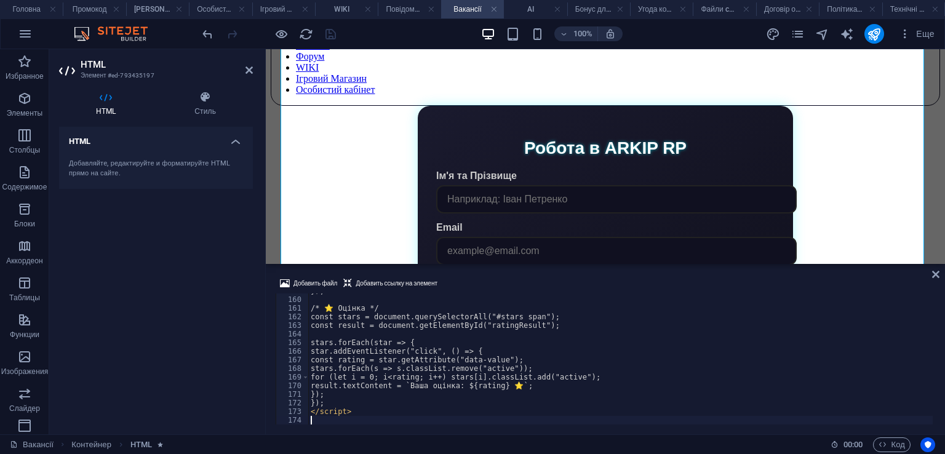
click at [531, 281] on div "Добавить файл Добавить ссылку на элемент" at bounding box center [606, 285] width 660 height 18
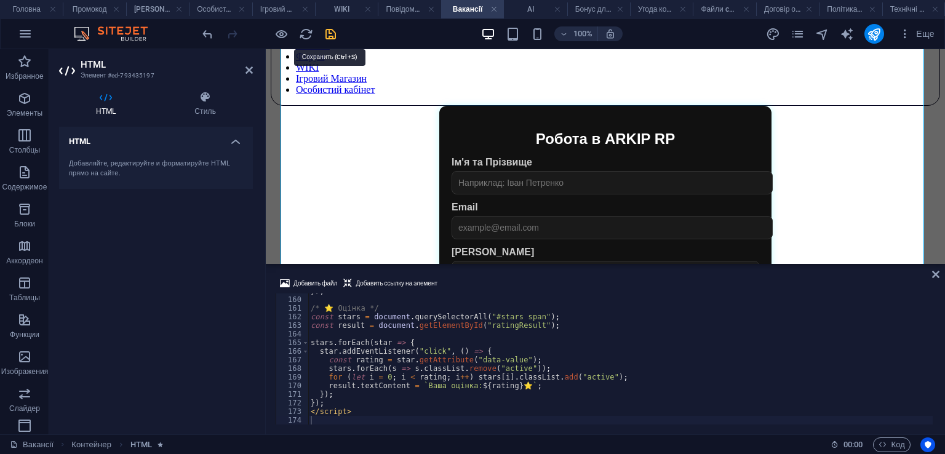
click at [325, 32] on icon "save" at bounding box center [331, 34] width 14 height 14
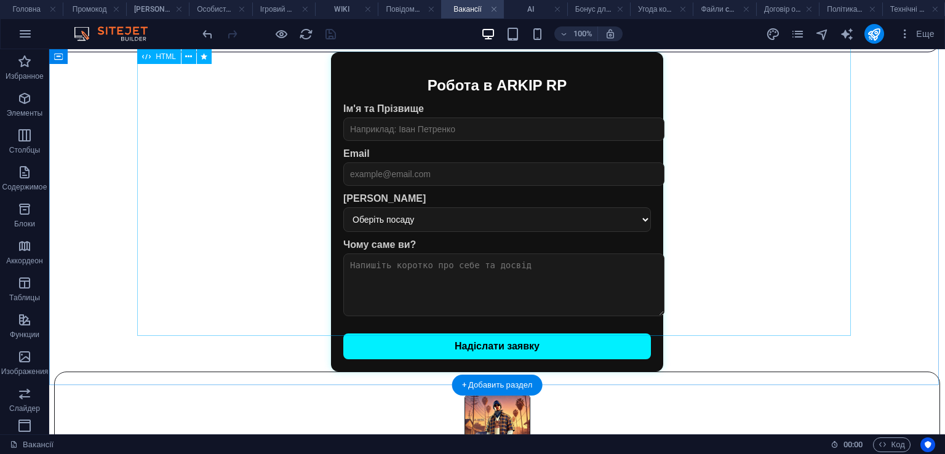
scroll to position [126, 0]
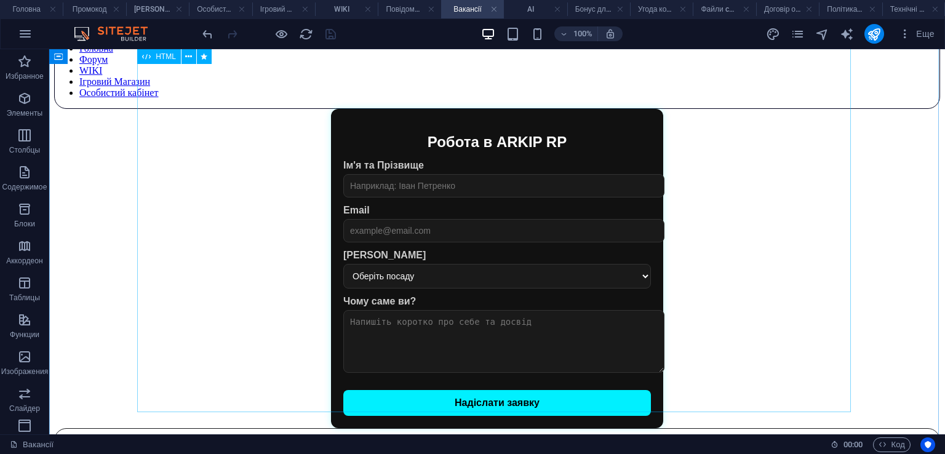
click at [530, 228] on div "Робота в ARKIP RP Ім'я та [PERSON_NAME] Email Бажана посада Оберіть посаду Голо…" at bounding box center [497, 268] width 886 height 319
click at [313, 228] on div "Робота в ARKIP RP Ім'я та [PERSON_NAME] Email Бажана посада Оберіть посаду Голо…" at bounding box center [497, 268] width 886 height 319
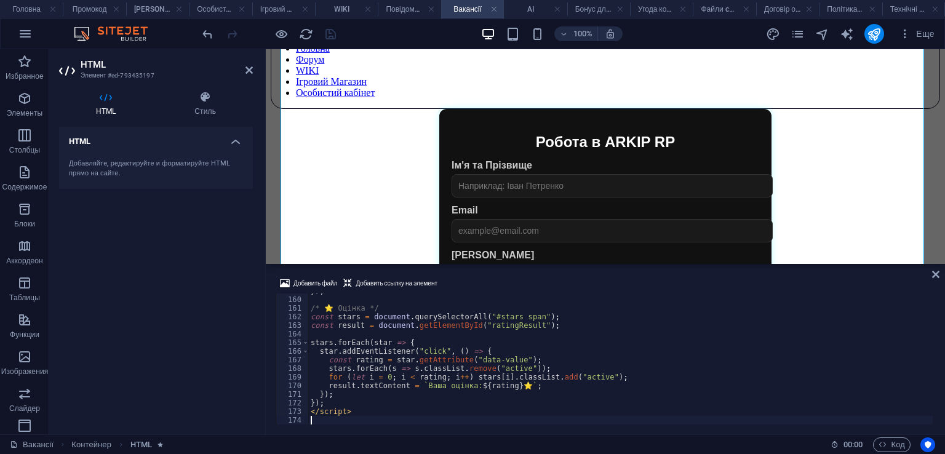
click at [510, 335] on div "}) ; /* ⭐ Оцінка */ const stars = document . querySelectorAll ( "#stars span" )…" at bounding box center [620, 361] width 625 height 148
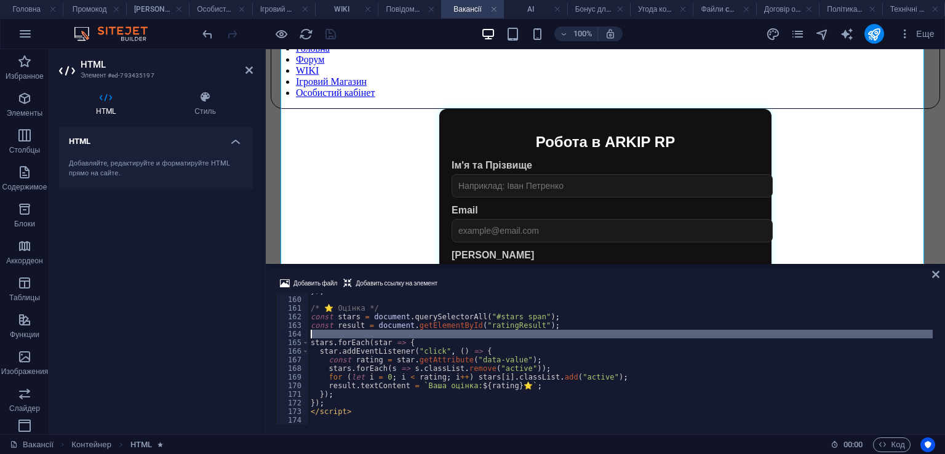
click at [510, 335] on div "}) ; /* ⭐ Оцінка */ const stars = document . querySelectorAll ( "#stars span" )…" at bounding box center [620, 361] width 625 height 148
type textarea "</script>"
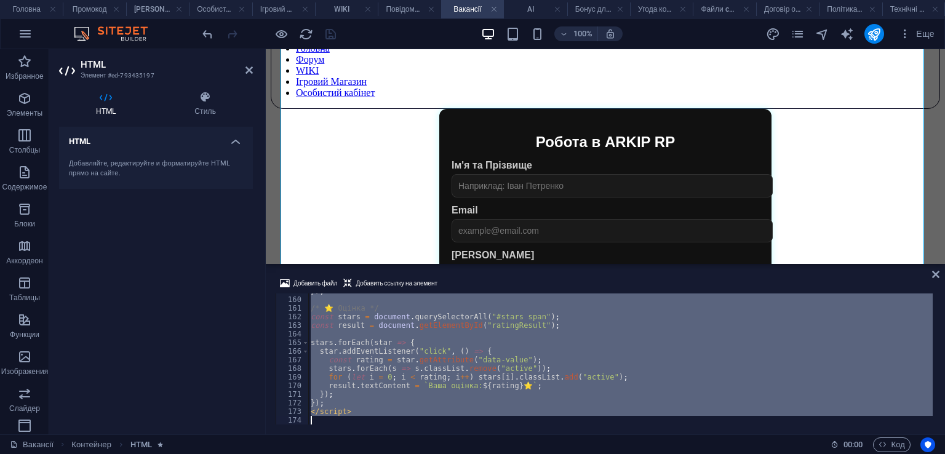
scroll to position [2144, 0]
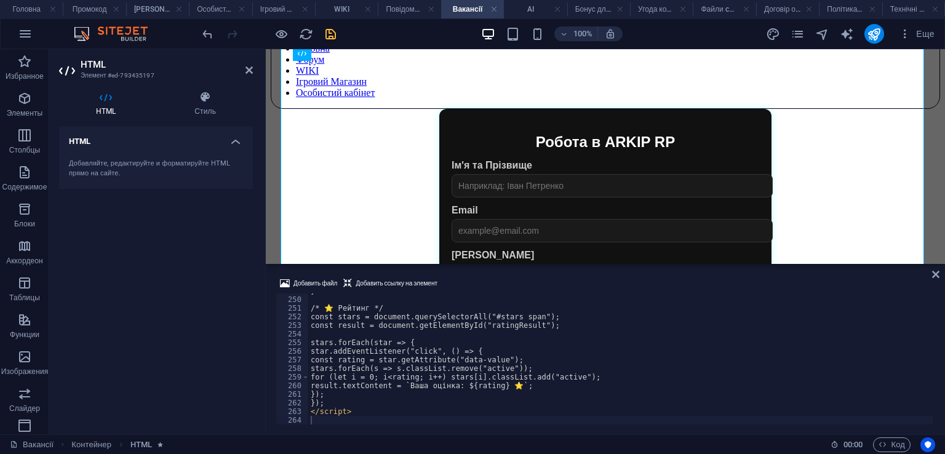
click at [531, 280] on div "Добавить файл Добавить ссылку на элемент" at bounding box center [606, 285] width 660 height 18
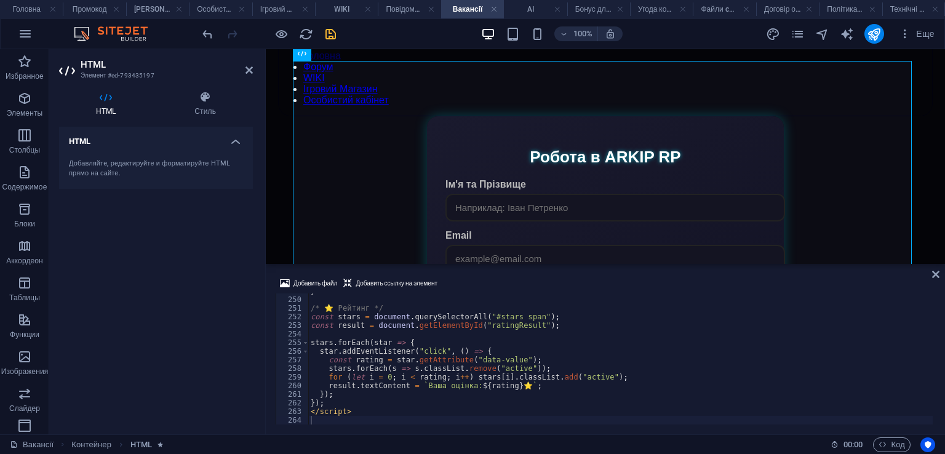
click at [326, 28] on icon "save" at bounding box center [331, 34] width 14 height 14
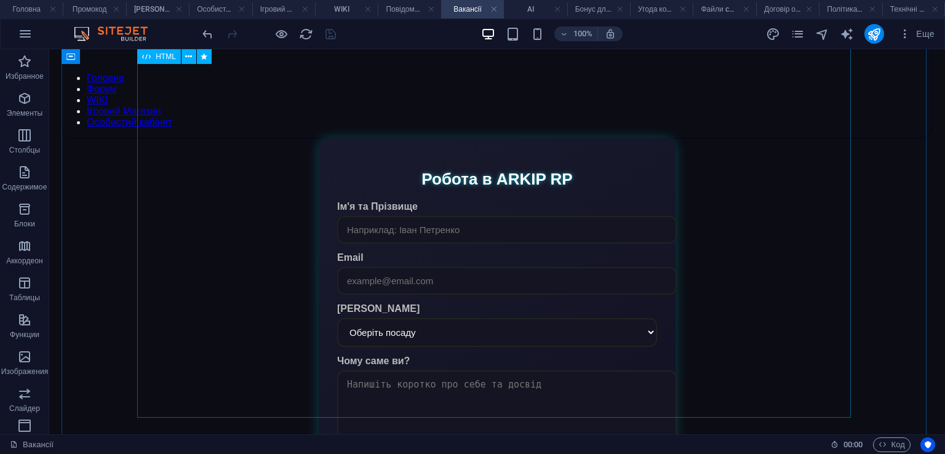
scroll to position [0, 0]
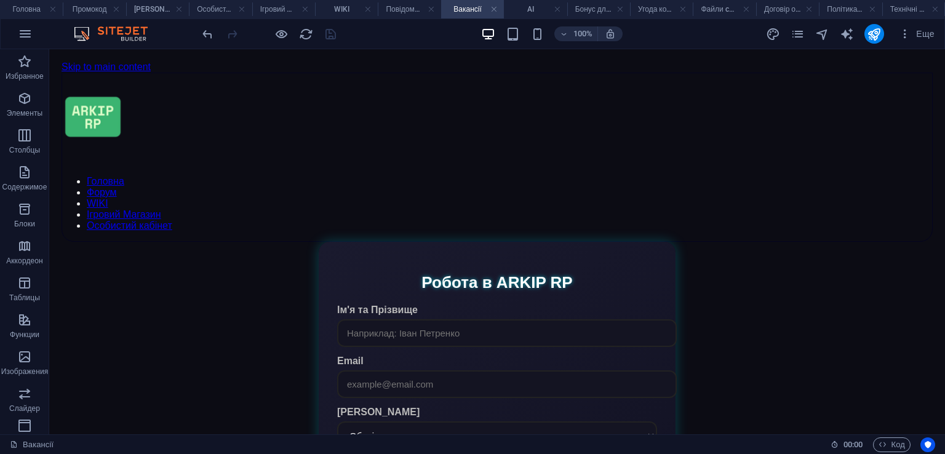
click at [782, 31] on div "Еще" at bounding box center [853, 34] width 174 height 20
click at [778, 30] on icon "design" at bounding box center [773, 34] width 14 height 14
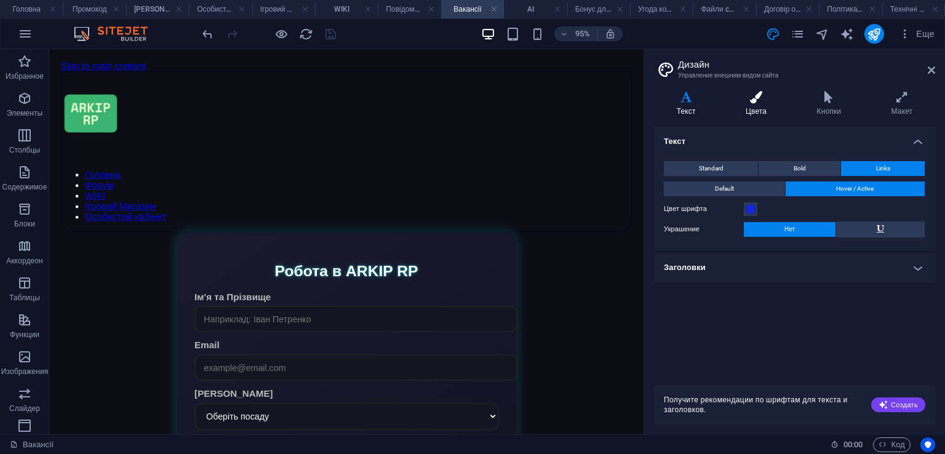
click at [767, 106] on h4 "Цвета" at bounding box center [758, 104] width 71 height 26
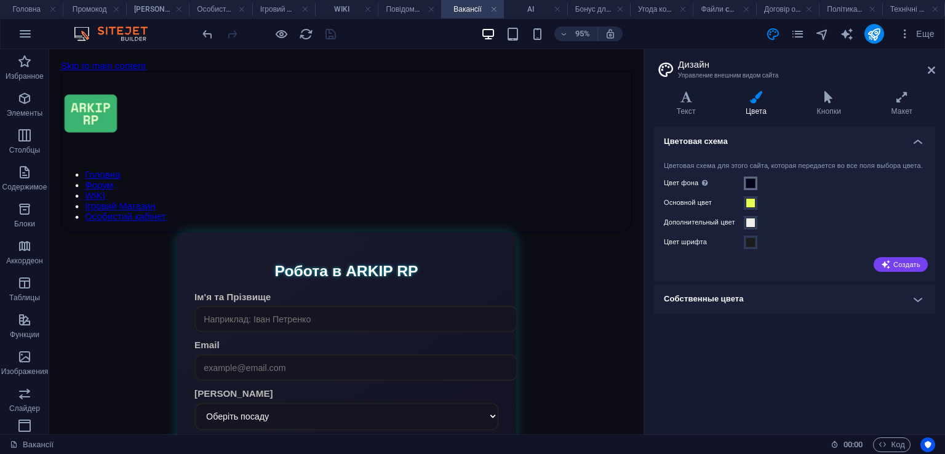
click at [748, 188] on span at bounding box center [751, 183] width 10 height 10
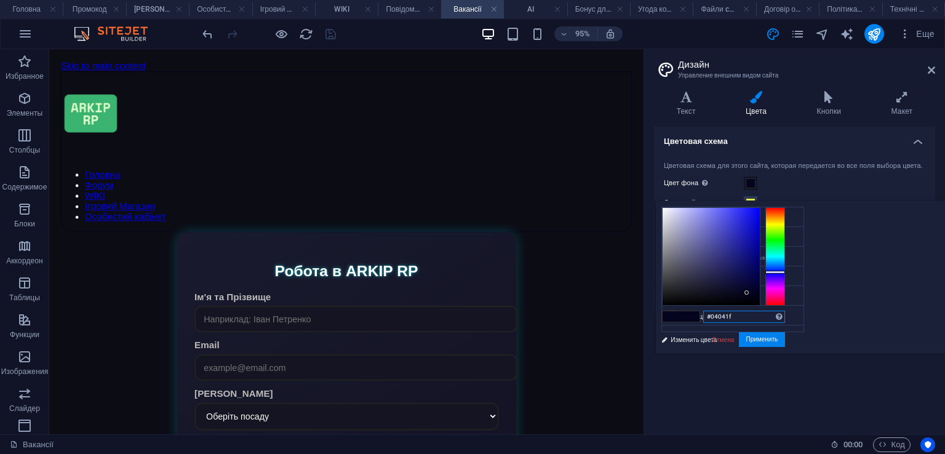
click at [785, 321] on input "#04041f" at bounding box center [744, 317] width 82 height 12
click at [736, 343] on link "Отмена" at bounding box center [723, 339] width 25 height 9
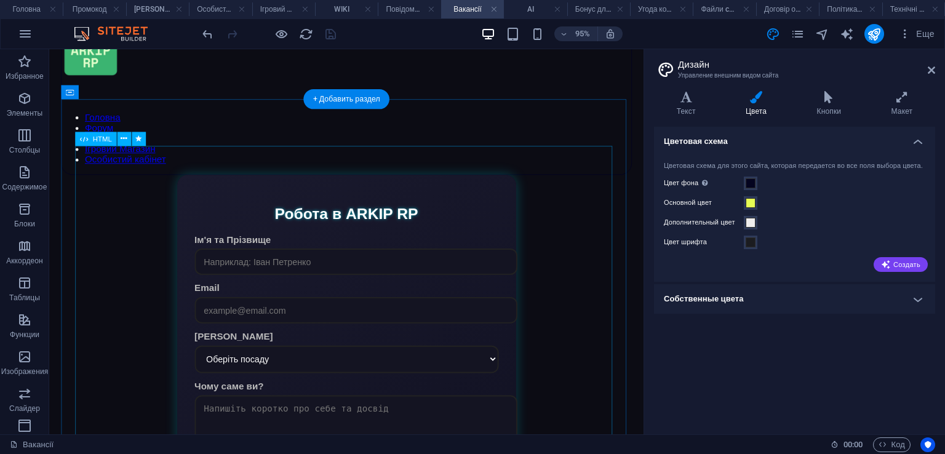
scroll to position [123, 0]
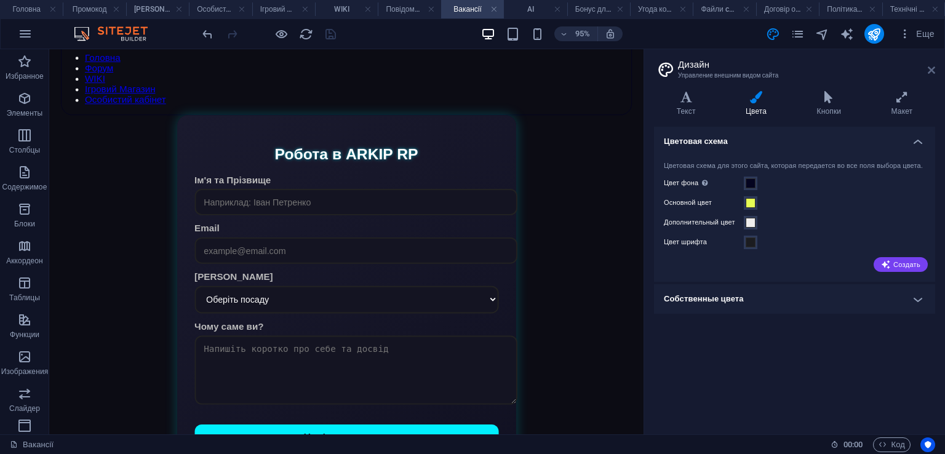
click at [931, 66] on icon at bounding box center [931, 70] width 7 height 10
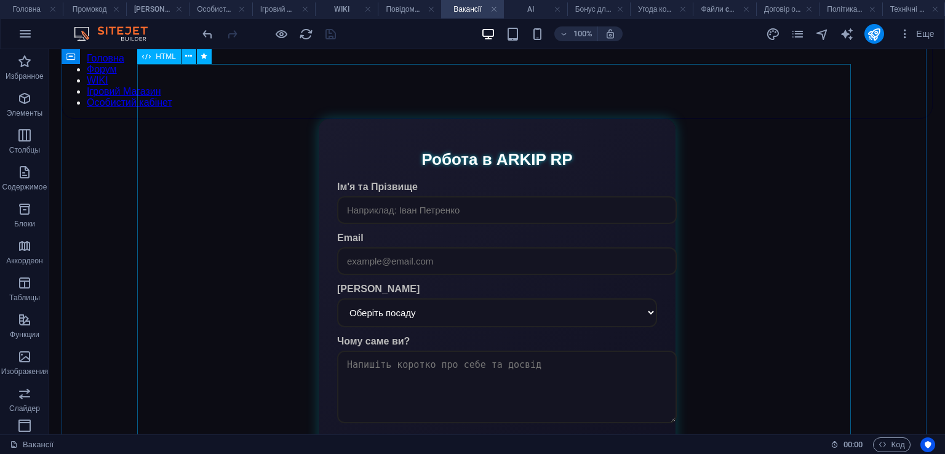
click at [493, 287] on div "Робота в ARKIP RP Ім'я та [PERSON_NAME] Email Бажана посада Оберіть посаду Голо…" at bounding box center [498, 306] width 872 height 374
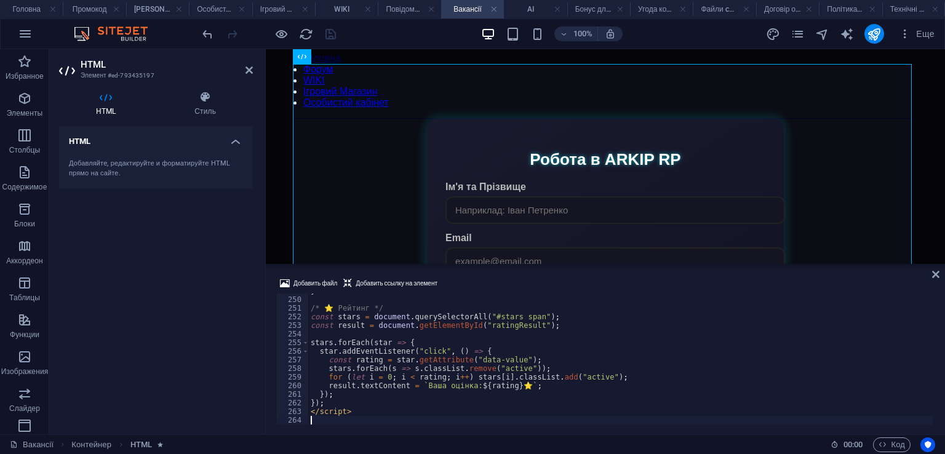
click at [493, 287] on div "Добавить файл Добавить ссылку на элемент" at bounding box center [606, 285] width 660 height 18
click at [483, 332] on div "} /* ⭐ Рейтинг */ const stars = document . querySelectorAll ( "#stars span" ) ;…" at bounding box center [620, 361] width 625 height 148
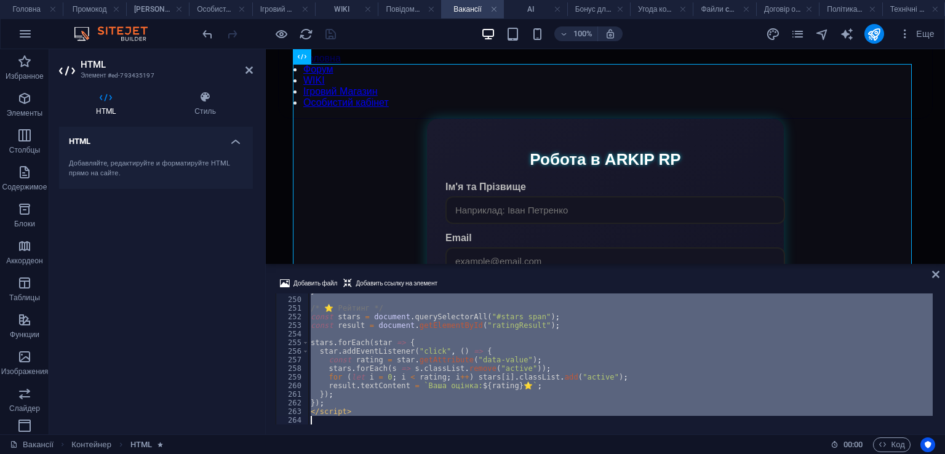
click at [483, 332] on div "} /* ⭐ Рейтинг */ const stars = document . querySelectorAll ( "#stars span" ) ;…" at bounding box center [620, 361] width 625 height 148
type textarea "</script>"
paste textarea
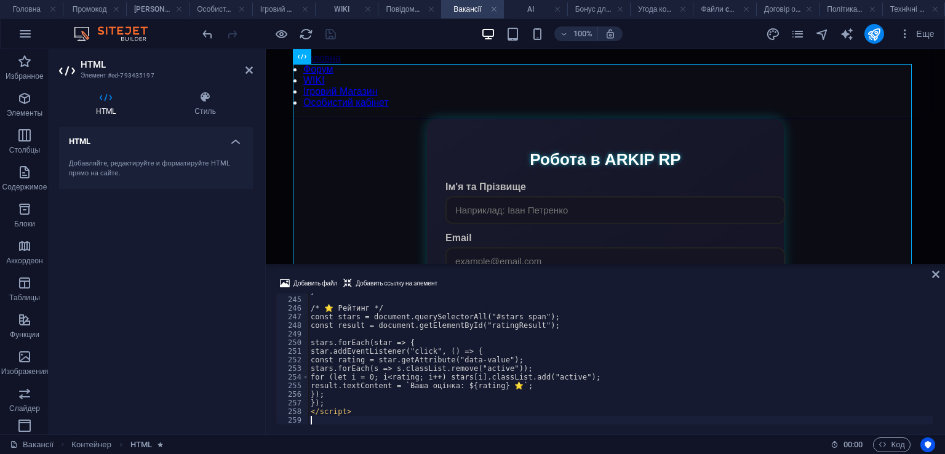
scroll to position [2100, 0]
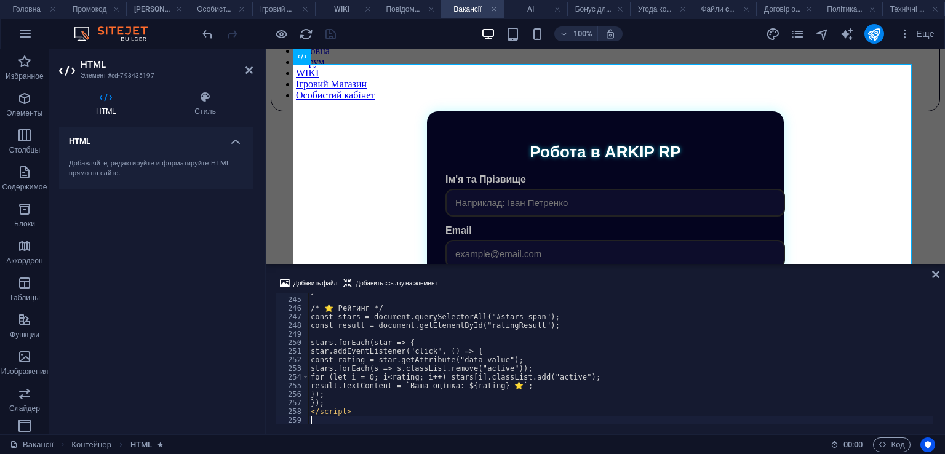
click at [526, 274] on div "Добавить файл Добавить ссылку на элемент 244 245 246 247 248 249 250 251 252 25…" at bounding box center [605, 350] width 679 height 168
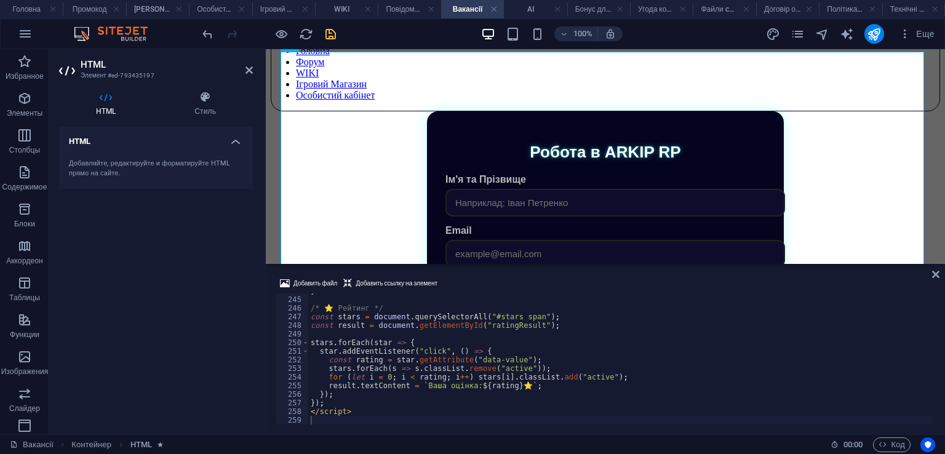
click at [329, 31] on icon "save" at bounding box center [331, 34] width 14 height 14
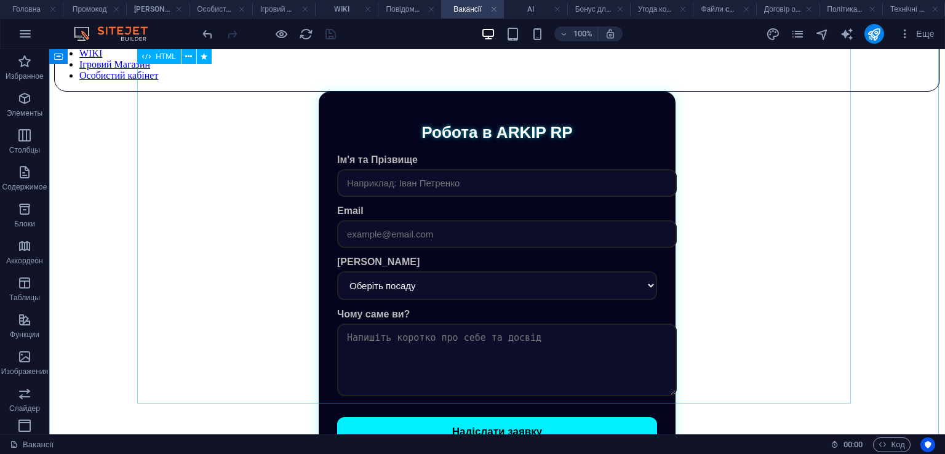
scroll to position [123, 0]
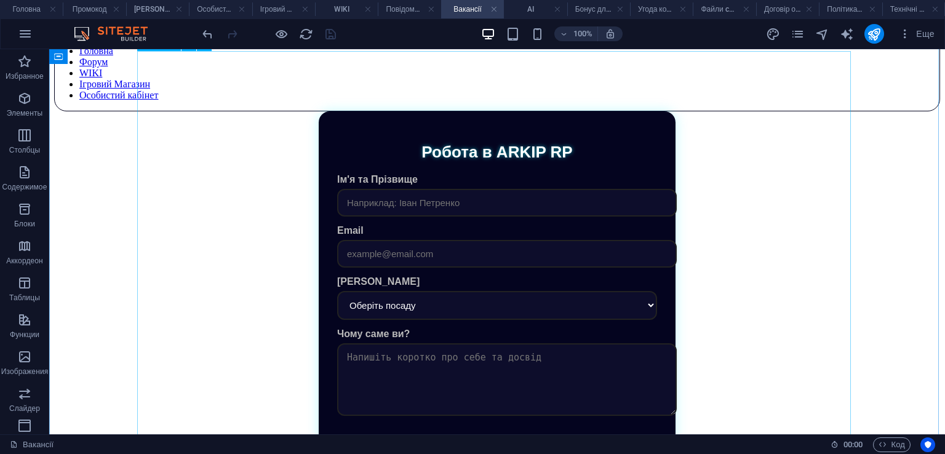
click at [500, 311] on div "Робота в ARKIP RP Ім'я та [PERSON_NAME] Email Бажана посада Оберіть посаду Голо…" at bounding box center [497, 298] width 886 height 374
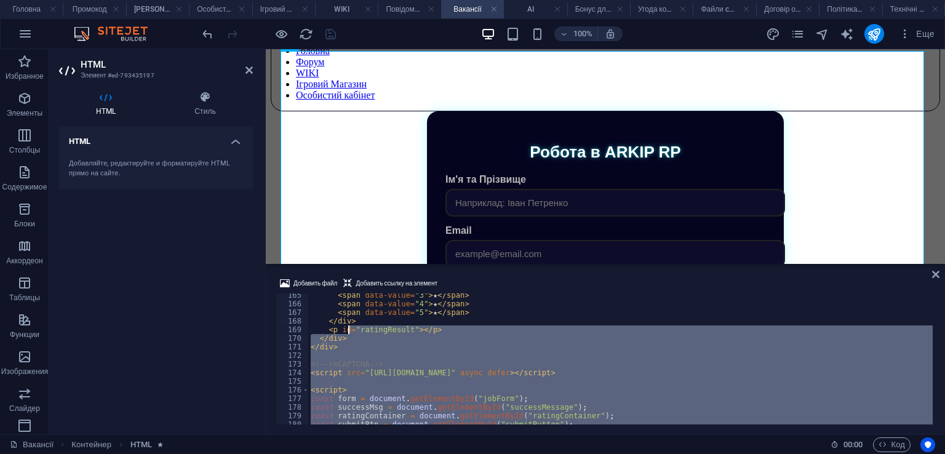
scroll to position [1416, 0]
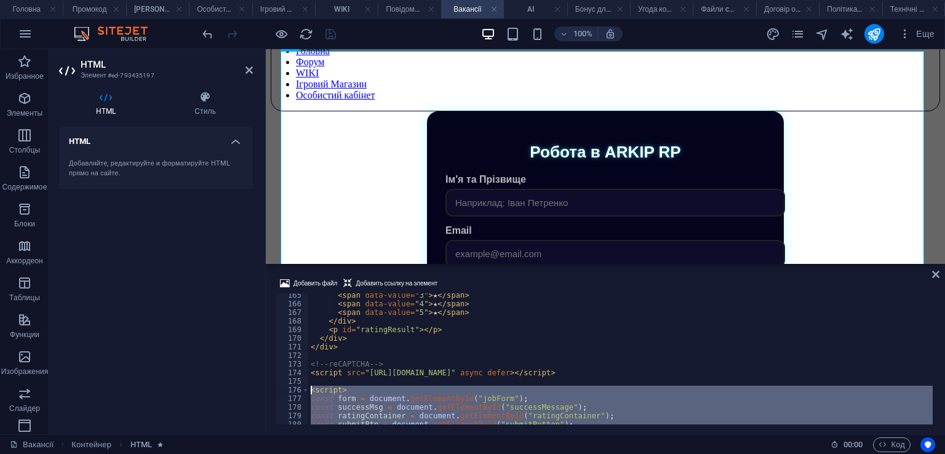
drag, startPoint x: 367, startPoint y: 417, endPoint x: 310, endPoint y: 386, distance: 64.4
click at [310, 386] on div "< span data-value = "3" > ★ </ span > < span data-value = "4" > ★ </ span > < s…" at bounding box center [620, 365] width 625 height 148
type textarea "<script> const form = document.getElementById("jobForm");"
paste textarea
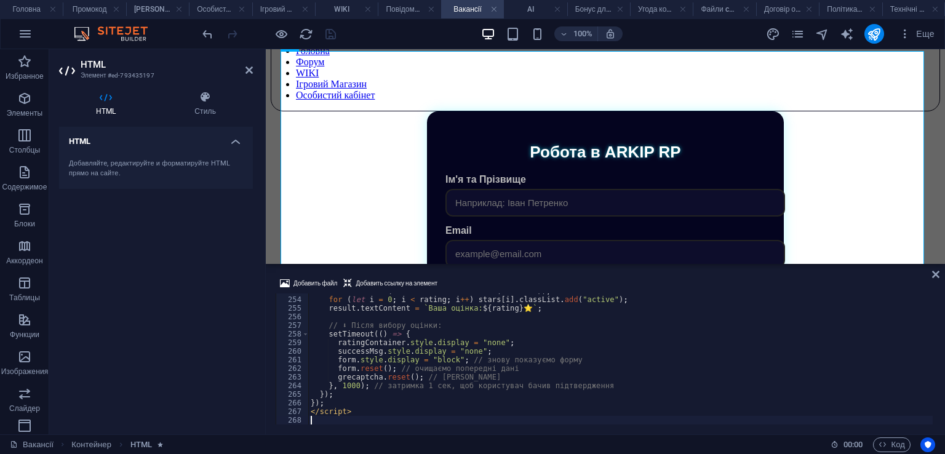
click at [534, 284] on div "Добавить файл Добавить ссылку на элемент" at bounding box center [606, 285] width 660 height 18
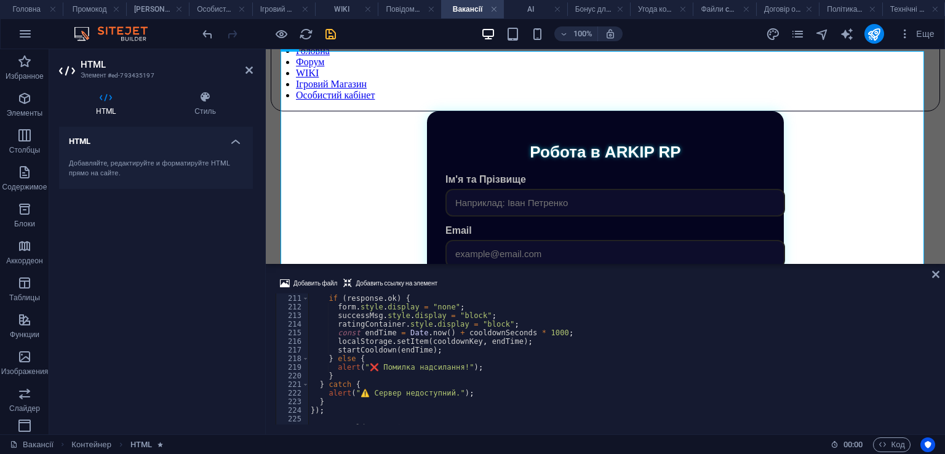
scroll to position [1809, 0]
click at [367, 395] on div "if ( response . ok ) { form . style . display = "none" ; successMsg . style . d…" at bounding box center [620, 360] width 625 height 148
click at [372, 396] on div "if ( response . ok ) { form . style . display = "none" ; successMsg . style . d…" at bounding box center [620, 360] width 625 height 148
click at [371, 396] on div "if ( response . ok ) { form . style . display = "none" ; successMsg . style . d…" at bounding box center [620, 360] width 625 height 148
click at [367, 395] on div "if ( response . ok ) { form . style . display = "none" ; successMsg . style . d…" at bounding box center [620, 360] width 625 height 148
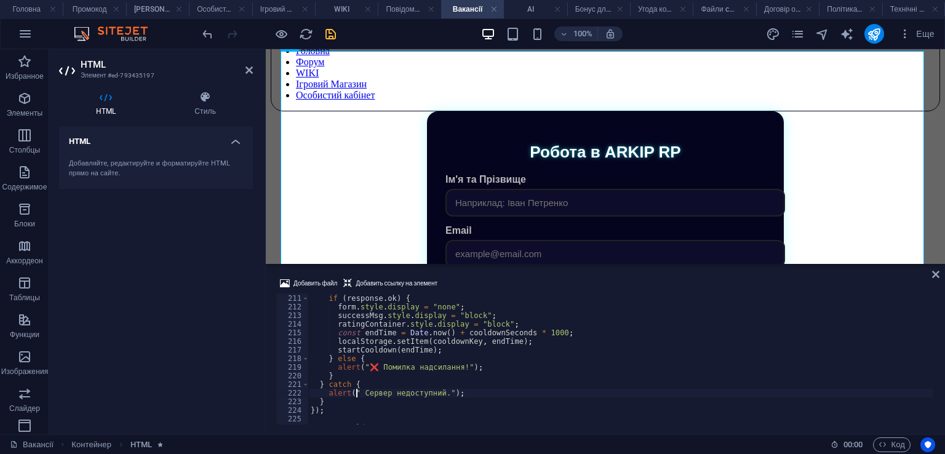
click at [374, 364] on div "if ( response . ok ) { form . style . display = "none" ; successMsg . style . d…" at bounding box center [620, 360] width 625 height 148
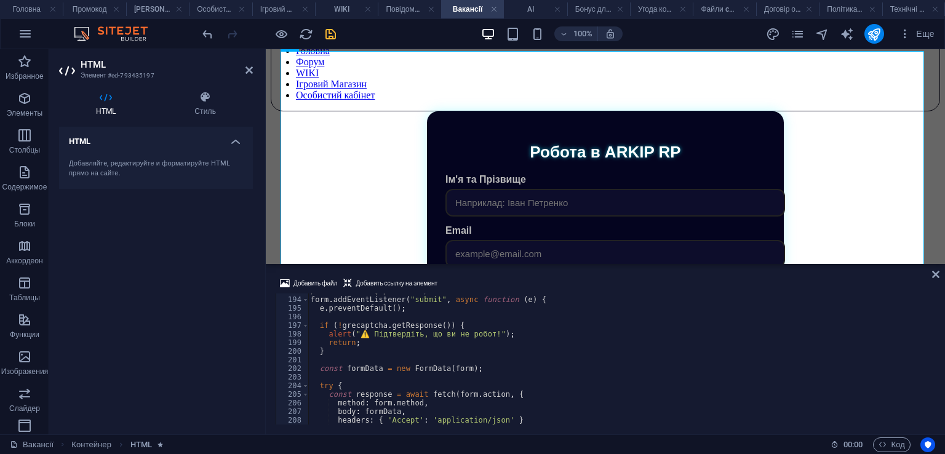
scroll to position [1772, 0]
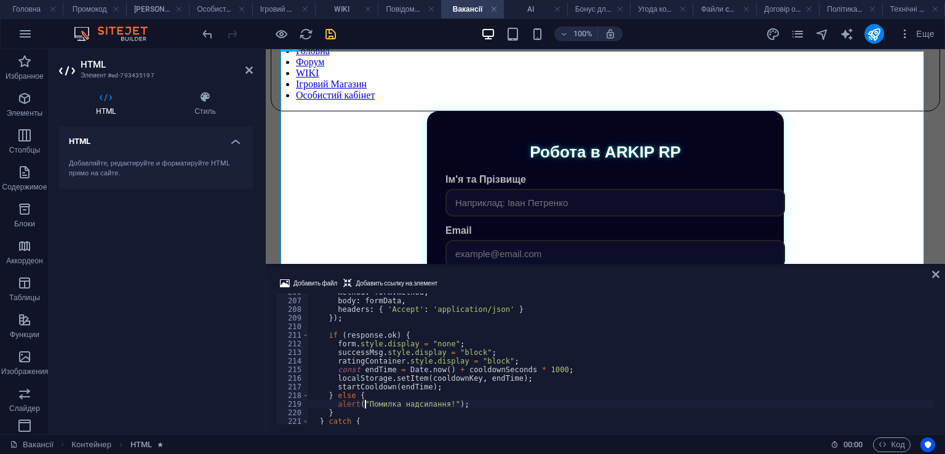
click at [401, 353] on div "method : form . method , body : formData , headers : { 'Accept' : 'application/…" at bounding box center [620, 362] width 625 height 148
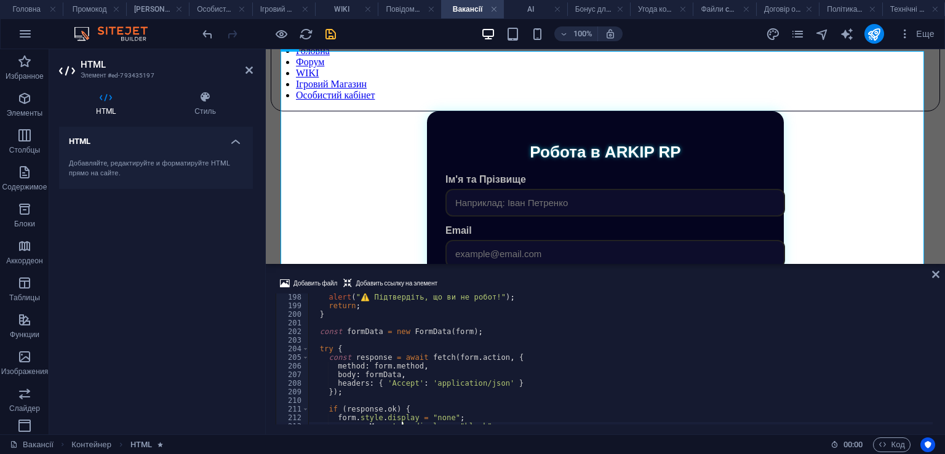
scroll to position [1698, 0]
click at [369, 297] on div "alert ( "⚠️ Підтвердіть, що ви не робот!" ) ; return ; } const formData = new F…" at bounding box center [620, 367] width 625 height 148
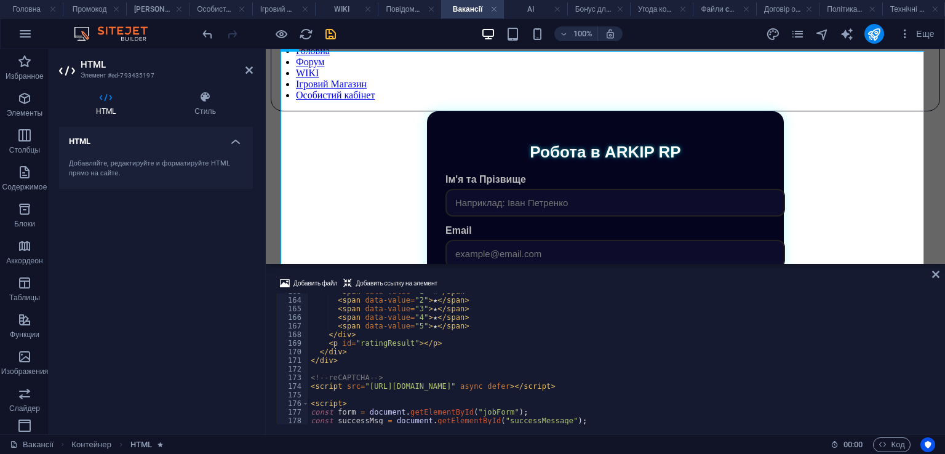
scroll to position [1328, 0]
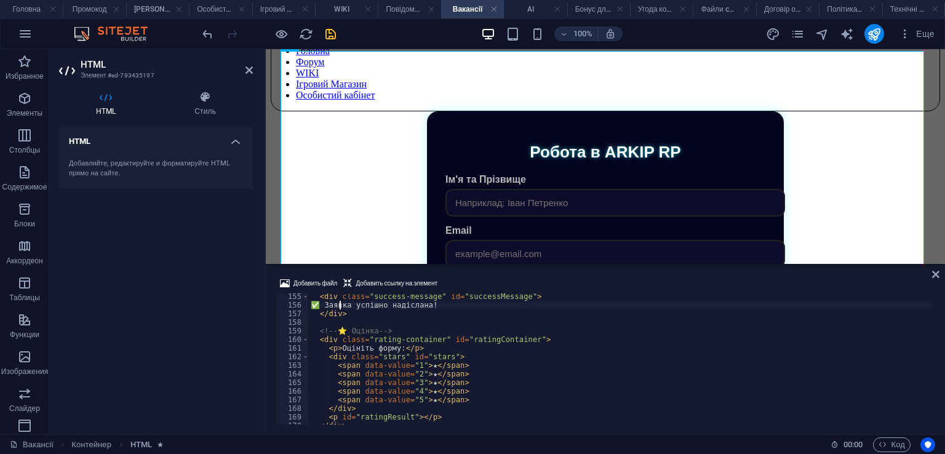
click at [340, 302] on div "< div class = "success-message" id = "successMessage" > ✅ Заявка успішно надісл…" at bounding box center [620, 366] width 625 height 148
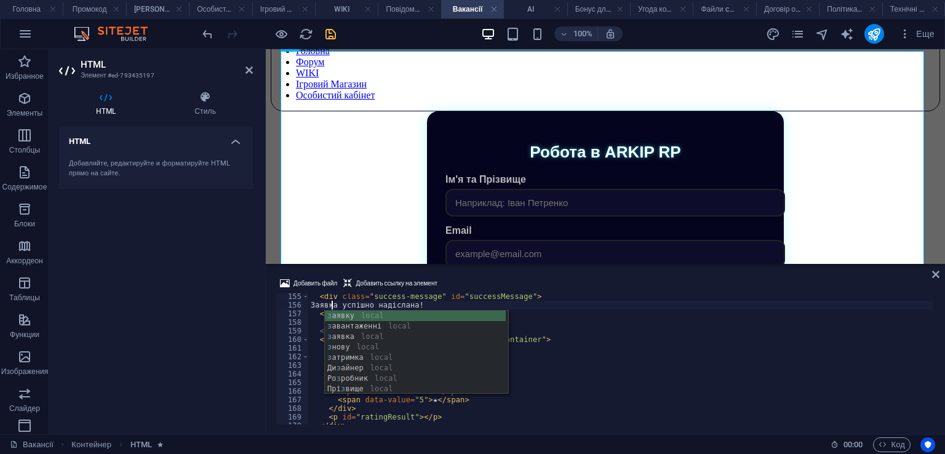
click at [516, 307] on div "< div class = "success-message" id = "successMessage" > Заявка успішно надіслан…" at bounding box center [620, 366] width 625 height 148
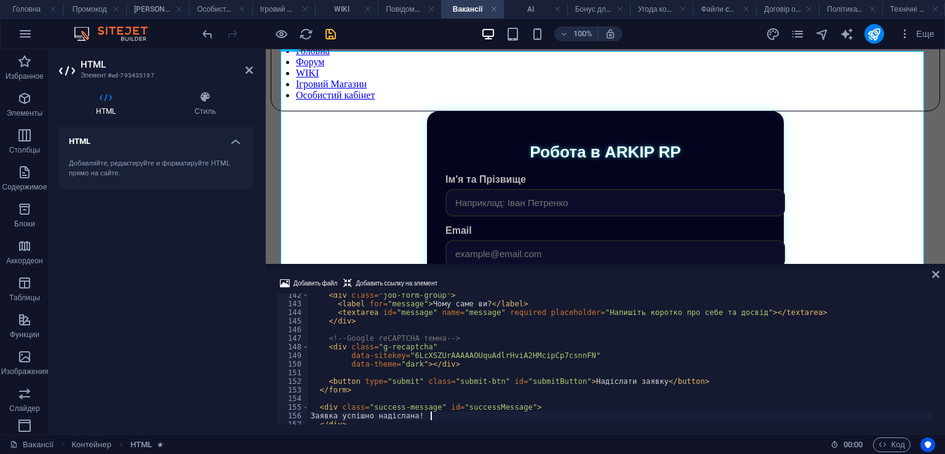
scroll to position [1180, 0]
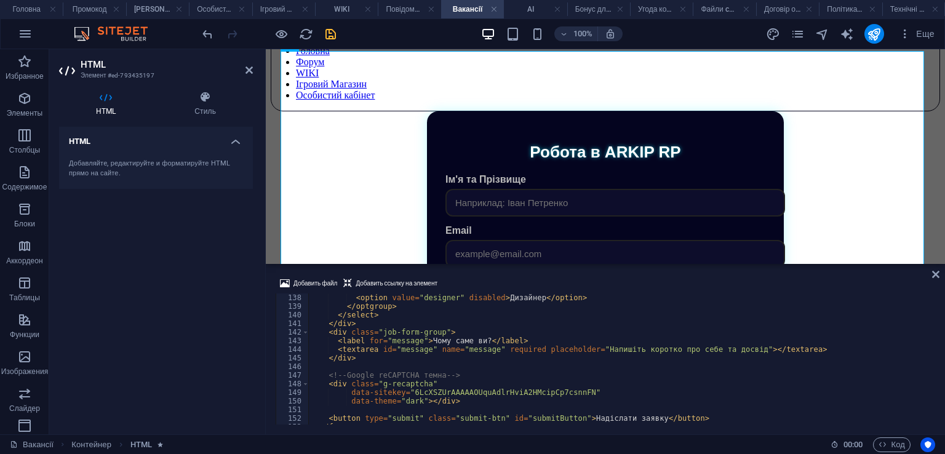
type textarea "Заявка успішно надіслана!"
click at [331, 30] on icon "save" at bounding box center [331, 34] width 14 height 14
click at [331, 35] on div at bounding box center [269, 34] width 138 height 20
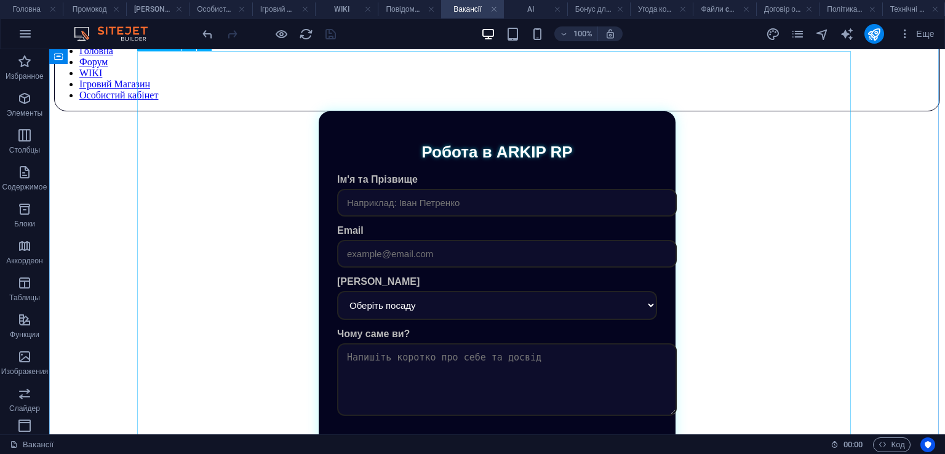
click at [447, 335] on div "Робота в ARKIP RP Ім'я та [PERSON_NAME] Email Бажана посада Оберіть посаду Голо…" at bounding box center [497, 298] width 886 height 374
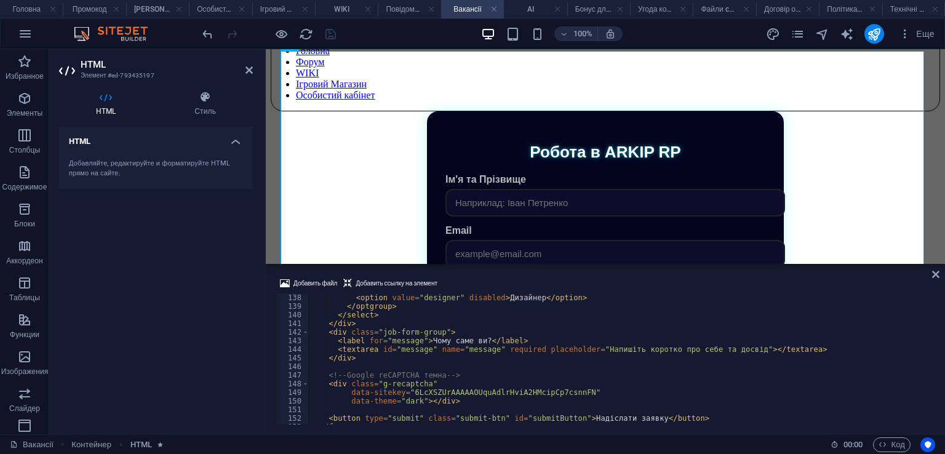
click at [669, 342] on div "< option value = "designer" disabled > Дизайнер </ option > </ optgroup > </ se…" at bounding box center [620, 368] width 625 height 148
type textarea "<label for="message">Чому саме ви?</label>"
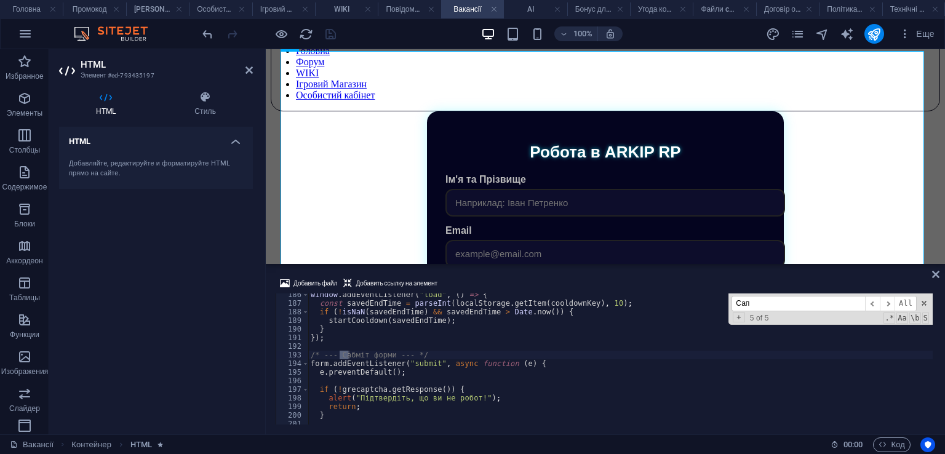
scroll to position [1097, 0]
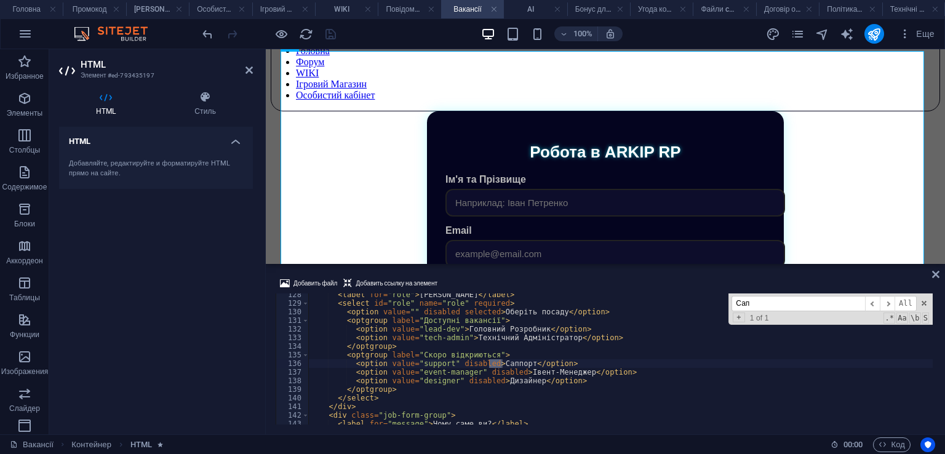
type input "Сап"
click at [507, 360] on div "< label for = "role" > [PERSON_NAME] </ label > < select id = "role" name = "ro…" at bounding box center [620, 365] width 625 height 148
click at [542, 374] on div "< label for = "role" > [PERSON_NAME] </ label > < select id = "role" name = "ro…" at bounding box center [620, 365] width 625 height 148
click at [519, 378] on div "< label for = "role" > [PERSON_NAME] </ label > < select id = "role" name = "ro…" at bounding box center [620, 365] width 625 height 148
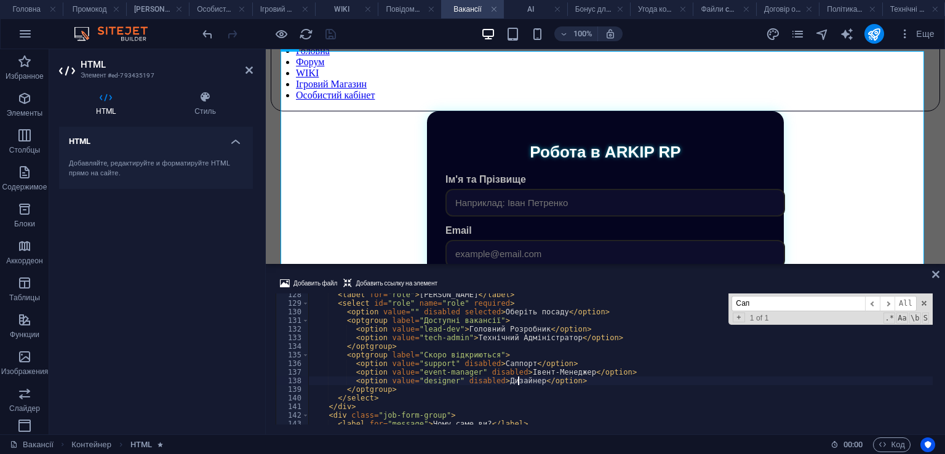
click at [517, 382] on div "< label for = "role" > [PERSON_NAME] </ label > < select id = "role" name = "ro…" at bounding box center [620, 365] width 625 height 148
click at [544, 382] on div "< label for = "role" > [PERSON_NAME] </ label > < select id = "role" name = "ro…" at bounding box center [620, 365] width 625 height 148
click at [521, 382] on div "< label for = "role" > [PERSON_NAME] </ label > < select id = "role" name = "ro…" at bounding box center [620, 365] width 625 height 148
click at [506, 377] on div "< label for = "role" > [PERSON_NAME] </ label > < select id = "role" name = "ro…" at bounding box center [620, 365] width 625 height 148
click at [510, 386] on div "< label for = "role" > [PERSON_NAME] </ label > < select id = "role" name = "ro…" at bounding box center [620, 365] width 625 height 148
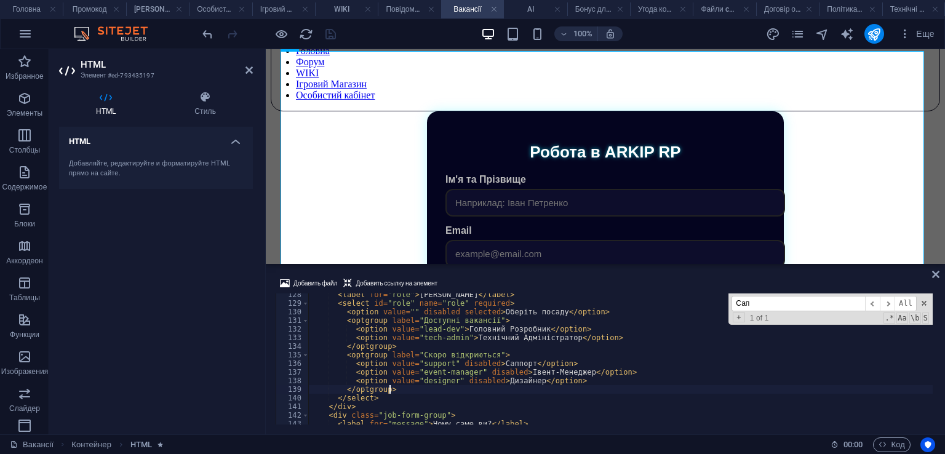
click at [510, 386] on div "< label for = "role" > [PERSON_NAME] </ label > < select id = "role" name = "ro…" at bounding box center [620, 365] width 625 height 148
click at [514, 382] on div "< label for = "role" > [PERSON_NAME] </ label > < select id = "role" name = "ro…" at bounding box center [620, 365] width 625 height 148
click at [539, 366] on div "< label for = "role" > [PERSON_NAME] </ label > < select id = "role" name = "ro…" at bounding box center [620, 365] width 625 height 148
click at [509, 364] on div "< label for = "role" > [PERSON_NAME] </ label > < select id = "role" name = "ro…" at bounding box center [620, 365] width 625 height 148
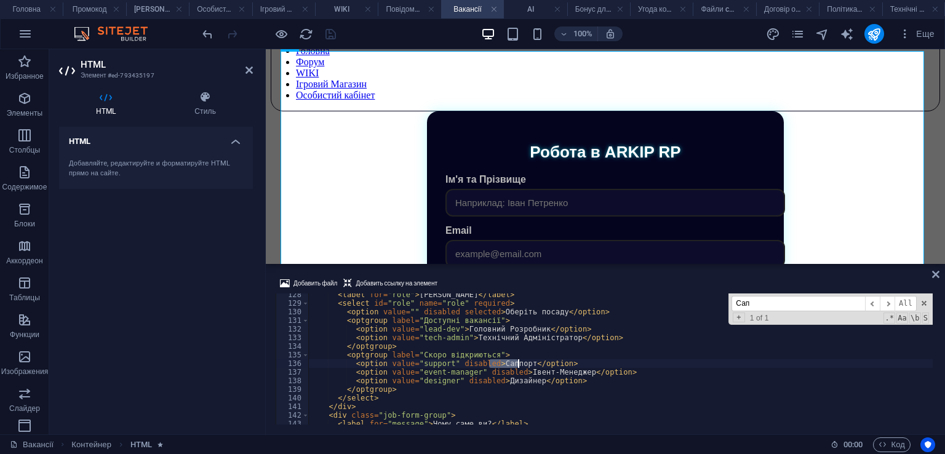
click at [509, 364] on div "< label for = "role" > [PERSON_NAME] </ label > < select id = "role" name = "ro…" at bounding box center [620, 365] width 625 height 148
paste textarea "оловний тестер"
click at [518, 388] on div "< label for = "role" > [PERSON_NAME] </ label > < select id = "role" name = "ro…" at bounding box center [620, 365] width 625 height 148
click at [516, 379] on div "< label for = "role" > [PERSON_NAME] </ label > < select id = "role" name = "ro…" at bounding box center [620, 365] width 625 height 148
type textarea "<option value="designer" disabled>Дизайнер</option>"
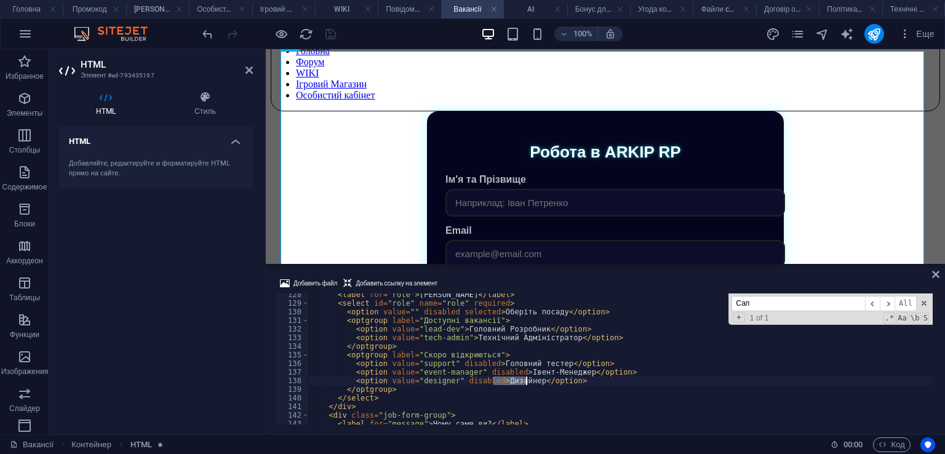
click at [516, 379] on div "< label for = "role" > [PERSON_NAME] </ label > < select id = "role" name = "ro…" at bounding box center [620, 365] width 625 height 148
click at [513, 380] on div "< label for = "role" > [PERSON_NAME] </ label > < select id = "role" name = "ro…" at bounding box center [620, 359] width 625 height 131
click at [513, 380] on div "< label for = "role" > [PERSON_NAME] </ label > < select id = "role" name = "ro…" at bounding box center [620, 365] width 625 height 148
click at [542, 383] on div "< label for = "role" > [PERSON_NAME] </ label > < select id = "role" name = "ro…" at bounding box center [620, 365] width 625 height 148
drag, startPoint x: 585, startPoint y: 382, endPoint x: 308, endPoint y: 385, distance: 277.6
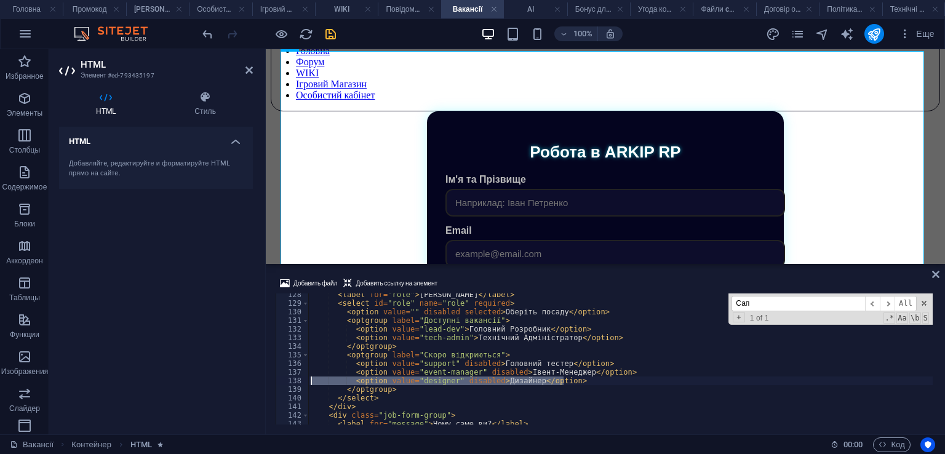
click at [308, 385] on div "<option value="designer" disabled>Дизайнер</option> 128 129 130 131 132 133 134…" at bounding box center [606, 359] width 660 height 131
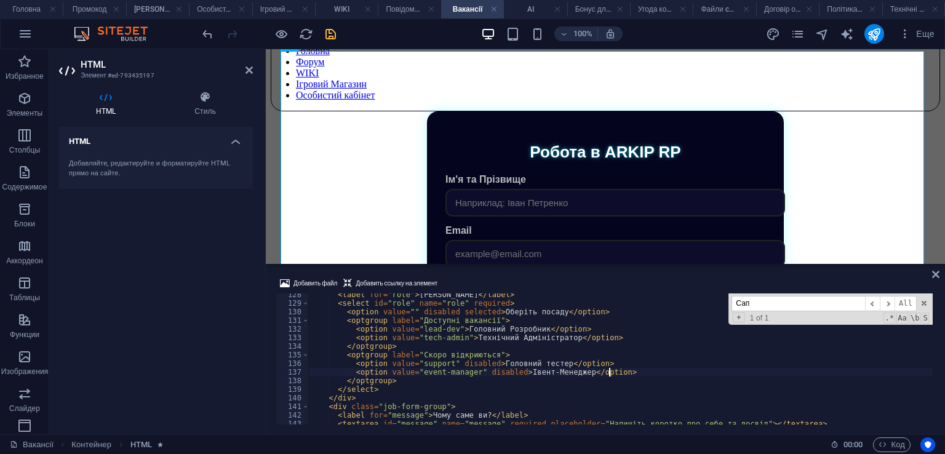
click at [588, 340] on div "< label for = "role" > [PERSON_NAME] </ label > < select id = "role" name = "ro…" at bounding box center [620, 365] width 625 height 148
type textarea "<option value="tech-admin">Технічний Адміністратор</option>"
drag, startPoint x: 609, startPoint y: 340, endPoint x: 352, endPoint y: 341, distance: 257.3
click at [352, 341] on div "< label for = "role" > [PERSON_NAME] </ label > < select id = "role" name = "ro…" at bounding box center [620, 365] width 625 height 148
click at [652, 338] on div "< label for = "role" > [PERSON_NAME] </ label > < select id = "role" name = "ro…" at bounding box center [620, 359] width 625 height 131
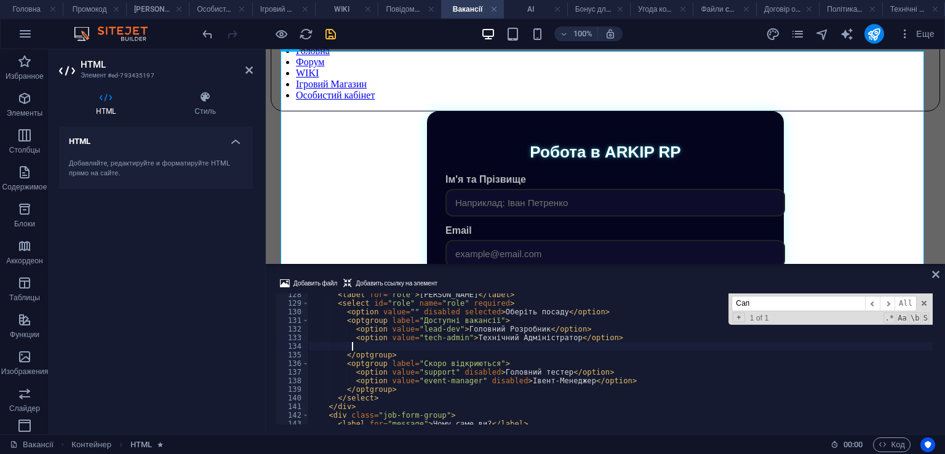
scroll to position [0, 2]
paste textarea "<option value="tech-admin">Технічний Адміністратор</option>"
click at [522, 346] on div "< label for = "role" > [PERSON_NAME] </ label > < select id = "role" name = "ro…" at bounding box center [620, 365] width 625 height 148
drag, startPoint x: 463, startPoint y: 347, endPoint x: 558, endPoint y: 345, distance: 95.4
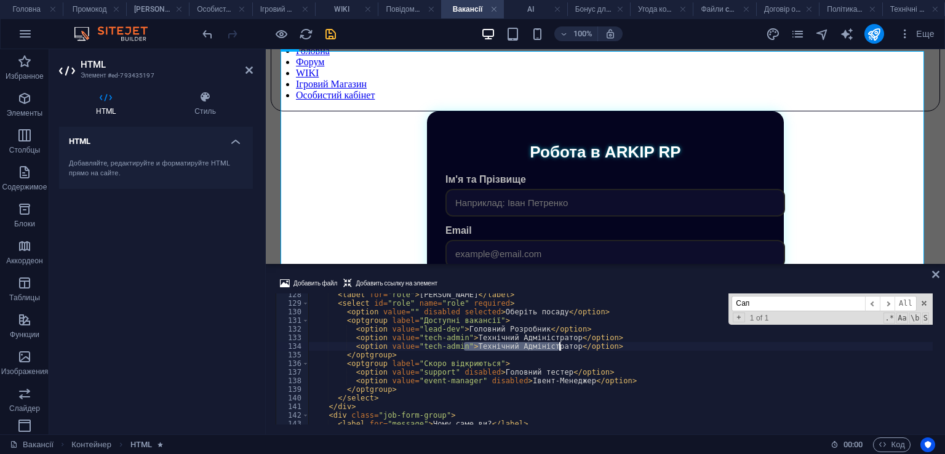
click at [558, 345] on div "< label for = "role" > [PERSON_NAME] </ label > < select id = "role" name = "ro…" at bounding box center [620, 365] width 625 height 148
paste textarea "пец."
click at [588, 359] on div "< label for = "role" > [PERSON_NAME] </ label > < select id = "role" name = "ro…" at bounding box center [620, 365] width 625 height 148
type textarea "</optgroup>"
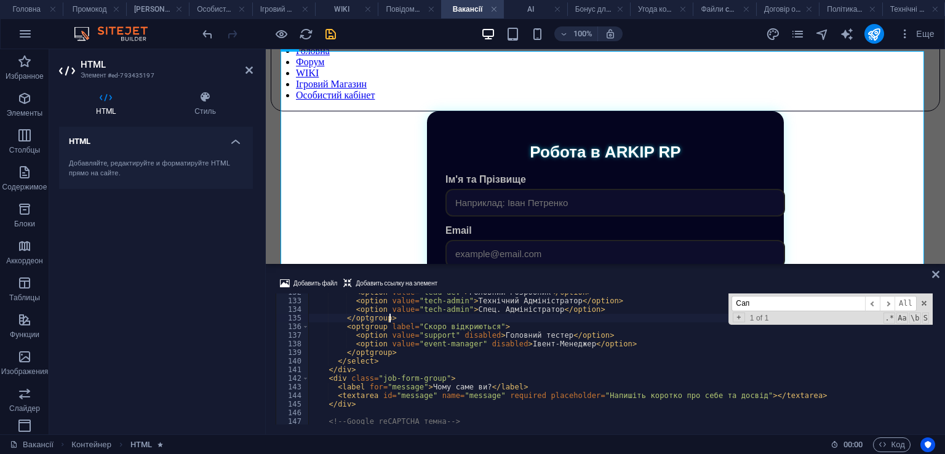
click at [557, 276] on div "Добавить файл Добавить ссылку на элемент" at bounding box center [606, 285] width 660 height 18
click at [335, 36] on icon "save" at bounding box center [331, 34] width 14 height 14
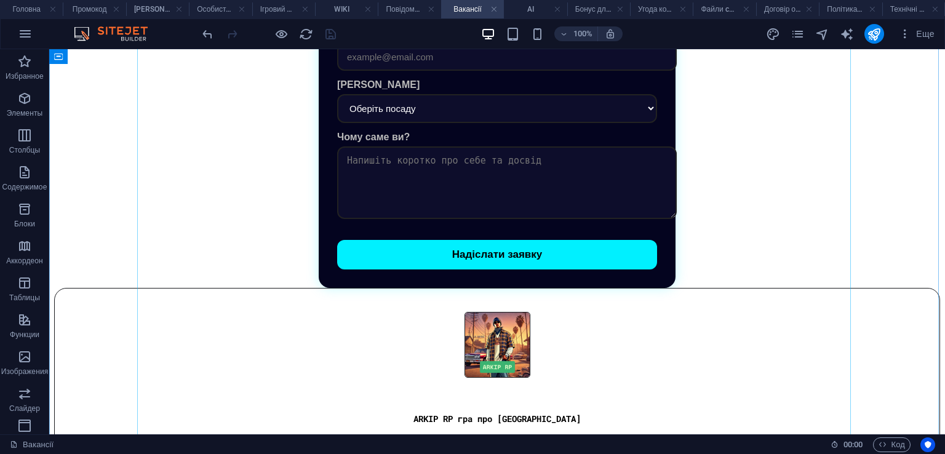
scroll to position [377, 0]
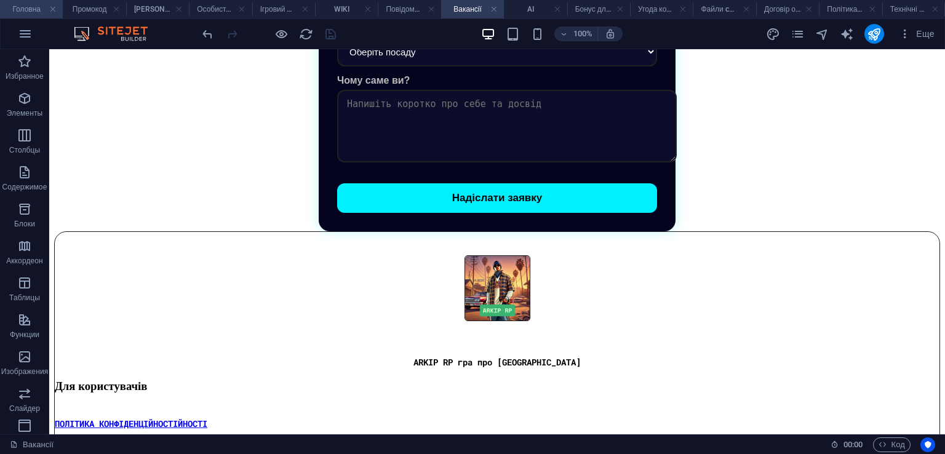
click at [31, 1] on li "Головна" at bounding box center [31, 9] width 63 height 18
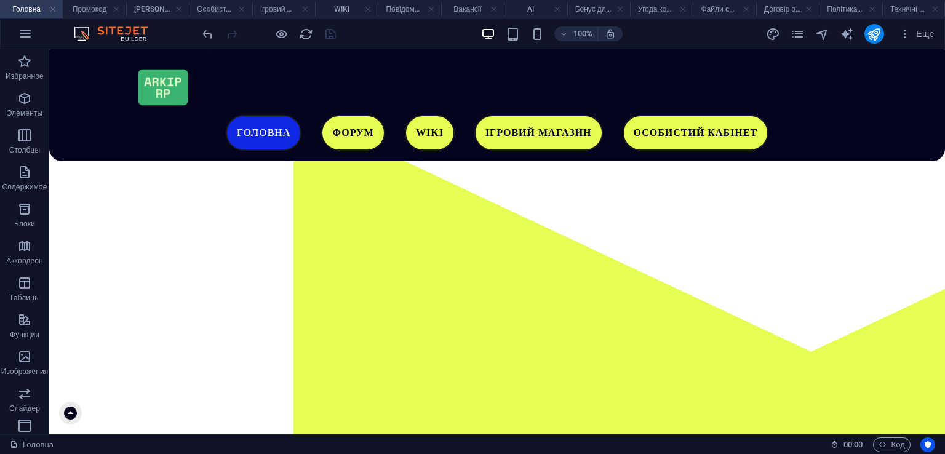
scroll to position [236, 0]
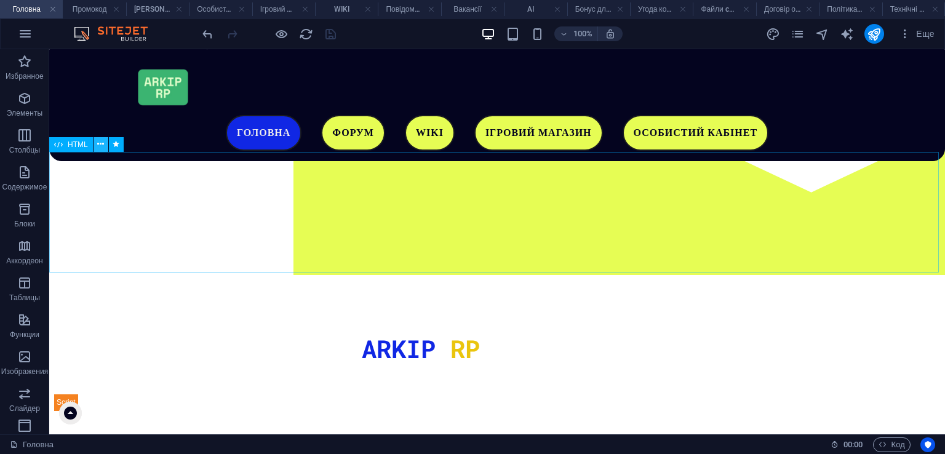
click at [103, 146] on icon at bounding box center [100, 144] width 7 height 13
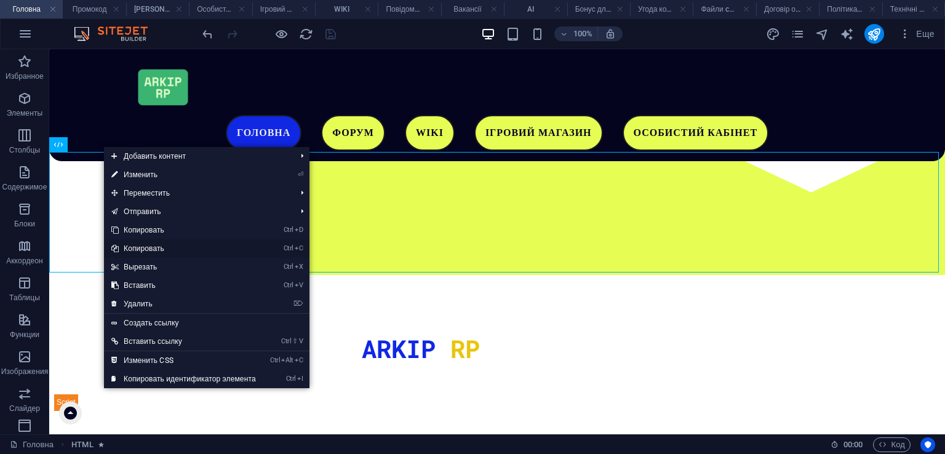
click at [153, 250] on link "Ctrl C Копировать" at bounding box center [183, 248] width 159 height 18
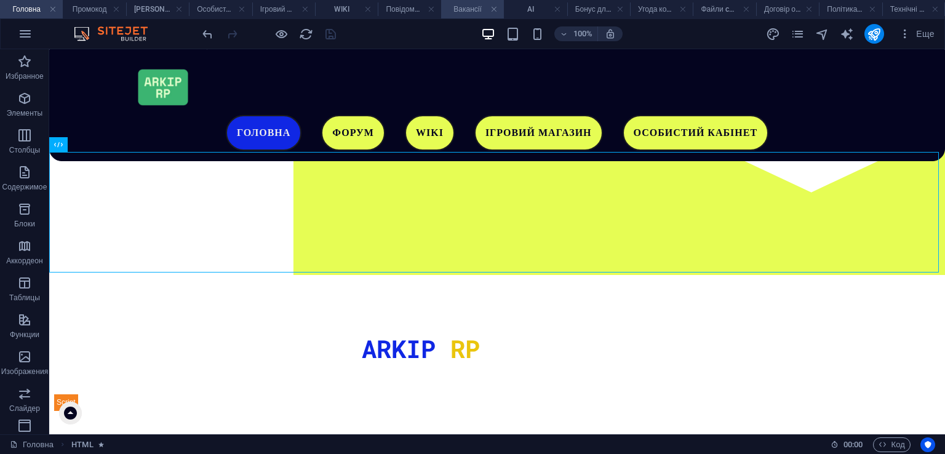
click at [462, 7] on h4 "Вакансії" at bounding box center [472, 9] width 63 height 14
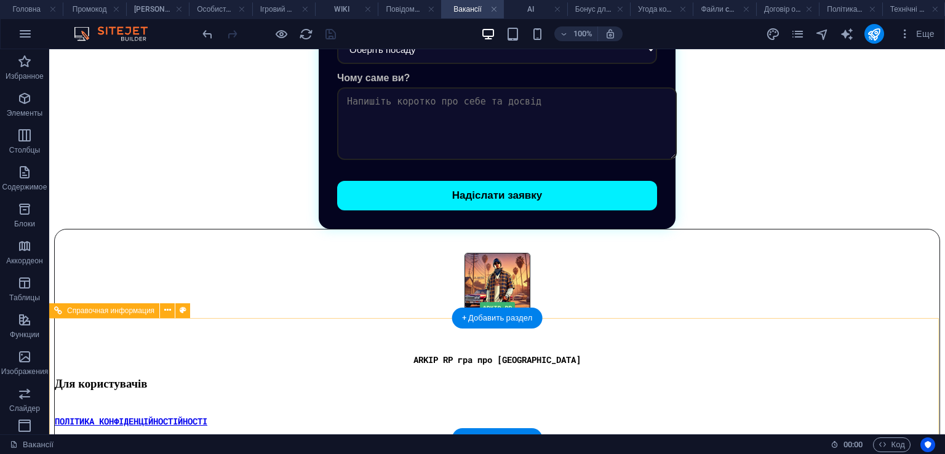
scroll to position [377, 0]
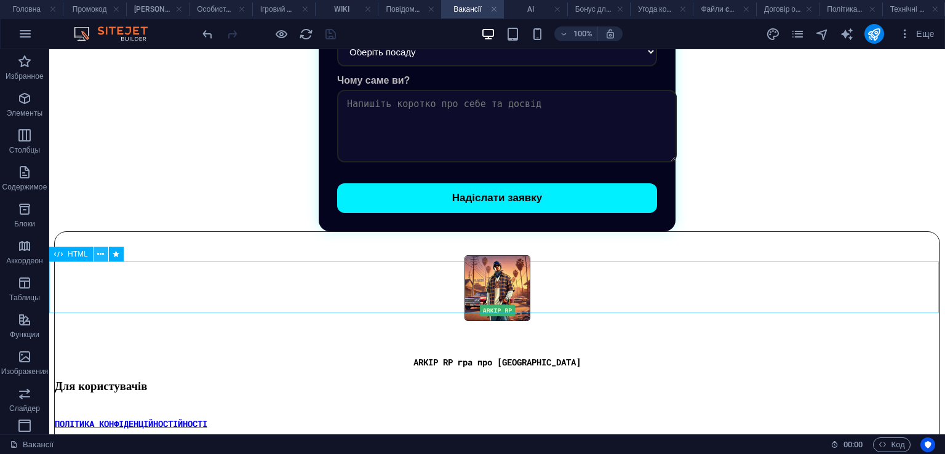
click at [99, 255] on icon at bounding box center [100, 254] width 7 height 13
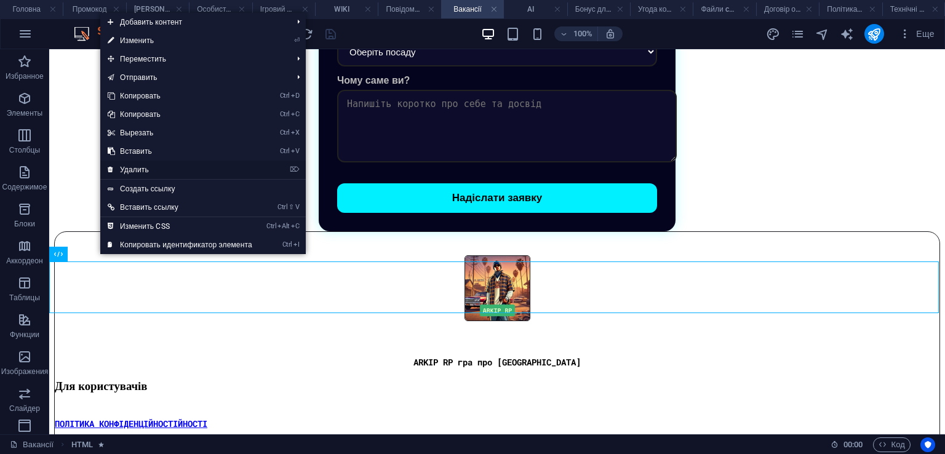
click at [148, 170] on link "⌦ Удалить" at bounding box center [179, 170] width 159 height 18
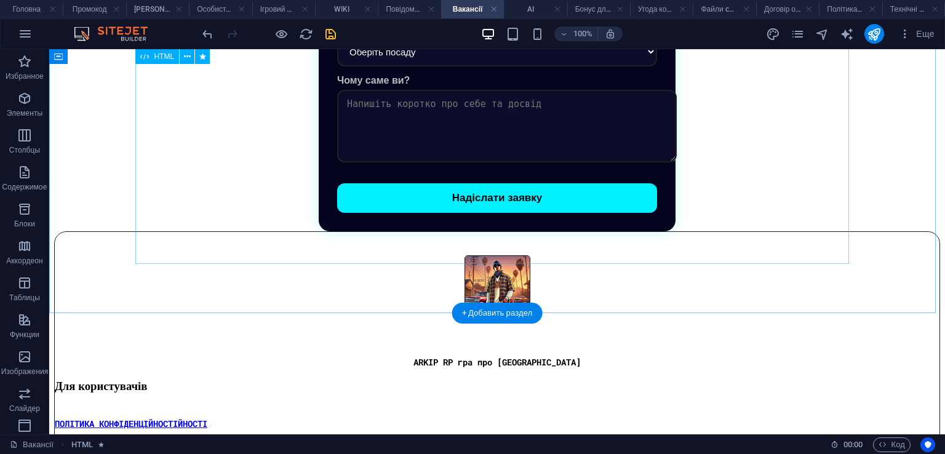
scroll to position [325, 0]
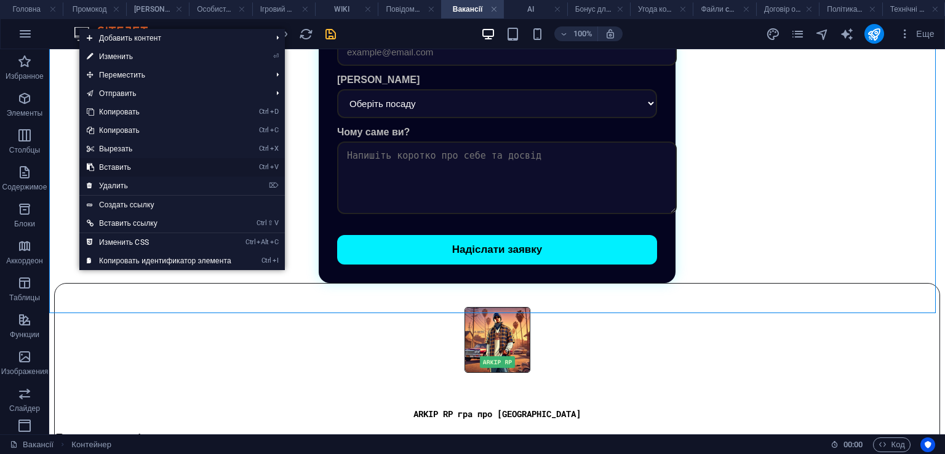
click at [138, 165] on link "Ctrl V Вставить" at bounding box center [158, 167] width 159 height 18
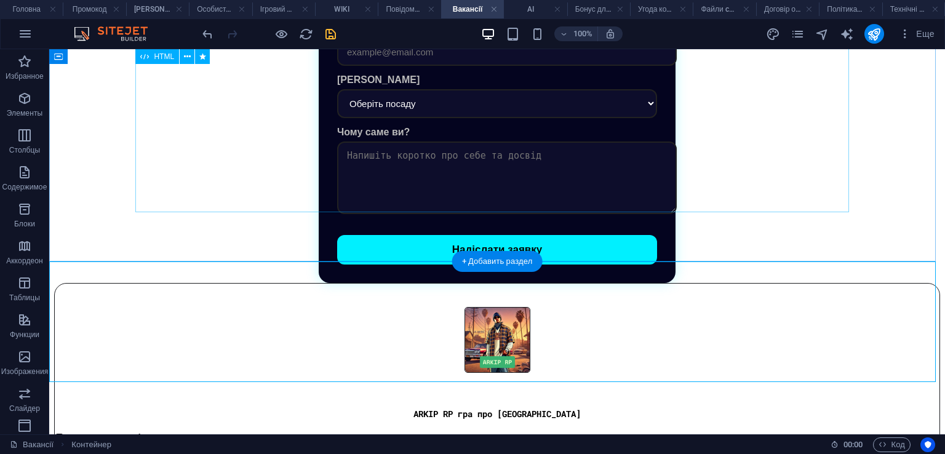
scroll to position [377, 0]
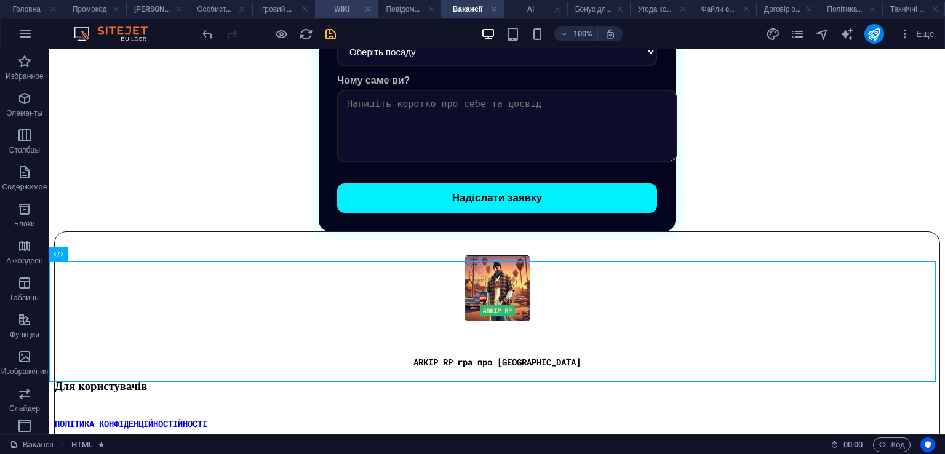
click at [332, 14] on h4 "WIKI" at bounding box center [346, 9] width 63 height 14
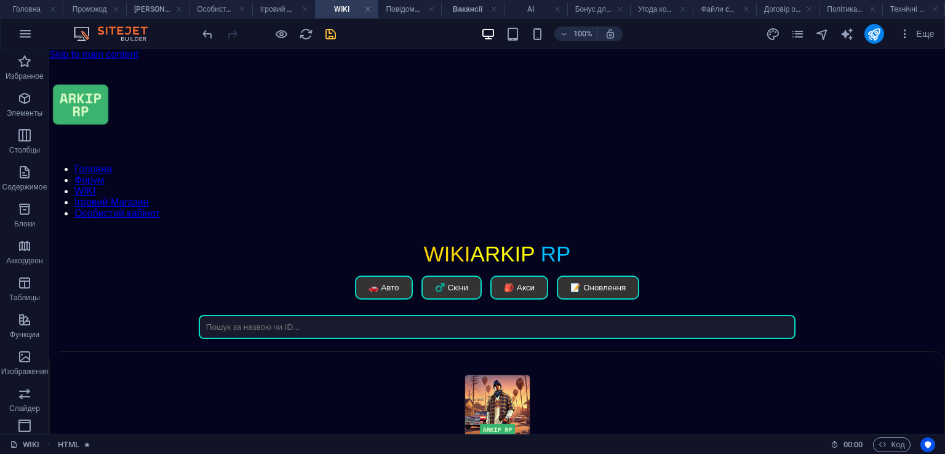
scroll to position [111, 0]
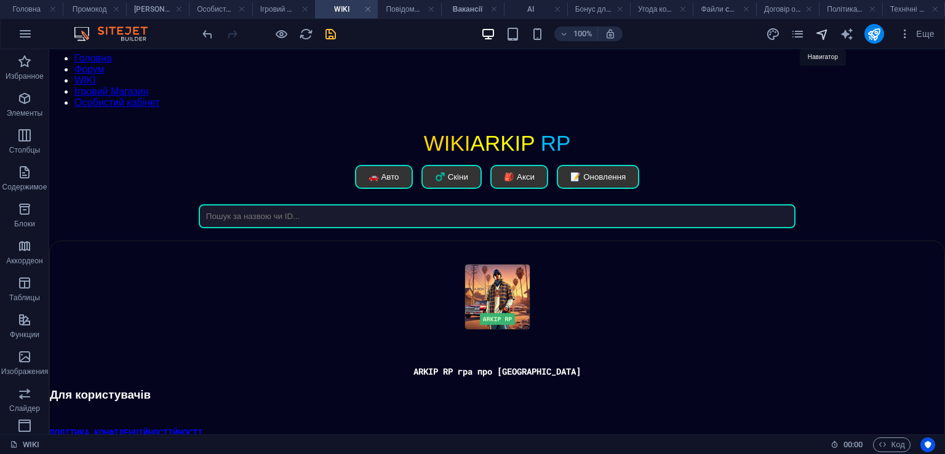
click at [825, 31] on icon "navigator" at bounding box center [822, 34] width 14 height 14
select select "15351651-[GEOGRAPHIC_DATA]"
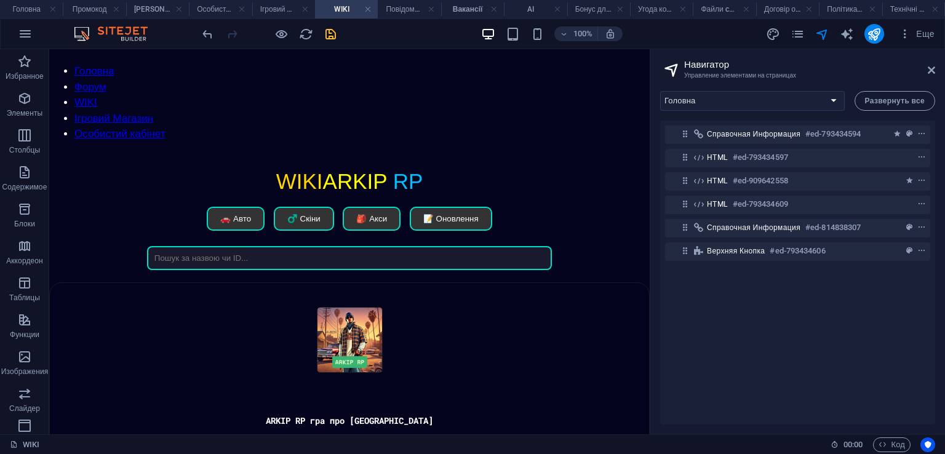
scroll to position [108, 0]
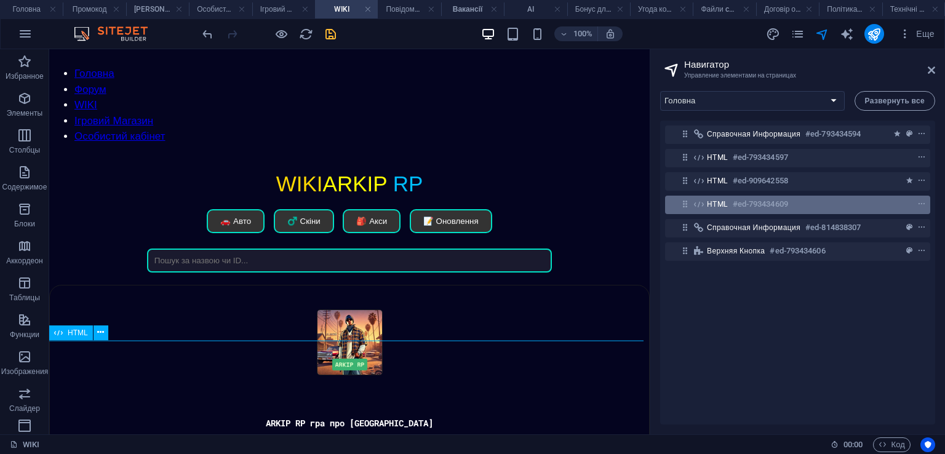
click at [741, 201] on h6 "#ed-793434609" at bounding box center [760, 204] width 55 height 15
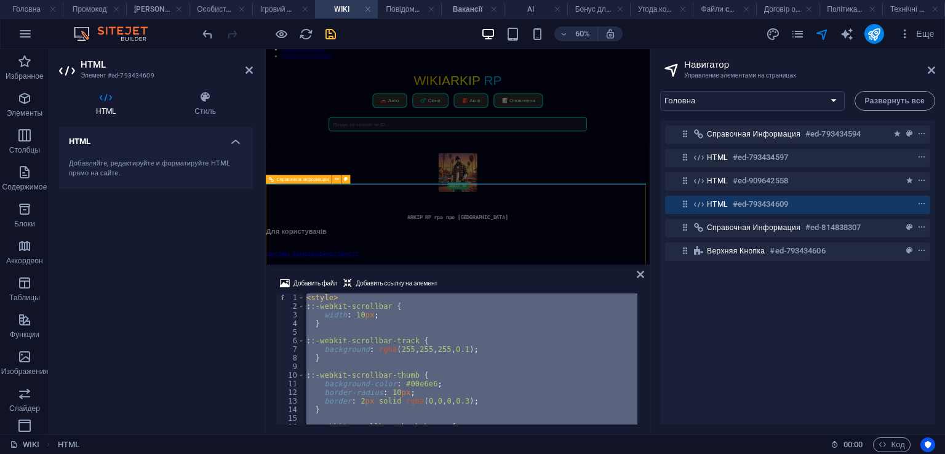
scroll to position [151, 0]
click at [448, 326] on div "< style > : :-webkit-scrollbar { width : 10 px ; } : :-webkit-scrollbar-track {…" at bounding box center [471, 359] width 334 height 131
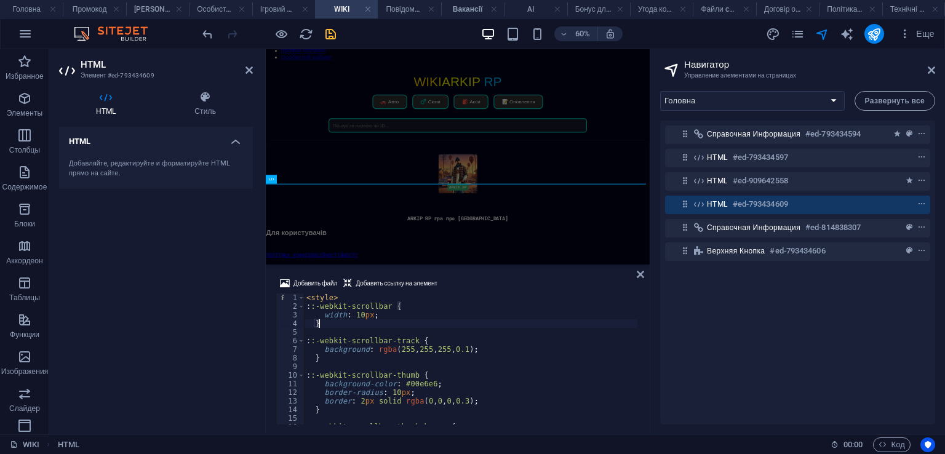
drag, startPoint x: 448, startPoint y: 326, endPoint x: 384, endPoint y: 318, distance: 64.4
click at [384, 318] on div "< style > : :-webkit-scrollbar { width : 10 px ; } : :-webkit-scrollbar-track {…" at bounding box center [471, 368] width 334 height 148
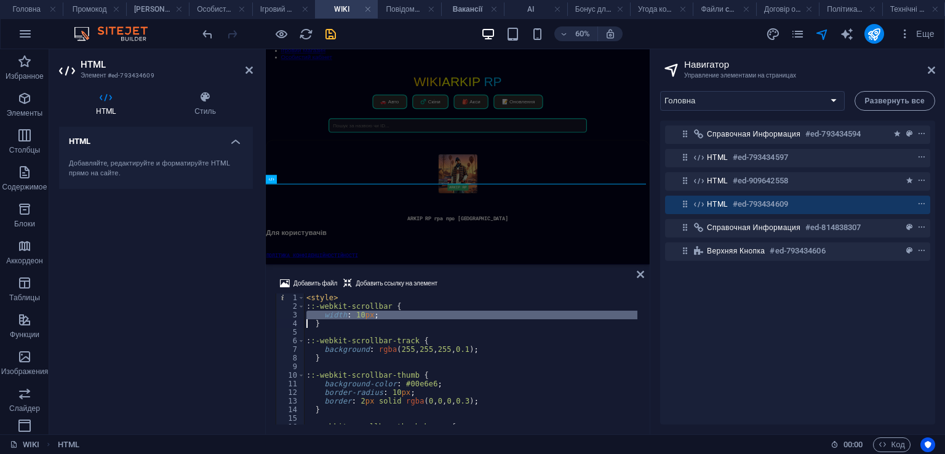
click at [384, 318] on div "< style > : :-webkit-scrollbar { width : 10 px ; } : :-webkit-scrollbar-track {…" at bounding box center [471, 368] width 334 height 148
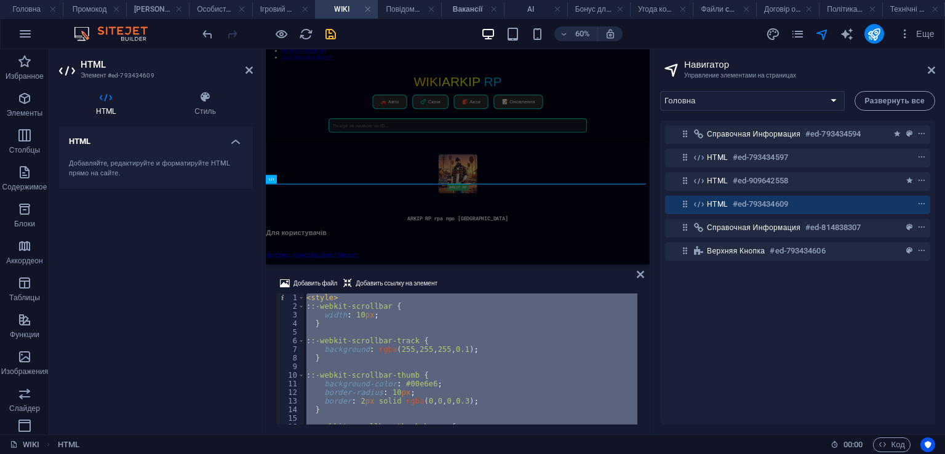
click at [384, 318] on div "< style > : :-webkit-scrollbar { width : 10 px ; } : :-webkit-scrollbar-track {…" at bounding box center [471, 368] width 334 height 148
type textarea "</style>"
click at [642, 271] on icon at bounding box center [640, 275] width 7 height 10
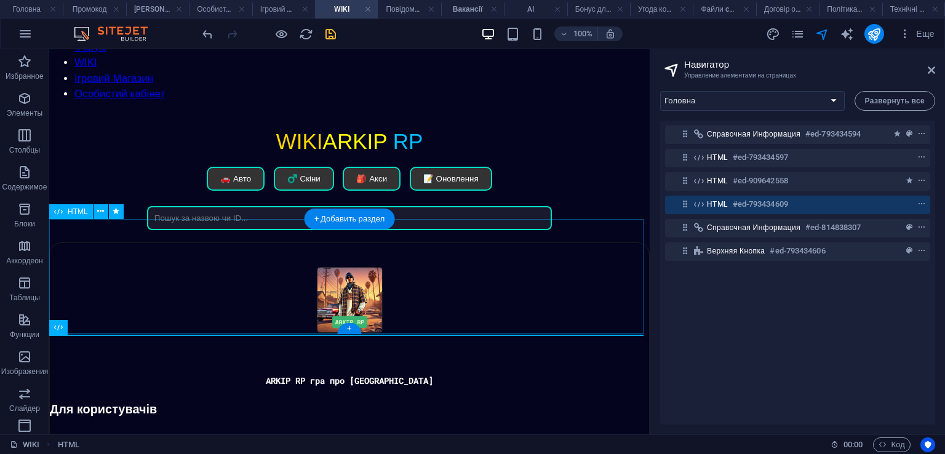
scroll to position [116, 0]
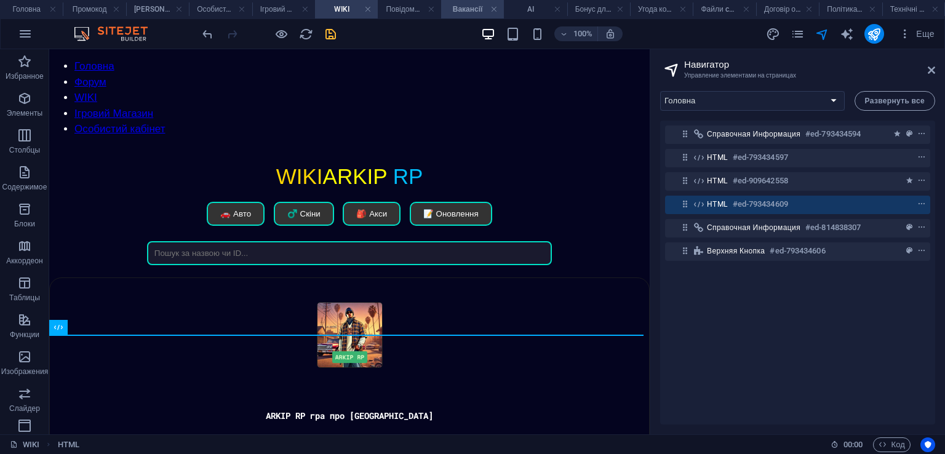
click at [461, 8] on h4 "Вакансії" at bounding box center [472, 9] width 63 height 14
select select "15351696-[GEOGRAPHIC_DATA]"
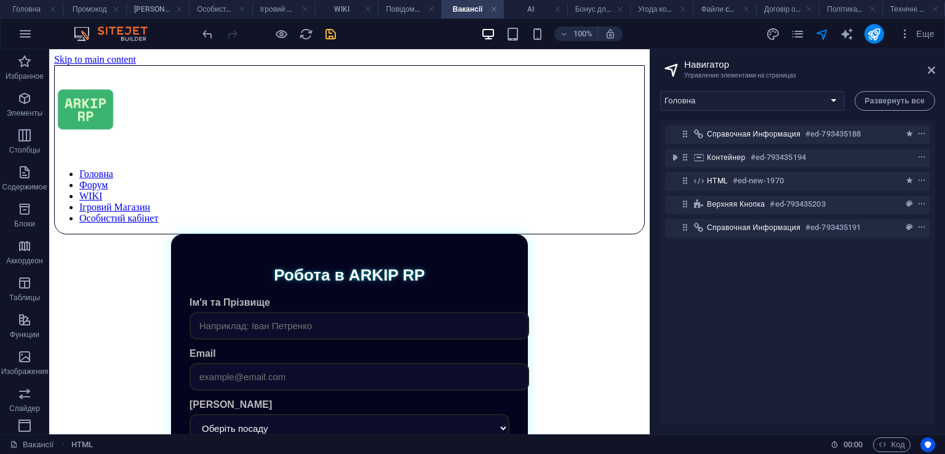
scroll to position [375, 0]
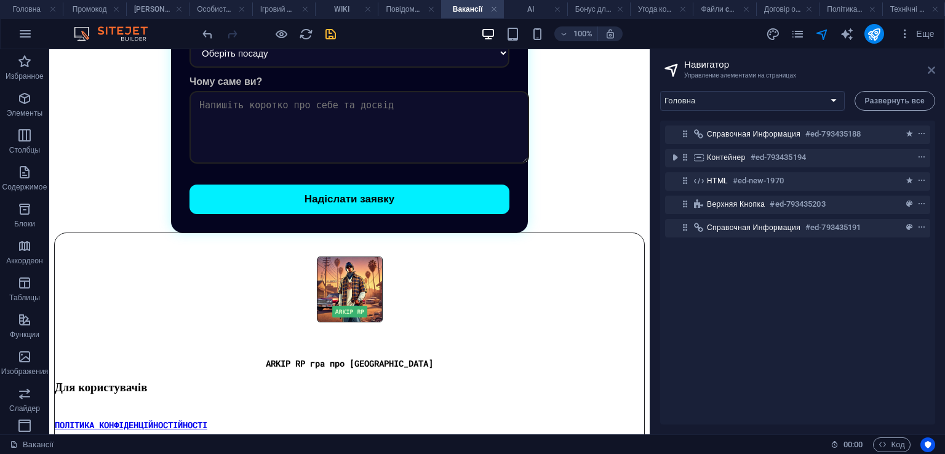
click at [932, 69] on icon at bounding box center [931, 70] width 7 height 10
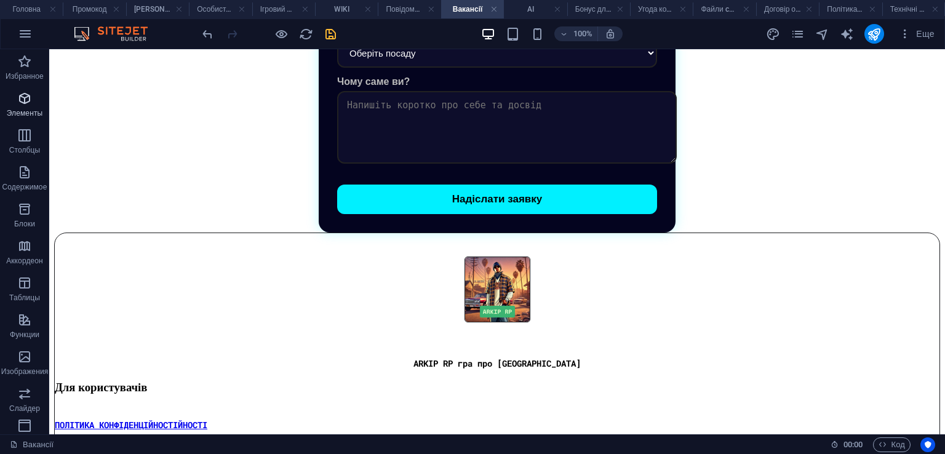
click at [30, 113] on p "Элементы" at bounding box center [25, 113] width 36 height 10
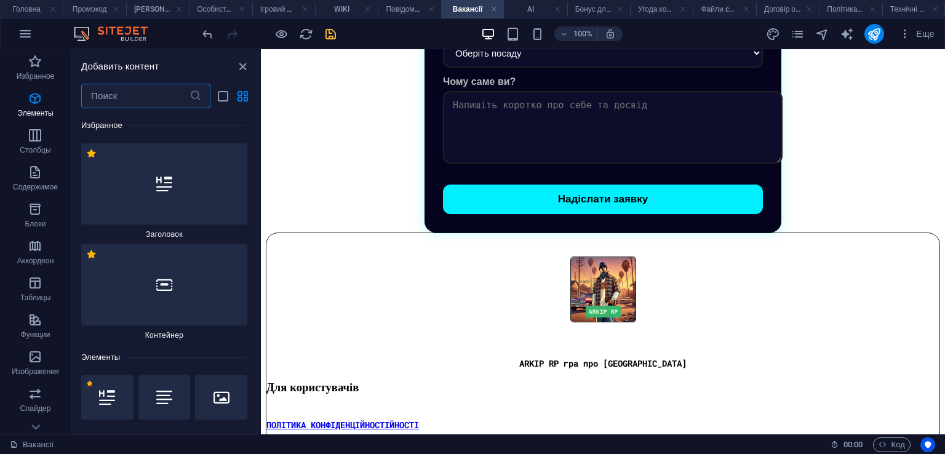
scroll to position [231, 0]
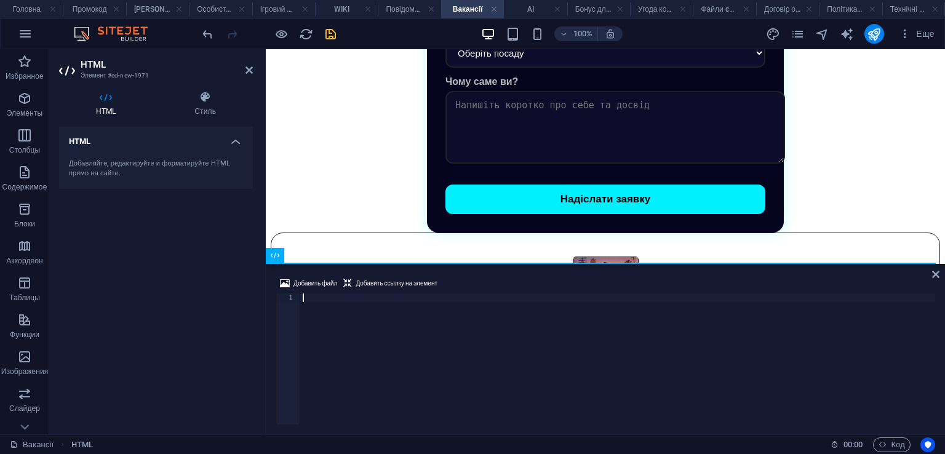
click at [428, 316] on div at bounding box center [617, 368] width 635 height 148
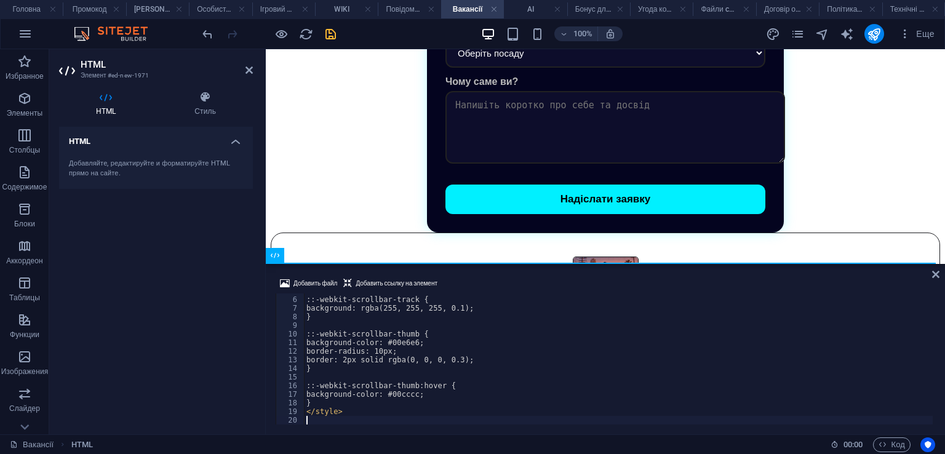
scroll to position [41, 0]
click at [492, 277] on div "Добавить файл Добавить ссылку на элемент" at bounding box center [606, 285] width 660 height 18
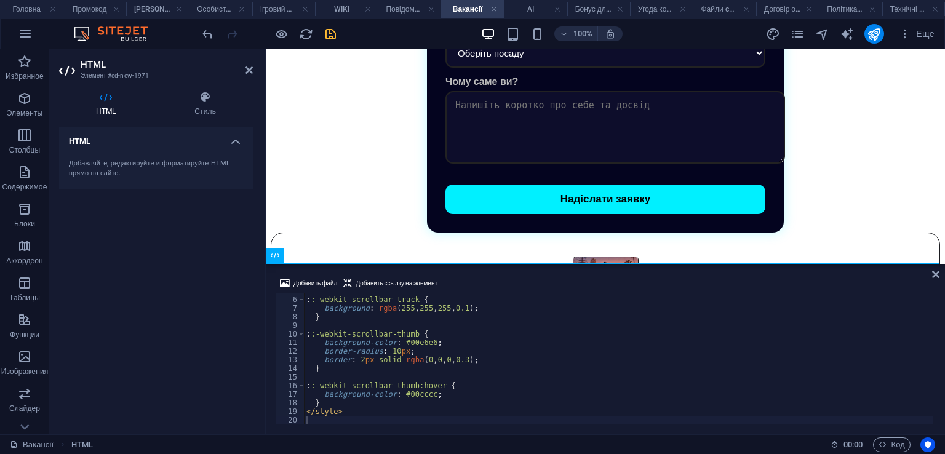
click at [331, 39] on icon "save" at bounding box center [331, 34] width 14 height 14
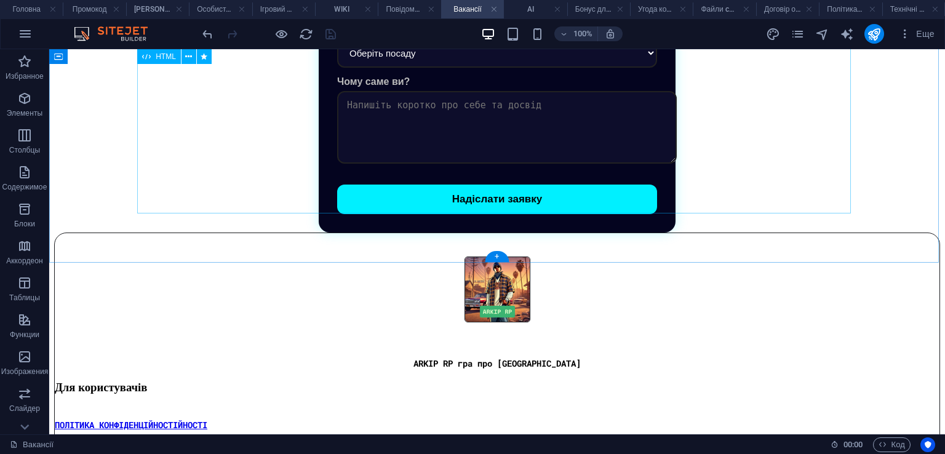
click at [411, 163] on div "Робота в ARKIP RP Ім'я та [PERSON_NAME] Email Бажана посада Оберіть посаду Голо…" at bounding box center [497, 46] width 886 height 374
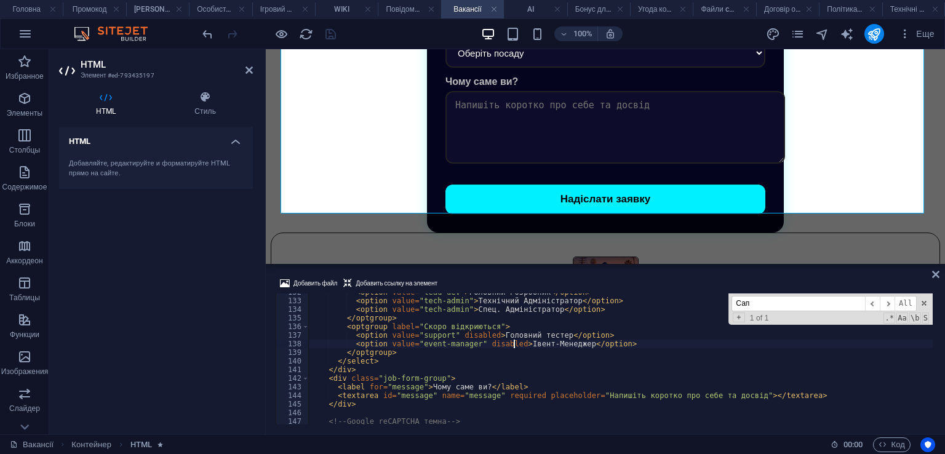
click at [515, 346] on div "< option value = "lead-dev" > Головний Розробник </ option > < option value = "…" at bounding box center [620, 362] width 625 height 148
click at [527, 324] on div "< option value = "lead-dev" > Головний Розробник </ option > < option value = "…" at bounding box center [620, 362] width 625 height 148
click at [528, 332] on div "< option value = "lead-dev" > Головний Розробник </ option > < option value = "…" at bounding box center [620, 362] width 625 height 148
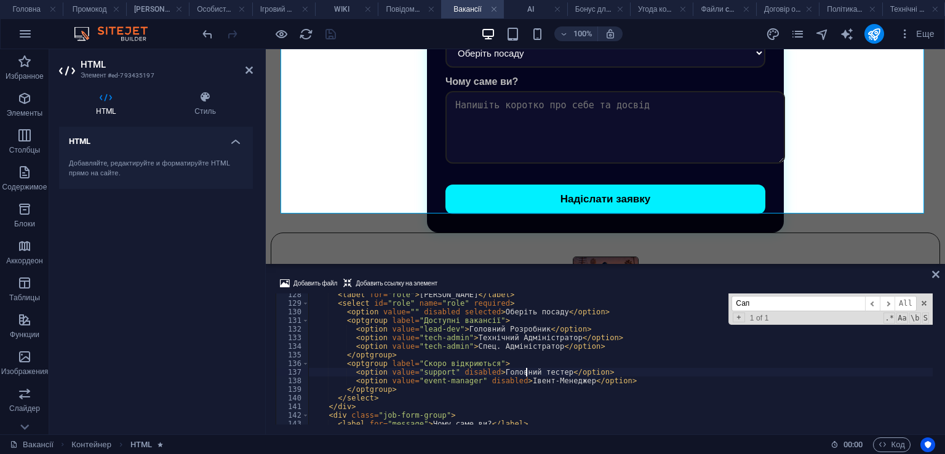
scroll to position [1097, 0]
click at [516, 338] on div "< label for = "role" > [PERSON_NAME] </ label > < select id = "role" name = "ro…" at bounding box center [620, 365] width 625 height 148
click at [515, 329] on div "< label for = "role" > [PERSON_NAME] </ label > < select id = "role" name = "ro…" at bounding box center [620, 365] width 625 height 148
click at [529, 331] on div "< label for = "role" > [PERSON_NAME] </ label > < select id = "role" name = "ro…" at bounding box center [620, 365] width 625 height 148
click at [540, 339] on div "< label for = "role" > [PERSON_NAME] </ label > < select id = "role" name = "ro…" at bounding box center [620, 365] width 625 height 148
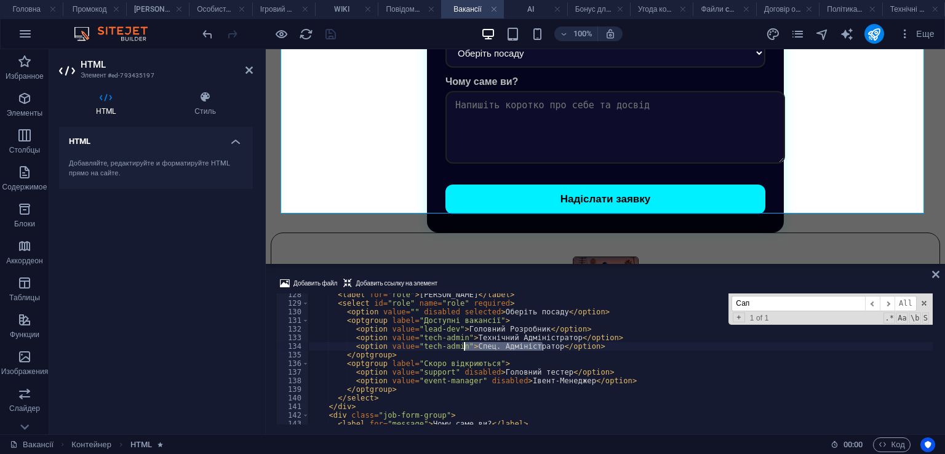
drag, startPoint x: 542, startPoint y: 345, endPoint x: 463, endPoint y: 348, distance: 78.2
click at [463, 348] on div "< label for = "role" > [PERSON_NAME] </ label > < select id = "role" name = "ro…" at bounding box center [620, 365] width 625 height 148
paste textarea "ам. Власника"
click at [496, 357] on div "< label for = "role" > [PERSON_NAME] </ label > < select id = "role" name = "ro…" at bounding box center [620, 365] width 625 height 148
type textarea "</optgroup>"
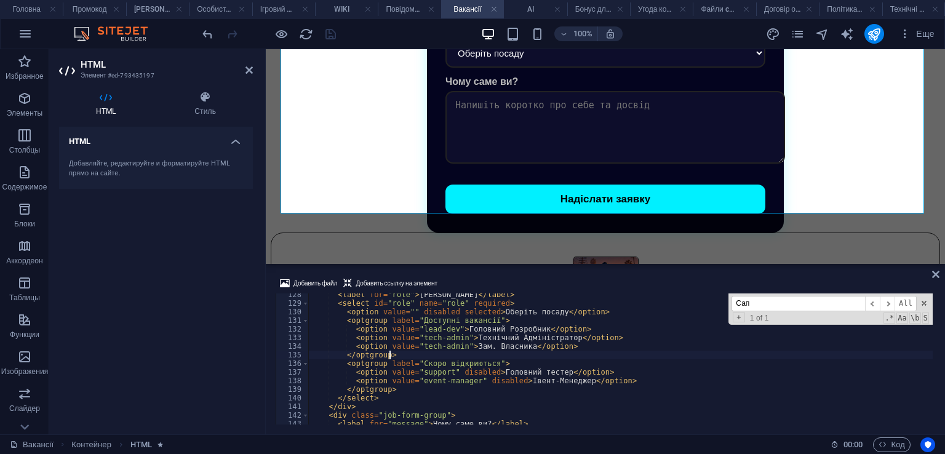
click at [537, 274] on div "Добавить файл Добавить ссылку на элемент </optgroup> 128 129 130 131 132 133 13…" at bounding box center [605, 350] width 679 height 168
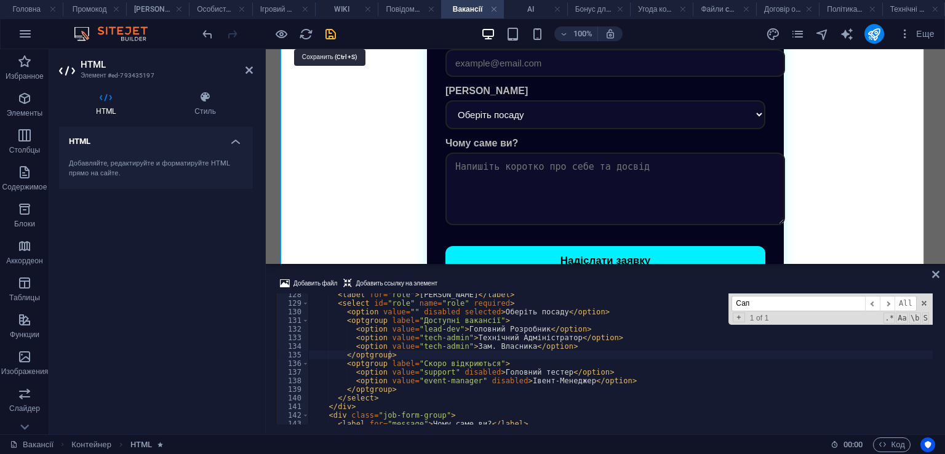
drag, startPoint x: 330, startPoint y: 29, endPoint x: 410, endPoint y: 183, distance: 173.4
click at [330, 29] on icon "save" at bounding box center [331, 34] width 14 height 14
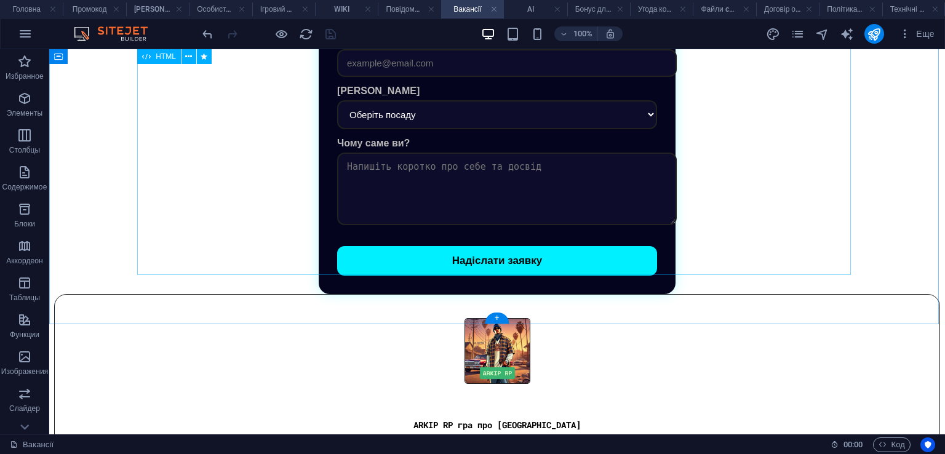
click at [371, 160] on div "Робота в ARKIP RP Ім'я та [PERSON_NAME] Email Бажана посада Оберіть посаду Голо…" at bounding box center [497, 108] width 886 height 374
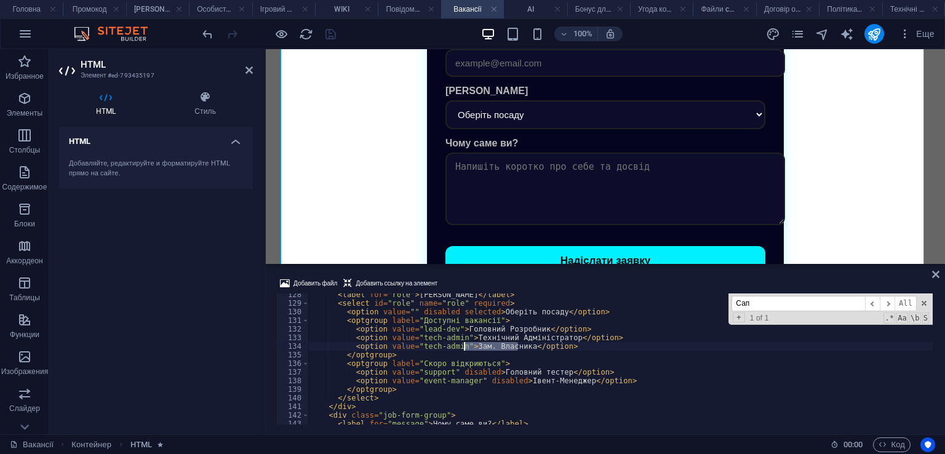
drag, startPoint x: 517, startPoint y: 348, endPoint x: 467, endPoint y: 348, distance: 50.5
click at [465, 348] on div "< label for = "role" > [PERSON_NAME] </ label > < select id = "role" name = "ro…" at bounding box center [620, 365] width 625 height 148
drag, startPoint x: 457, startPoint y: 328, endPoint x: 530, endPoint y: 328, distance: 73.2
click at [530, 328] on div "< label for = "role" > [PERSON_NAME] </ label > < select id = "role" name = "ro…" at bounding box center [620, 365] width 625 height 148
click at [526, 330] on div "< label for = "role" > [PERSON_NAME] </ label > < select id = "role" name = "ro…" at bounding box center [620, 359] width 625 height 131
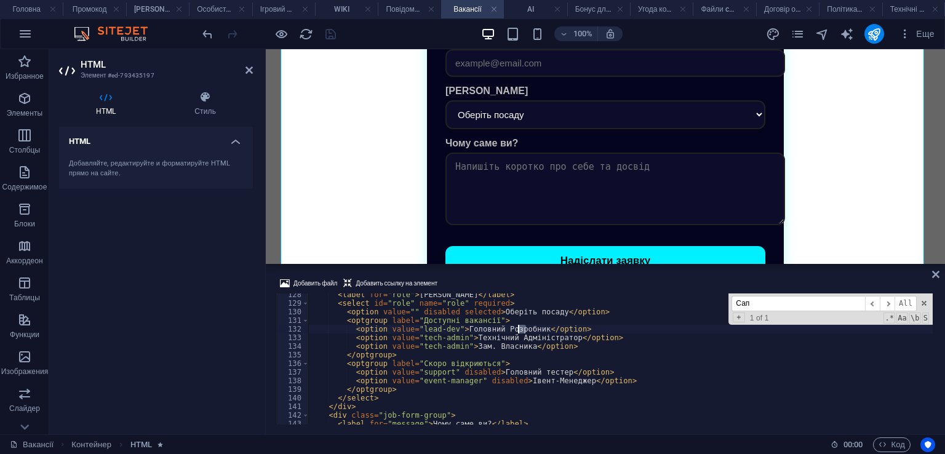
drag, startPoint x: 526, startPoint y: 331, endPoint x: 519, endPoint y: 331, distance: 6.8
click at [519, 331] on div "< label for = "role" > [PERSON_NAME] </ label > < select id = "role" name = "ro…" at bounding box center [620, 365] width 625 height 148
drag, startPoint x: 529, startPoint y: 331, endPoint x: 455, endPoint y: 330, distance: 73.2
click at [455, 330] on div "< label for = "role" > [PERSON_NAME] </ label > < select id = "role" name = "ro…" at bounding box center [620, 365] width 625 height 148
paste textarea "ам. Власника"
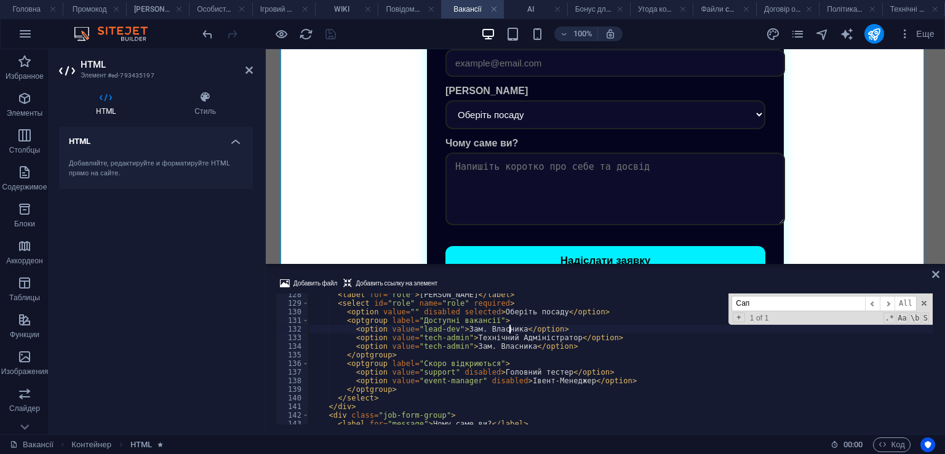
scroll to position [1097, 0]
drag, startPoint x: 465, startPoint y: 345, endPoint x: 516, endPoint y: 348, distance: 51.1
click at [516, 348] on div "< label for = "role" > [PERSON_NAME] </ label > < select id = "role" name = "ro…" at bounding box center [620, 365] width 625 height 148
paste textarea "оловний Розроб"
click at [542, 345] on div "< label for = "role" > [PERSON_NAME] </ label > < select id = "role" name = "ro…" at bounding box center [620, 365] width 625 height 148
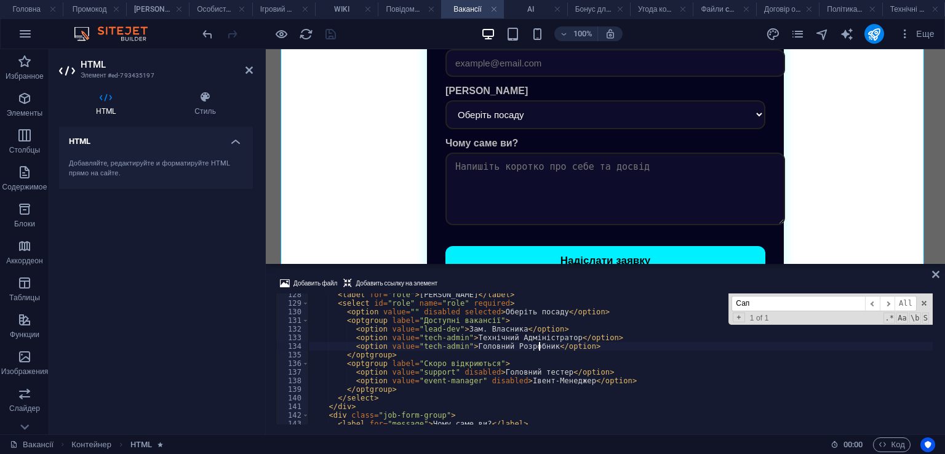
click at [530, 352] on div "< label for = "role" > [PERSON_NAME] </ label > < select id = "role" name = "ro…" at bounding box center [620, 365] width 625 height 148
click at [524, 345] on div "< label for = "role" > [PERSON_NAME] </ label > < select id = "role" name = "ro…" at bounding box center [620, 365] width 625 height 148
type textarea "<option value="tech-admin">Головний Розробник</option>"
drag, startPoint x: 587, startPoint y: 342, endPoint x: 351, endPoint y: 344, distance: 235.7
click at [351, 344] on div "< label for = "role" > [PERSON_NAME] </ label > < select id = "role" name = "ro…" at bounding box center [620, 365] width 625 height 148
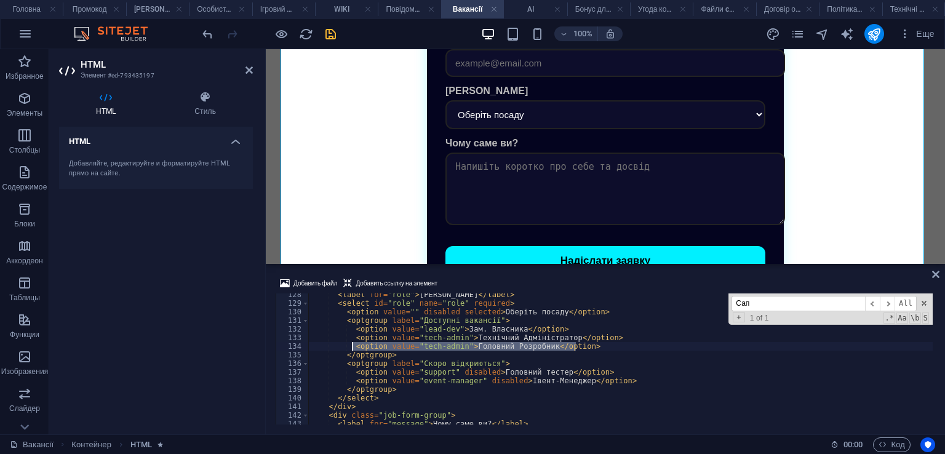
click at [580, 350] on div "< label for = "role" > [PERSON_NAME] </ label > < select id = "role" name = "ro…" at bounding box center [620, 359] width 625 height 131
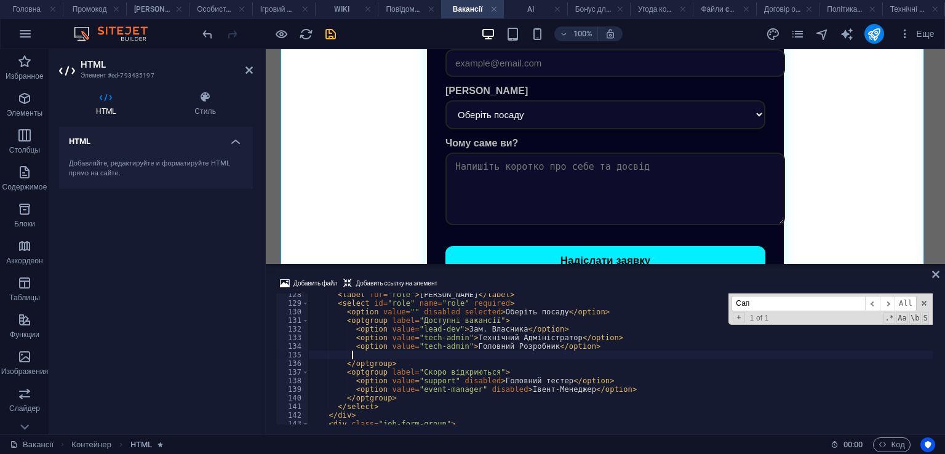
scroll to position [0, 2]
paste textarea "<option value="tech-admin">Головний Розробник</option>"
click at [492, 355] on div "< label for = "role" > [PERSON_NAME] </ label > < select id = "role" name = "ro…" at bounding box center [620, 365] width 625 height 148
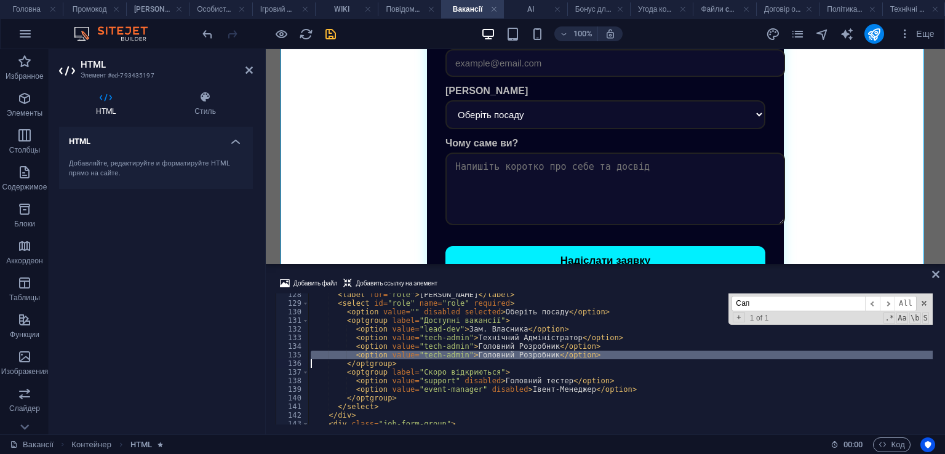
click at [519, 355] on div "< label for = "role" > [PERSON_NAME] </ label > < select id = "role" name = "ro…" at bounding box center [620, 359] width 625 height 131
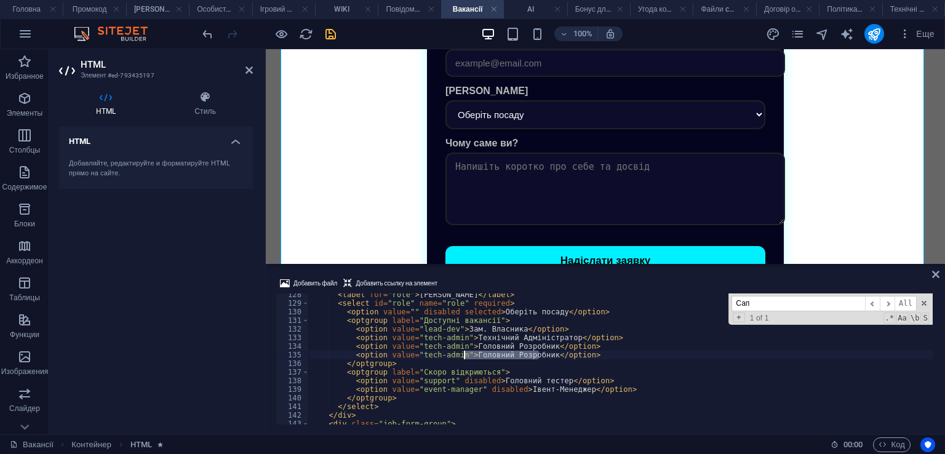
drag, startPoint x: 539, startPoint y: 356, endPoint x: 465, endPoint y: 356, distance: 73.2
click at [465, 356] on div "< label for = "role" > [PERSON_NAME] </ label > < select id = "role" name = "ro…" at bounding box center [620, 365] width 625 height 148
paste textarea "SMM"
click at [542, 338] on div "< label for = "role" > [PERSON_NAME] </ label > < select id = "role" name = "ro…" at bounding box center [620, 365] width 625 height 148
click at [480, 355] on div "< label for = "role" > [PERSON_NAME] </ label > < select id = "role" name = "ro…" at bounding box center [620, 365] width 625 height 148
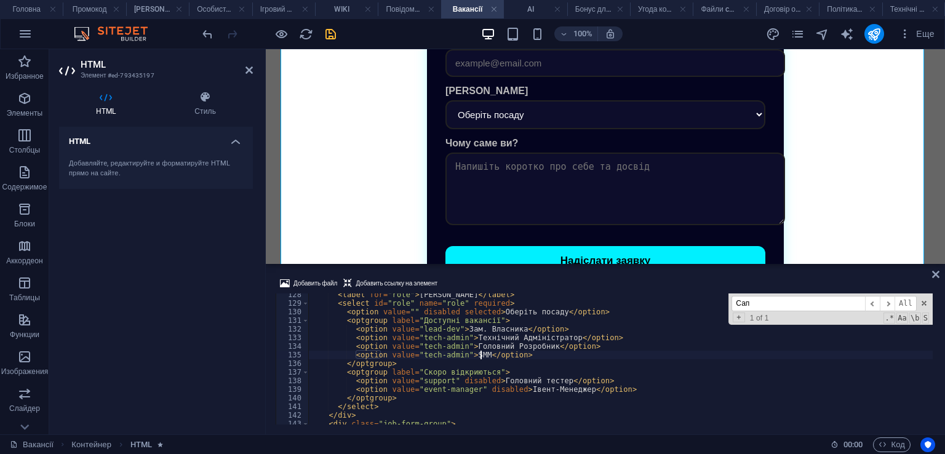
click at [475, 357] on div "< label for = "role" > [PERSON_NAME] </ label > < select id = "role" name = "ro…" at bounding box center [620, 365] width 625 height 148
click at [479, 358] on div "< label for = "role" > [PERSON_NAME] </ label > < select id = "role" name = "ro…" at bounding box center [620, 365] width 625 height 148
click at [476, 358] on div "< label for = "role" > [PERSON_NAME] </ label > < select id = "role" name = "ro…" at bounding box center [620, 365] width 625 height 148
click at [431, 375] on div "< label for = "role" > [PERSON_NAME] </ label > < select id = "role" name = "ro…" at bounding box center [620, 365] width 625 height 148
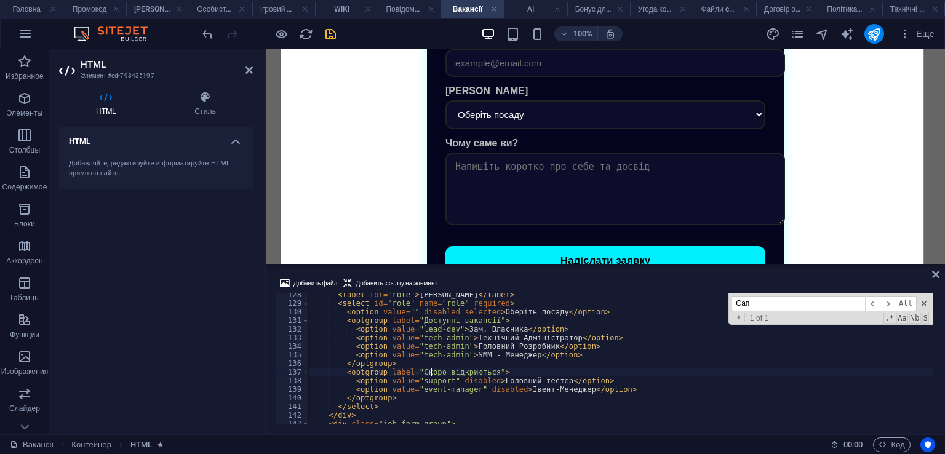
scroll to position [0, 14]
click at [541, 396] on div "< label for = "role" > [PERSON_NAME] </ label > < select id = "role" name = "ro…" at bounding box center [620, 365] width 625 height 148
click at [575, 375] on div "< label for = "role" > [PERSON_NAME] </ label > < select id = "role" name = "ro…" at bounding box center [620, 365] width 625 height 148
click at [578, 395] on div "< label for = "role" > [PERSON_NAME] </ label > < select id = "role" name = "ro…" at bounding box center [620, 365] width 625 height 148
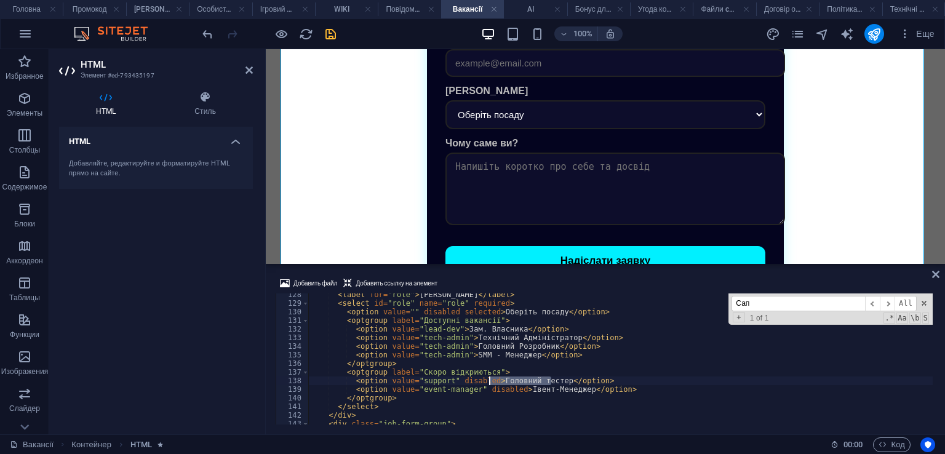
drag, startPoint x: 551, startPoint y: 383, endPoint x: 491, endPoint y: 381, distance: 60.3
click at [491, 381] on div "< label for = "role" > [PERSON_NAME] </ label > < select id = "role" name = "ro…" at bounding box center [620, 365] width 625 height 148
click at [595, 348] on div "< label for = "role" > [PERSON_NAME] </ label > < select id = "role" name = "ro…" at bounding box center [620, 365] width 625 height 148
drag, startPoint x: 585, startPoint y: 355, endPoint x: 355, endPoint y: 356, distance: 229.6
click at [351, 358] on div "< label for = "role" > [PERSON_NAME] </ label > < select id = "role" name = "ro…" at bounding box center [620, 365] width 625 height 148
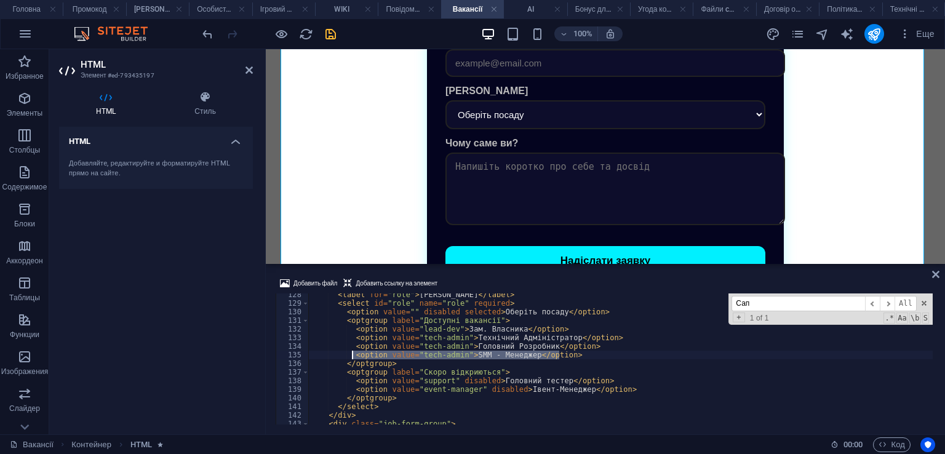
type textarea "<option value="tech-admin">SMM - Менеджер</option>"
click at [581, 353] on div "< label for = "role" > [PERSON_NAME] </ label > < select id = "role" name = "ro…" at bounding box center [620, 359] width 625 height 131
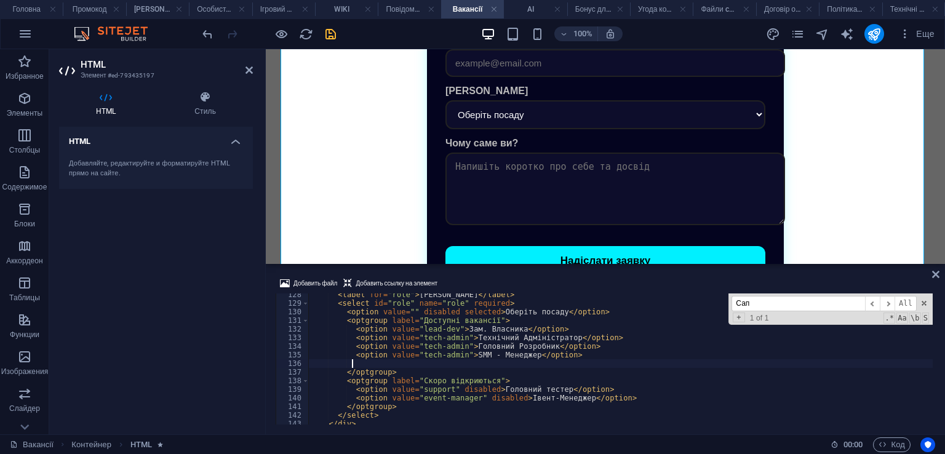
scroll to position [0, 2]
paste textarea "<option value="tech-admin">SMM - Менеджер</option>"
drag, startPoint x: 465, startPoint y: 366, endPoint x: 521, endPoint y: 364, distance: 56.0
click at [521, 364] on div "< label for = "role" > [PERSON_NAME] </ label > < select id = "role" name = "ro…" at bounding box center [620, 365] width 625 height 148
paste textarea "Головний тест"
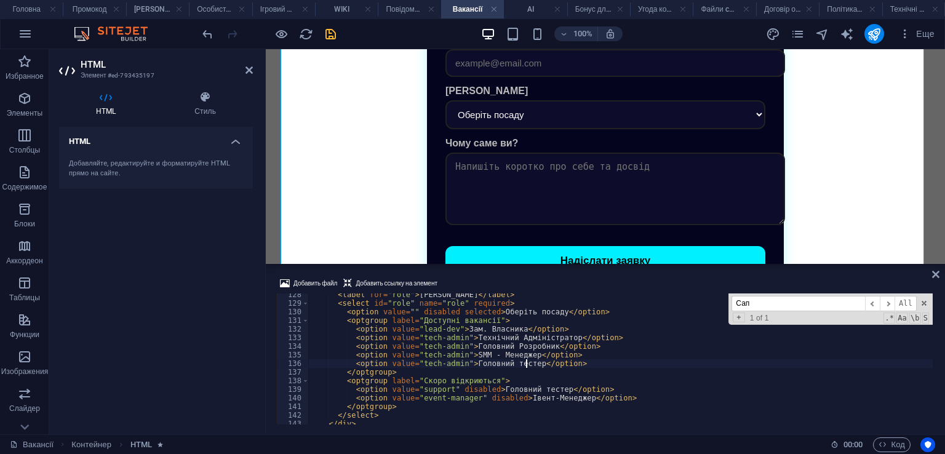
click at [602, 364] on div "< label for = "role" > [PERSON_NAME] </ label > < select id = "role" name = "ro…" at bounding box center [620, 365] width 625 height 148
click at [546, 393] on div "< label for = "role" > [PERSON_NAME] </ label > < select id = "role" name = "ro…" at bounding box center [620, 365] width 625 height 148
type textarea "<option value="support" disabled>Головний тестер</option>"
drag, startPoint x: 611, startPoint y: 393, endPoint x: 281, endPoint y: 386, distance: 330.0
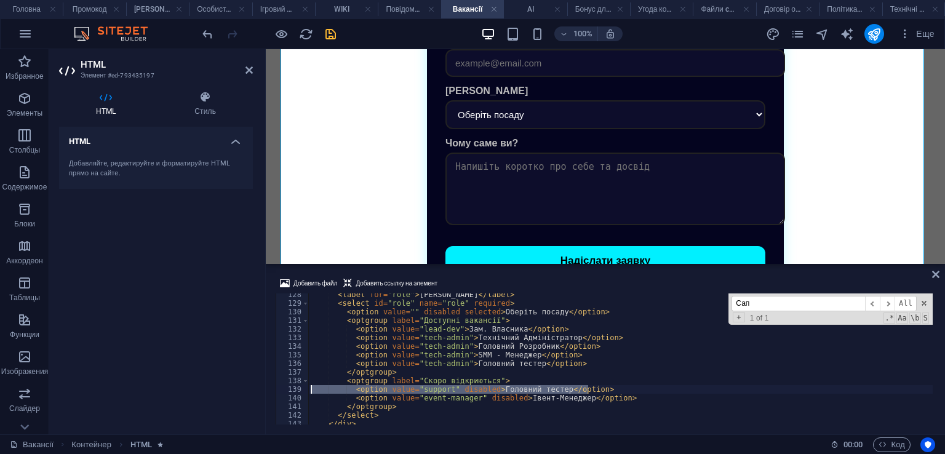
click at [281, 386] on div "<option value="support" disabled>Головний тестер</option> 128 129 130 131 132 1…" at bounding box center [606, 359] width 660 height 131
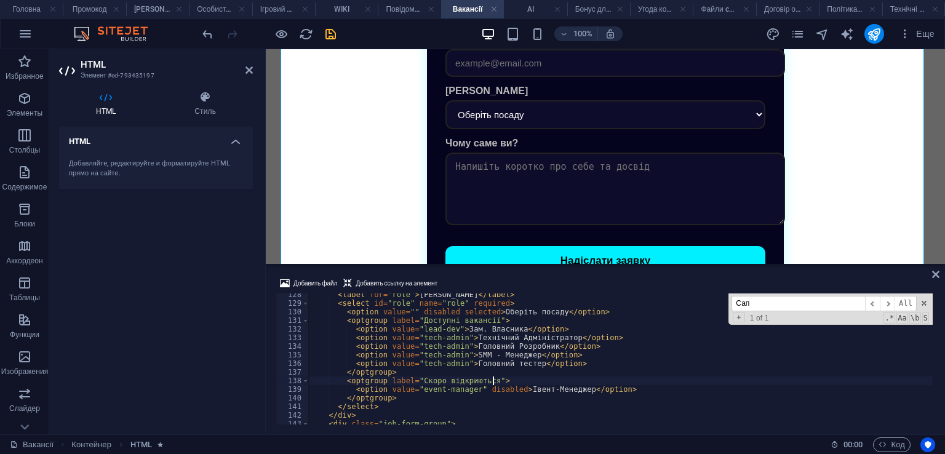
type textarea "<optgroup label="Скоро відкриються">"
drag, startPoint x: 325, startPoint y: 35, endPoint x: 284, endPoint y: 9, distance: 48.5
click at [325, 35] on icon "save" at bounding box center [331, 34] width 14 height 14
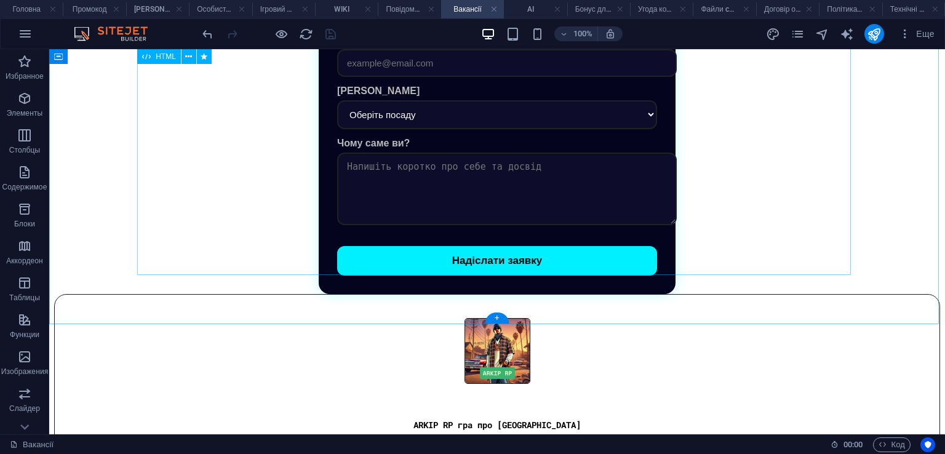
click at [419, 153] on div "Робота в ARKIP RP Ім'я та [PERSON_NAME] Email Бажана посада Оберіть посаду Зам.…" at bounding box center [497, 108] width 886 height 374
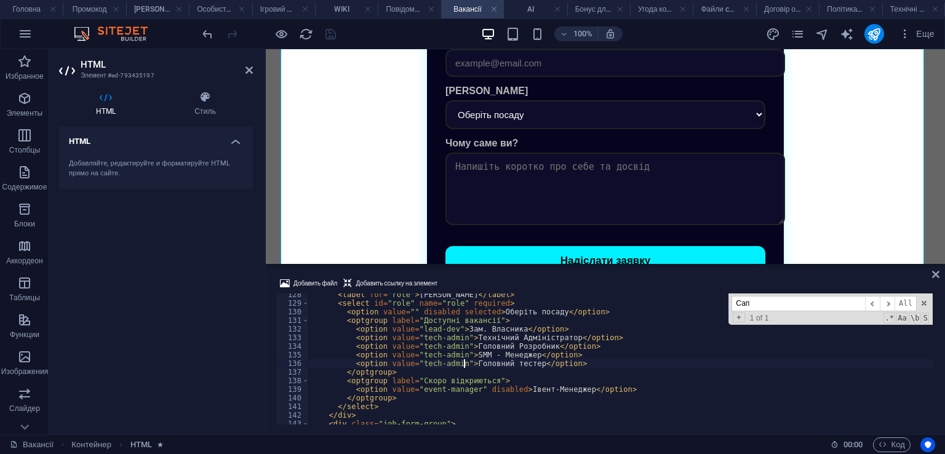
click at [465, 360] on div "< label for = "role" > [PERSON_NAME] </ label > < select id = "role" name = "ro…" at bounding box center [620, 365] width 625 height 148
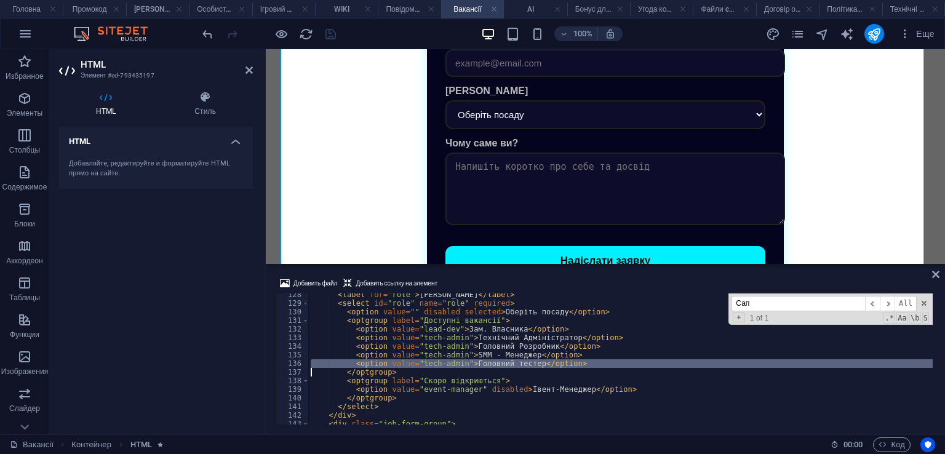
click at [465, 360] on div "< label for = "role" > [PERSON_NAME] </ label > < select id = "role" name = "ro…" at bounding box center [620, 365] width 625 height 148
type textarea "</script>"
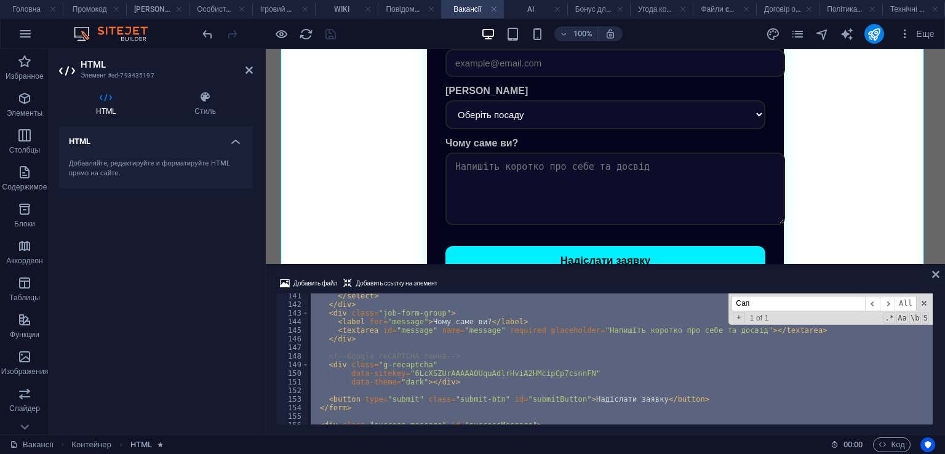
scroll to position [1208, 0]
paste textarea
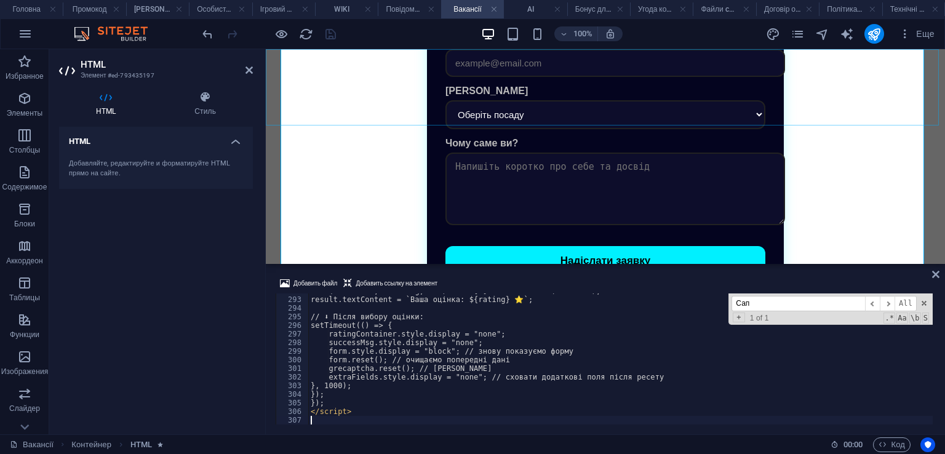
scroll to position [2514, 0]
click at [511, 276] on div "Добавить файл Добавить ссылку на элемент" at bounding box center [606, 285] width 660 height 18
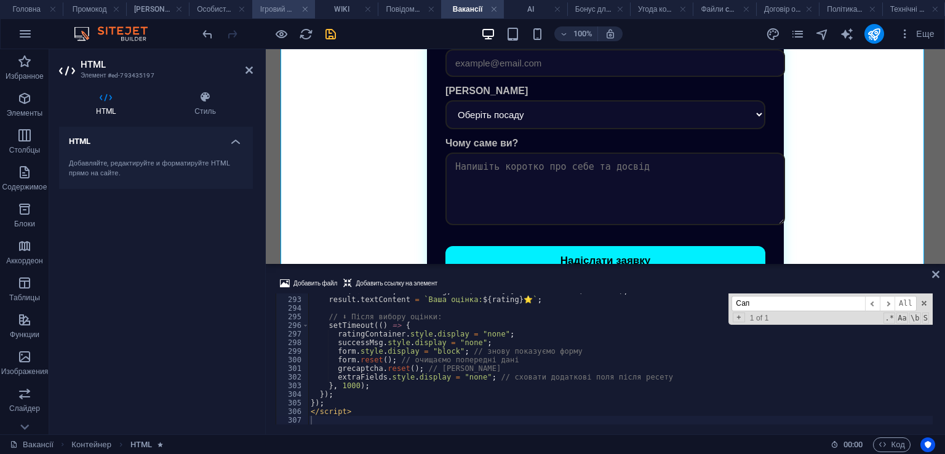
click at [332, 32] on icon "save" at bounding box center [331, 34] width 14 height 14
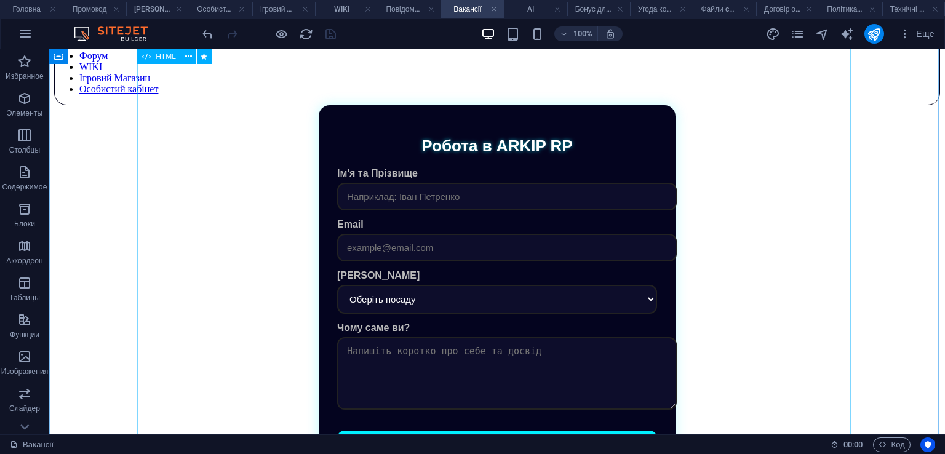
scroll to position [6, 0]
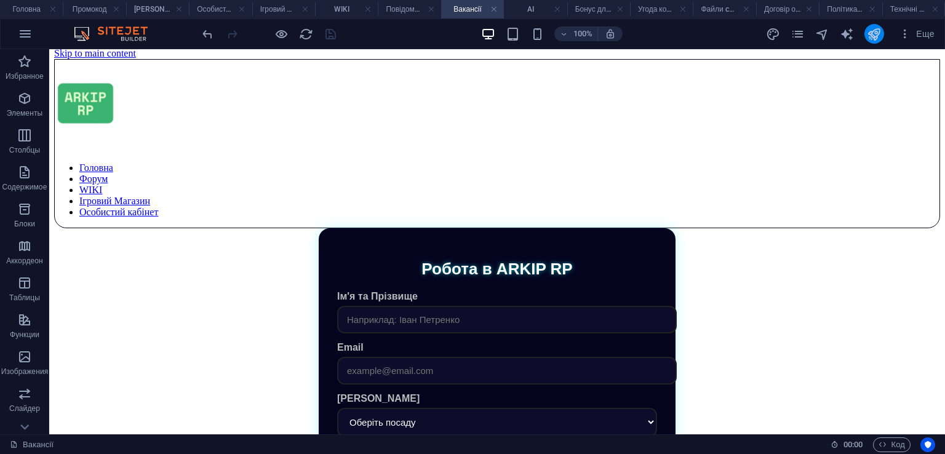
click at [872, 33] on icon "publish" at bounding box center [874, 34] width 14 height 14
